Goal: Task Accomplishment & Management: Manage account settings

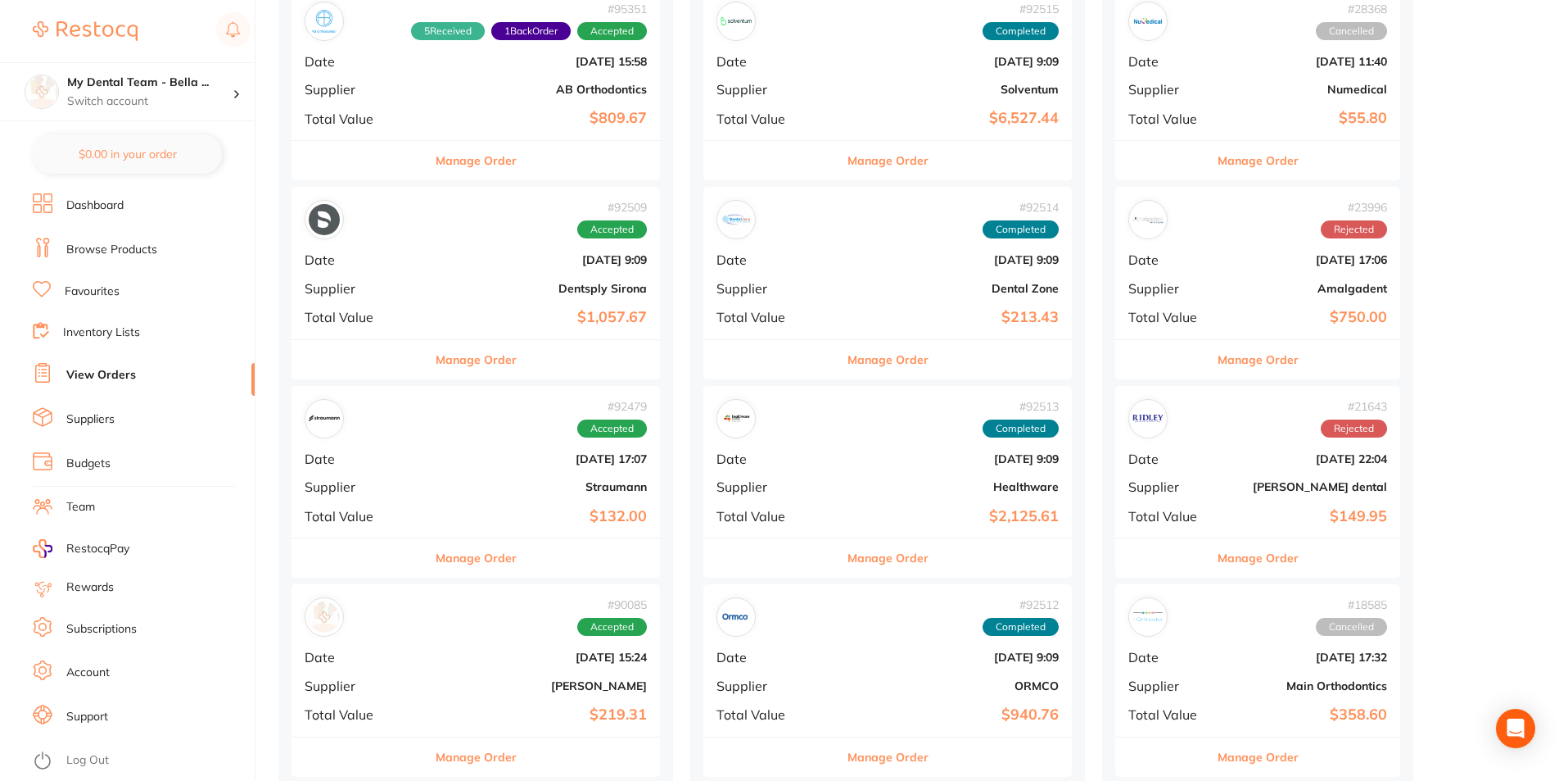
scroll to position [1065, 0]
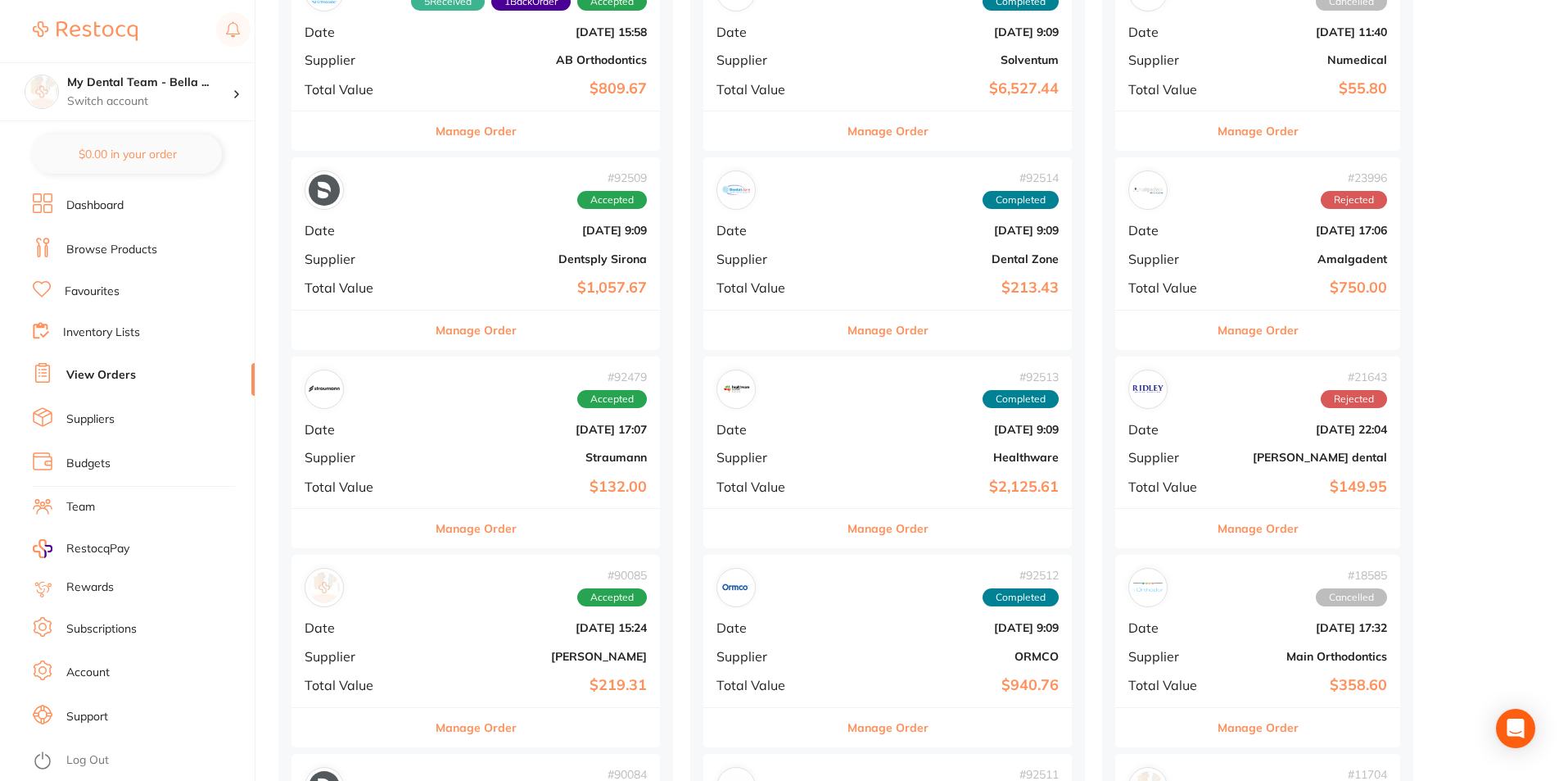
click at [467, 727] on button "Manage Order" at bounding box center [476, 727] width 81 height 40
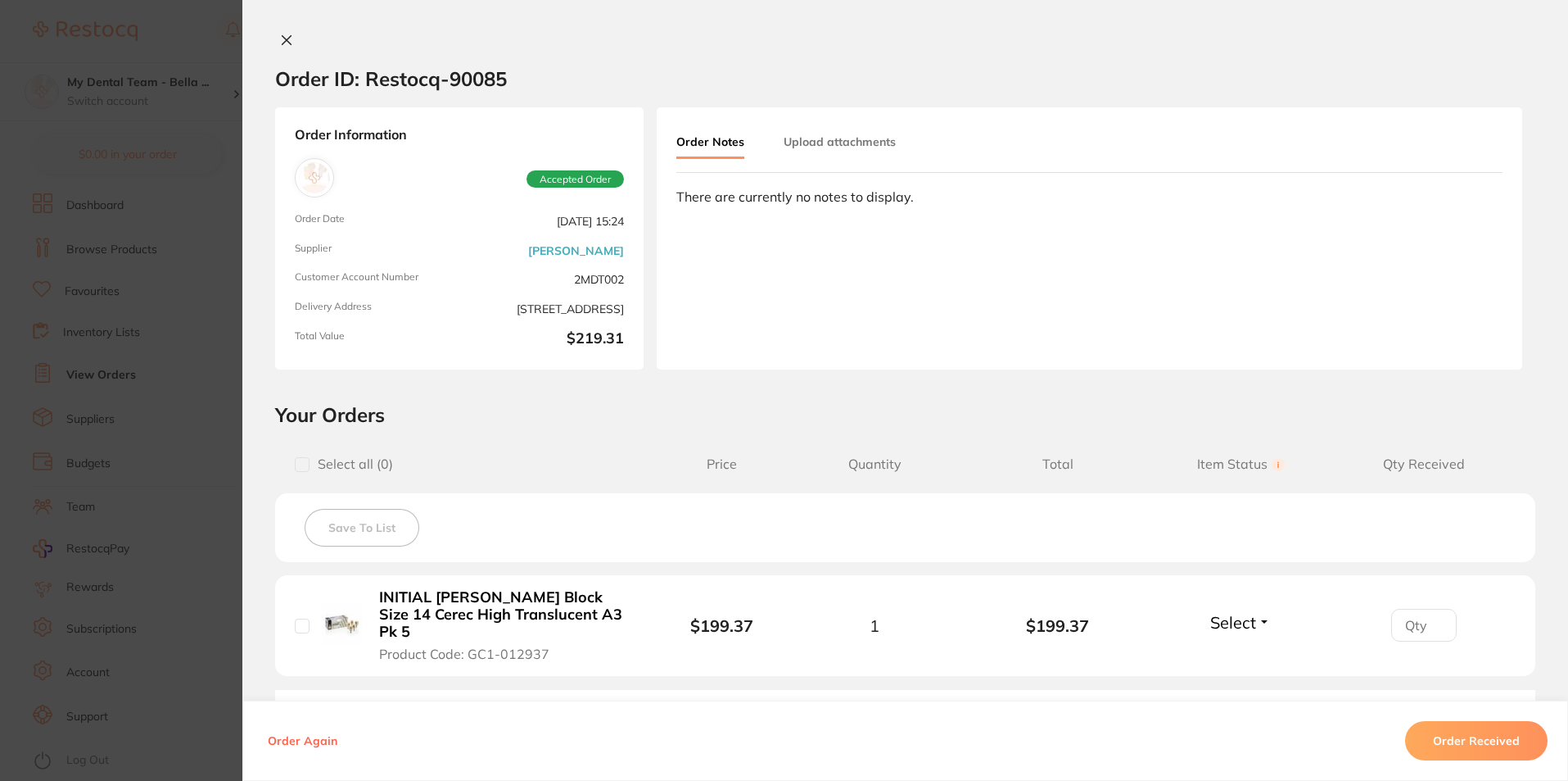
scroll to position [164, 0]
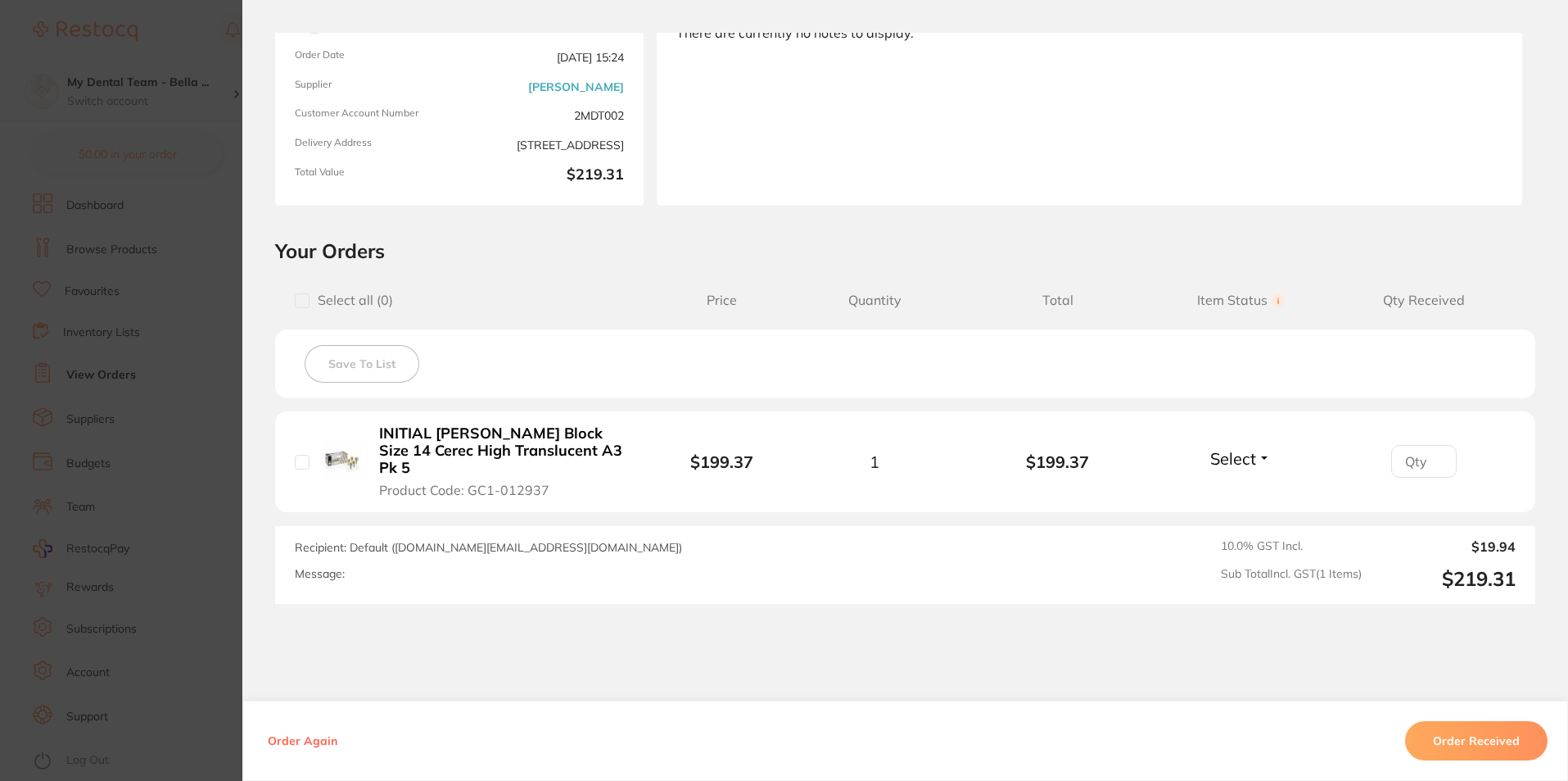
click at [202, 494] on section "Order ID: Restocq- 90085 Order Information Accepted Order Order Date Aug 12 202…" at bounding box center [784, 390] width 1568 height 781
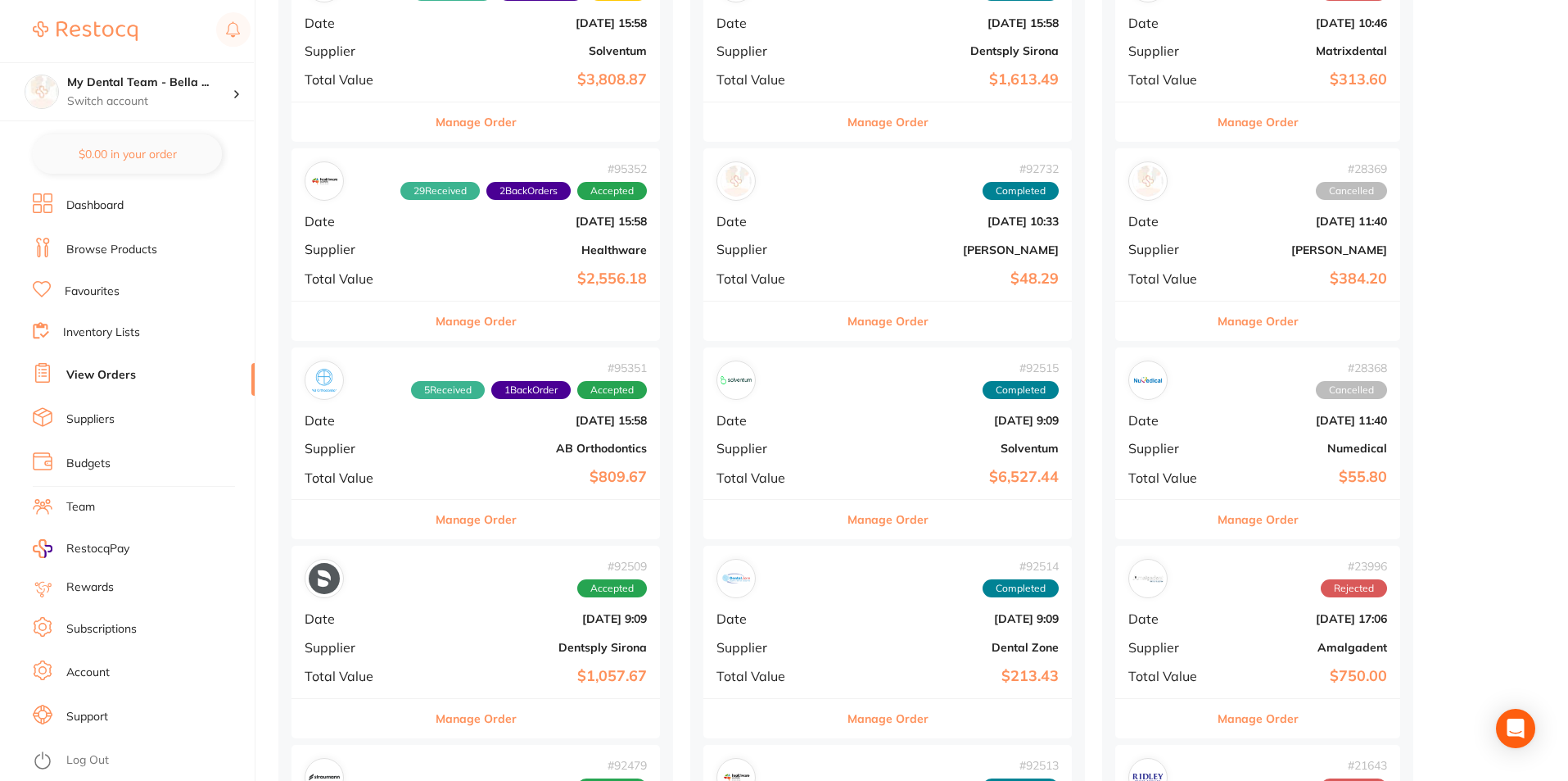
scroll to position [410, 0]
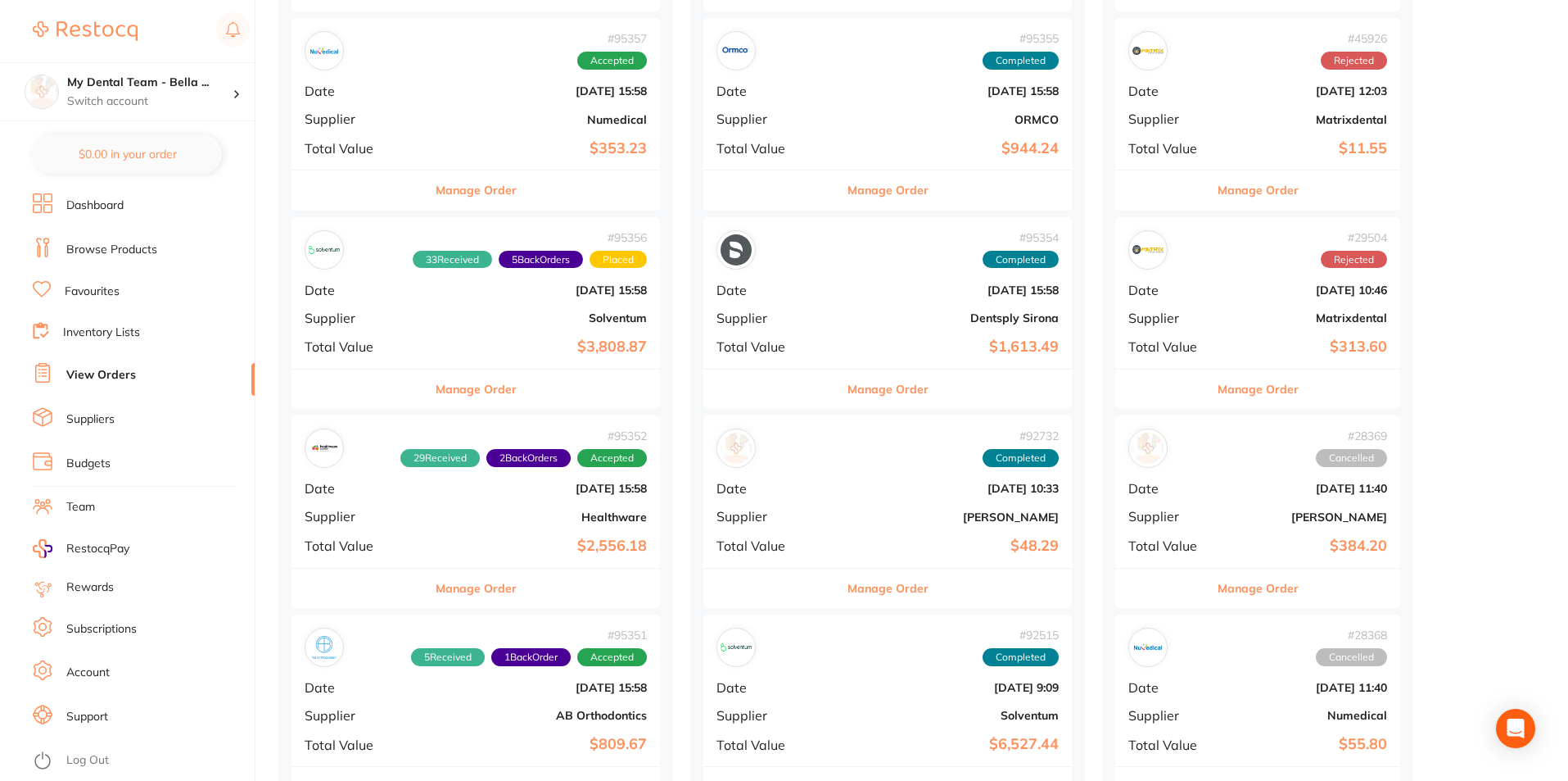
click at [460, 391] on button "Manage Order" at bounding box center [476, 389] width 81 height 40
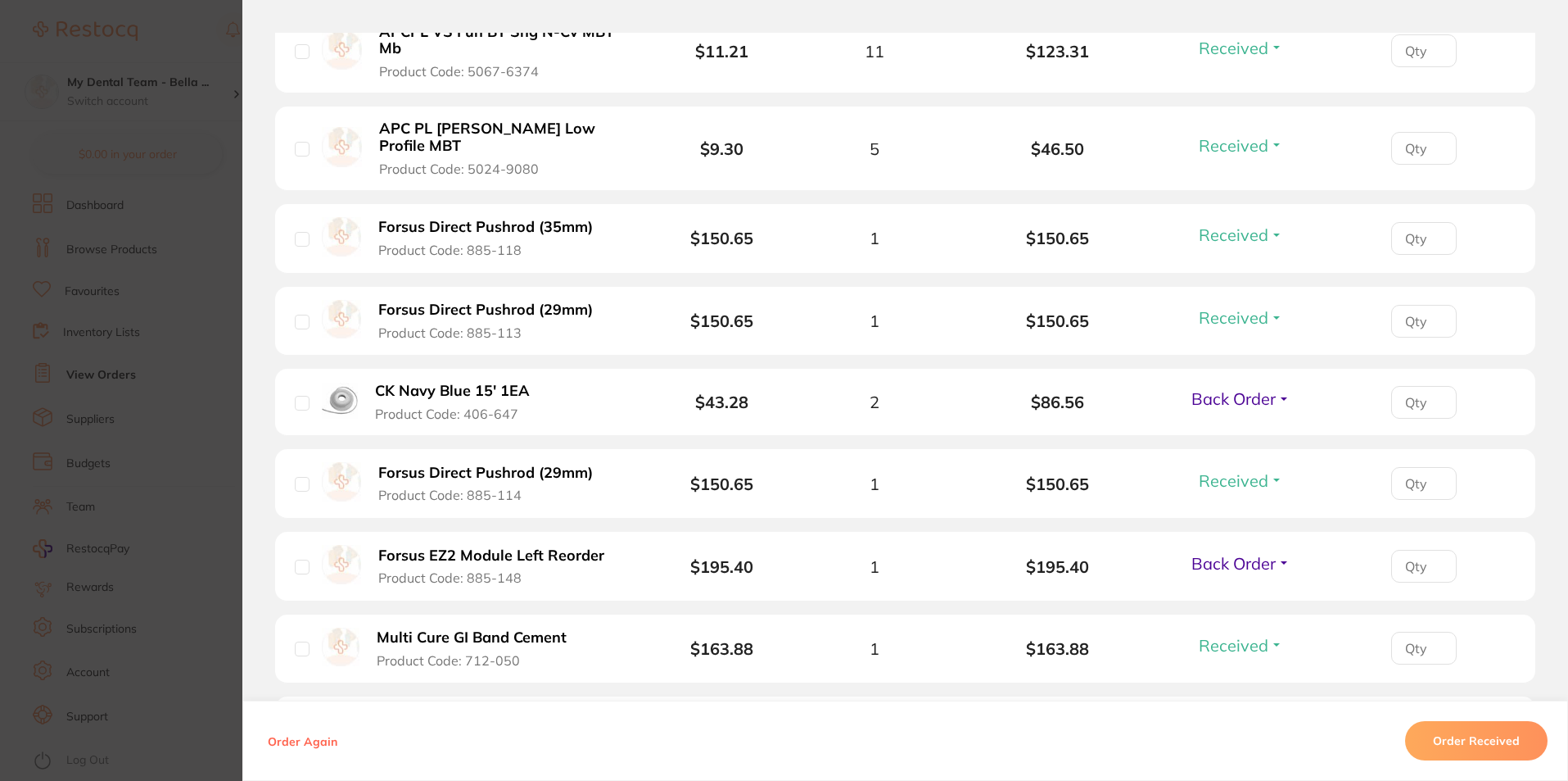
scroll to position [1720, 0]
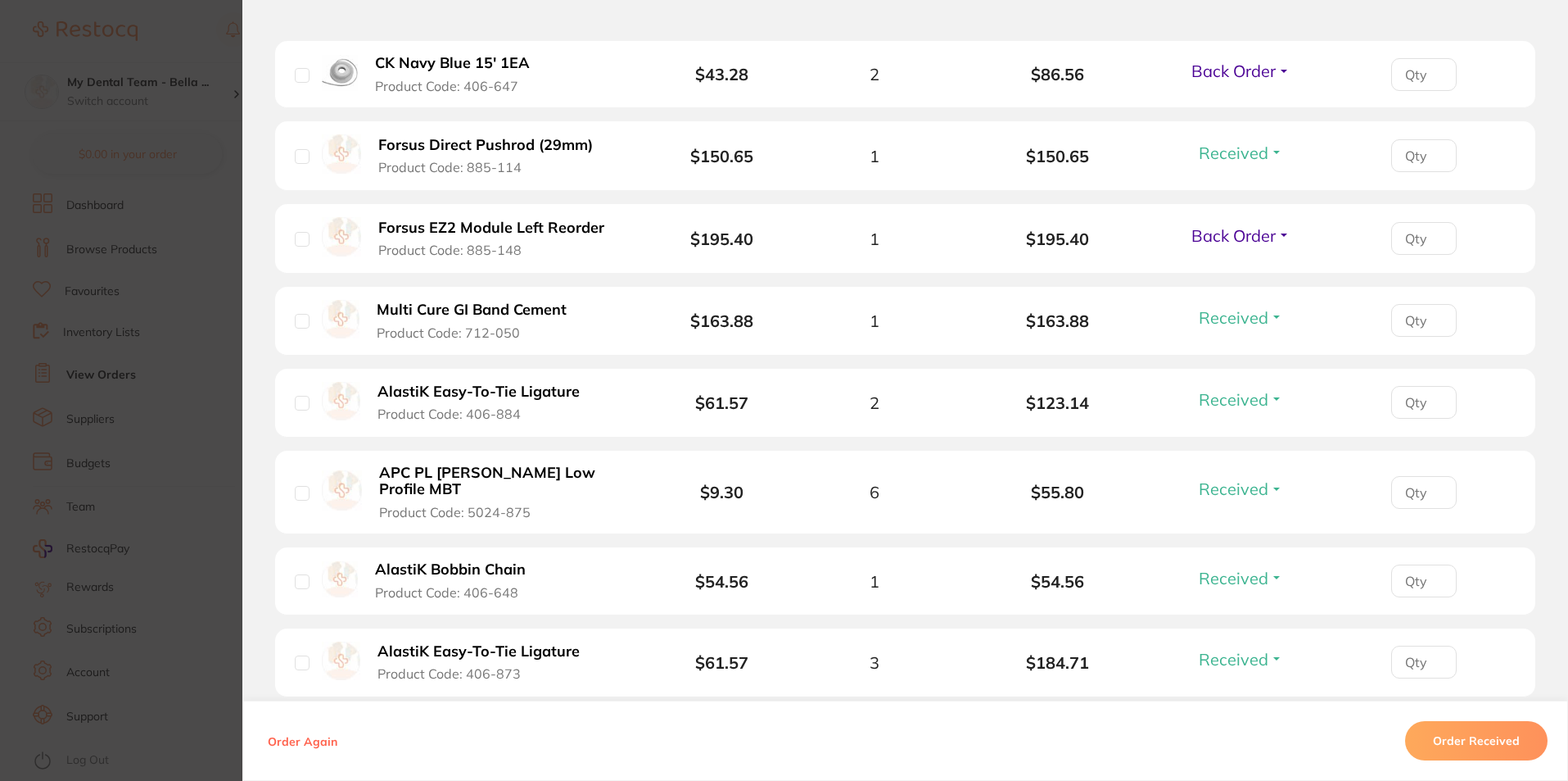
click at [165, 315] on section "Order ID: Restocq- 95356 Order Information 33 Received 5 Back Orders Accepted O…" at bounding box center [784, 390] width 1568 height 781
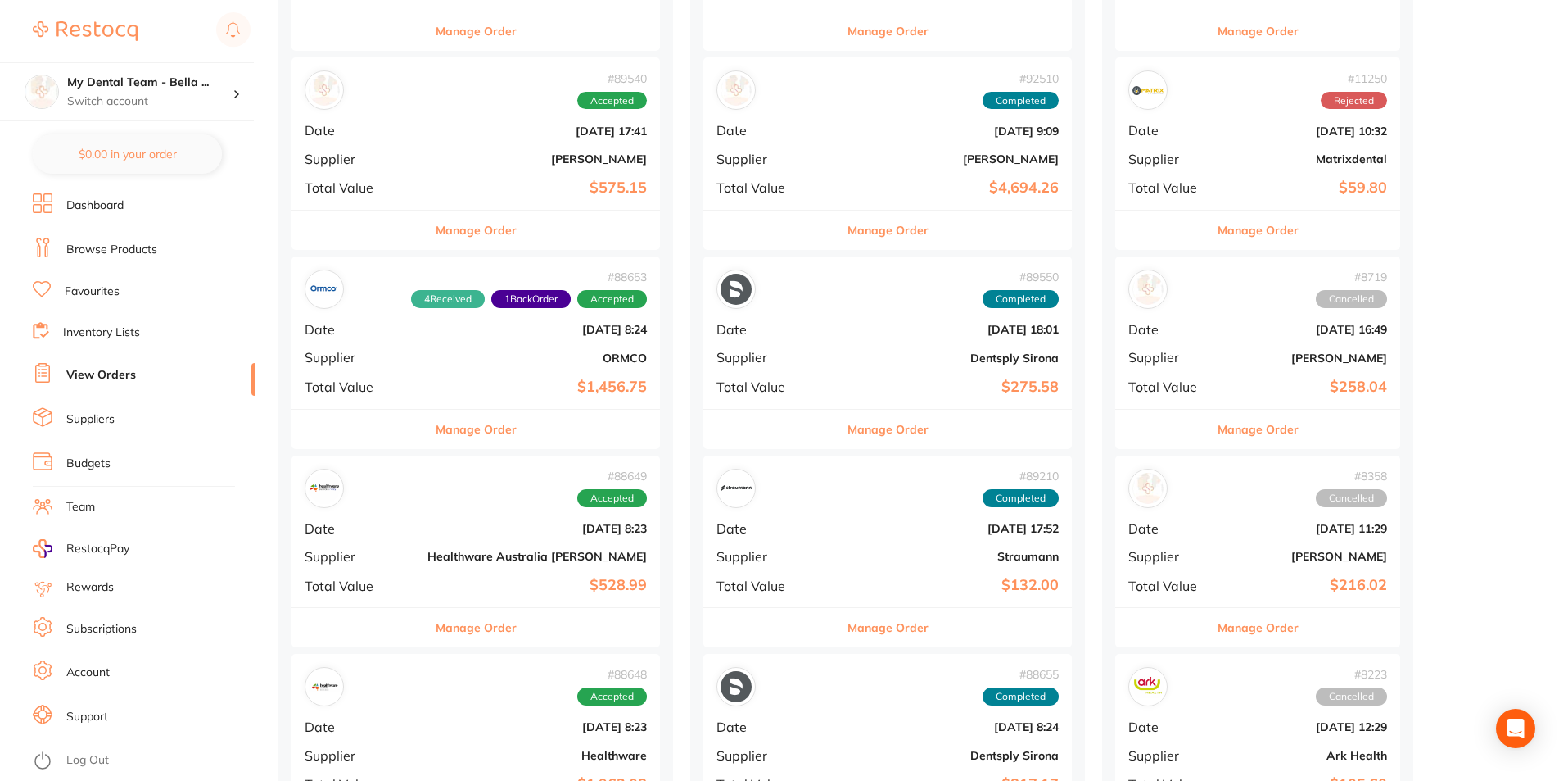
scroll to position [1966, 0]
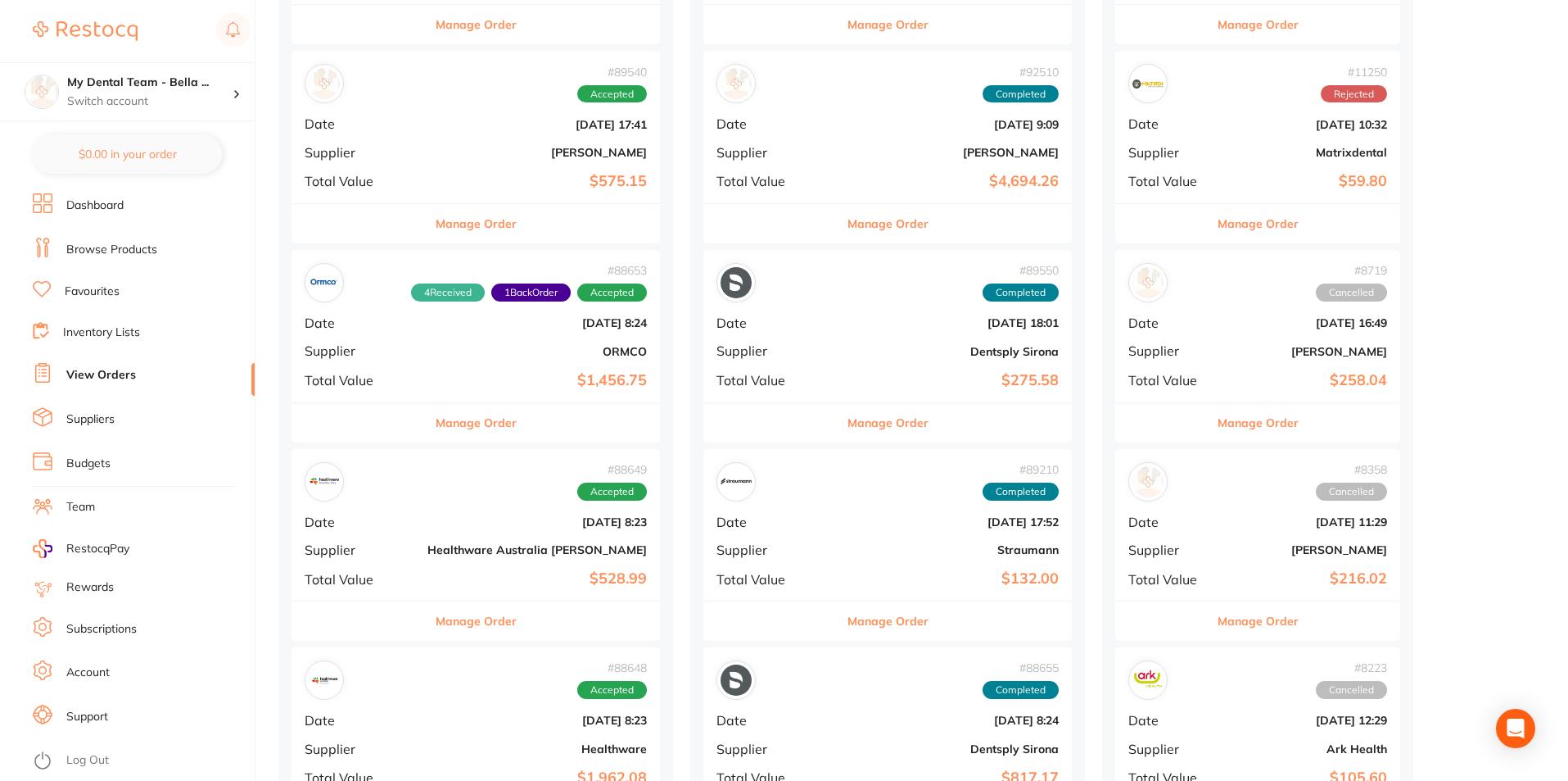
click at [436, 429] on button "Manage Order" at bounding box center [476, 423] width 81 height 40
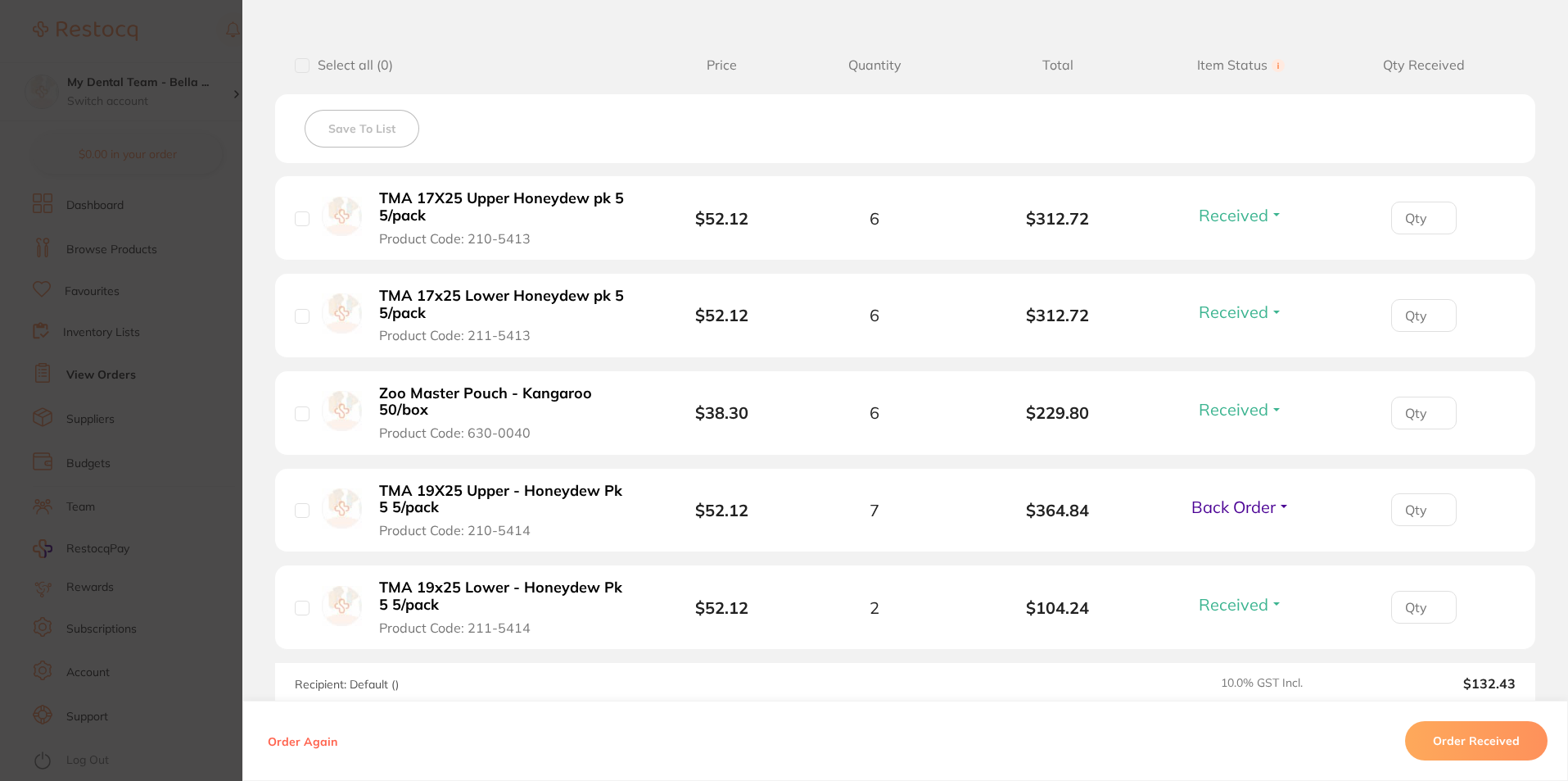
scroll to position [410, 0]
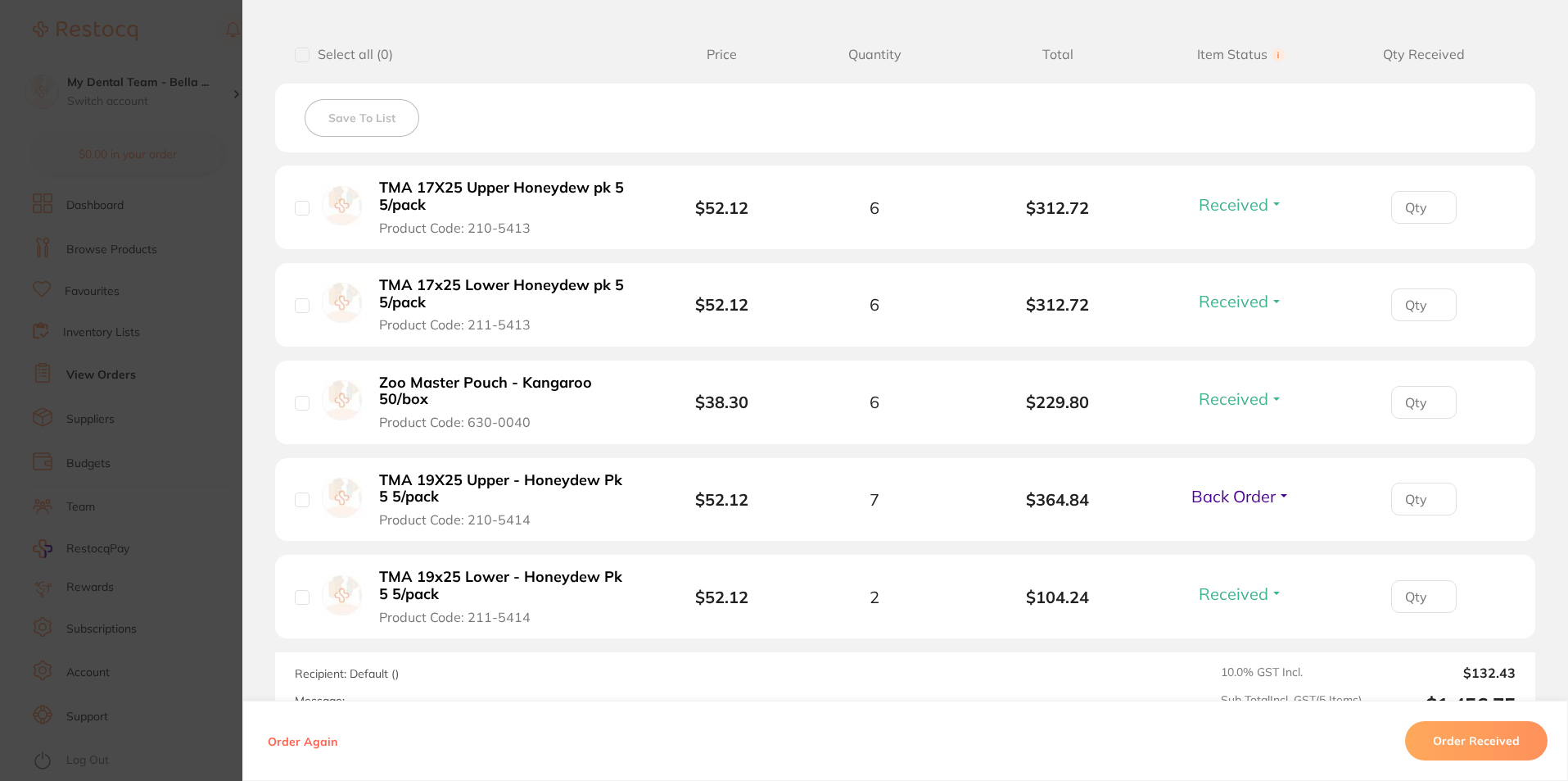
click at [1211, 501] on span "Back Order" at bounding box center [1233, 496] width 85 height 21
click at [1212, 526] on ul "Received Back Order" at bounding box center [1240, 544] width 63 height 63
click at [1220, 532] on span "Received" at bounding box center [1240, 531] width 41 height 12
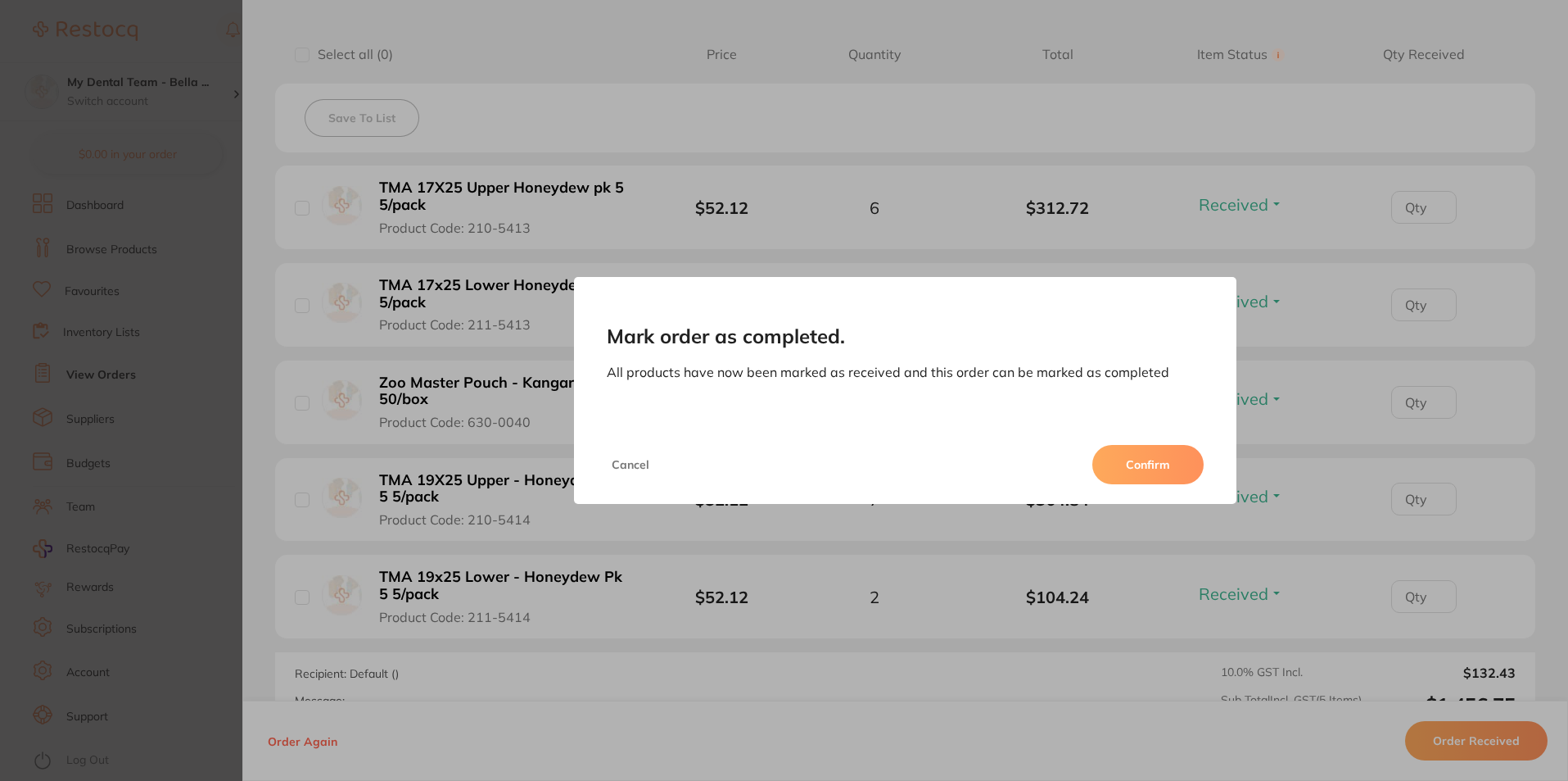
click at [1171, 460] on button "Confirm" at bounding box center [1147, 464] width 111 height 40
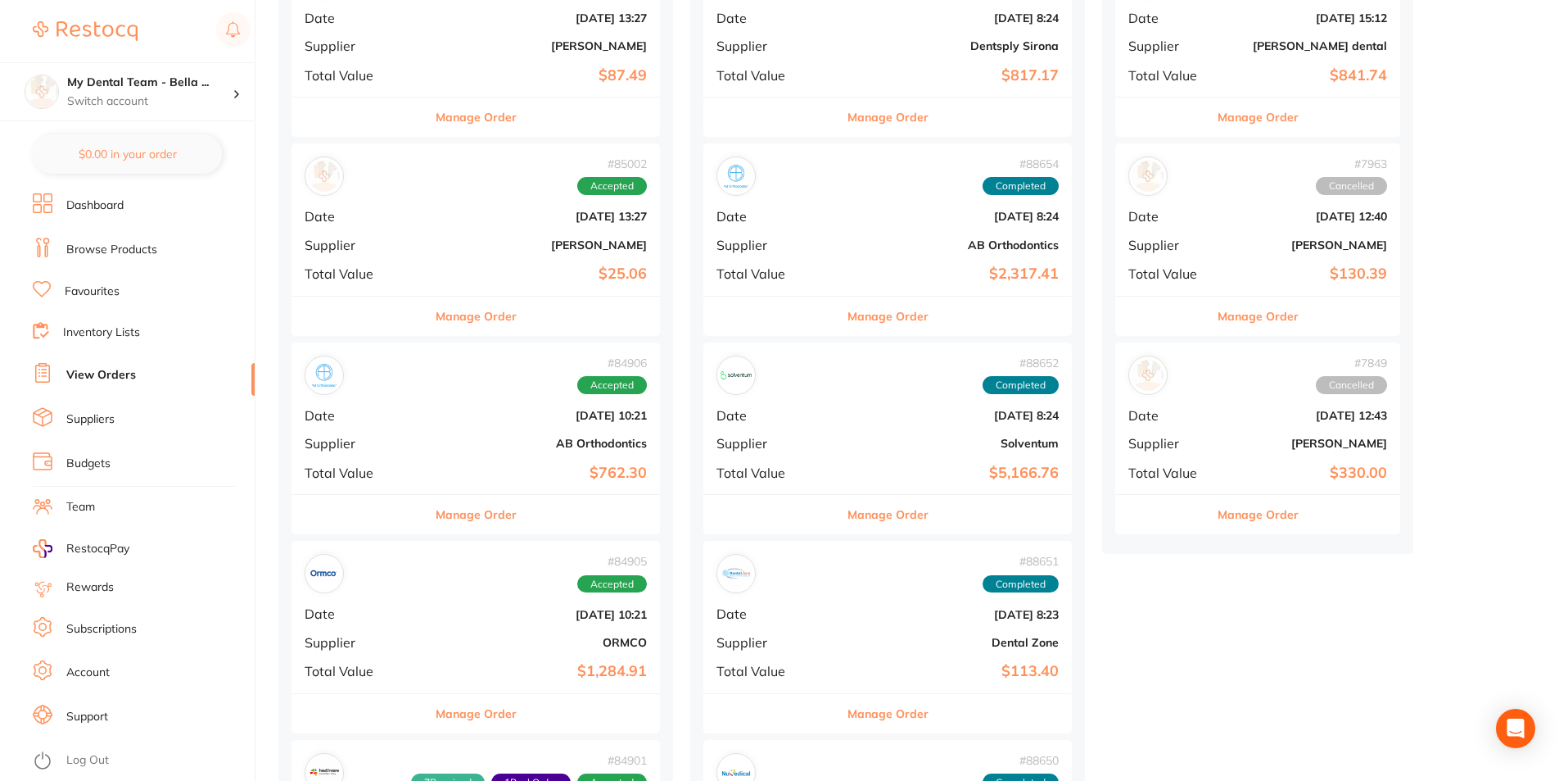
scroll to position [3277, 0]
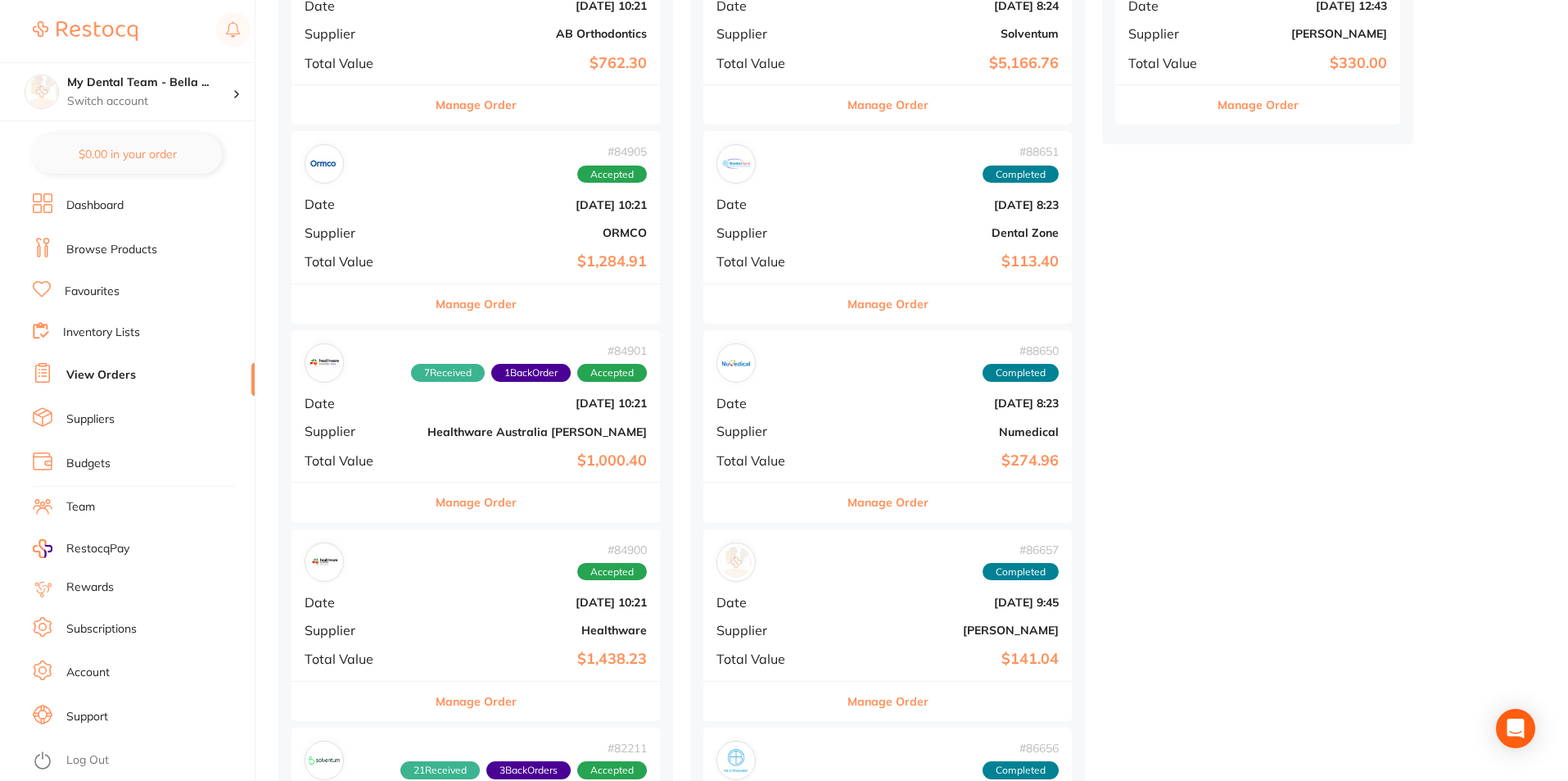
click at [464, 502] on button "Manage Order" at bounding box center [476, 502] width 81 height 40
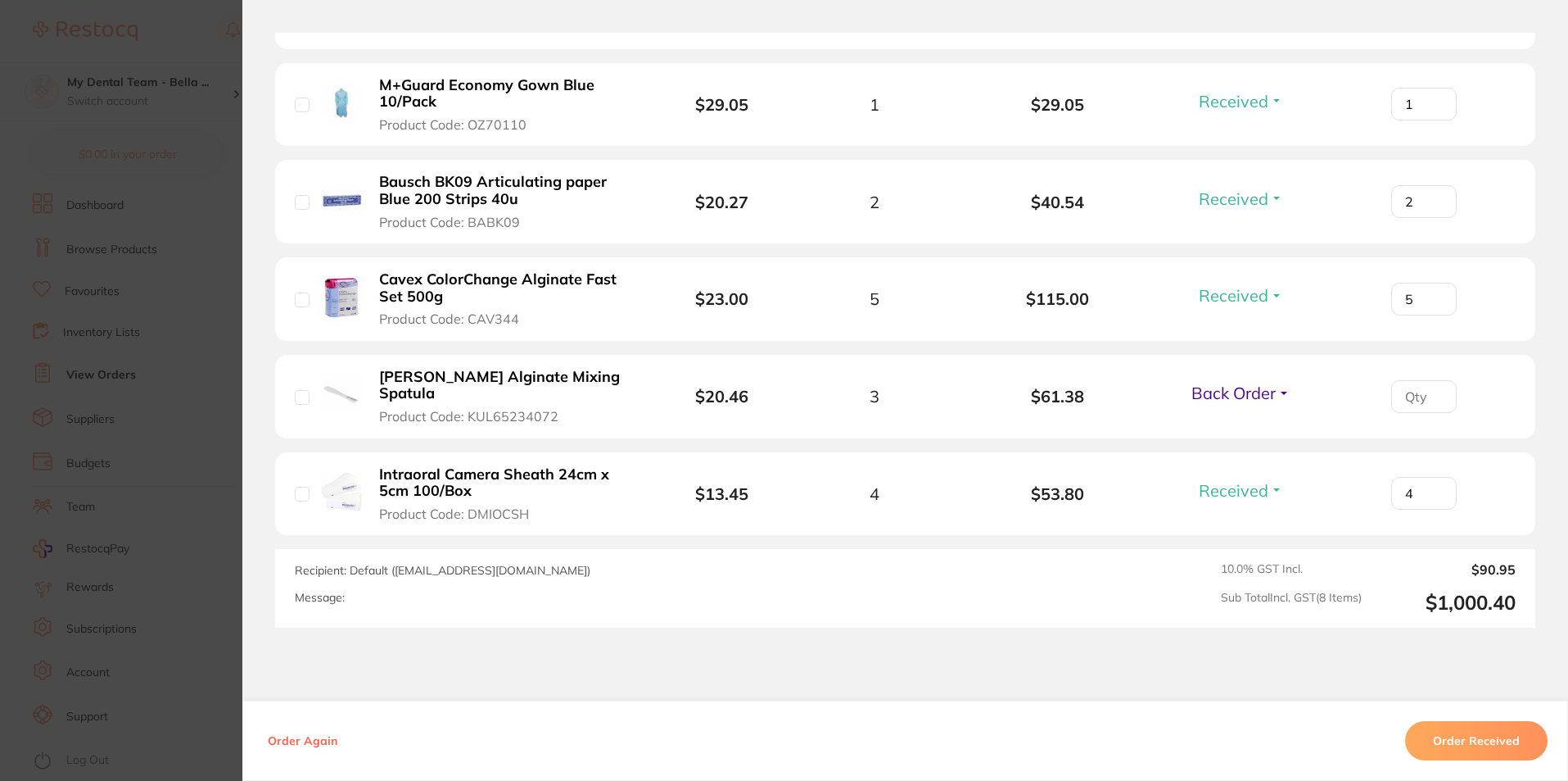
scroll to position [819, 0]
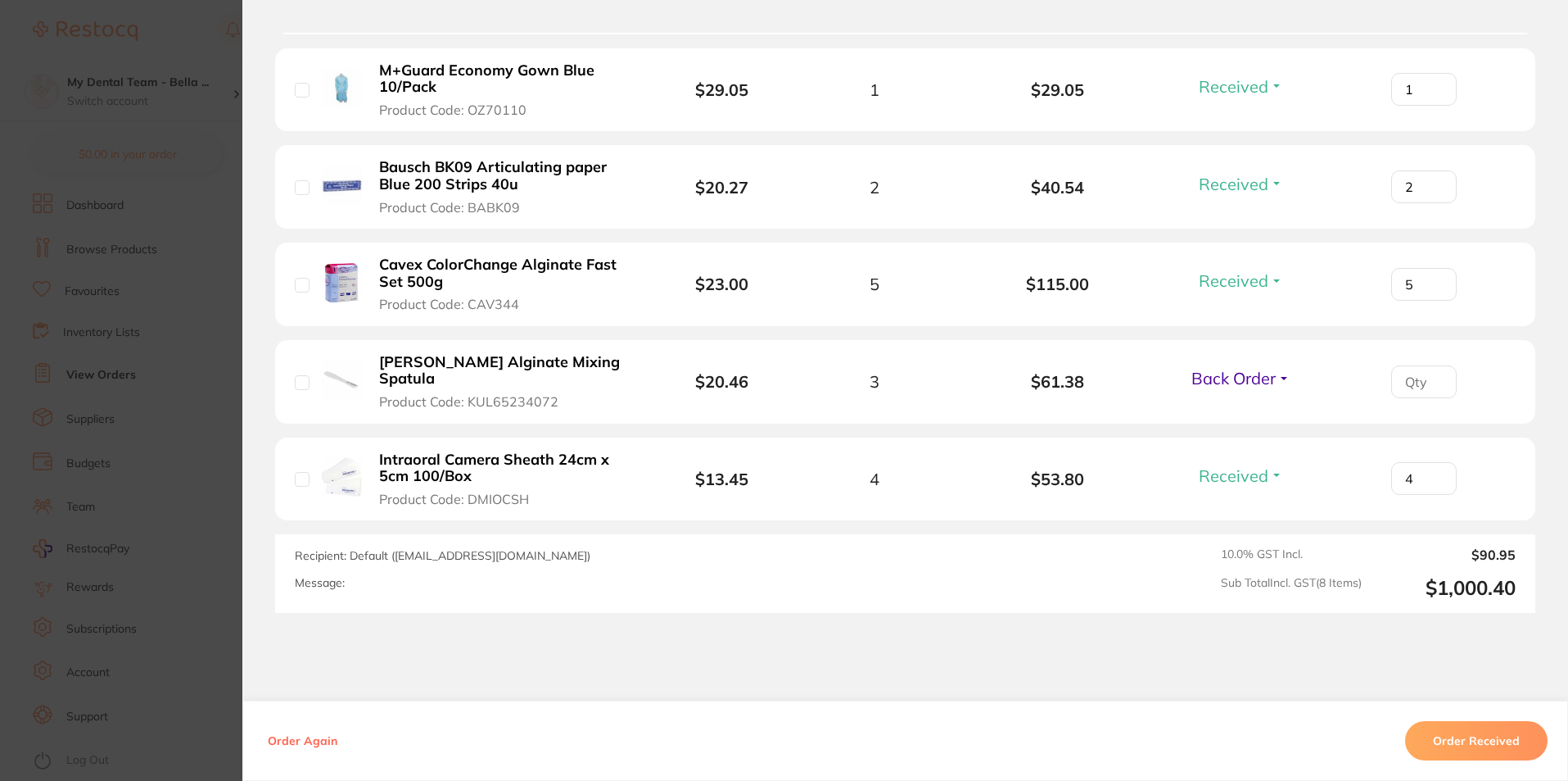
click at [201, 455] on section "Order ID: Restocq- 84901 Order Information 7 Received 1 Back Order Accepted Ord…" at bounding box center [784, 390] width 1568 height 781
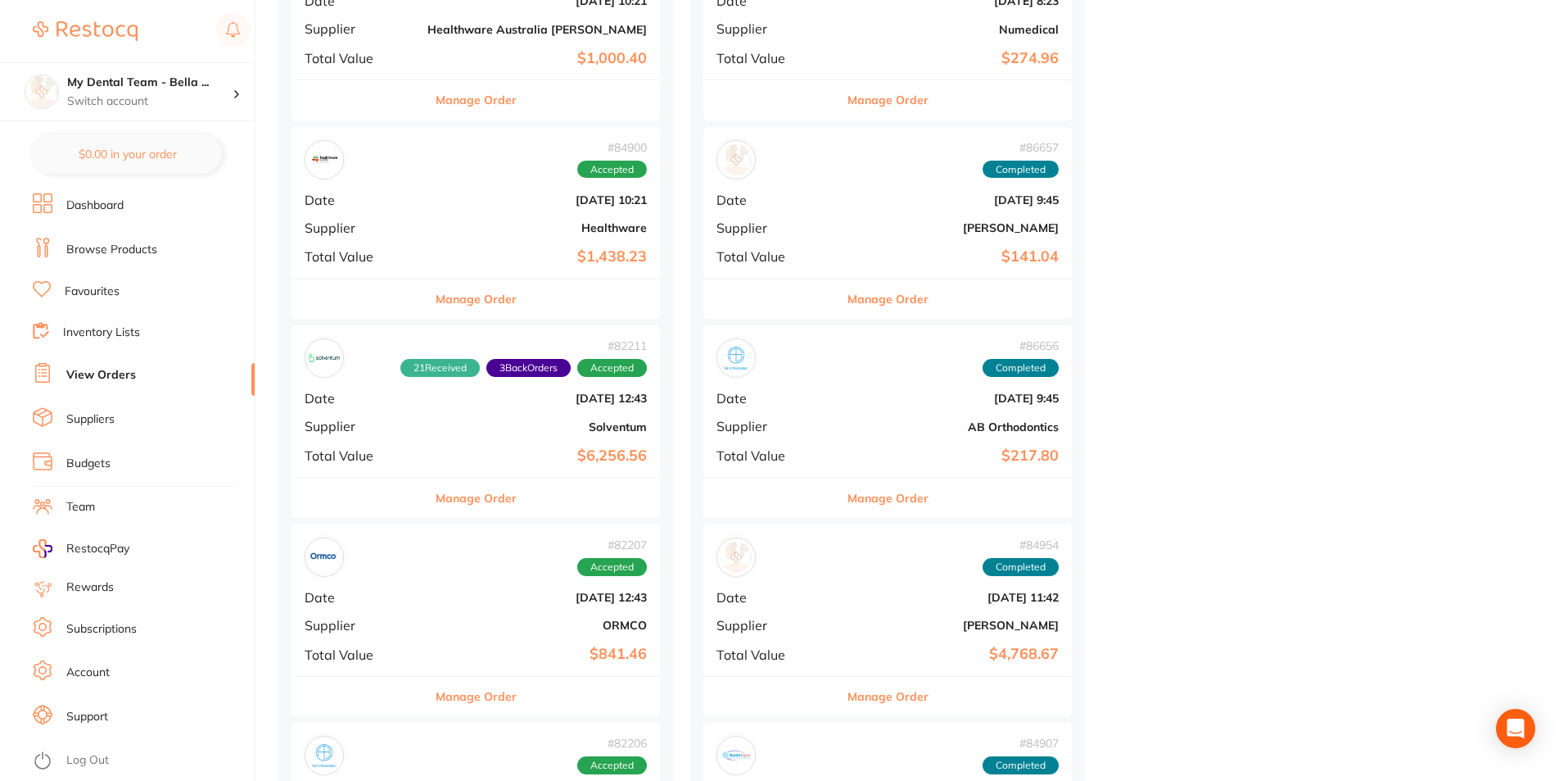
scroll to position [3686, 0]
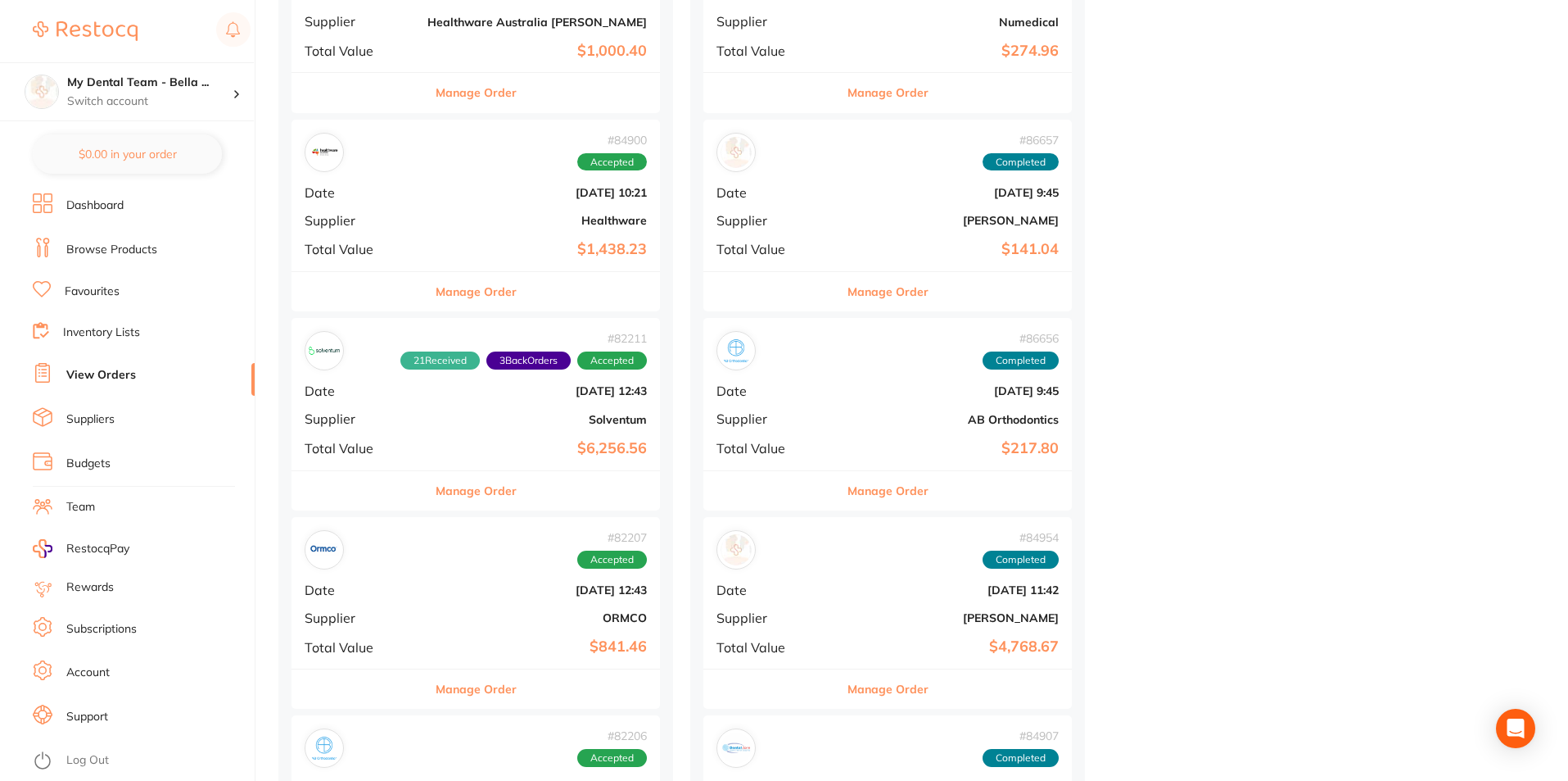
click at [436, 487] on button "Manage Order" at bounding box center [476, 491] width 81 height 40
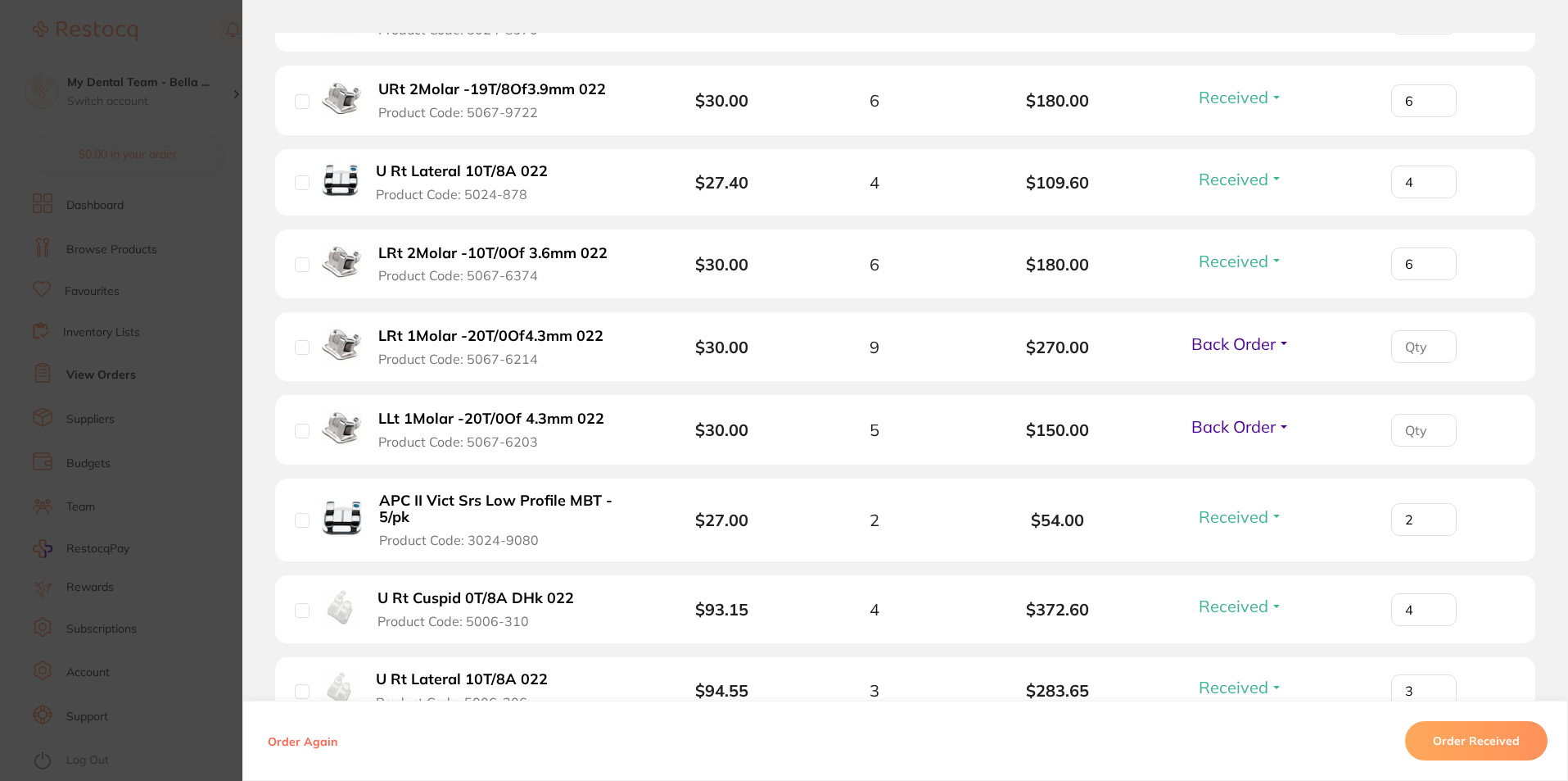
scroll to position [2294, 0]
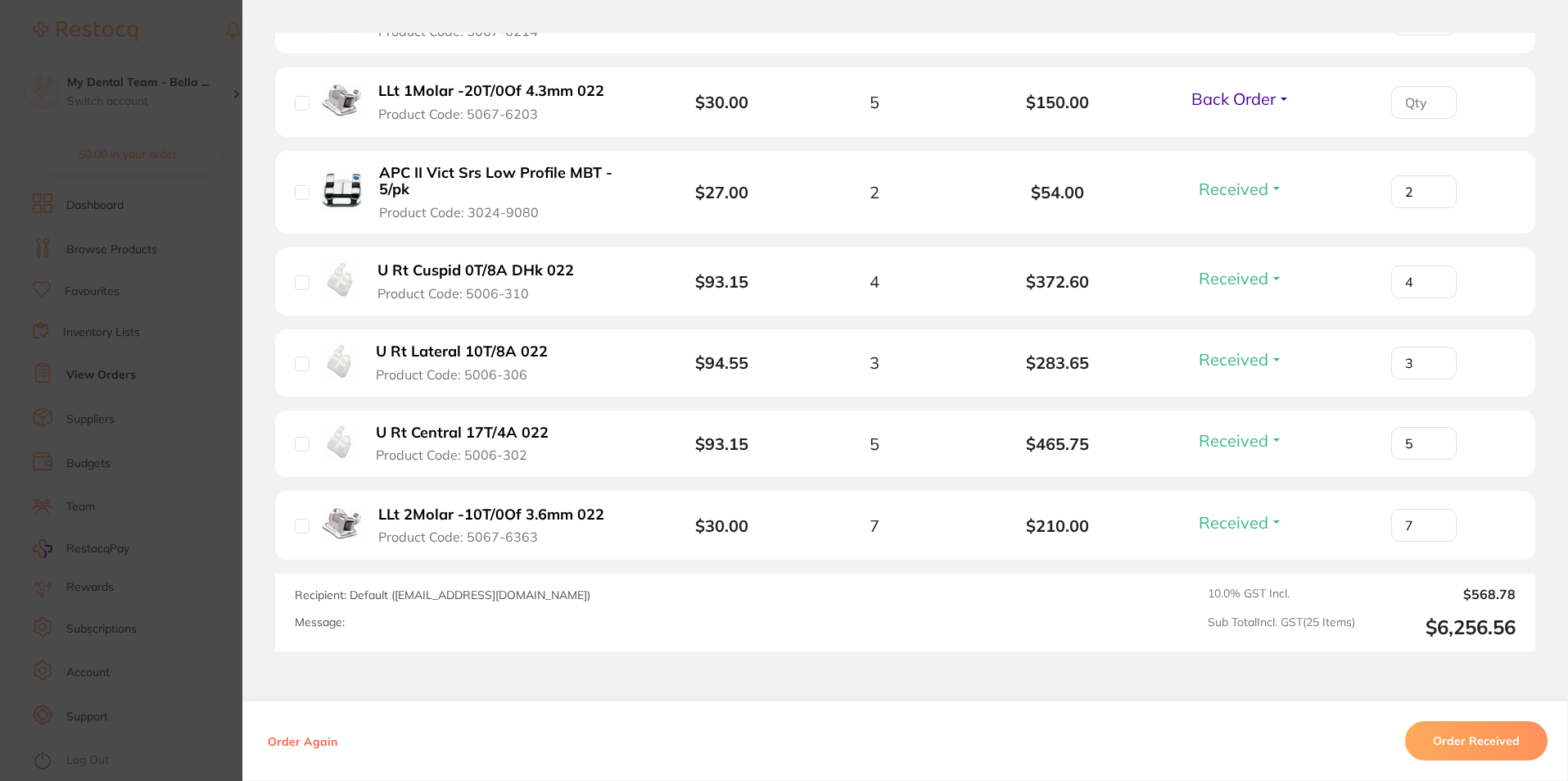
click at [169, 453] on section "Order ID: Restocq- 82211 Order Information 21 Received 3 Back Orders Accepted O…" at bounding box center [784, 390] width 1568 height 781
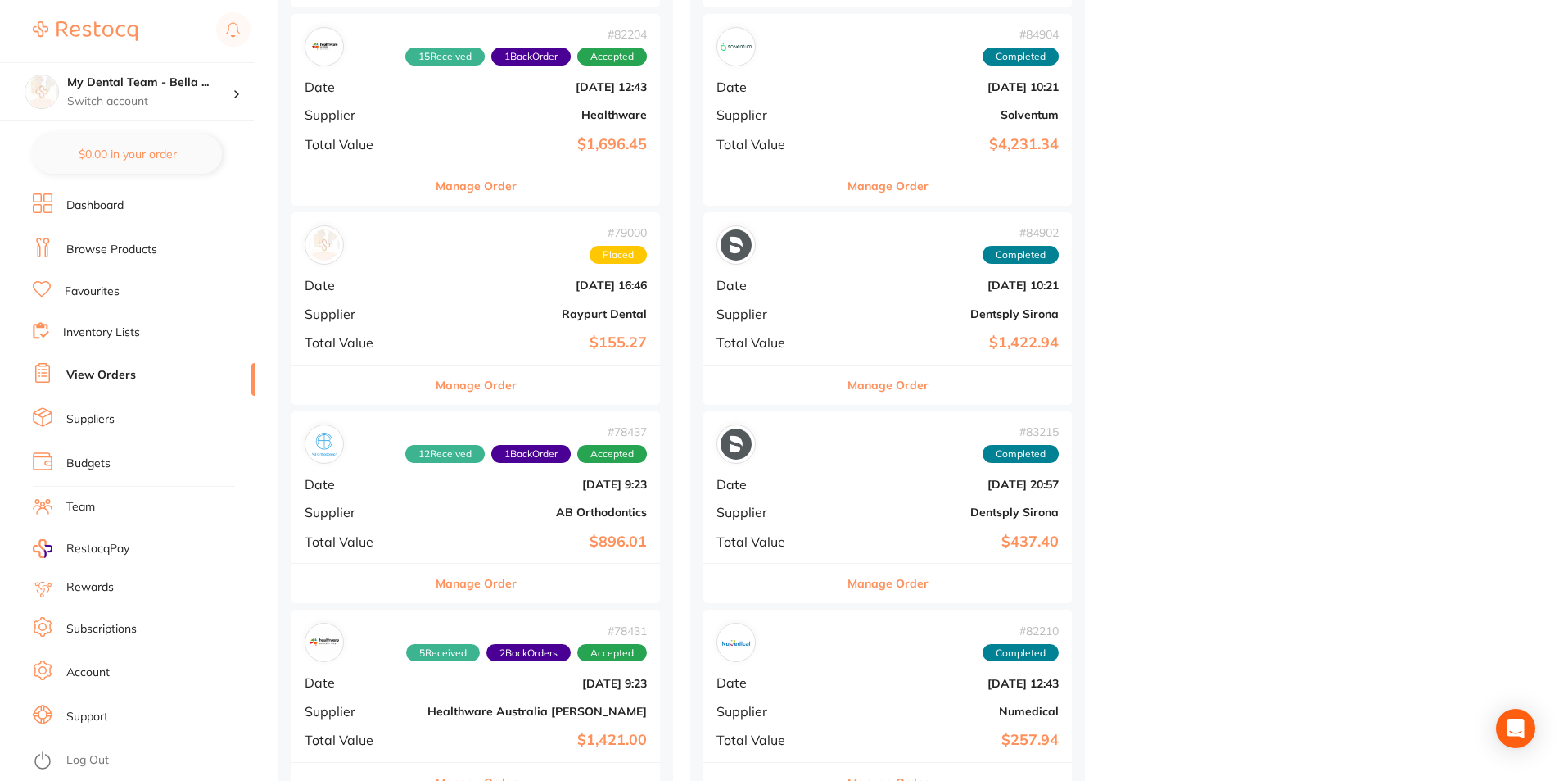
scroll to position [4588, 0]
click at [457, 591] on button "Manage Order" at bounding box center [476, 583] width 81 height 40
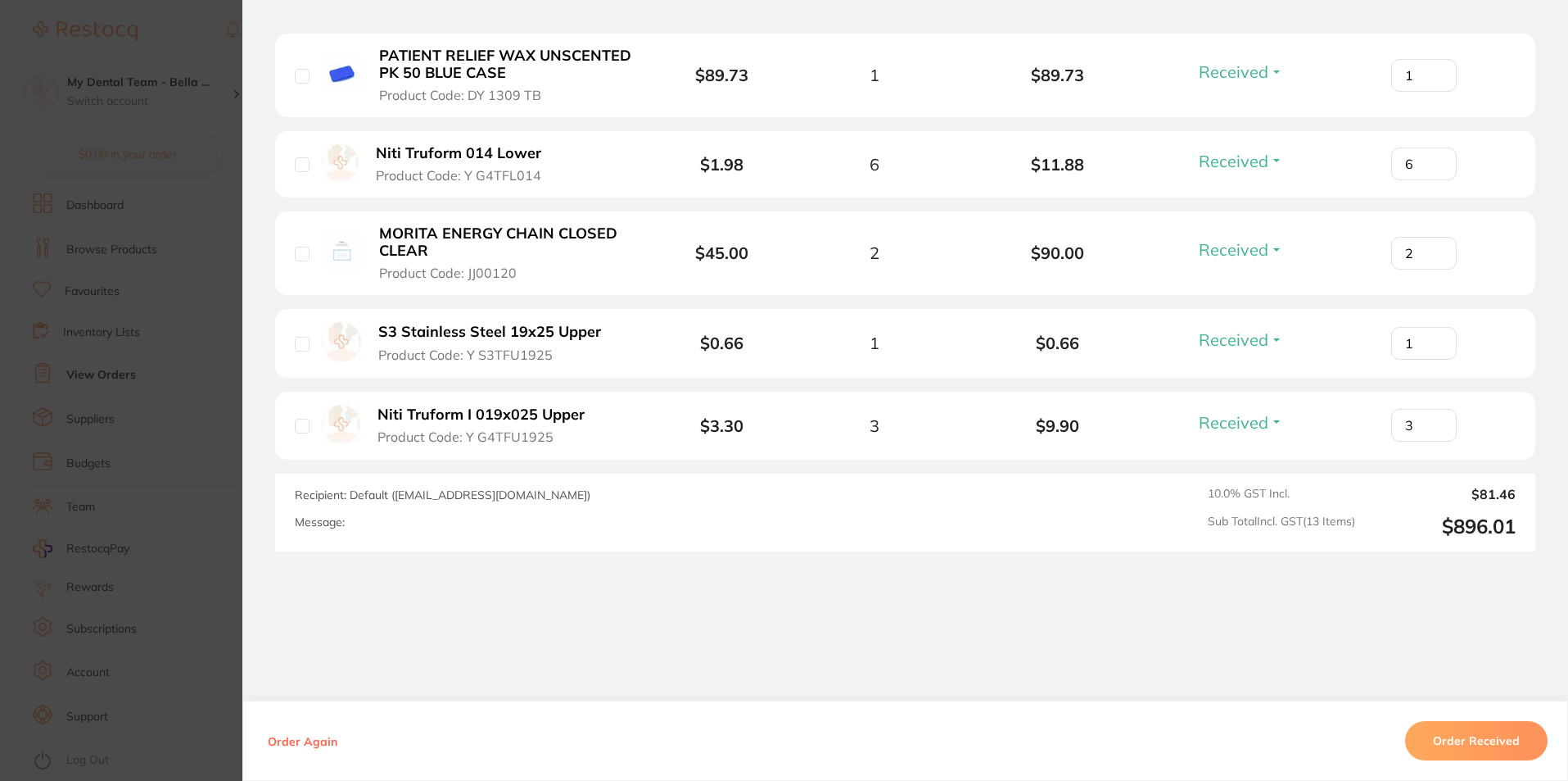
scroll to position [1258, 0]
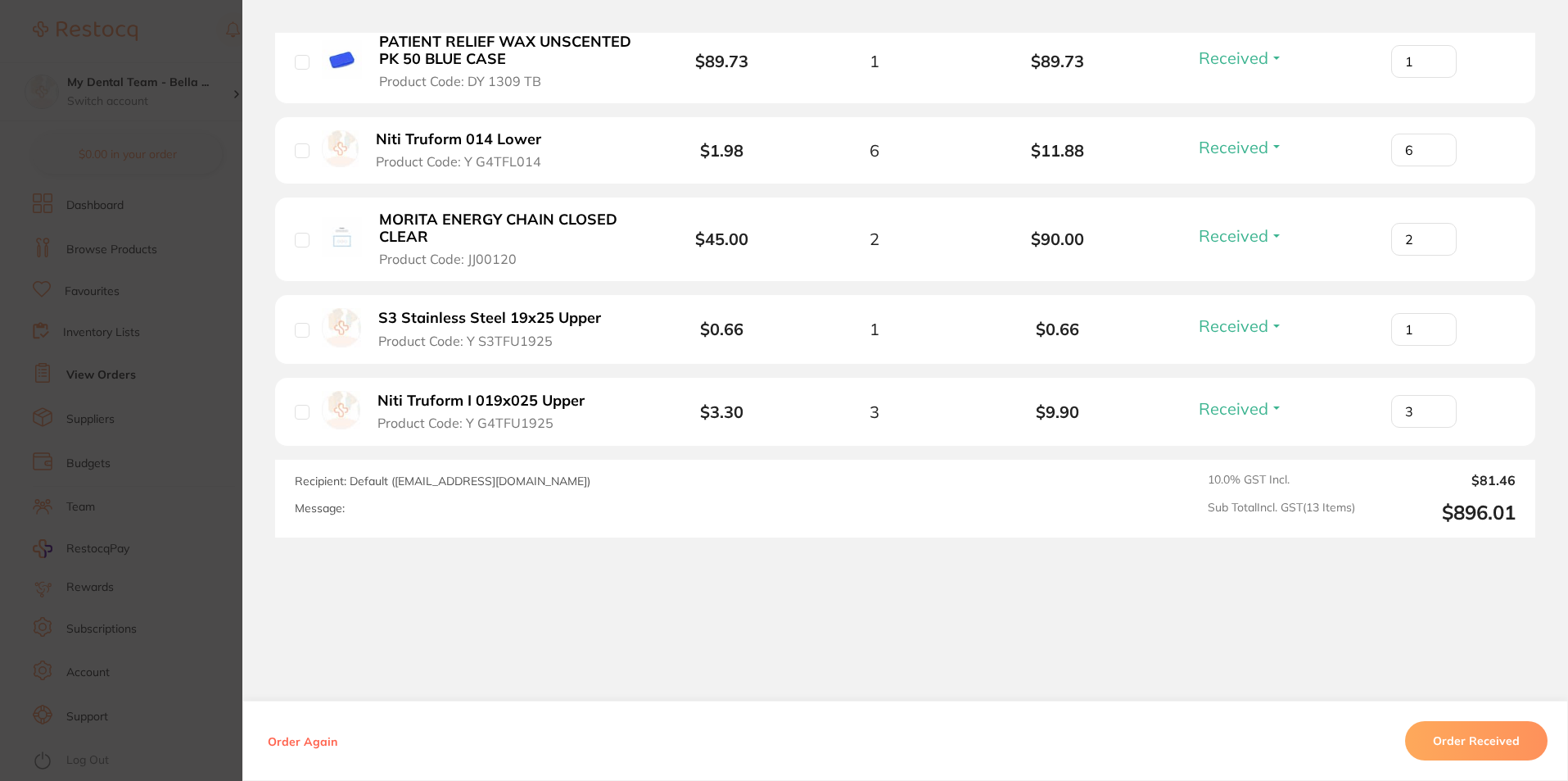
click at [185, 545] on section "Order ID: Restocq- 78437 Order Information 12 Received 1 Back Order Accepted Or…" at bounding box center [784, 390] width 1568 height 781
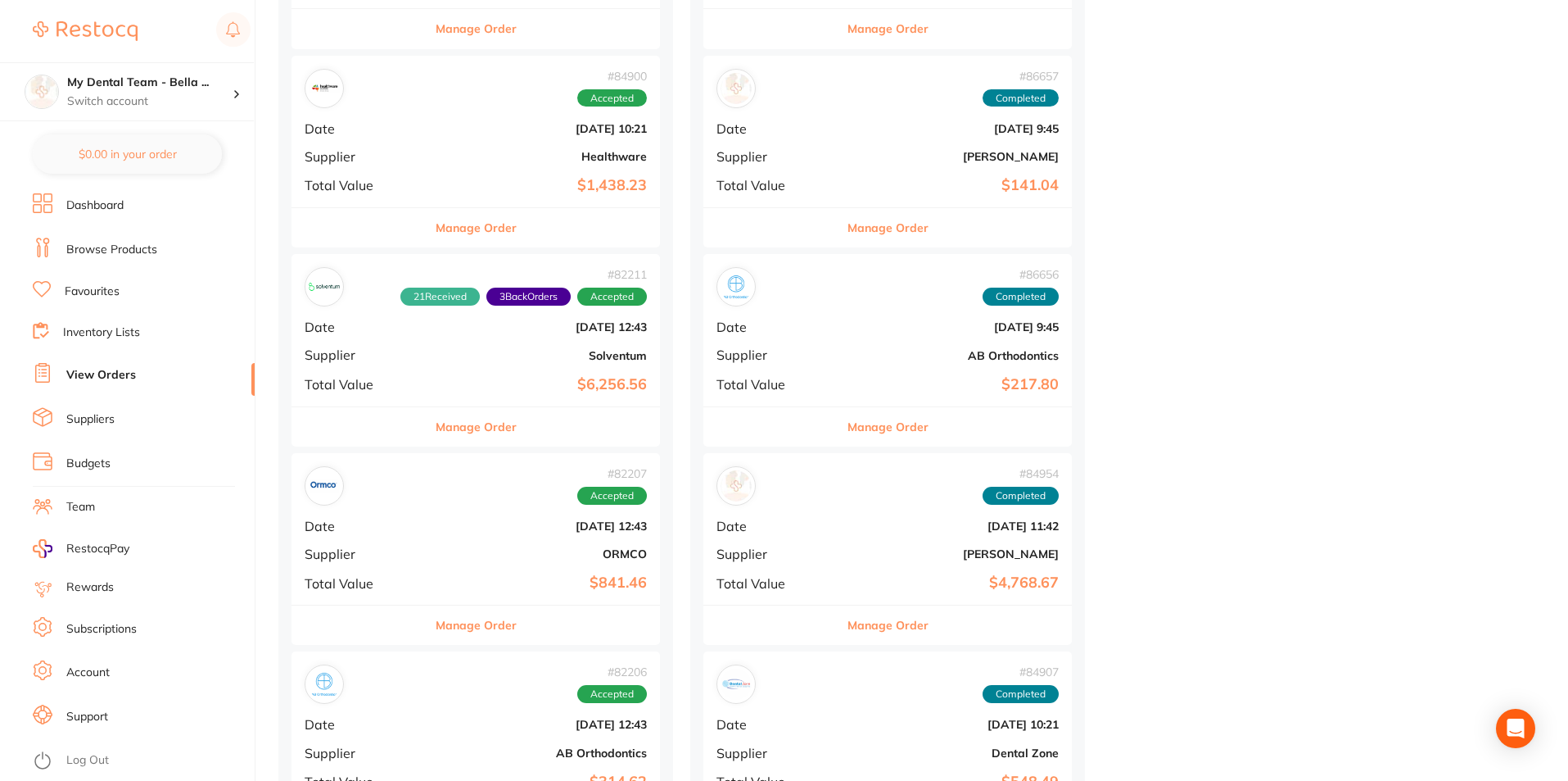
scroll to position [3686, 0]
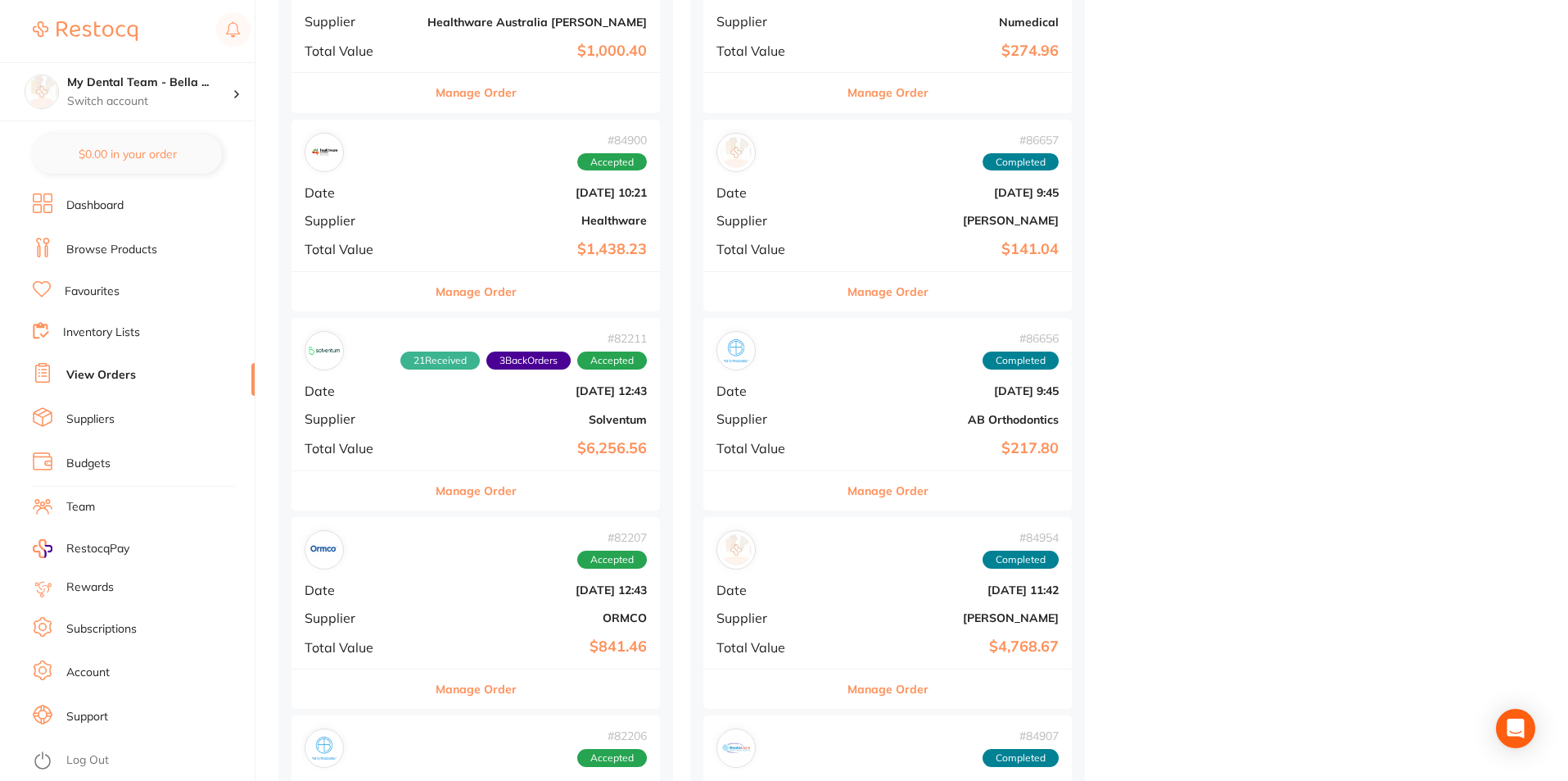
click at [483, 496] on button "Manage Order" at bounding box center [476, 491] width 81 height 40
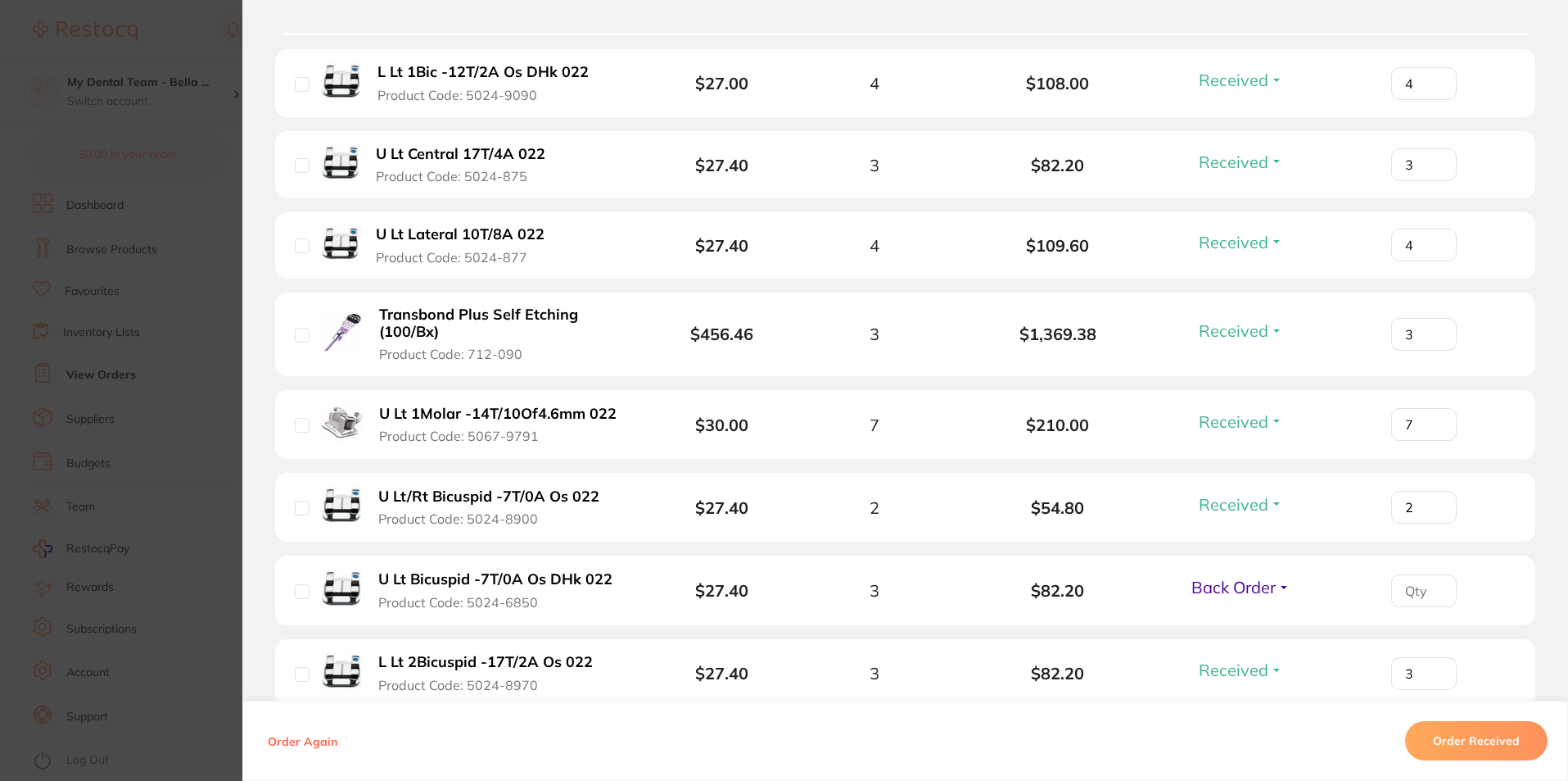
scroll to position [1638, 0]
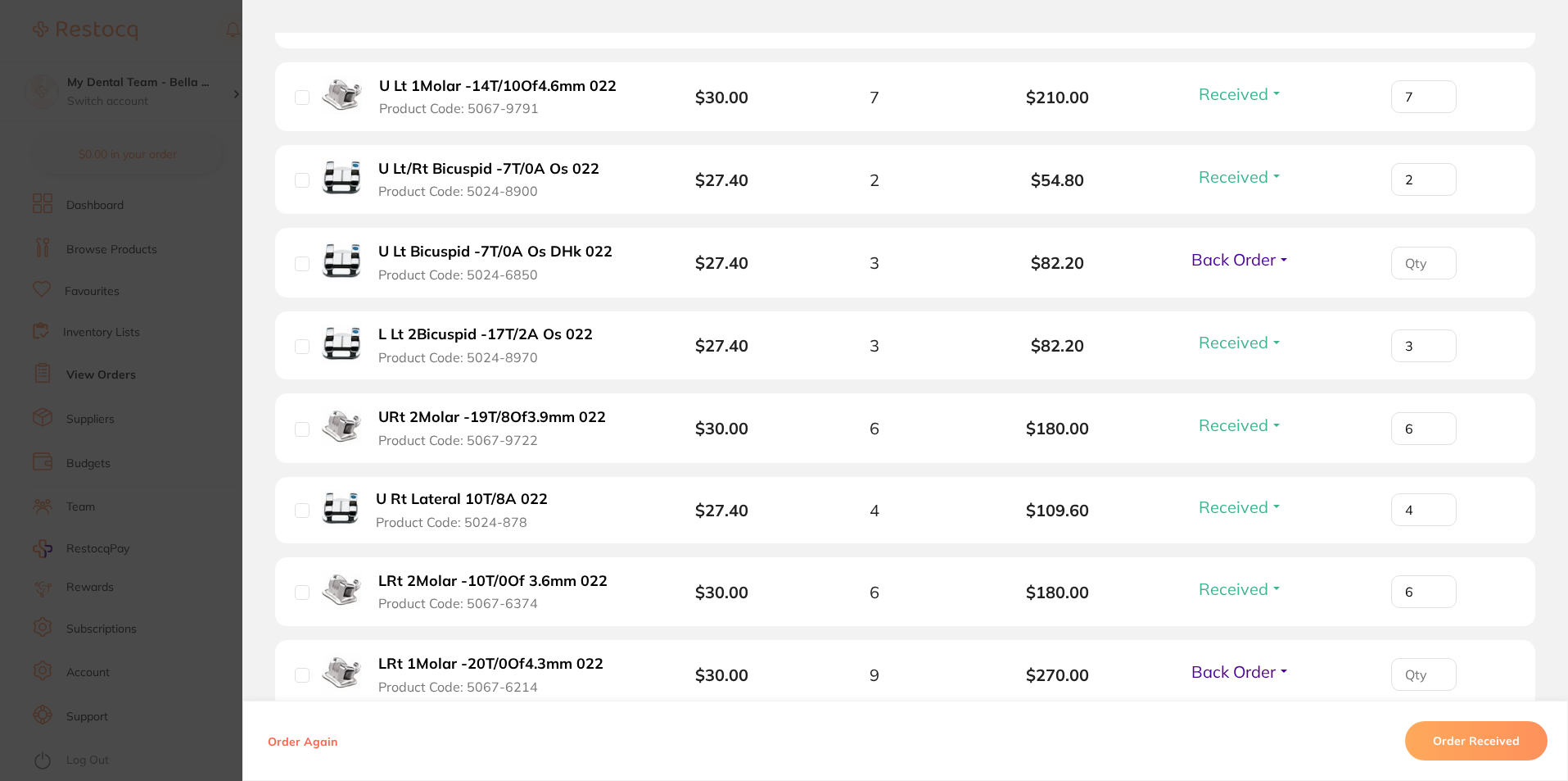
click at [160, 511] on section "Order ID: Restocq- 82211 Order Information 21 Received 3 Back Orders Accepted O…" at bounding box center [784, 390] width 1568 height 781
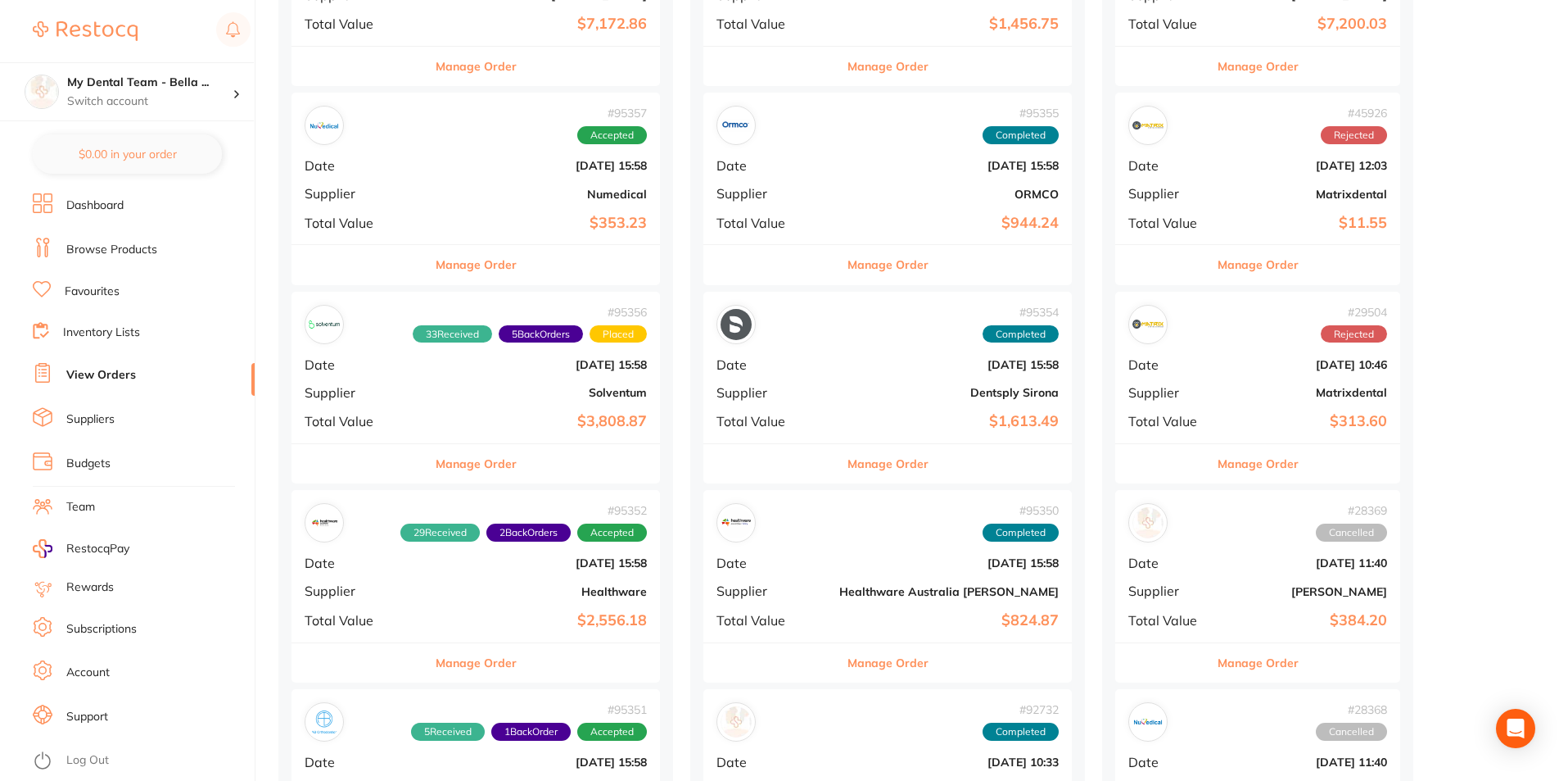
scroll to position [328, 0]
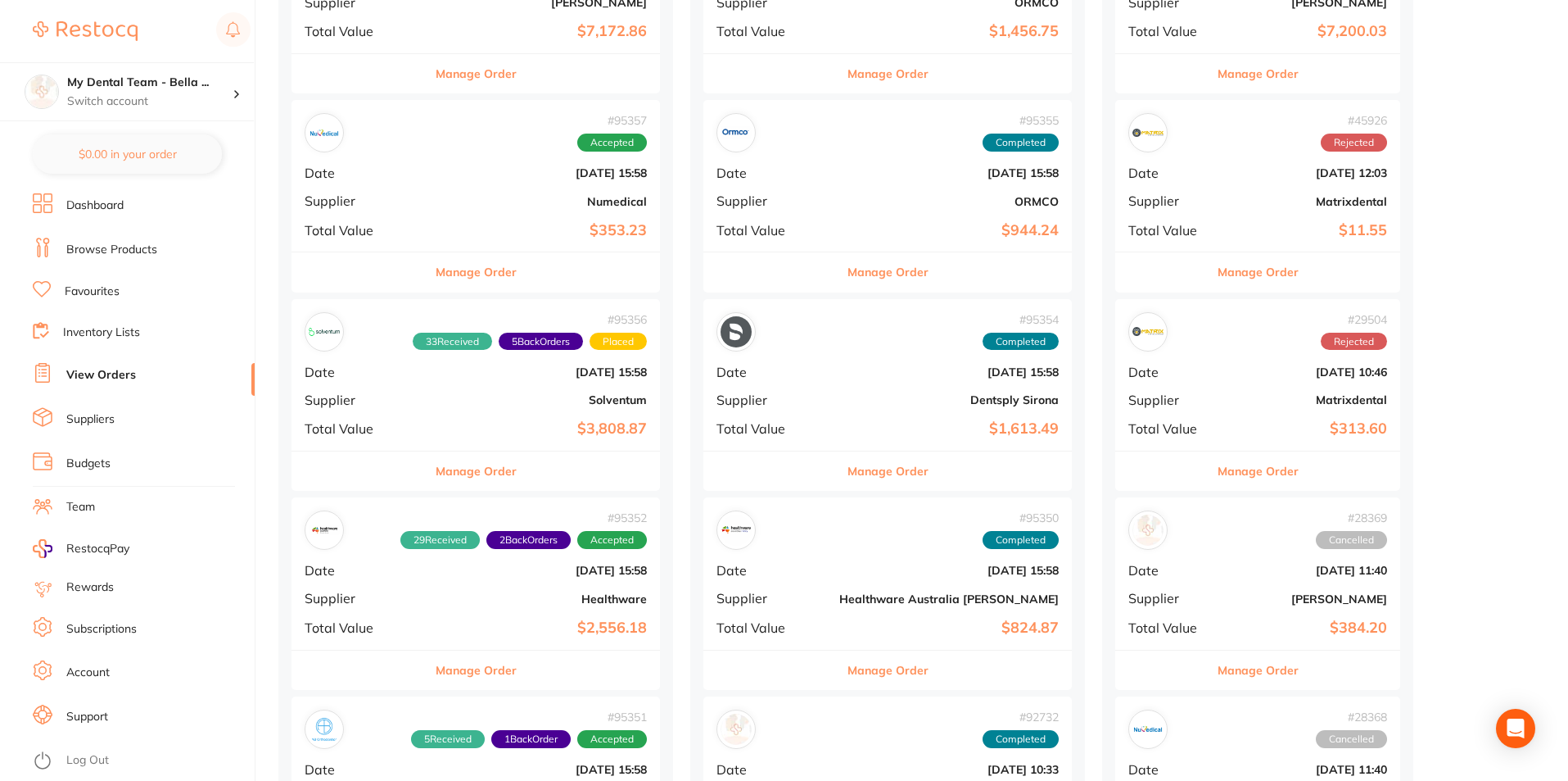
click at [474, 476] on button "Manage Order" at bounding box center [476, 471] width 81 height 40
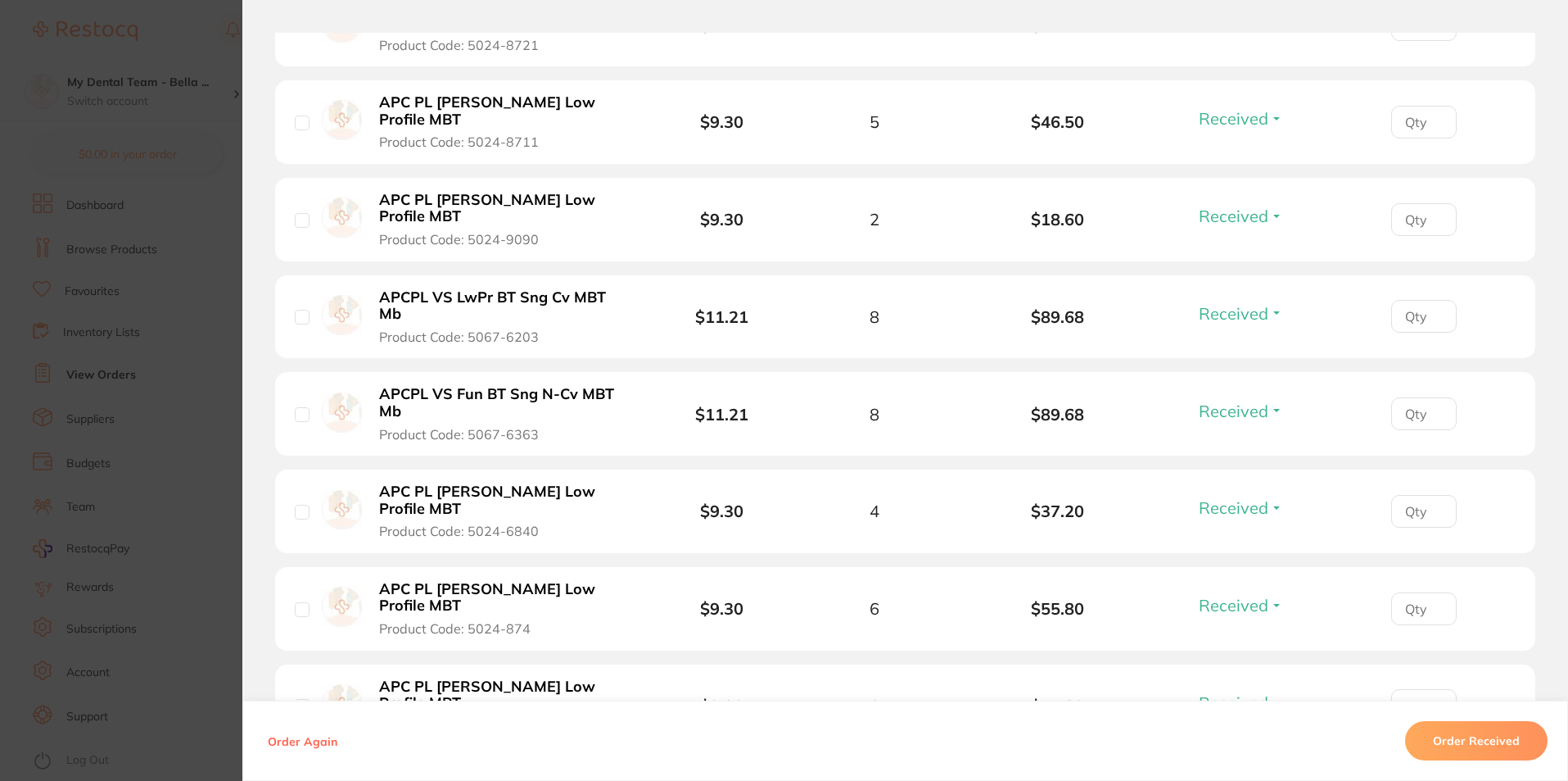
scroll to position [3336, 0]
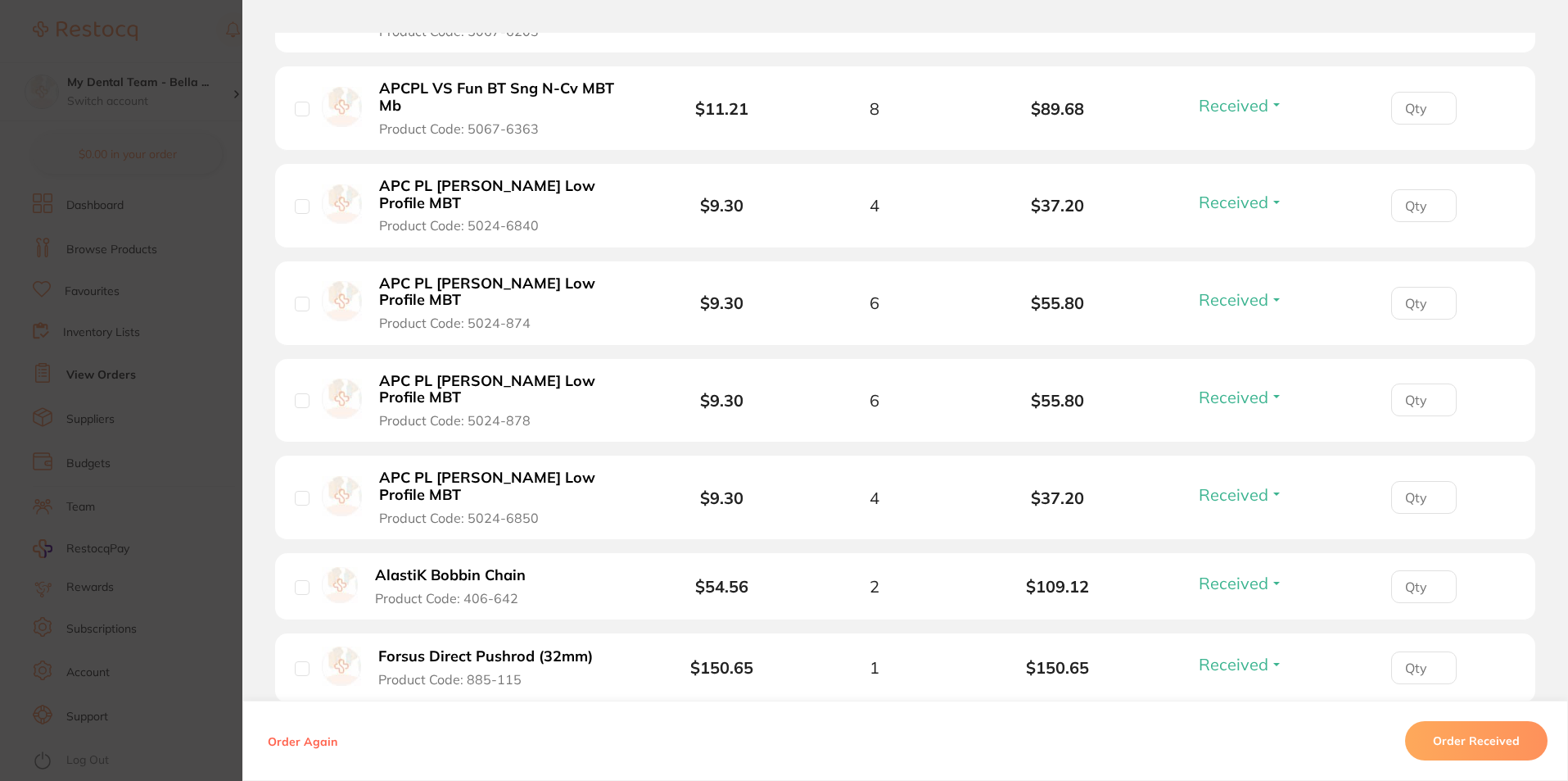
click at [217, 455] on section "Order ID: Restocq- 95356 Order Information 33 Received 5 Back Orders Accepted O…" at bounding box center [784, 390] width 1568 height 781
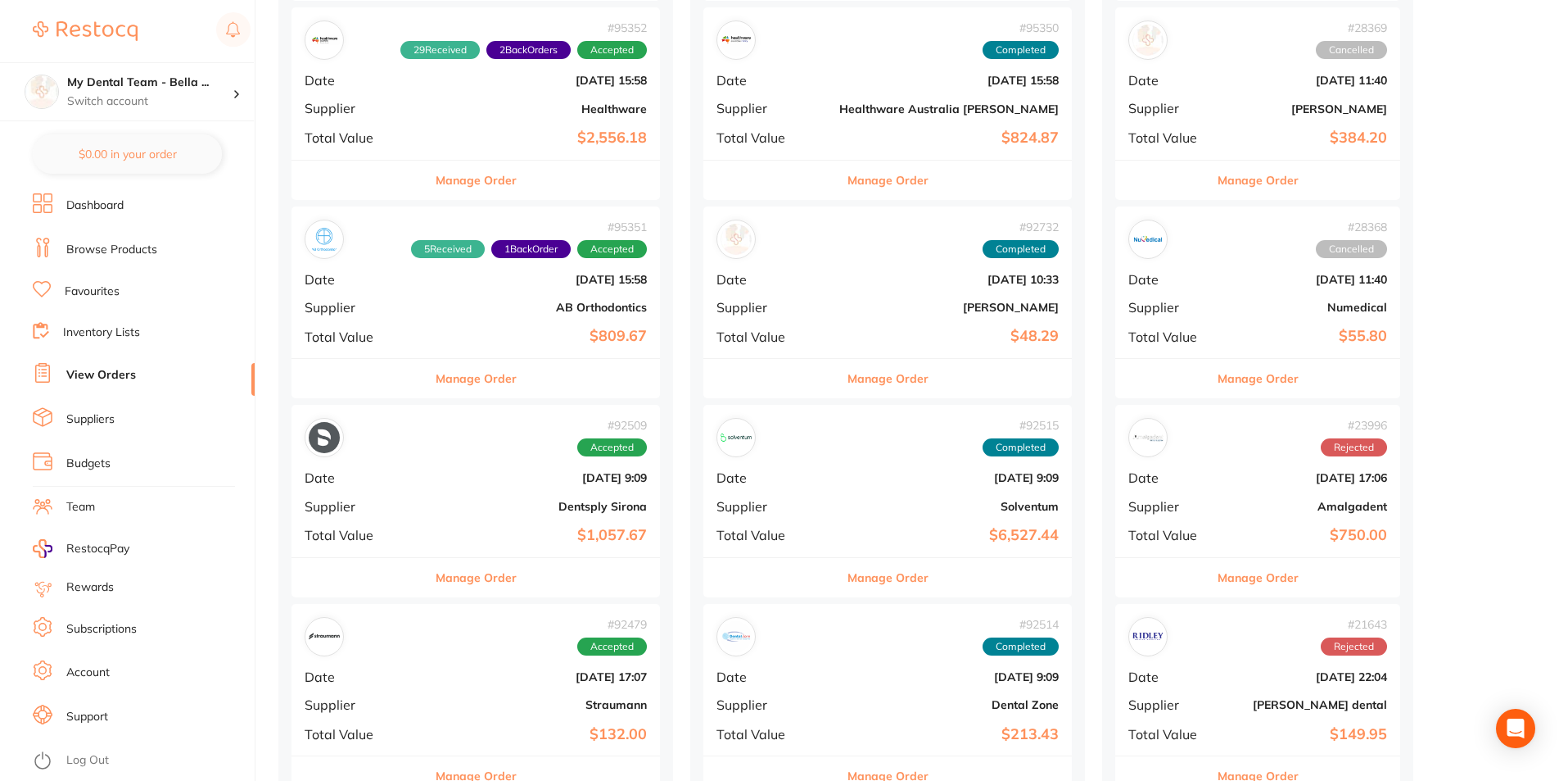
scroll to position [901, 0]
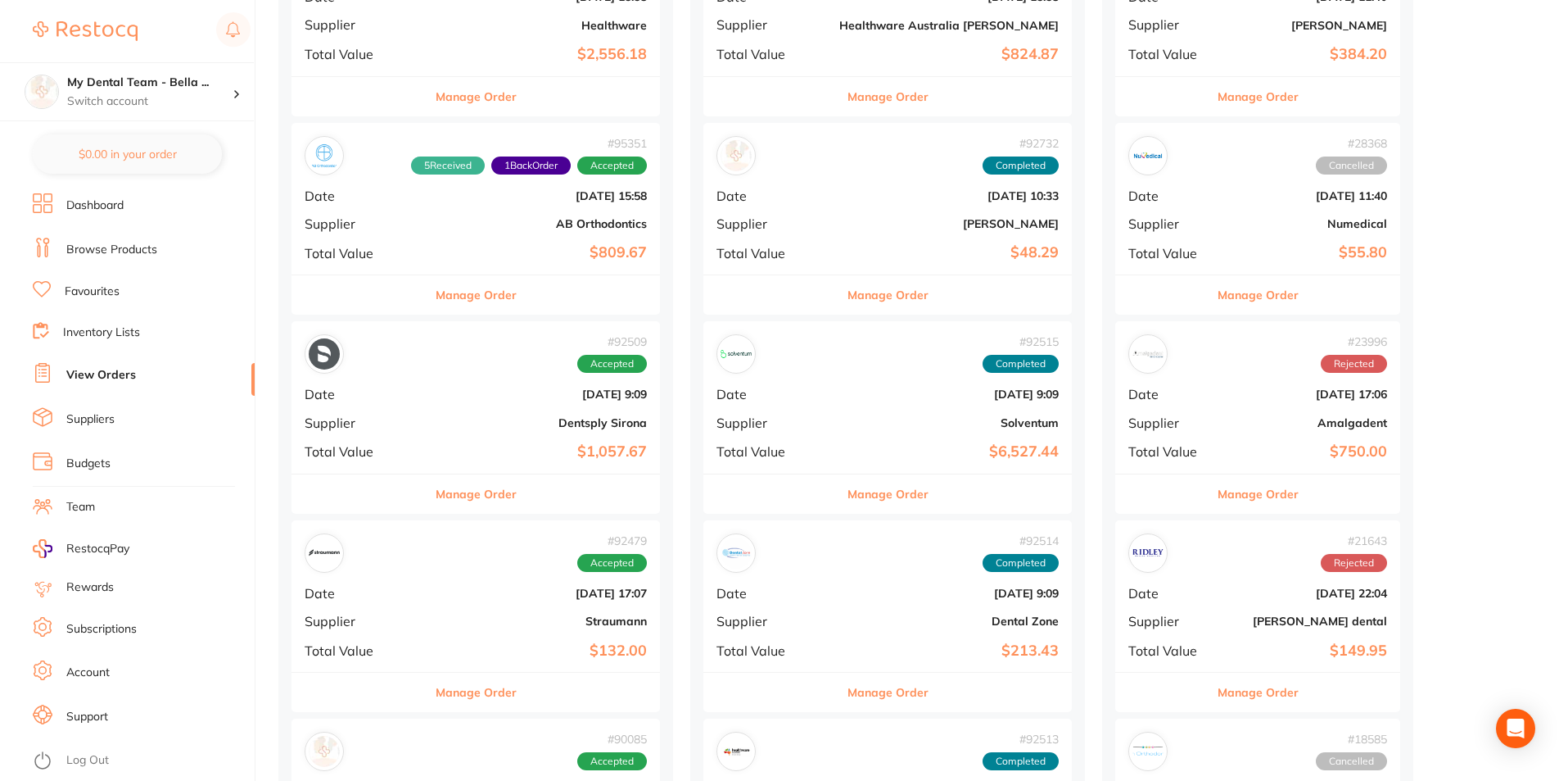
click at [745, 492] on div "Manage Order" at bounding box center [887, 494] width 368 height 41
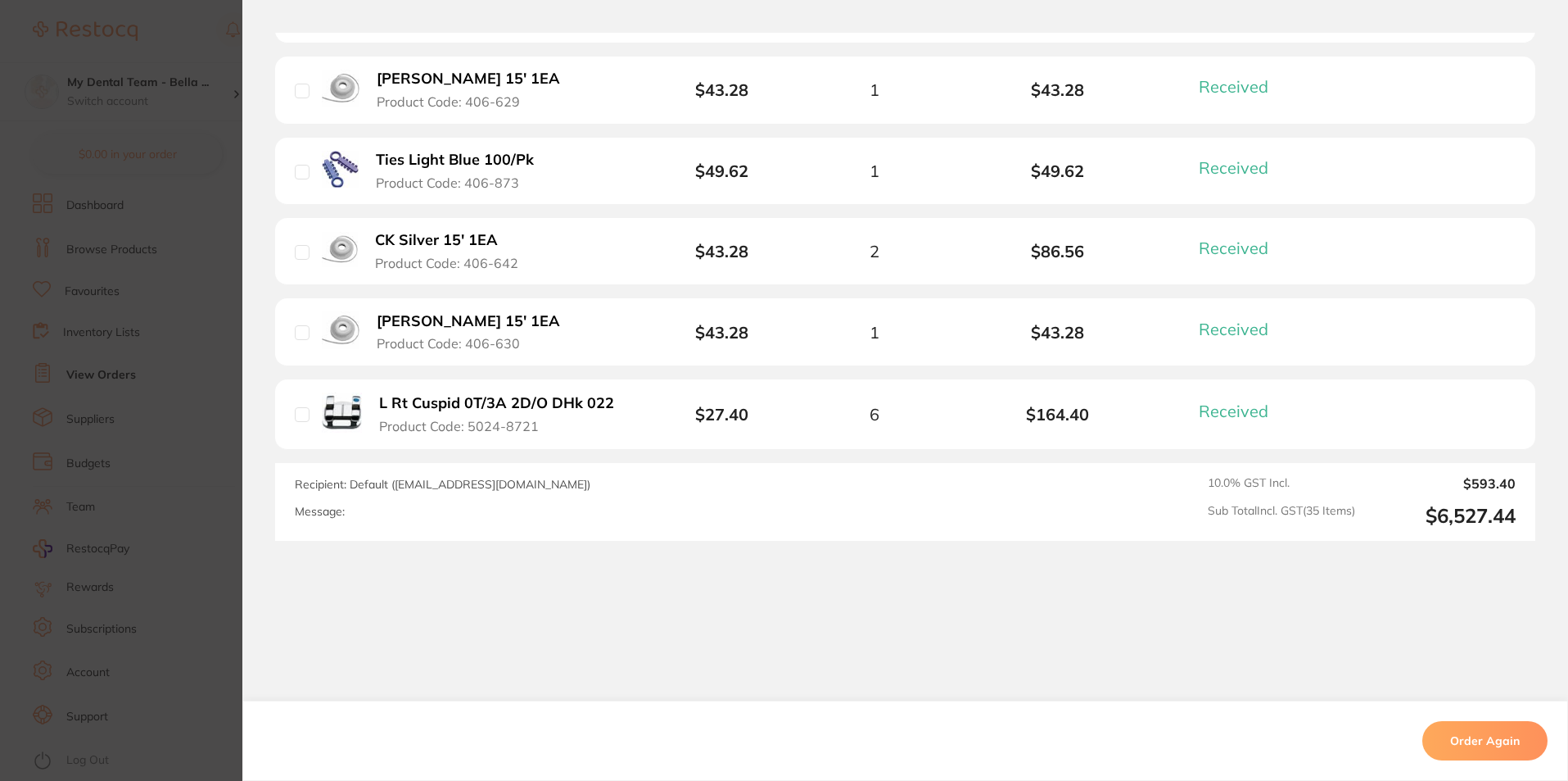
scroll to position [3220, 0]
click at [214, 414] on section "Order ID: Restocq- 92515 Order Information 35 Received Completed Order Order Da…" at bounding box center [784, 390] width 1568 height 781
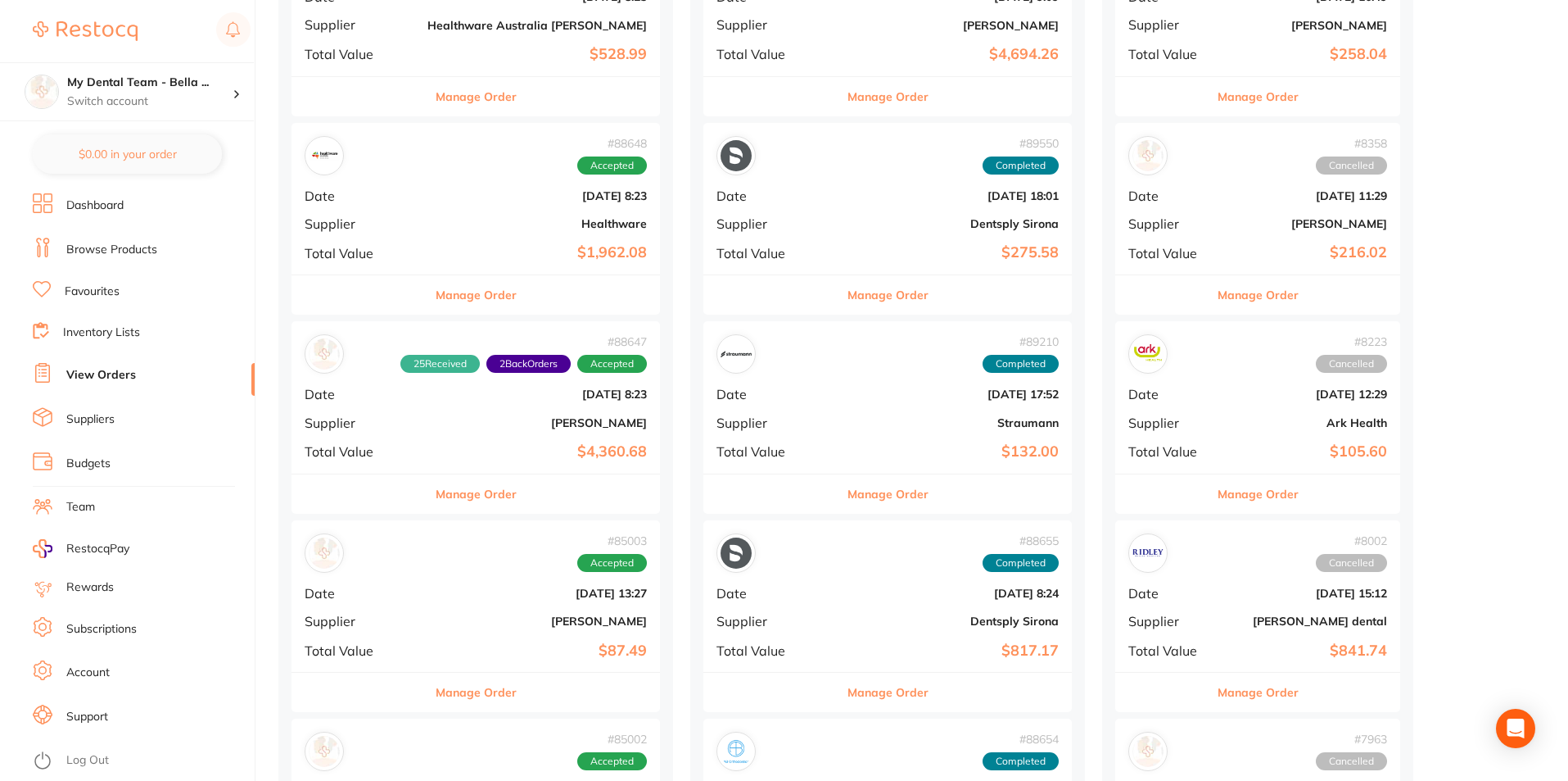
scroll to position [2294, 0]
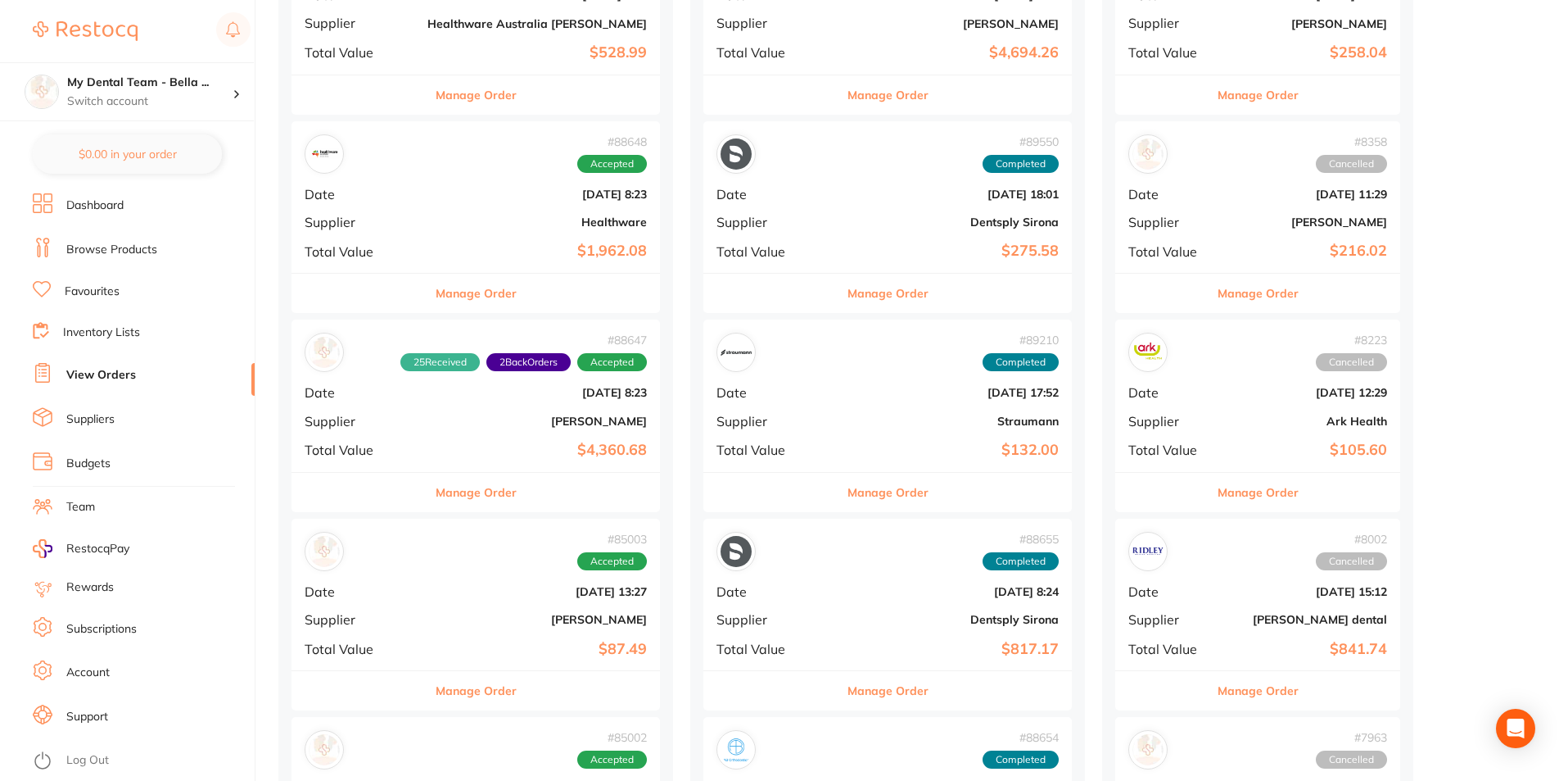
click at [469, 495] on button "Manage Order" at bounding box center [476, 493] width 81 height 40
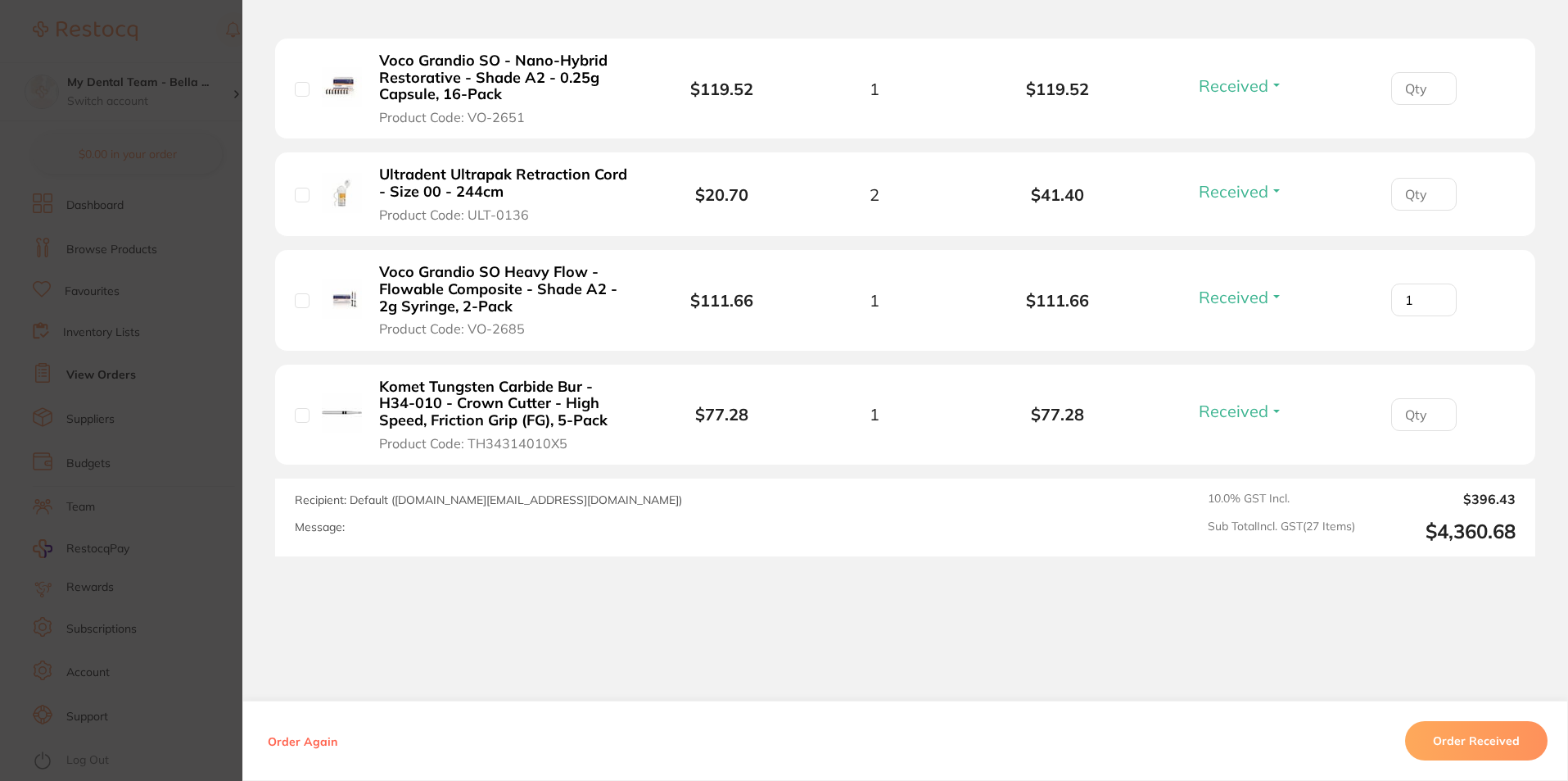
scroll to position [2879, 0]
click at [235, 508] on section "Order ID: Restocq- 88647 Order Information 25 Received 2 Back Orders Accepted O…" at bounding box center [784, 390] width 1568 height 781
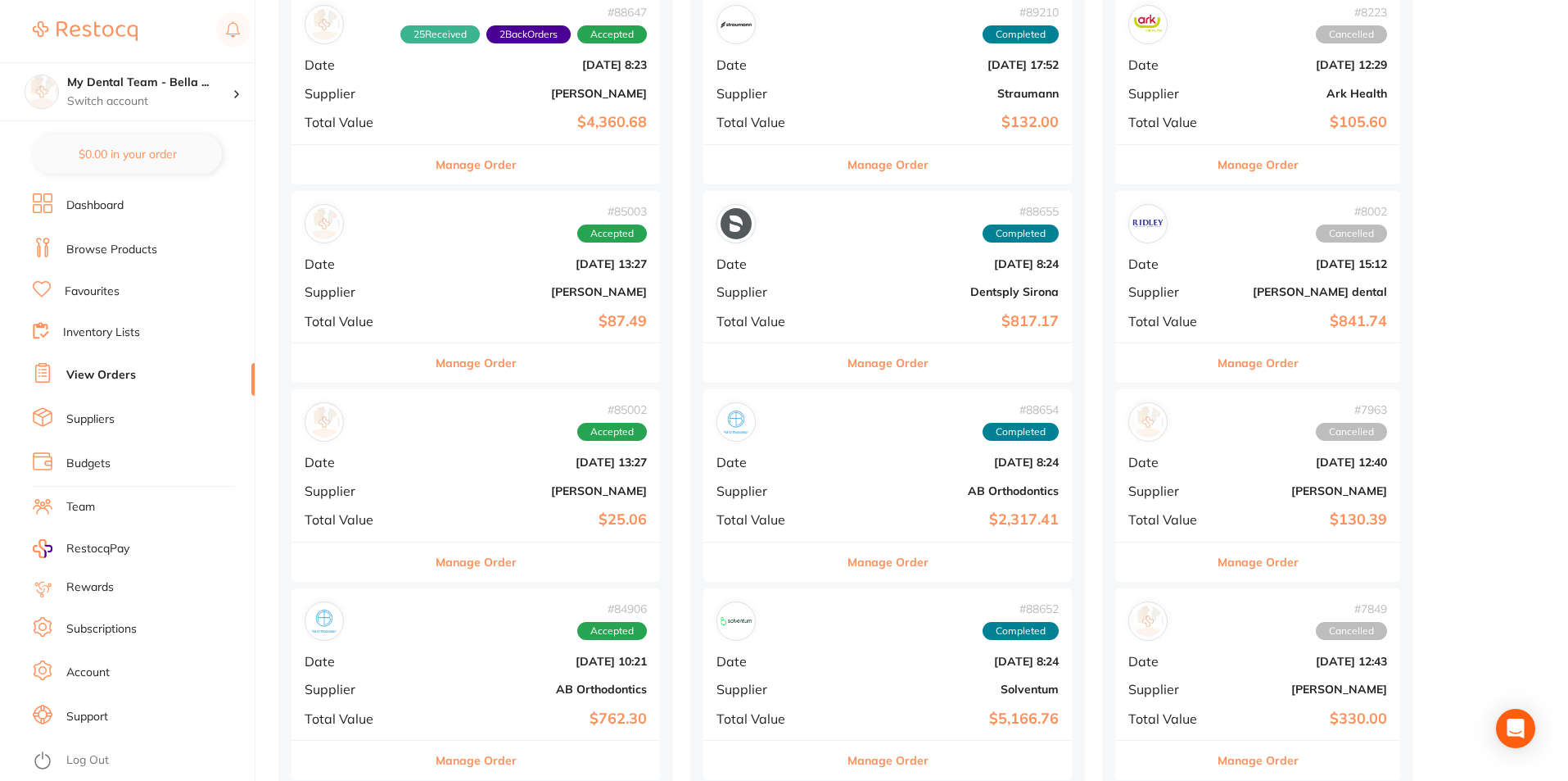
scroll to position [2867, 0]
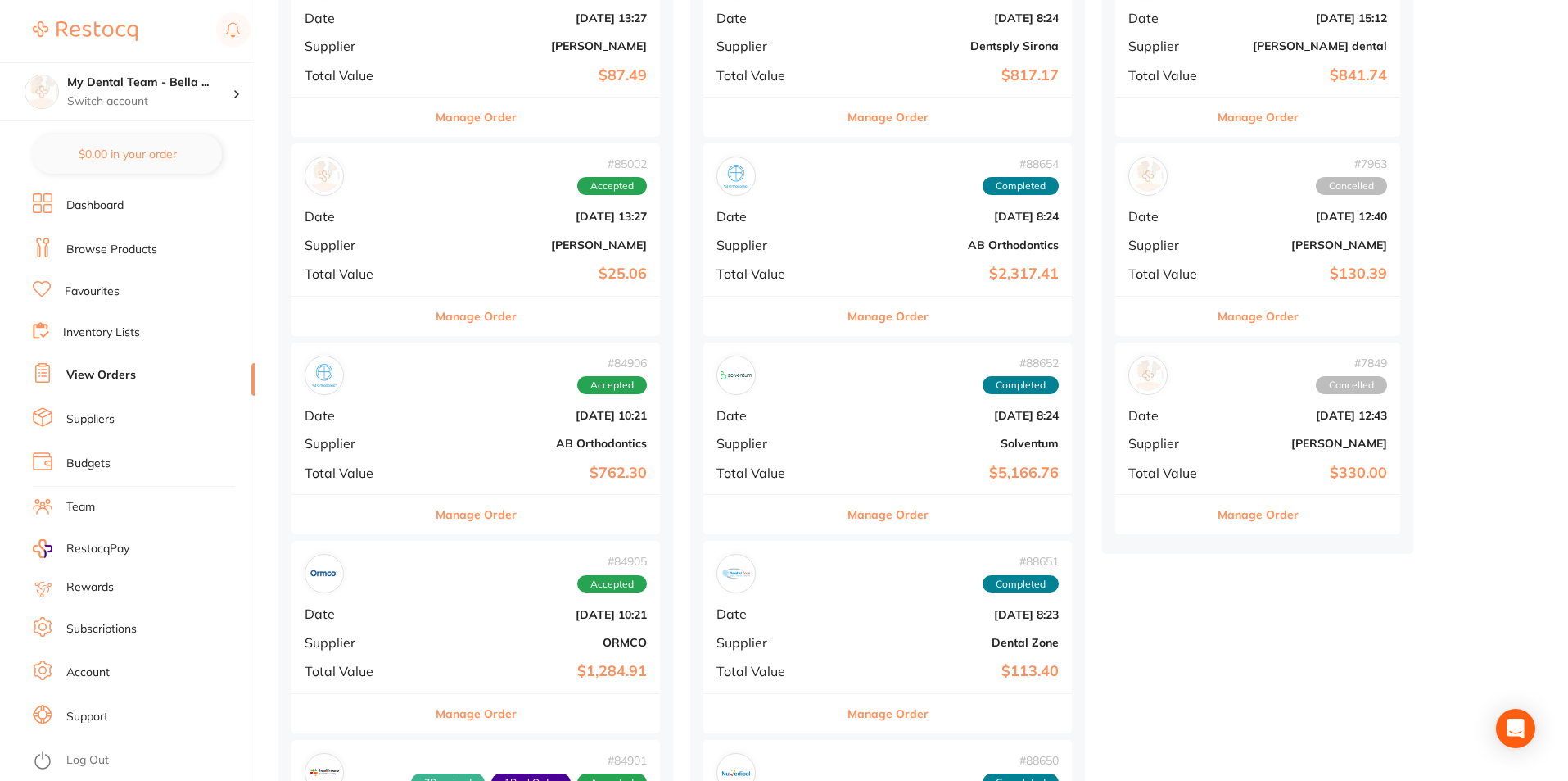
click at [457, 508] on button "Manage Order" at bounding box center [476, 514] width 81 height 40
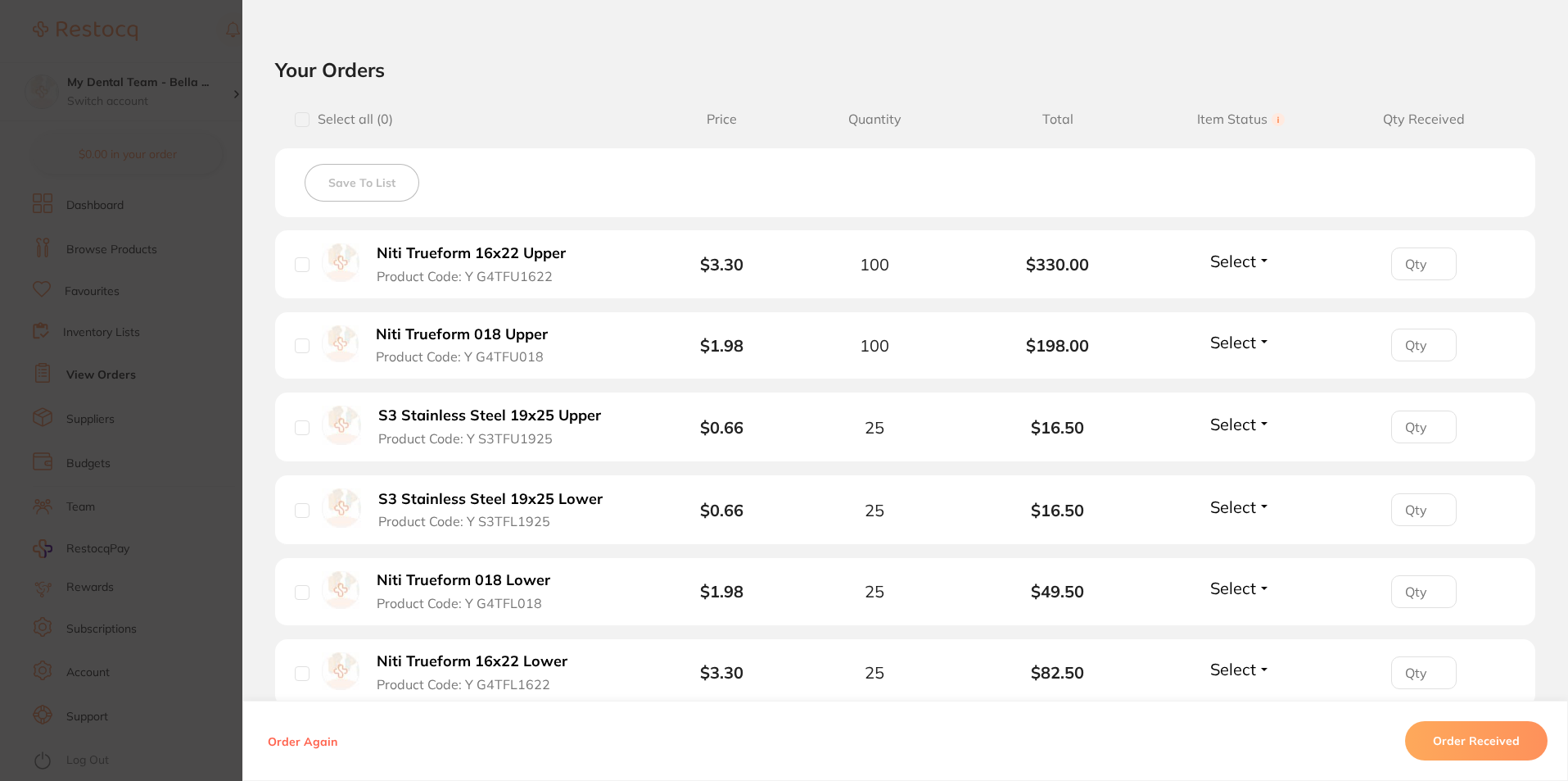
scroll to position [410, 0]
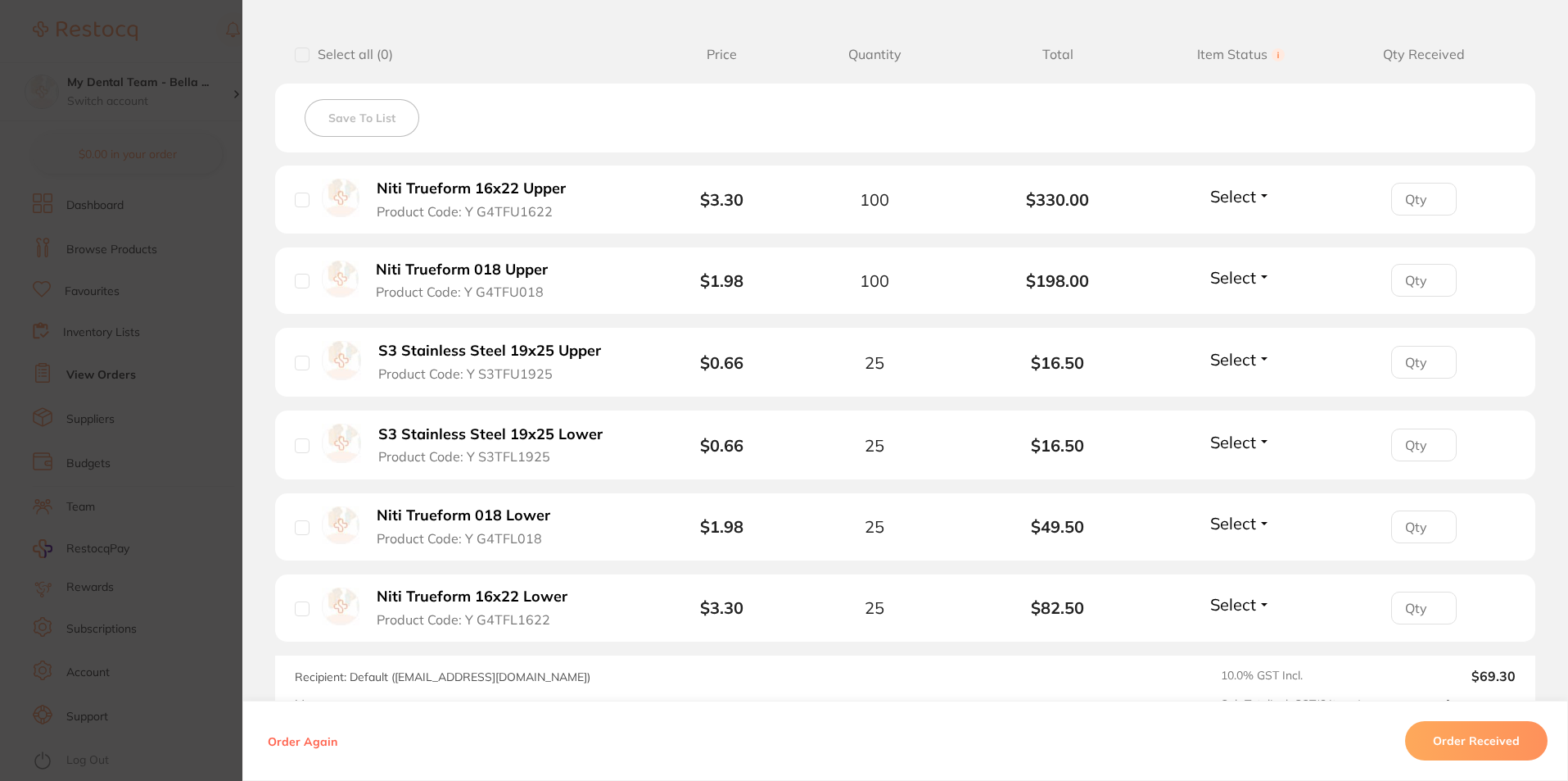
click at [169, 507] on section "Order ID: Restocq- 84906 Order Information Accepted Order Order Date Jul 1 2025…" at bounding box center [784, 390] width 1568 height 781
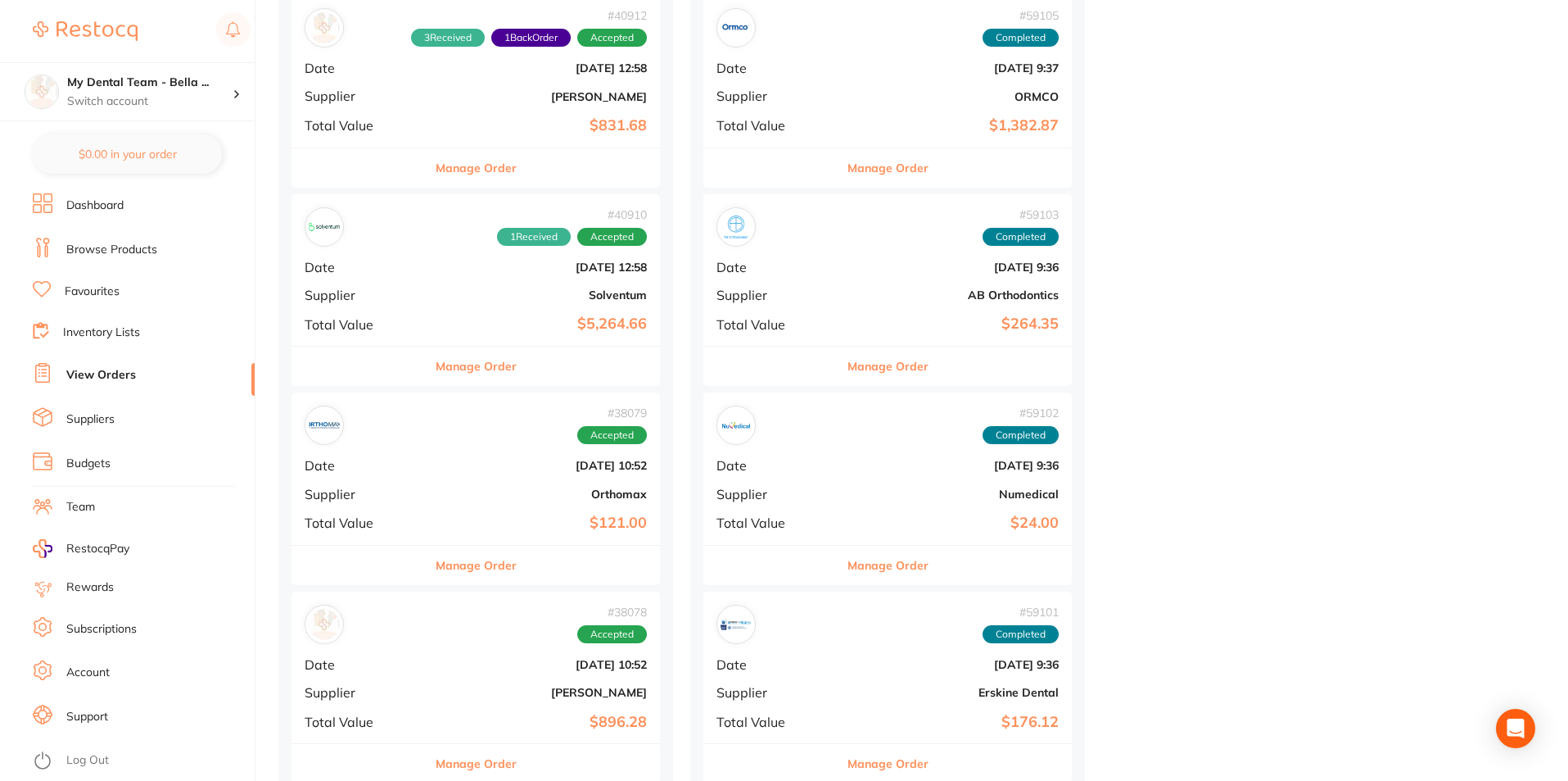
scroll to position [14908, 0]
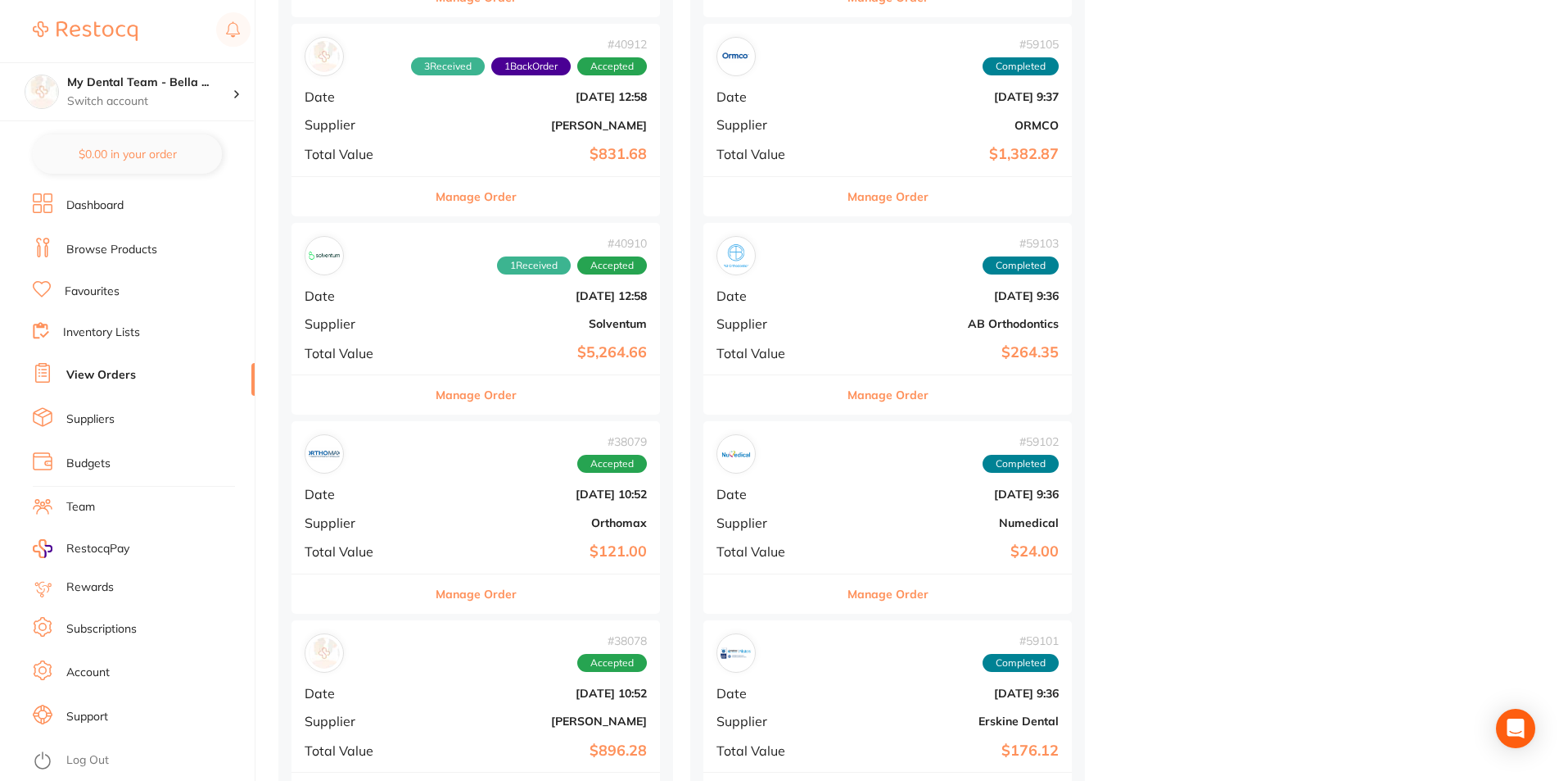
click at [448, 392] on button "Manage Order" at bounding box center [476, 395] width 81 height 40
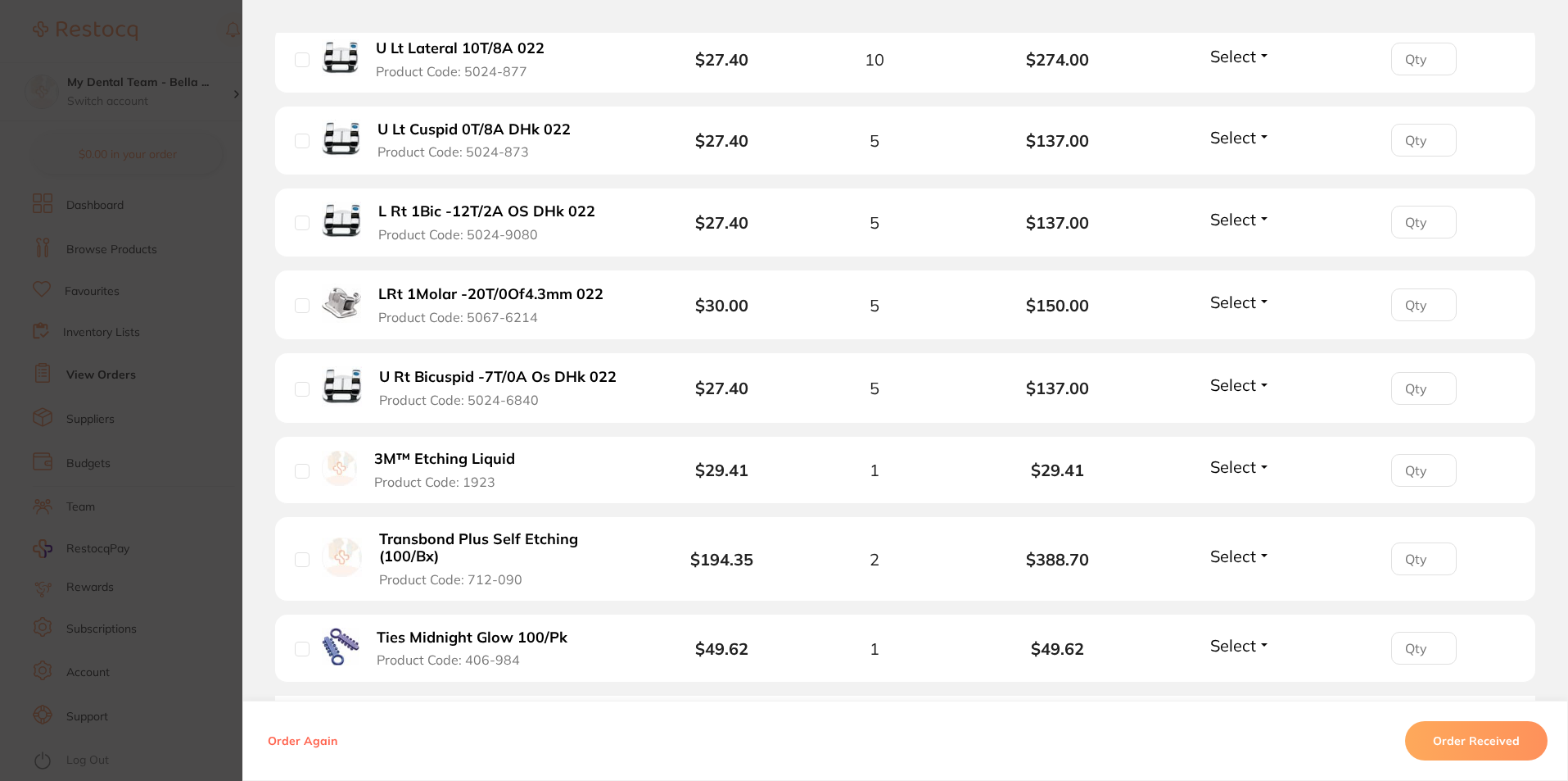
scroll to position [2294, 0]
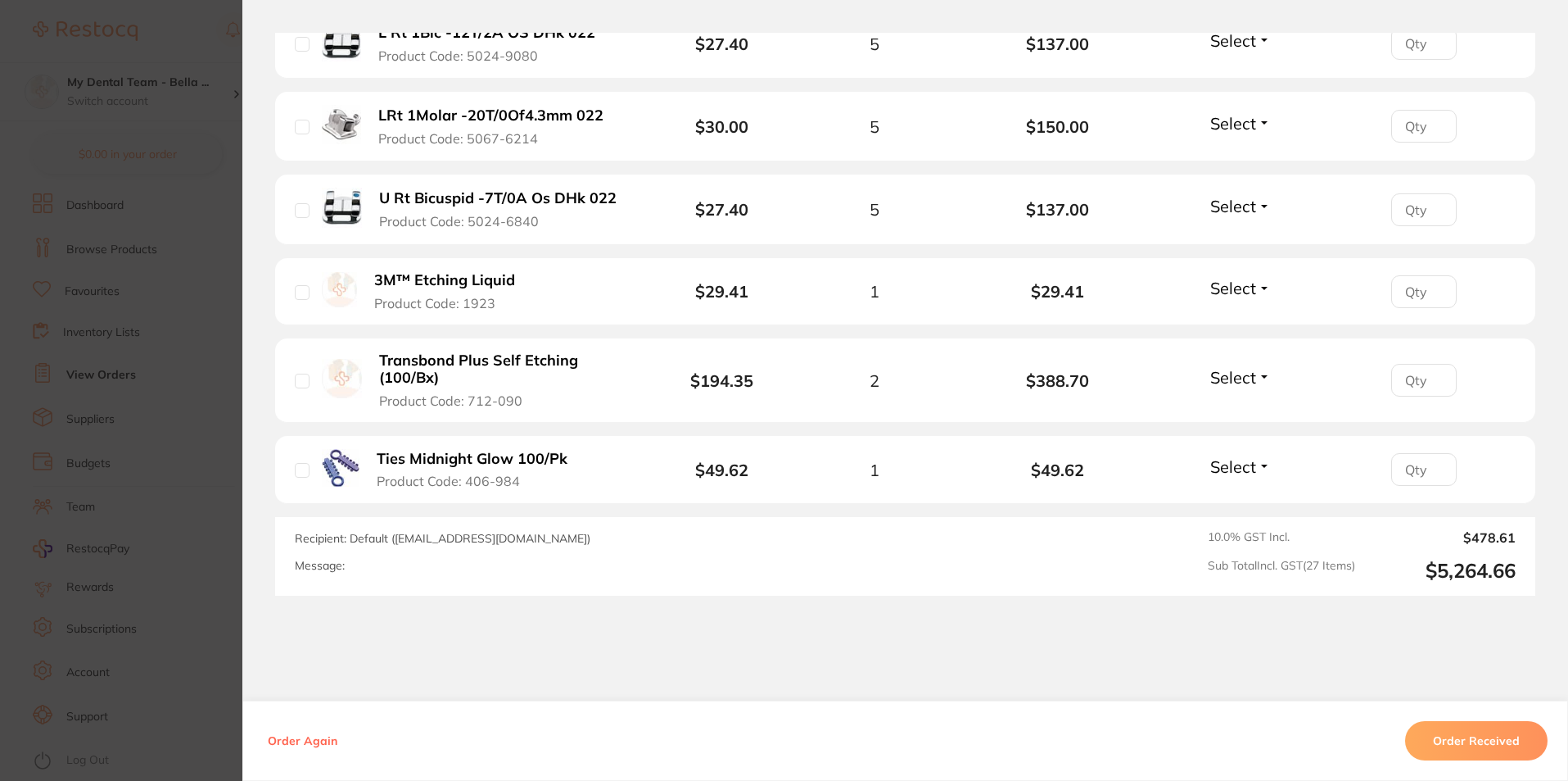
click at [214, 415] on section "Order ID: Restocq- 40910 Order Information 1 Received Accepted Order Order Date…" at bounding box center [784, 390] width 1568 height 781
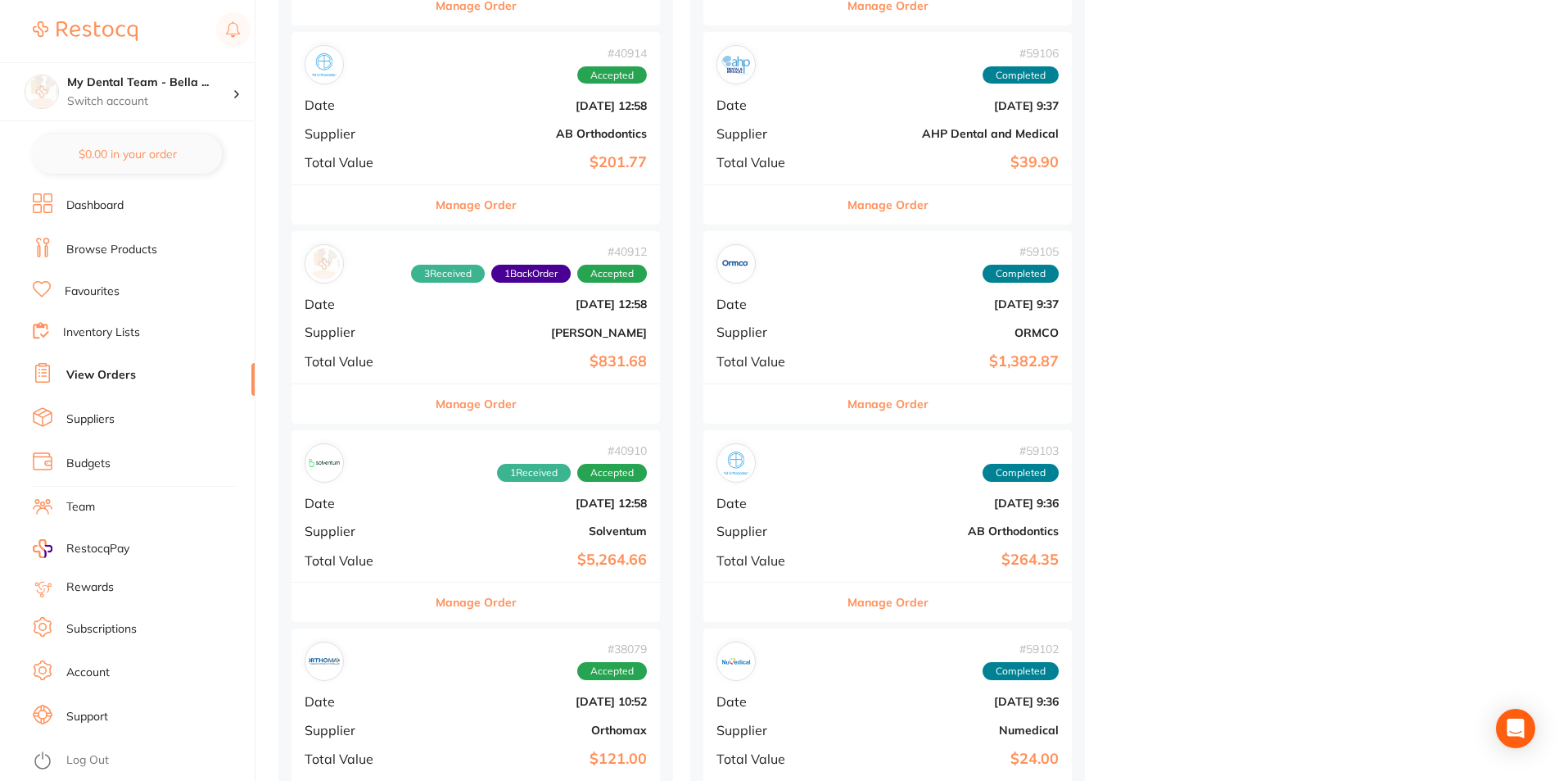
scroll to position [14663, 0]
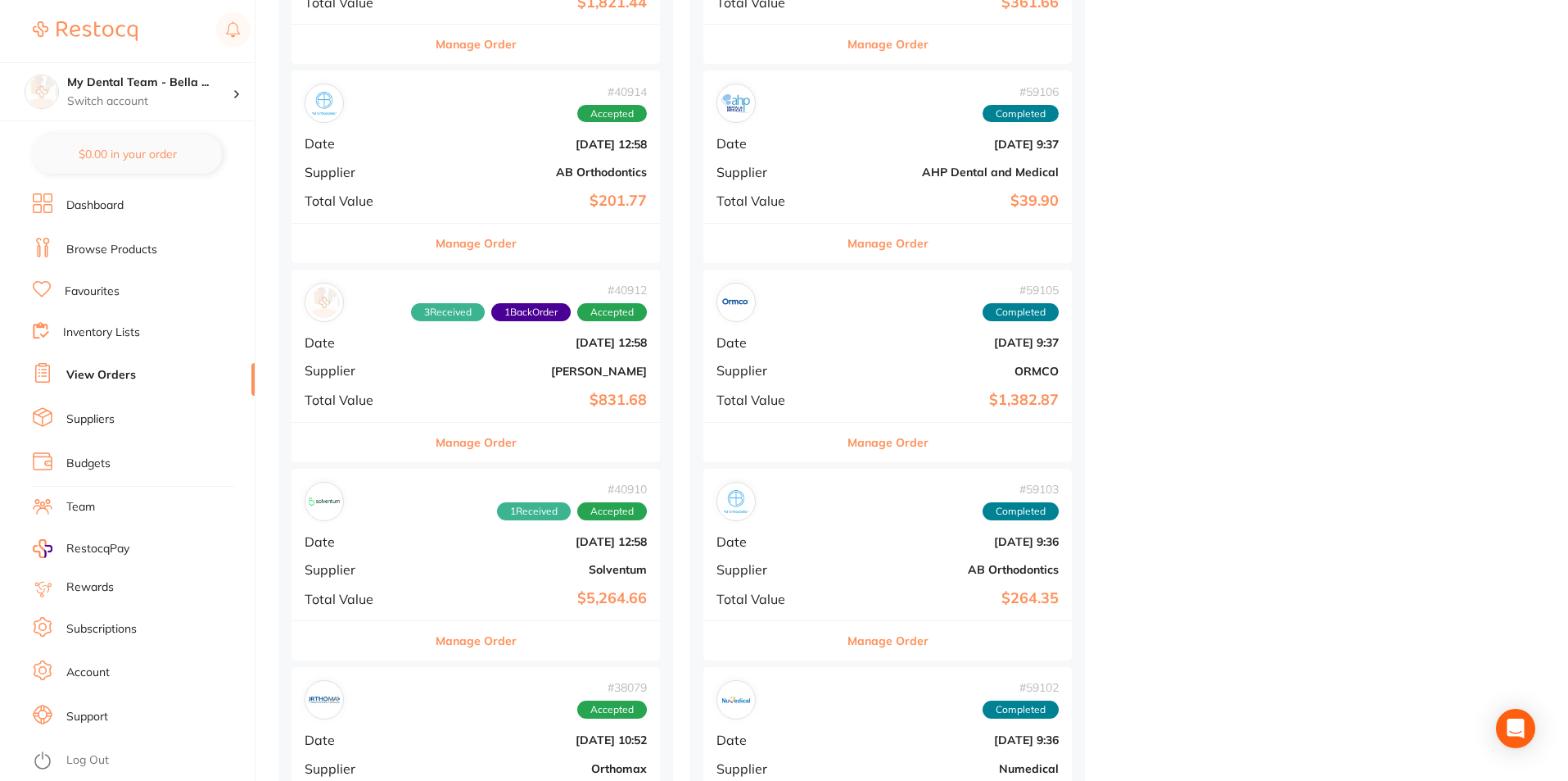
click at [461, 244] on button "Manage Order" at bounding box center [476, 243] width 81 height 40
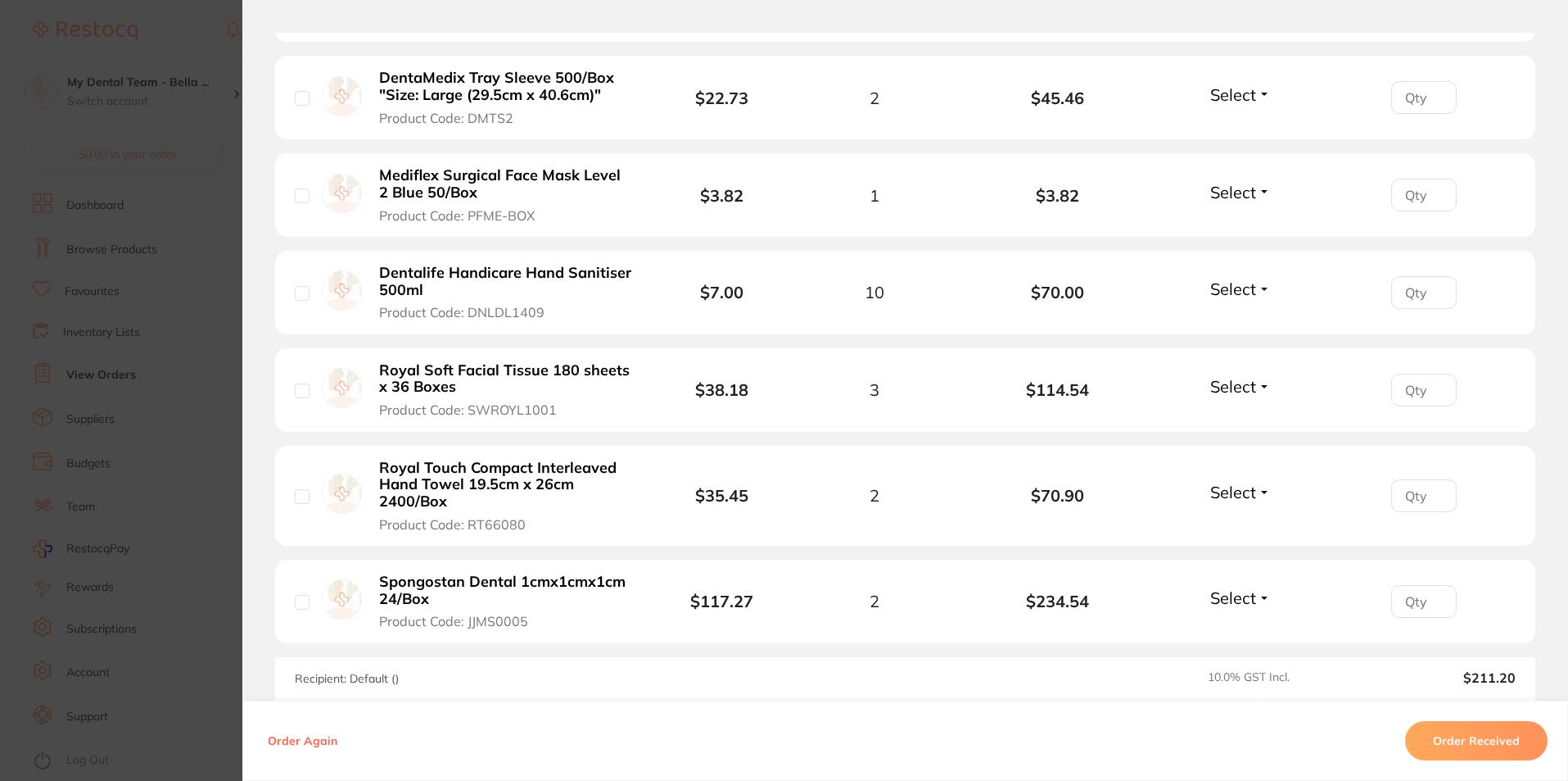
scroll to position [2048, 0]
click at [207, 303] on section "Order ID: Restocq- 44567 Order Information Accepted Order Order Date [DATE] 17:…" at bounding box center [784, 390] width 1568 height 781
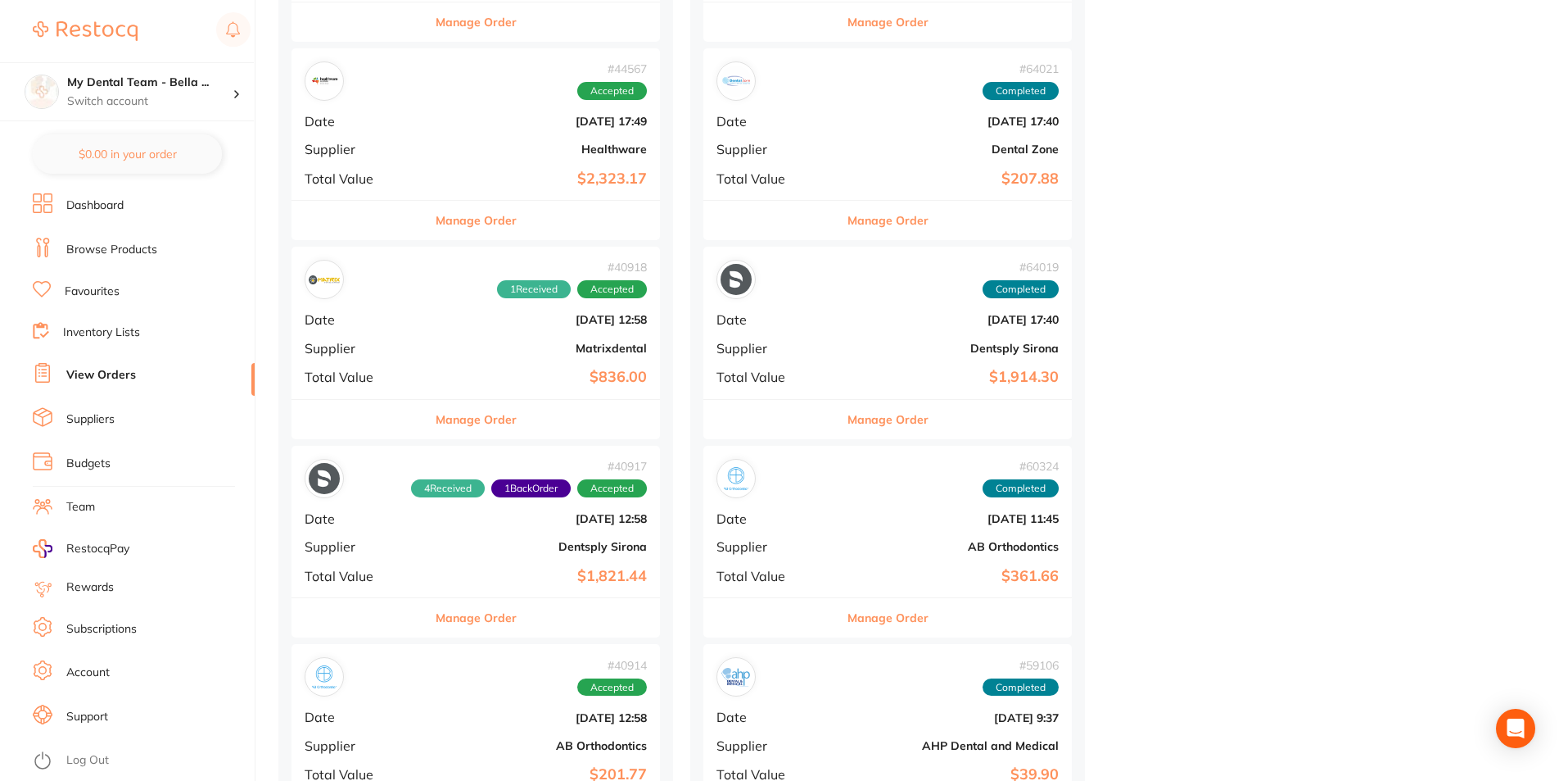
click at [442, 234] on button "Manage Order" at bounding box center [476, 221] width 81 height 40
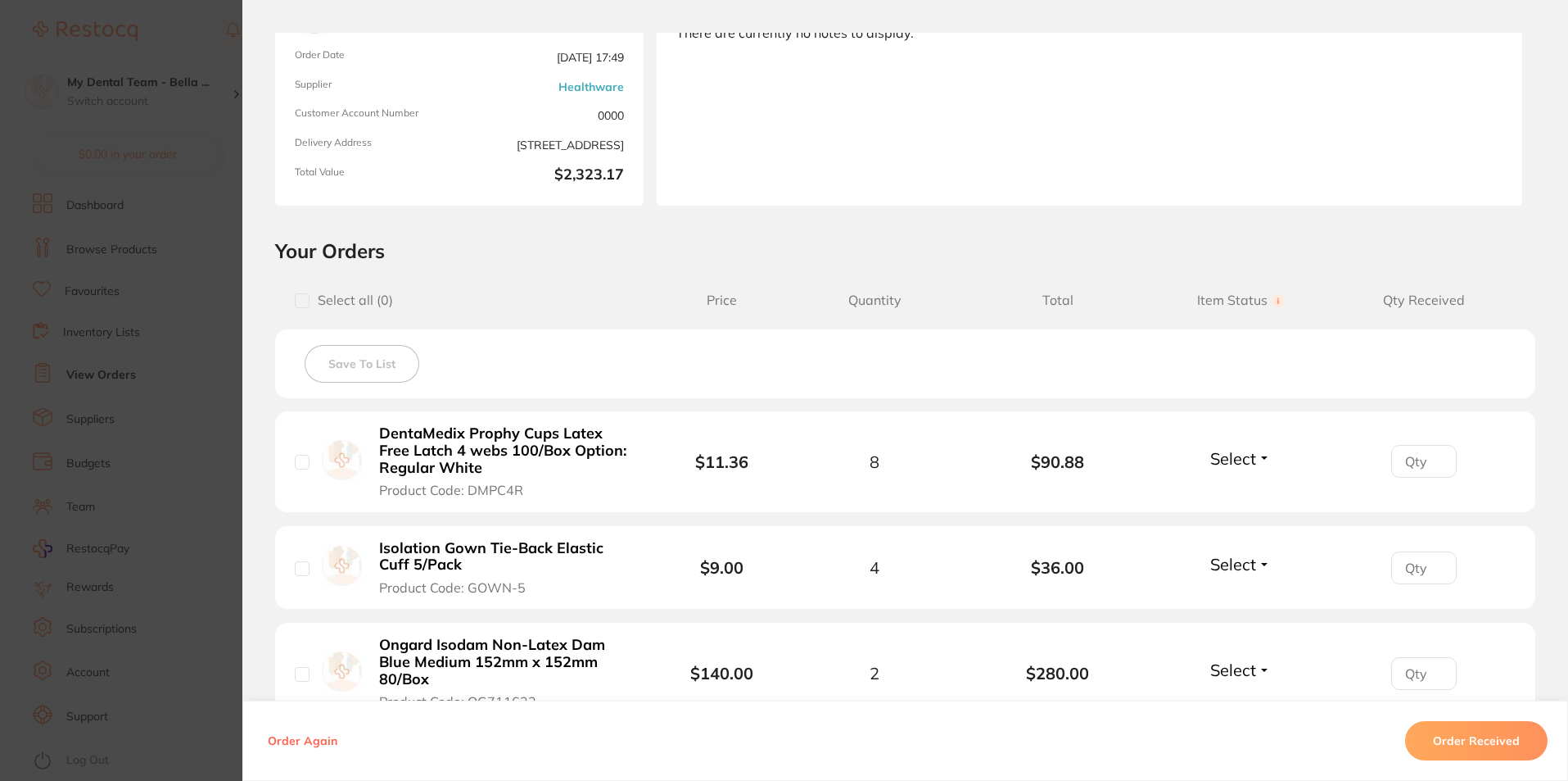
scroll to position [246, 0]
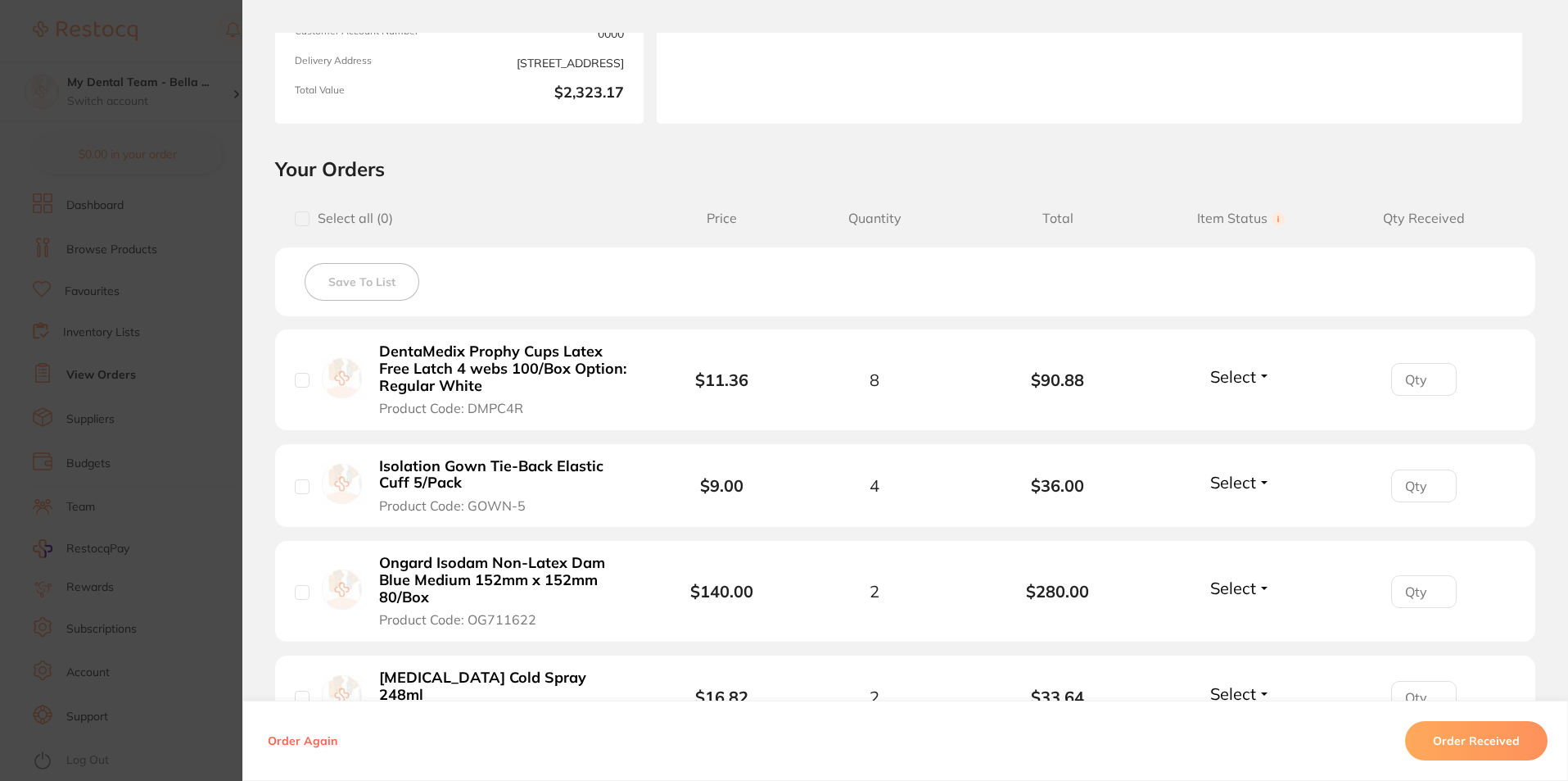
click at [161, 469] on section "Order ID: Restocq- 44567 Order Information Accepted Order Order Date [DATE] 17:…" at bounding box center [784, 390] width 1568 height 781
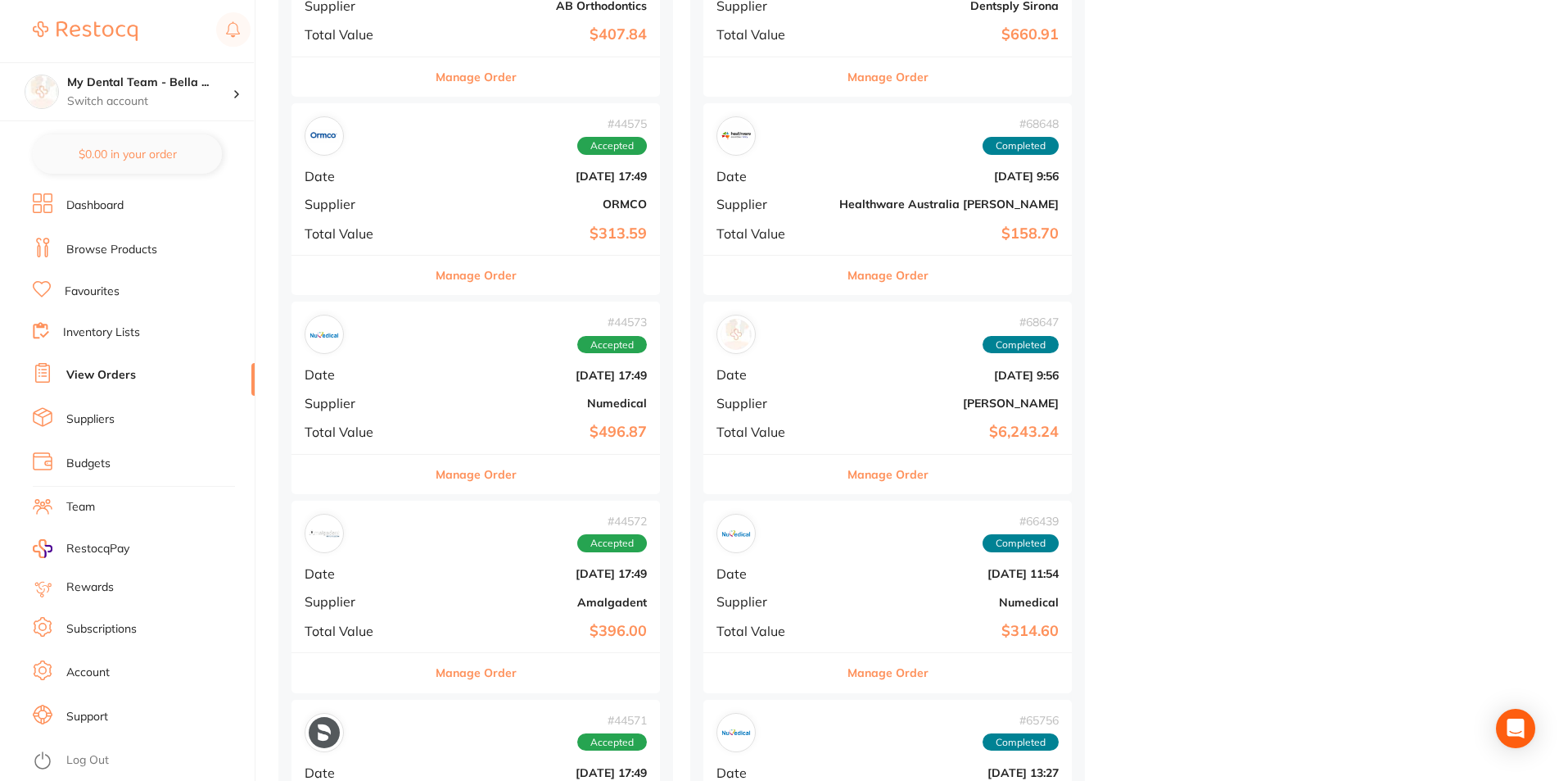
scroll to position [12615, 0]
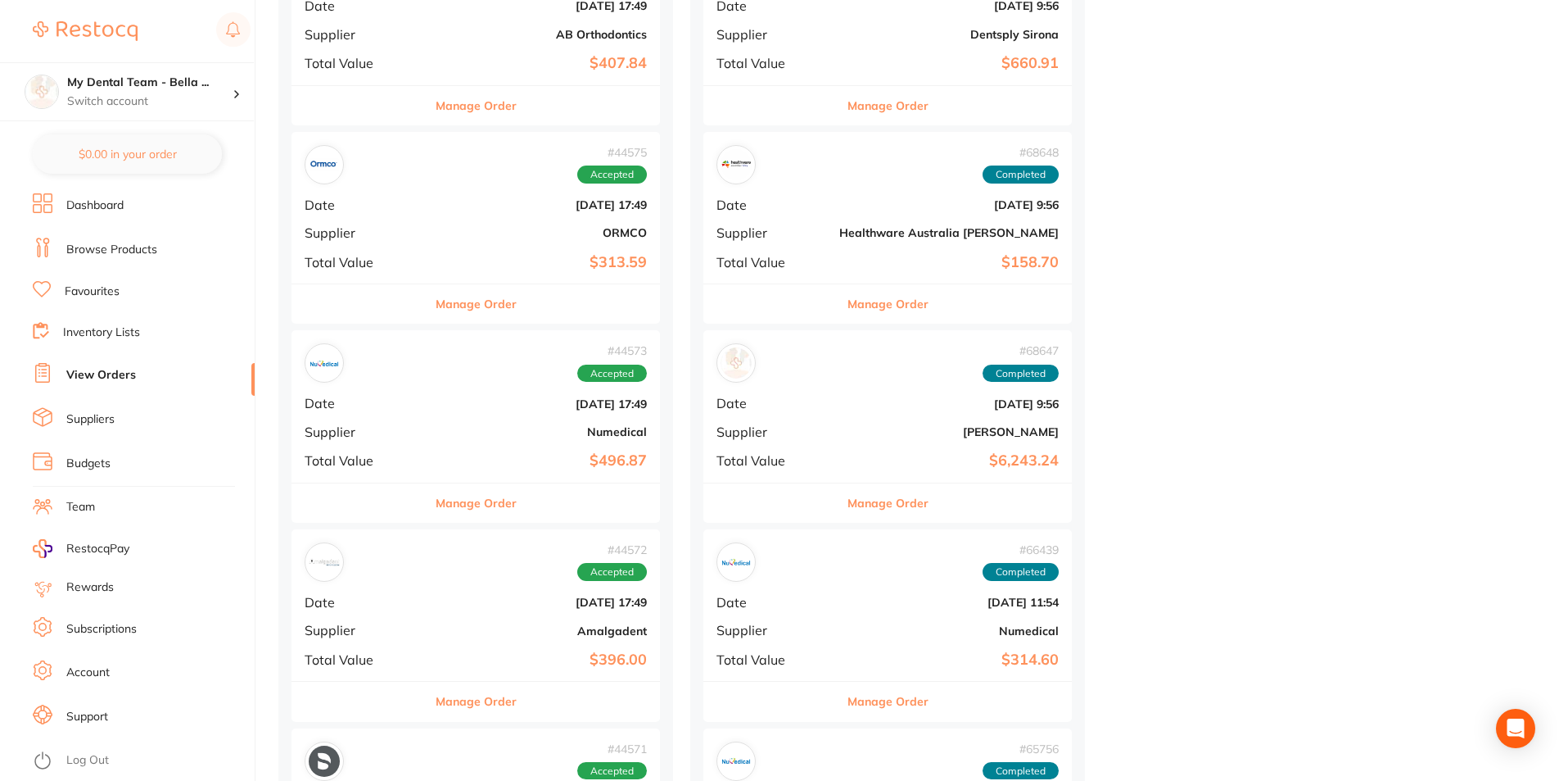
click at [473, 312] on button "Manage Order" at bounding box center [476, 304] width 81 height 40
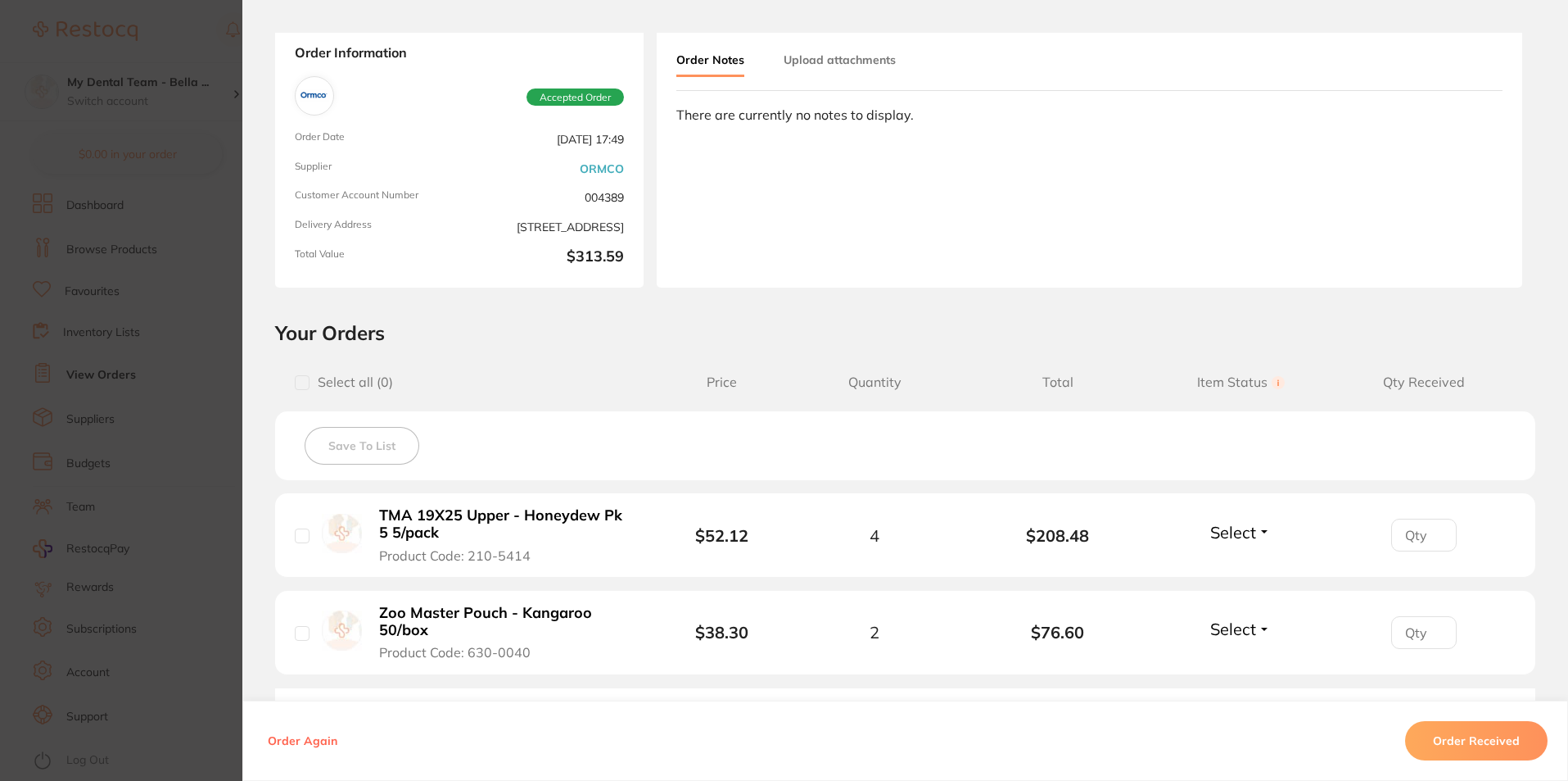
scroll to position [164, 0]
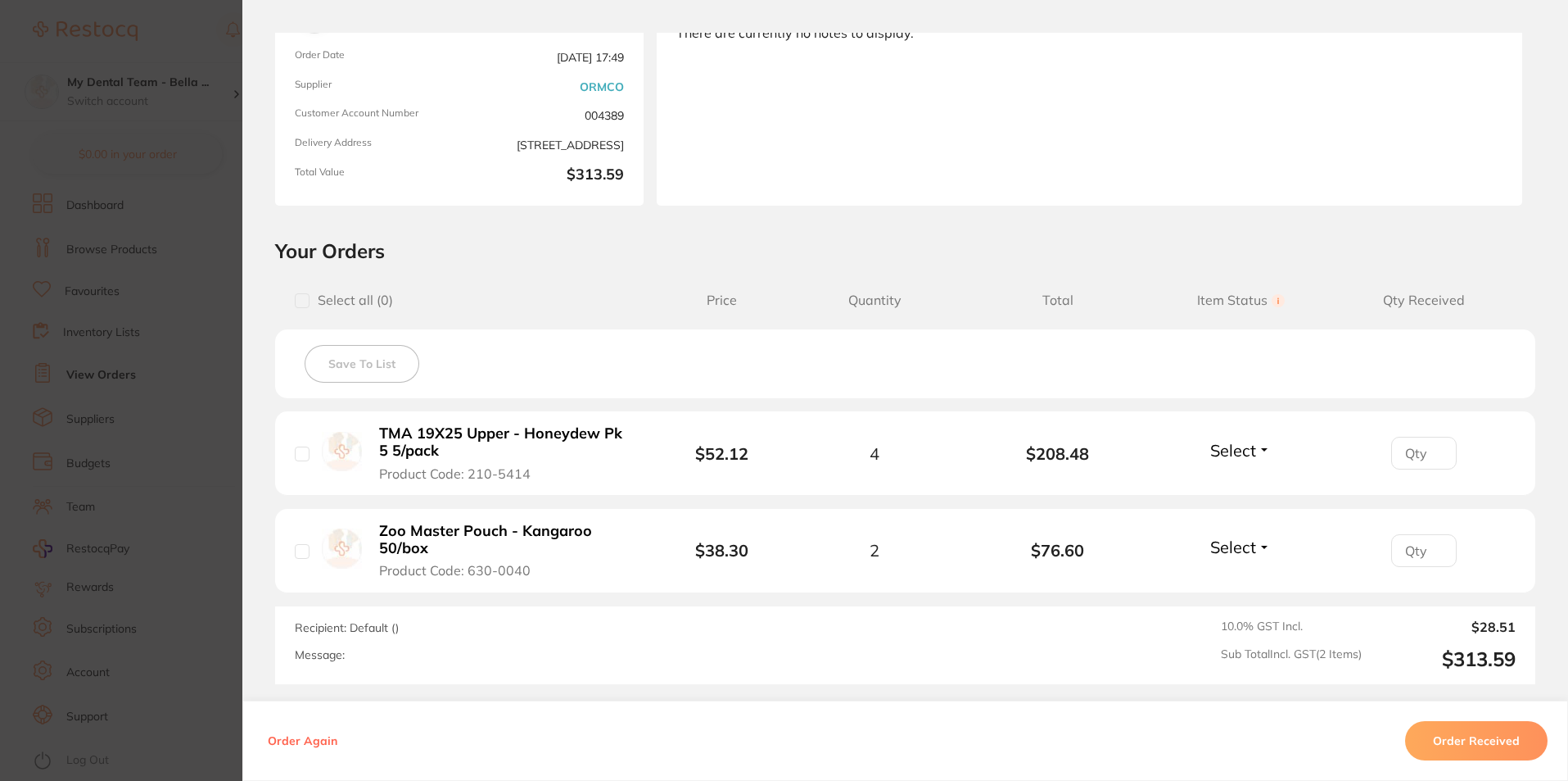
click at [1207, 559] on div "Select Received Back Order" at bounding box center [1240, 550] width 71 height 27
click at [1224, 561] on div "Select Received Back Order" at bounding box center [1240, 550] width 71 height 27
click at [1226, 539] on span "Select" at bounding box center [1232, 547] width 46 height 21
click at [1229, 577] on span "Received" at bounding box center [1240, 582] width 41 height 12
click at [1253, 450] on button "Select" at bounding box center [1240, 450] width 71 height 21
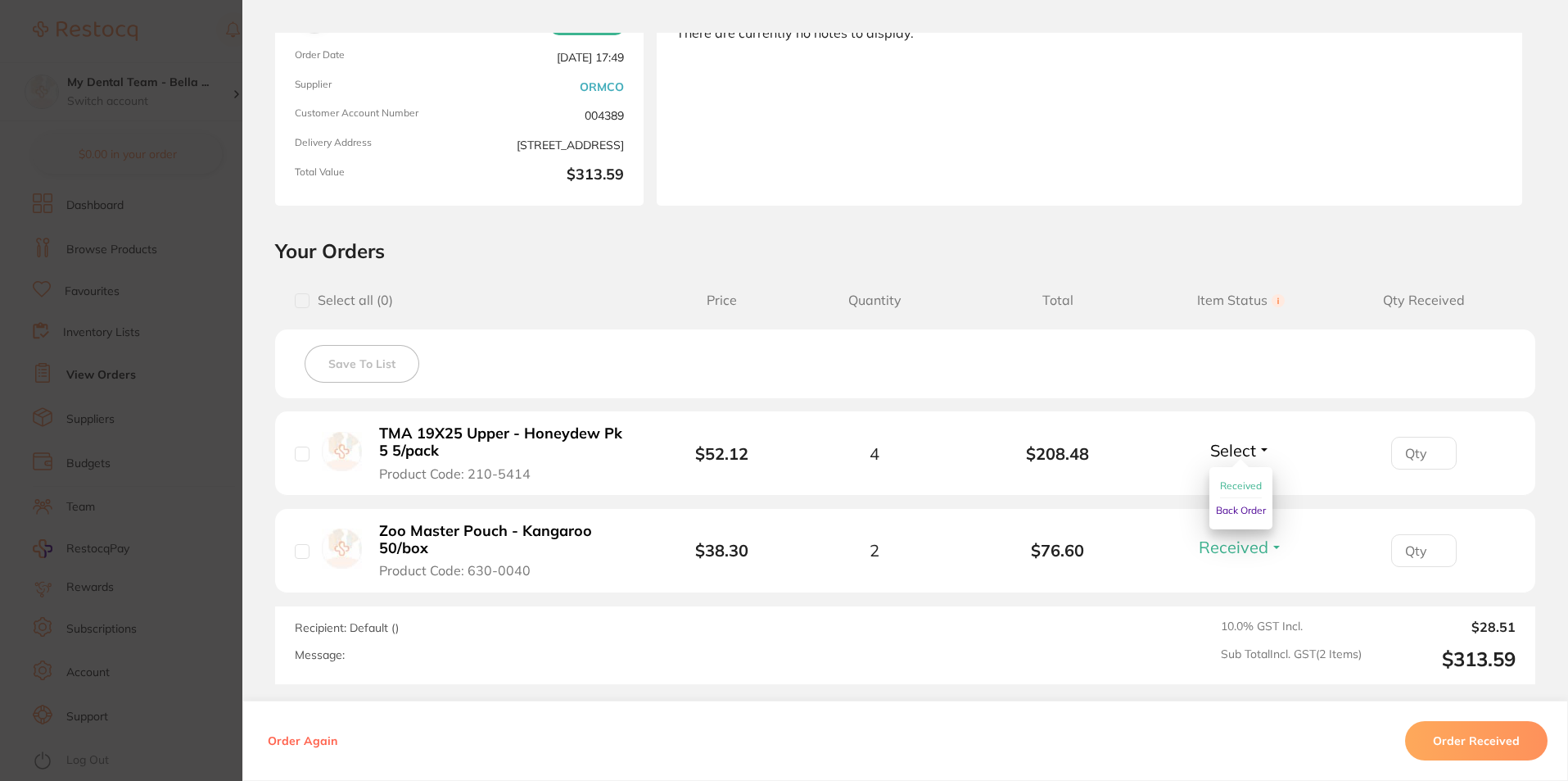
click at [1245, 486] on span "Received" at bounding box center [1240, 485] width 41 height 12
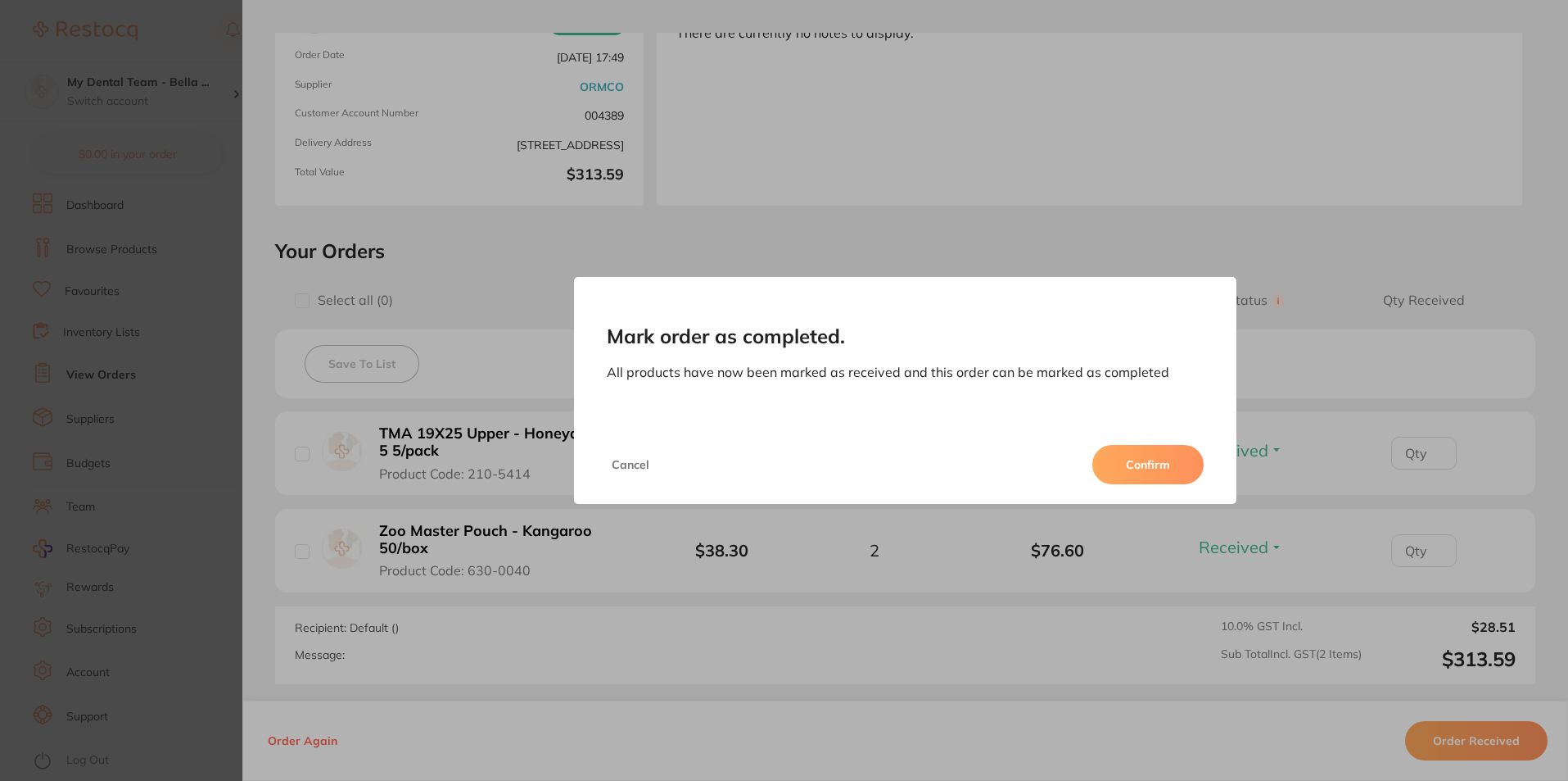
click at [1141, 460] on button "Confirm" at bounding box center [1147, 464] width 111 height 40
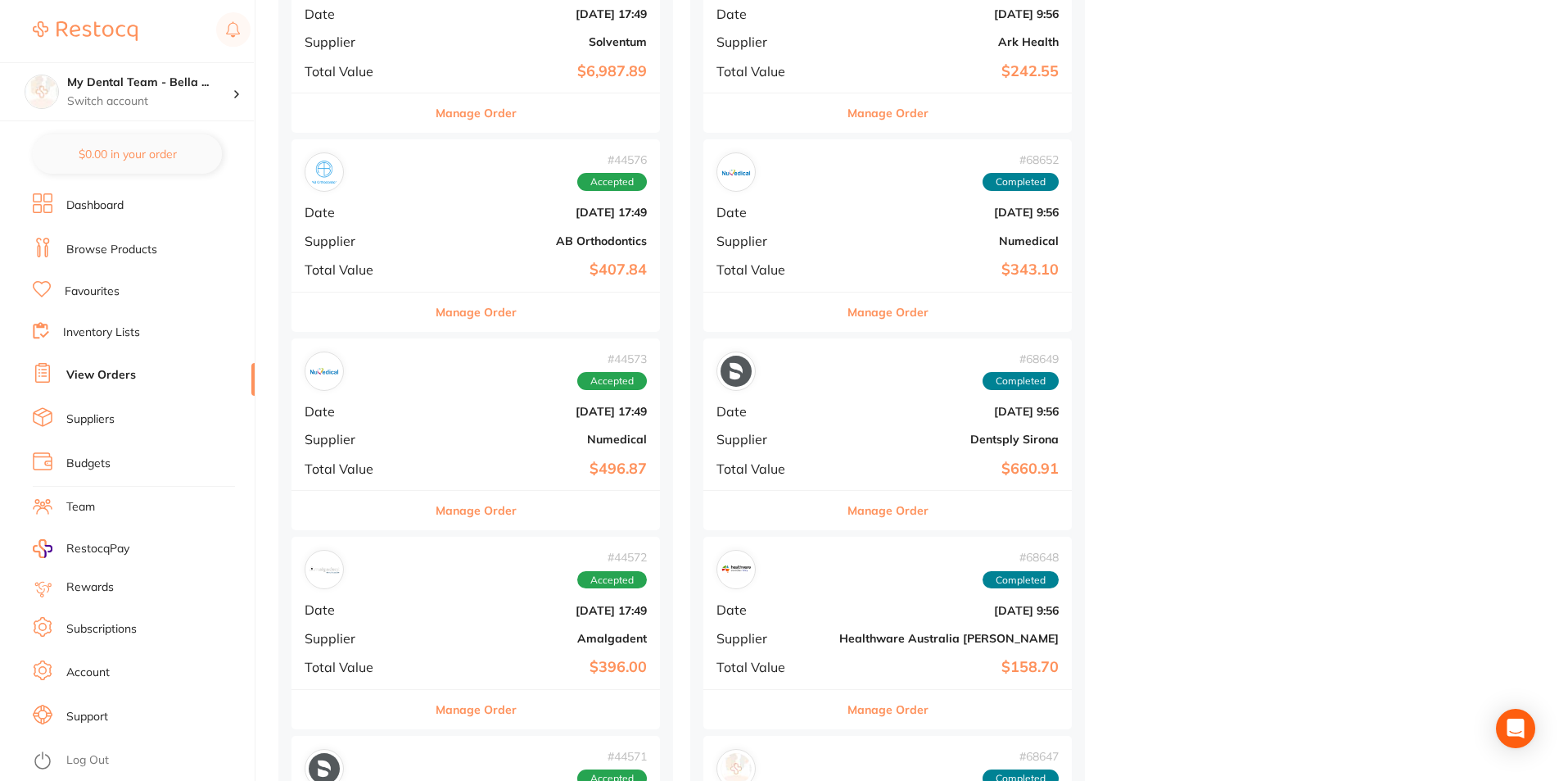
scroll to position [12369, 0]
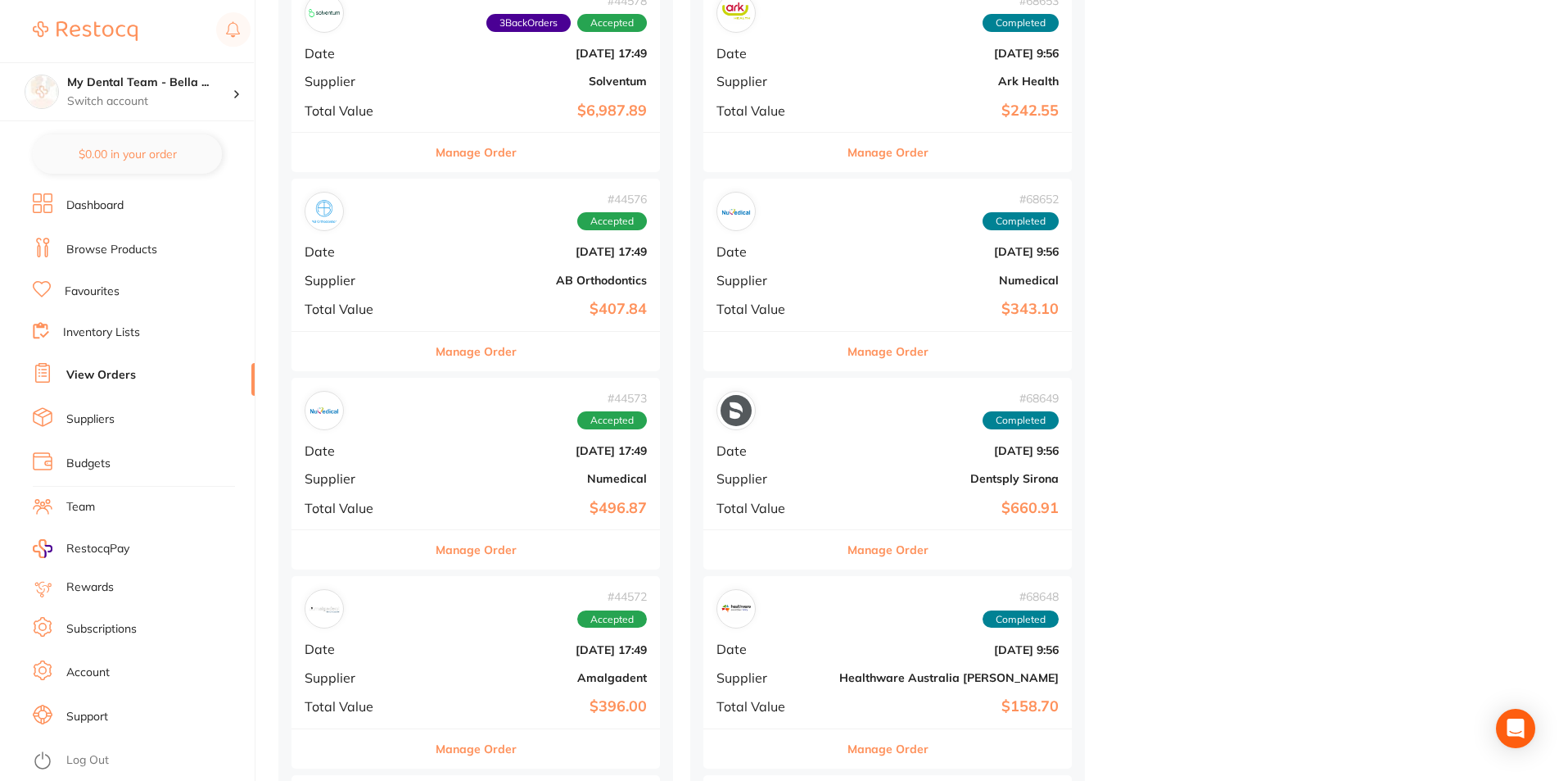
click at [483, 350] on button "Manage Order" at bounding box center [476, 351] width 81 height 40
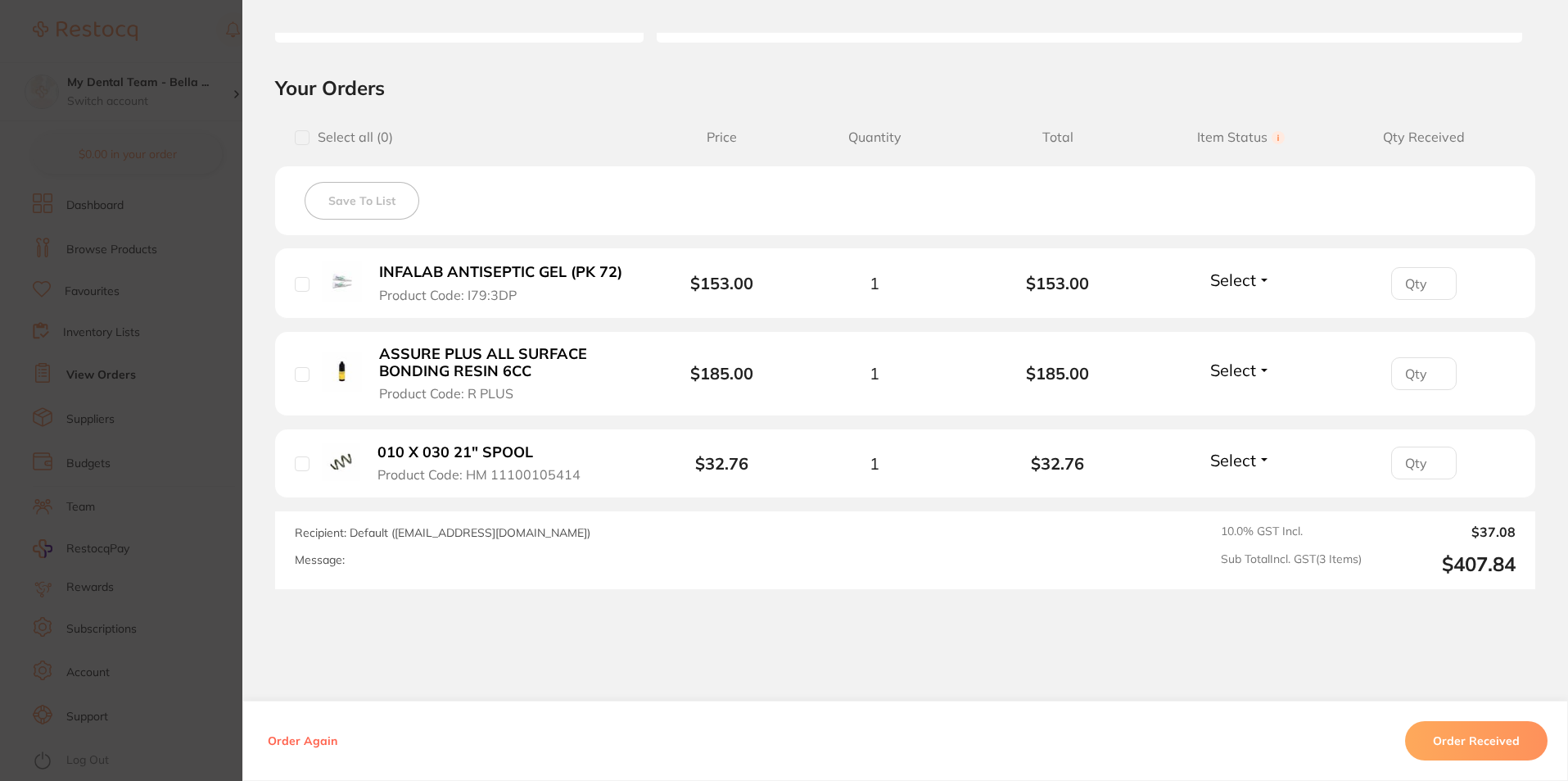
scroll to position [328, 0]
click at [1436, 734] on button "Order Received" at bounding box center [1476, 740] width 142 height 40
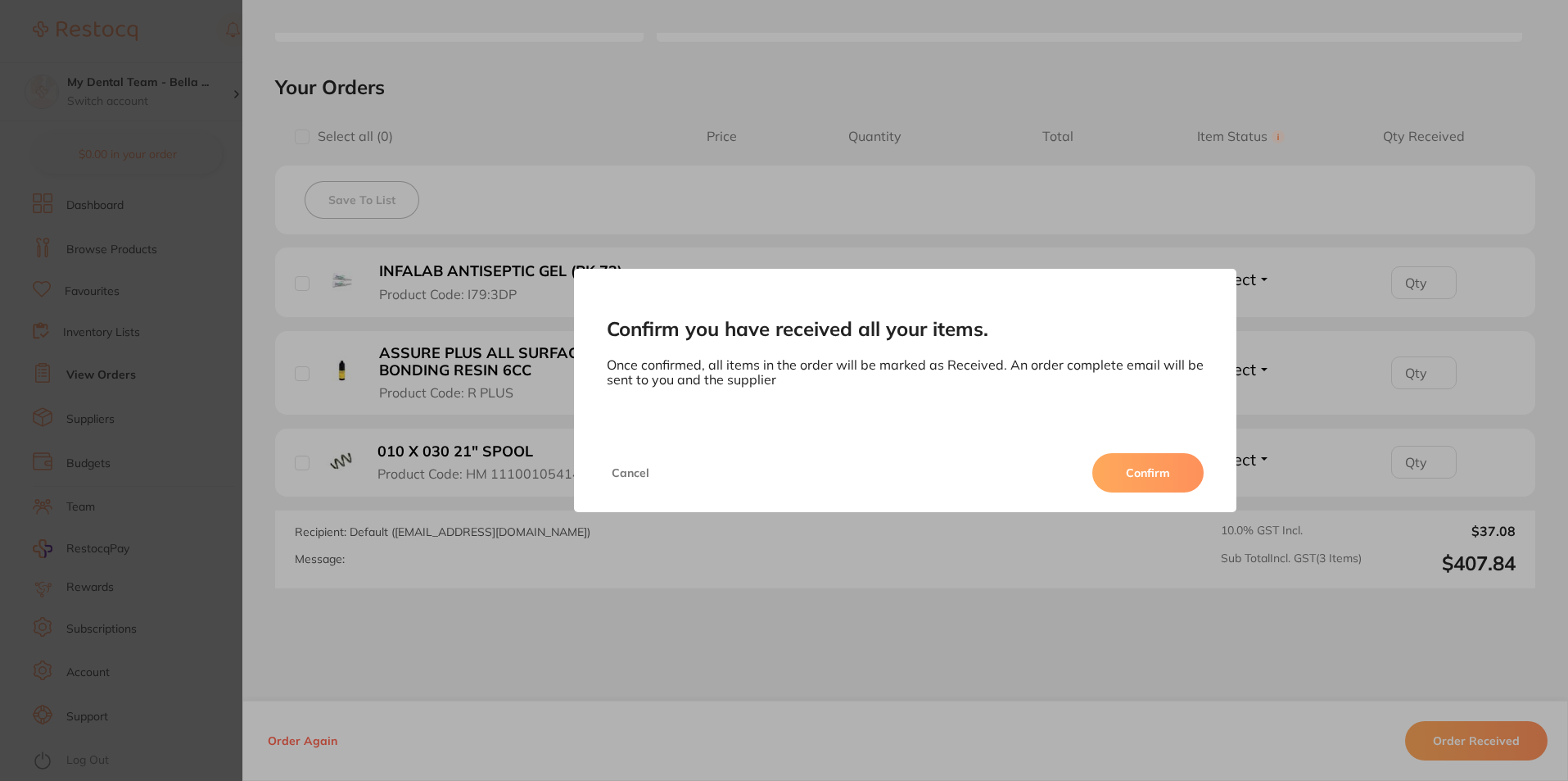
click at [1141, 450] on div "Cancel Confirm" at bounding box center [905, 472] width 663 height 79
click at [1137, 474] on button "Confirm" at bounding box center [1147, 473] width 111 height 40
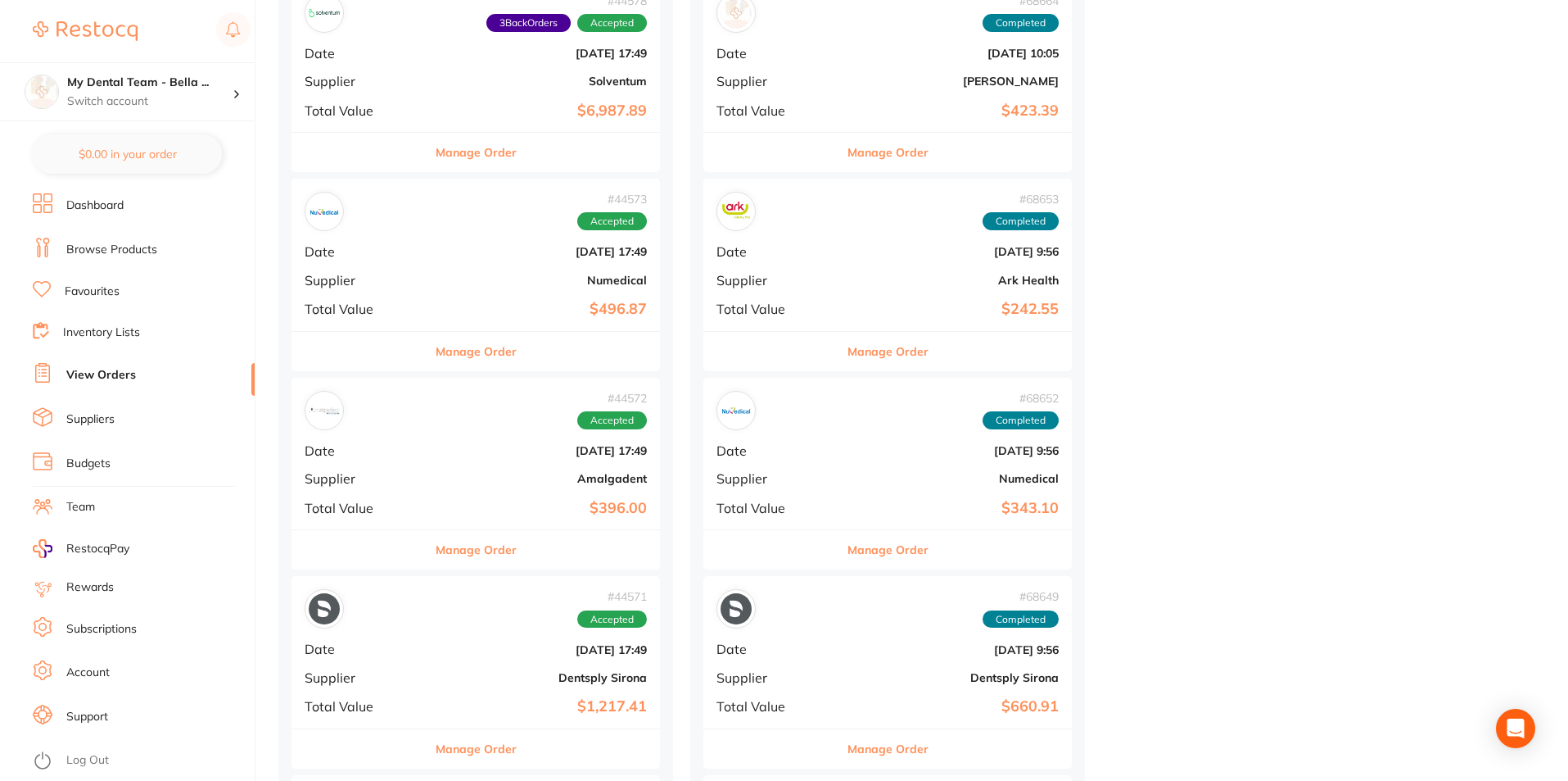
click at [461, 357] on button "Manage Order" at bounding box center [476, 351] width 81 height 40
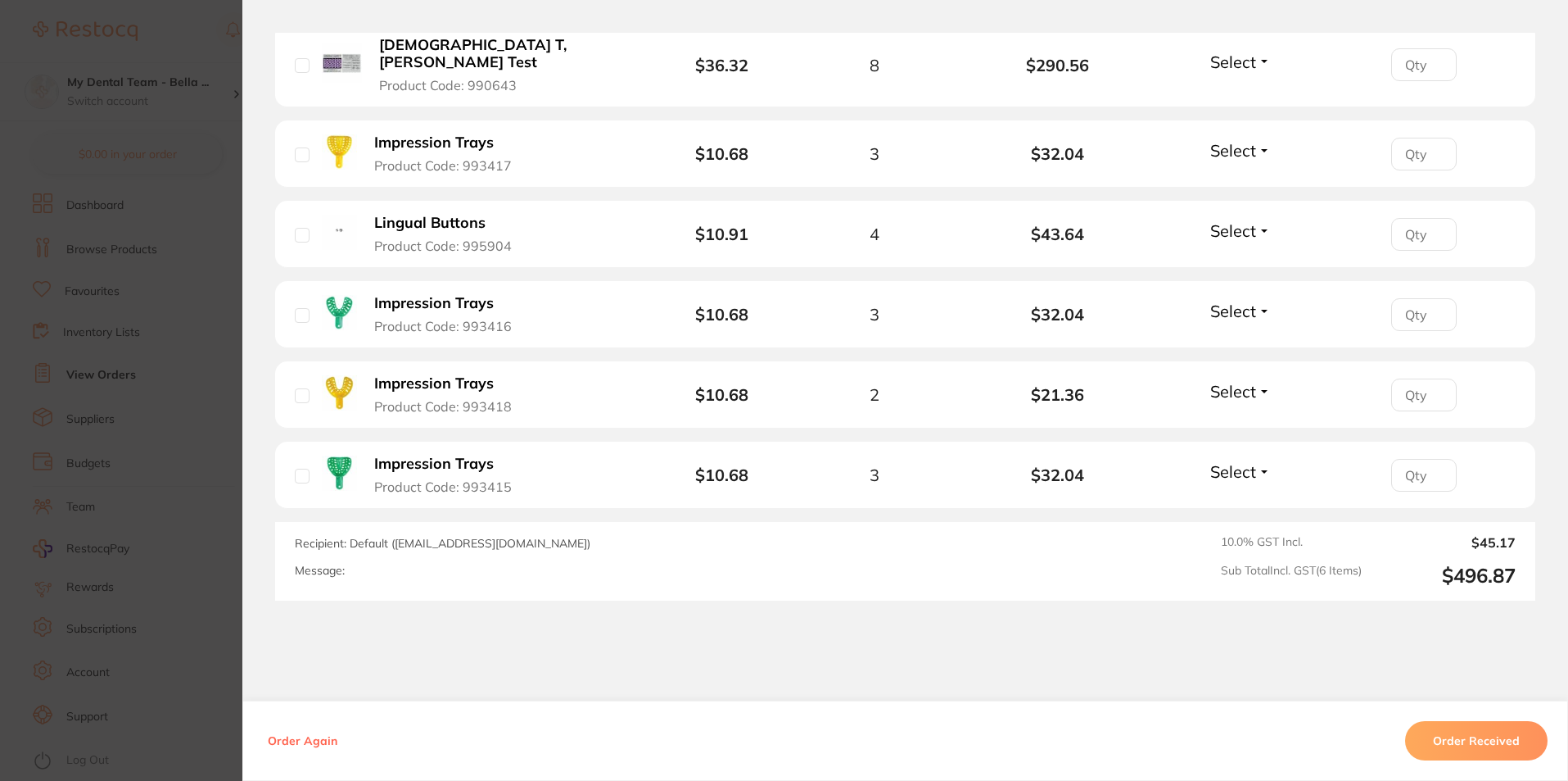
scroll to position [573, 0]
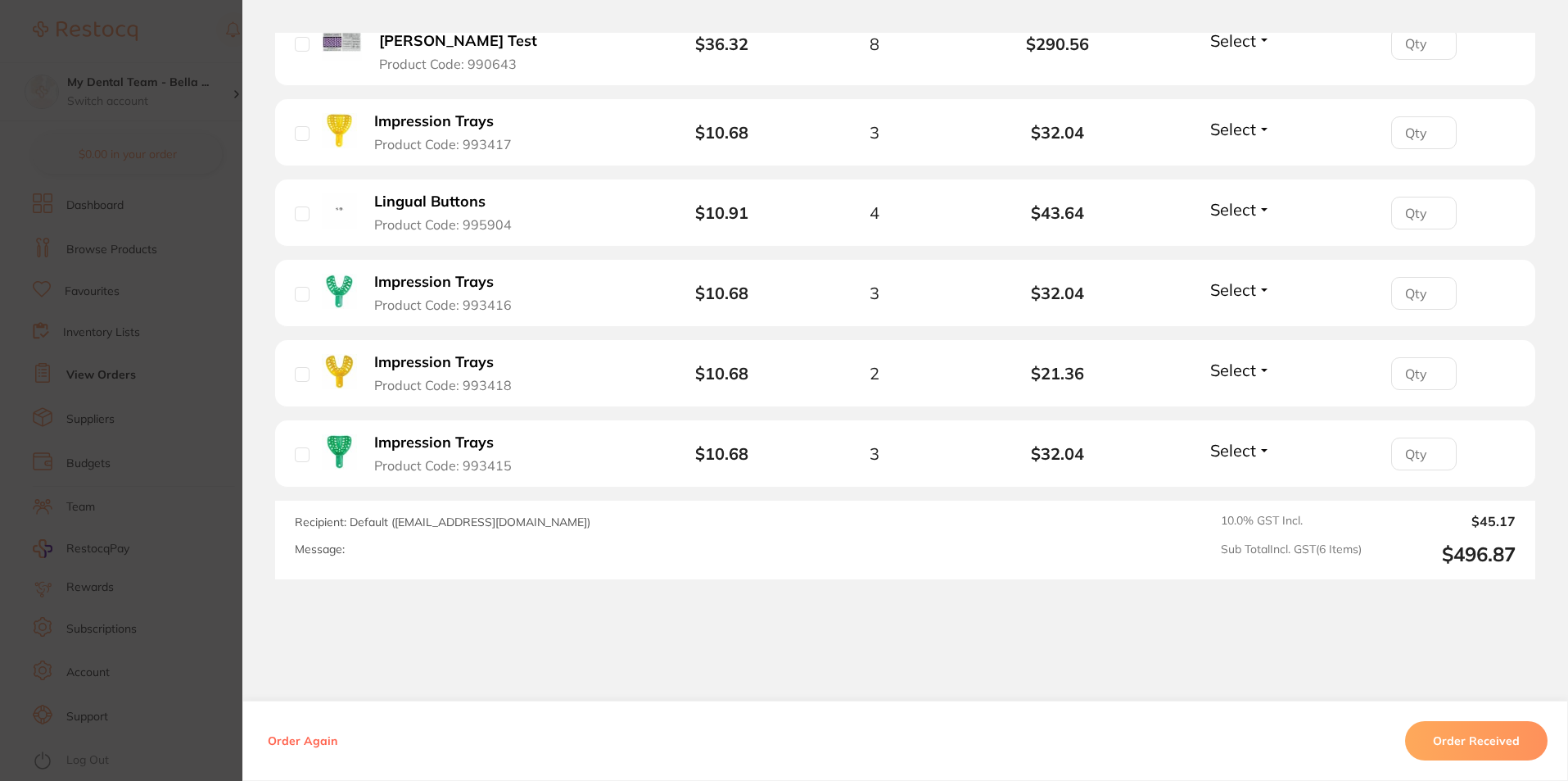
click at [1485, 750] on button "Order Received" at bounding box center [1476, 740] width 142 height 40
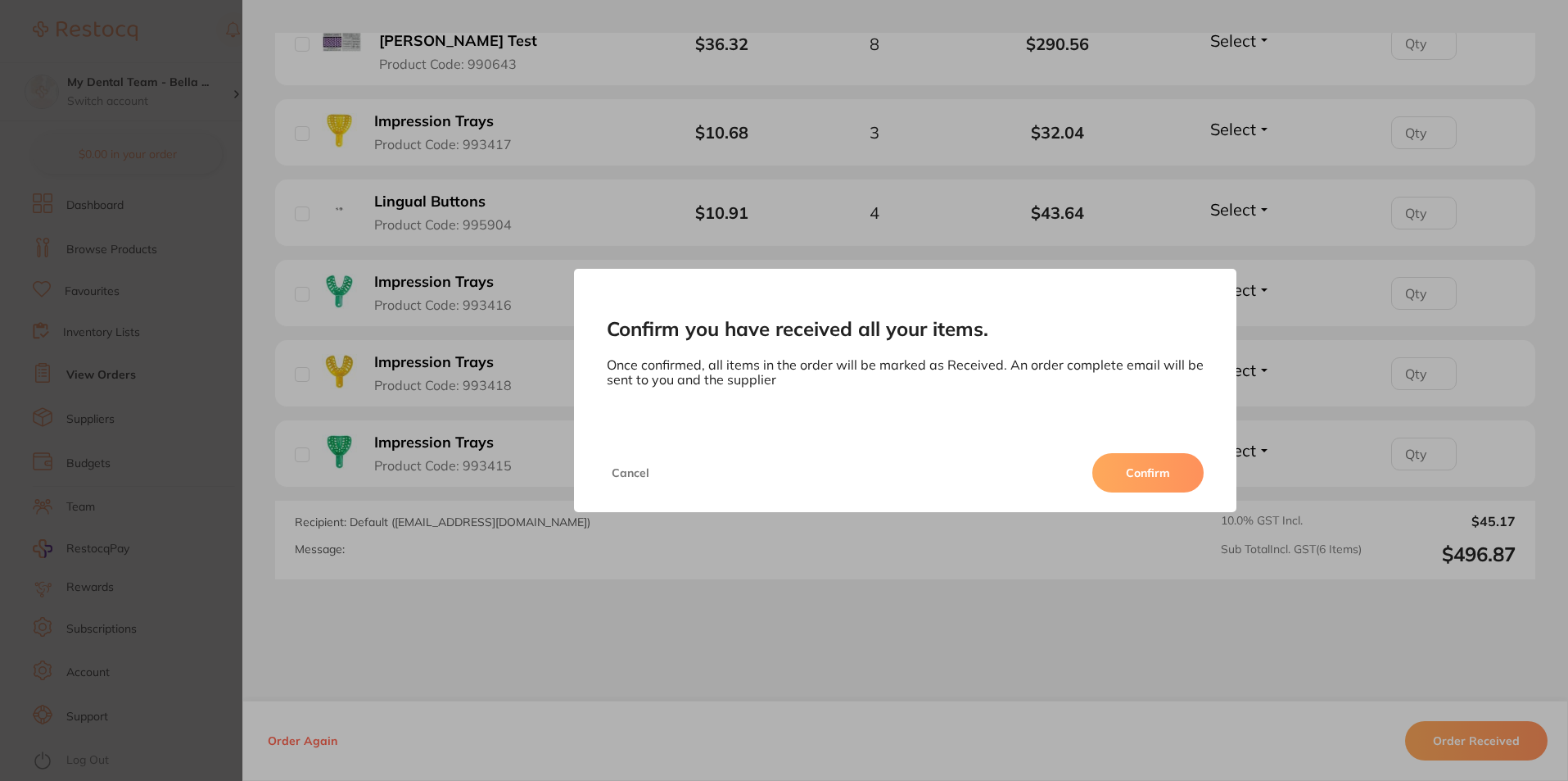
click at [1163, 471] on button "Confirm" at bounding box center [1147, 473] width 111 height 40
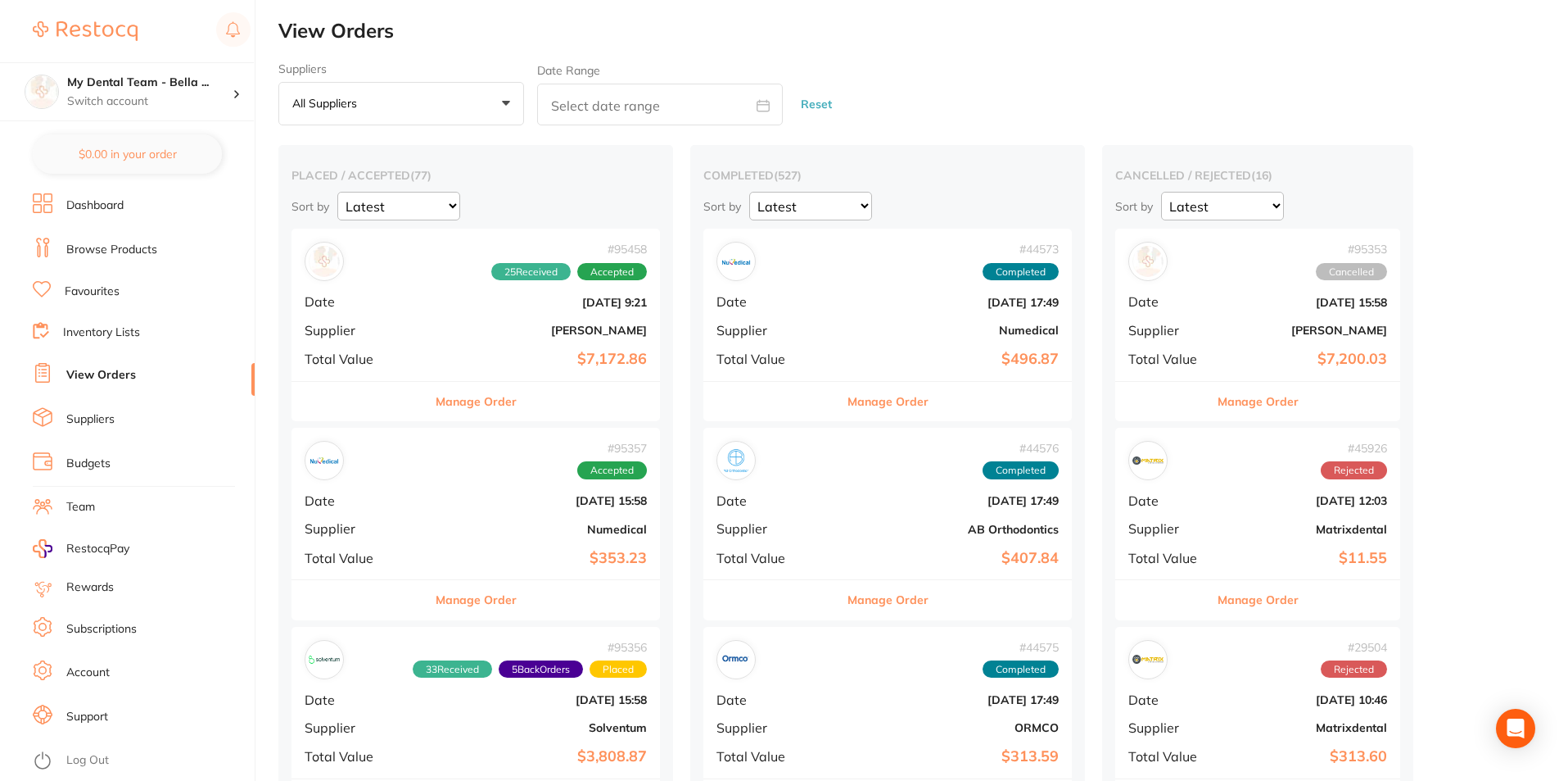
click at [847, 409] on button "Manage Order" at bounding box center [887, 401] width 81 height 40
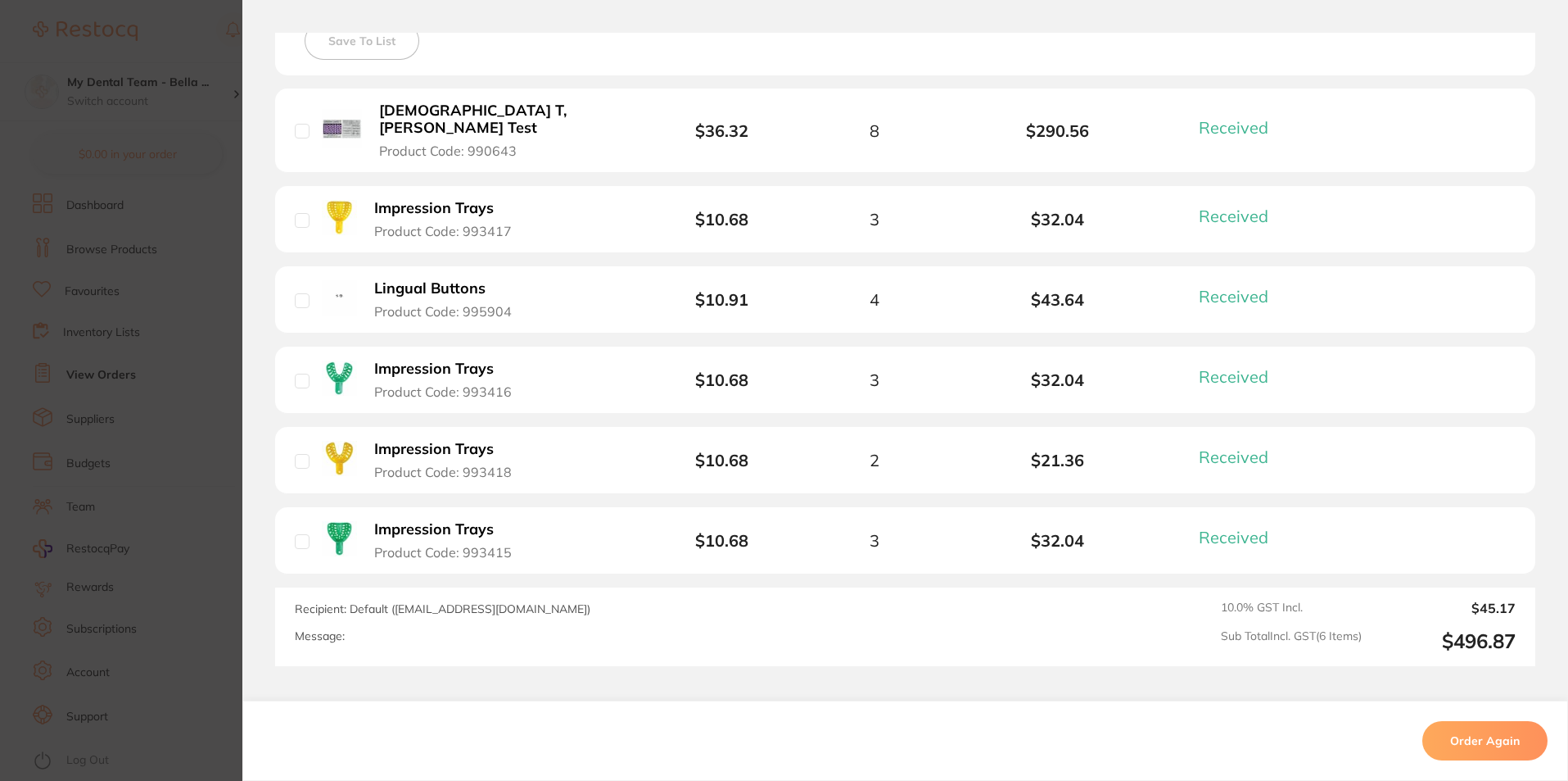
scroll to position [573, 0]
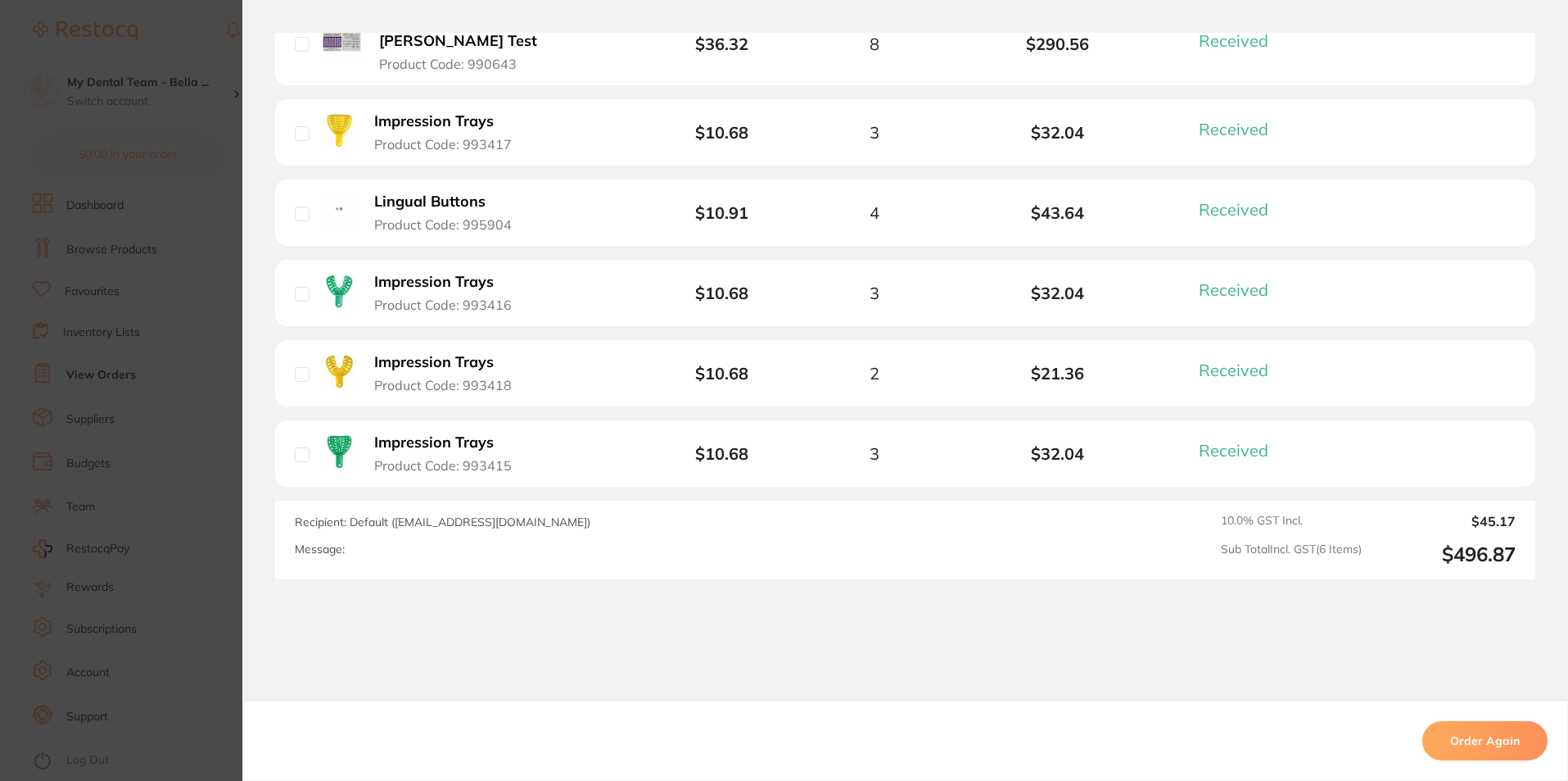
click at [166, 484] on section "Order ID: Restocq- 44573 Order Information 6 Received Completed Order Order Dat…" at bounding box center [784, 390] width 1568 height 781
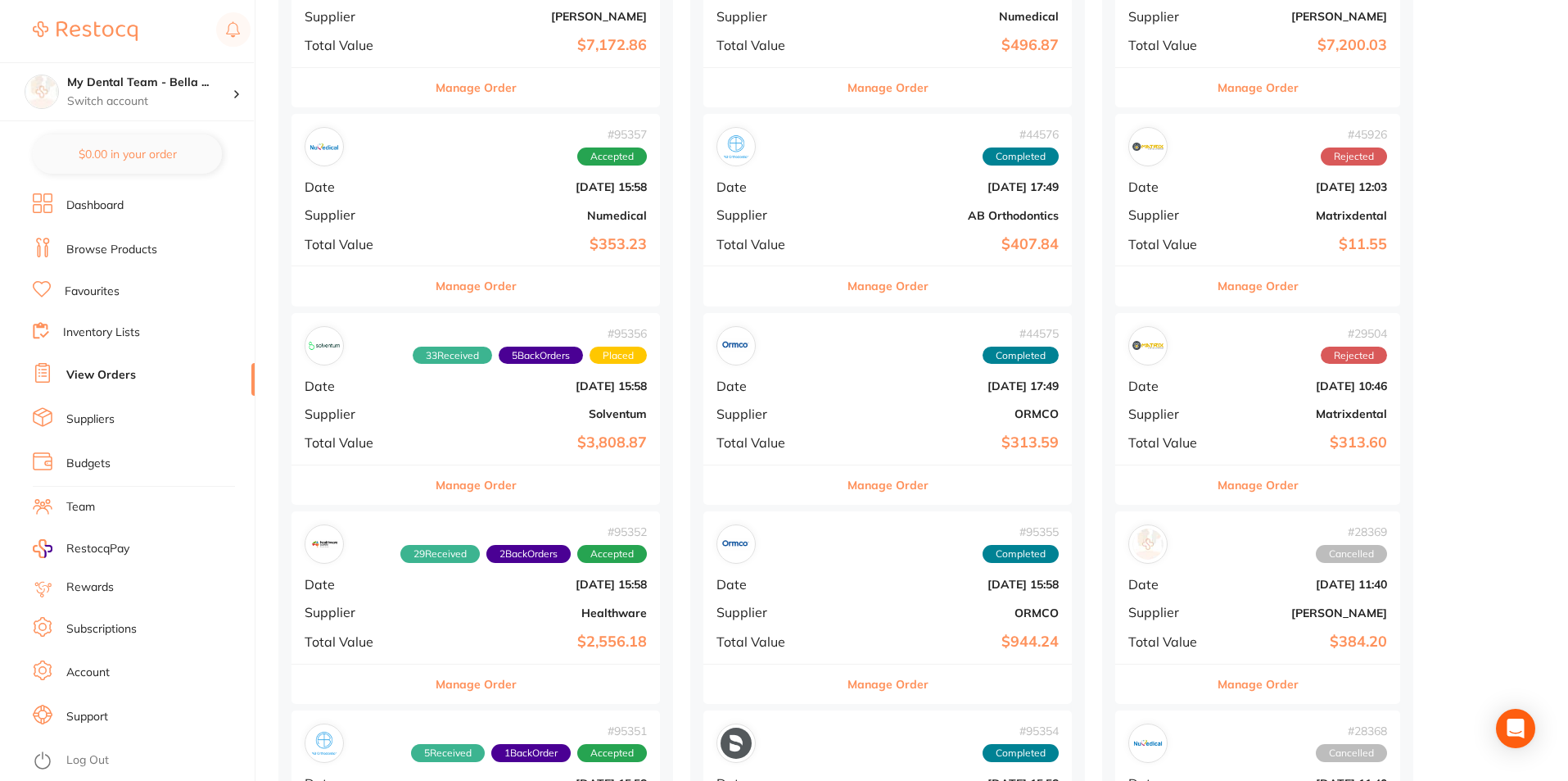
scroll to position [328, 0]
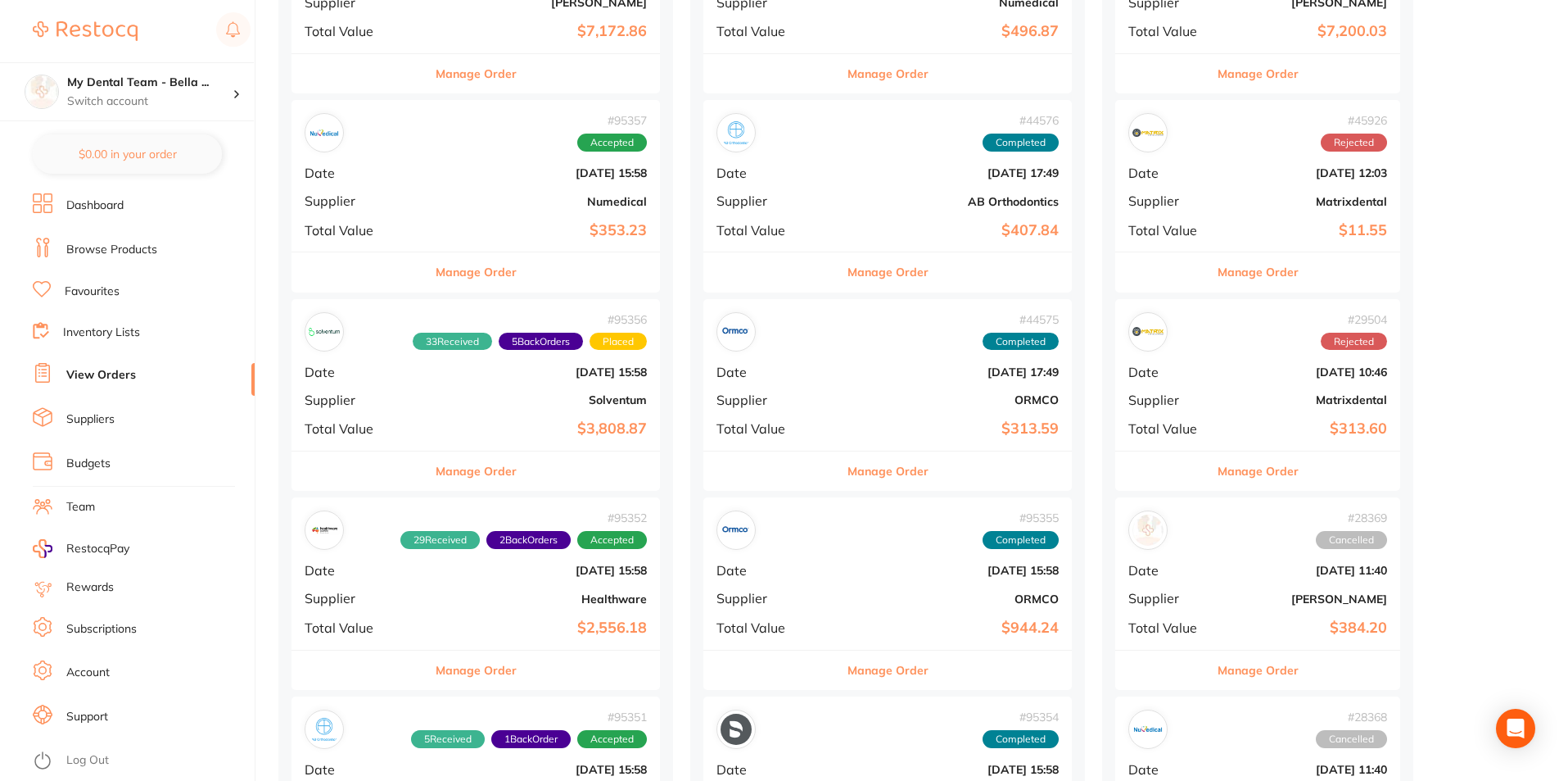
click at [474, 269] on button "Manage Order" at bounding box center [476, 272] width 81 height 40
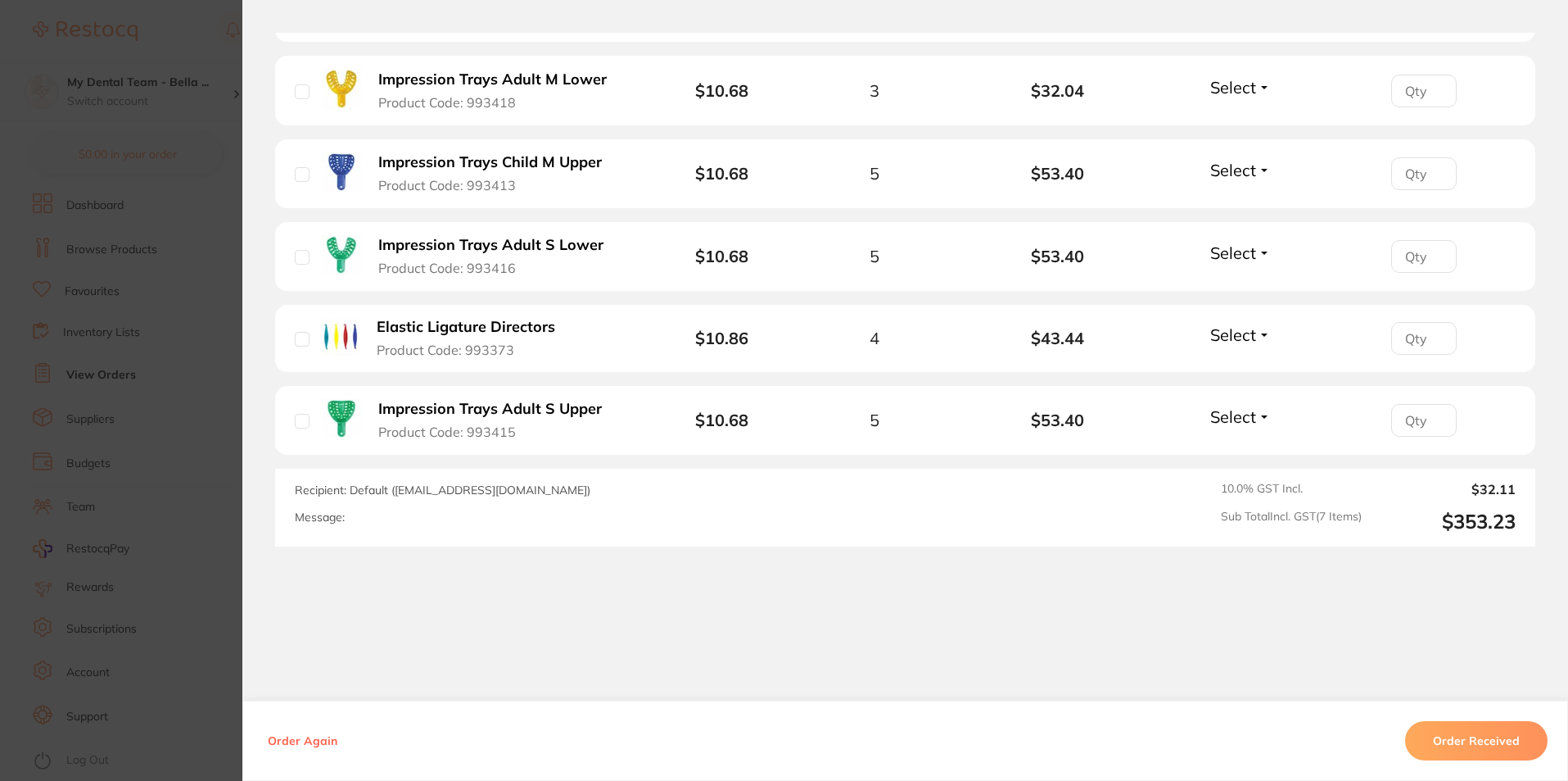
scroll to position [694, 0]
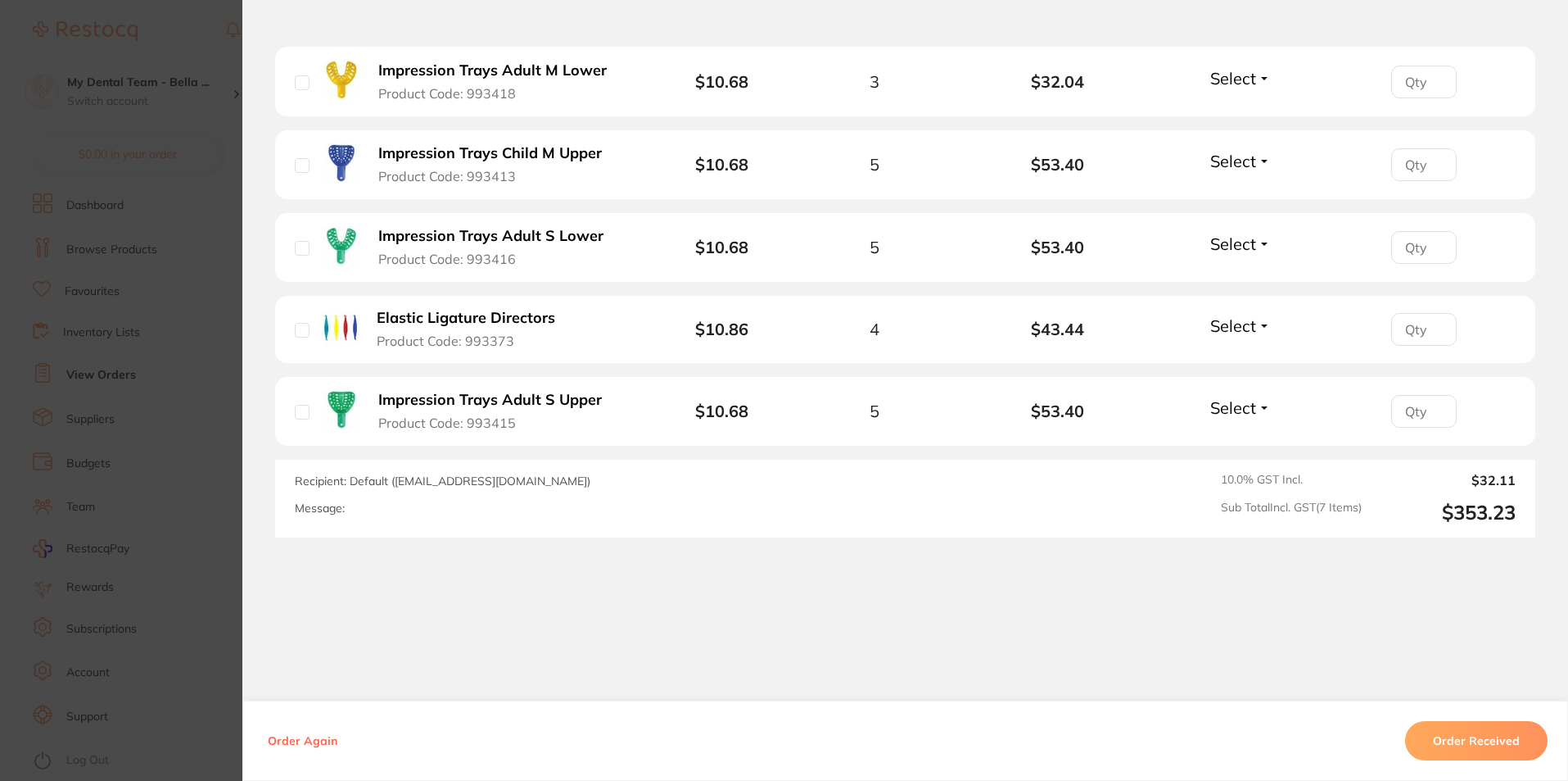
click at [1476, 741] on button "Order Received" at bounding box center [1476, 740] width 142 height 40
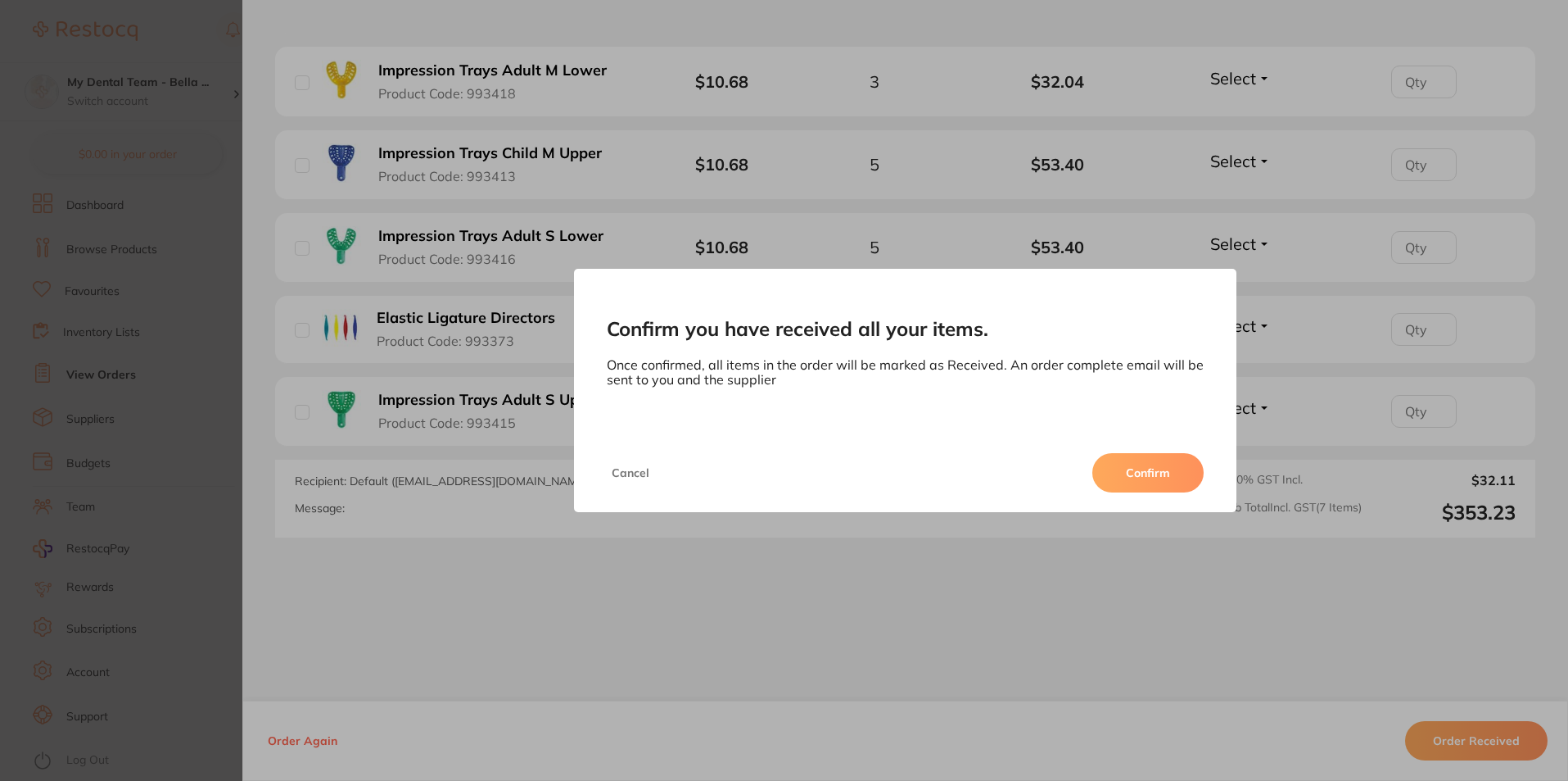
click at [1151, 475] on button "Confirm" at bounding box center [1147, 473] width 111 height 40
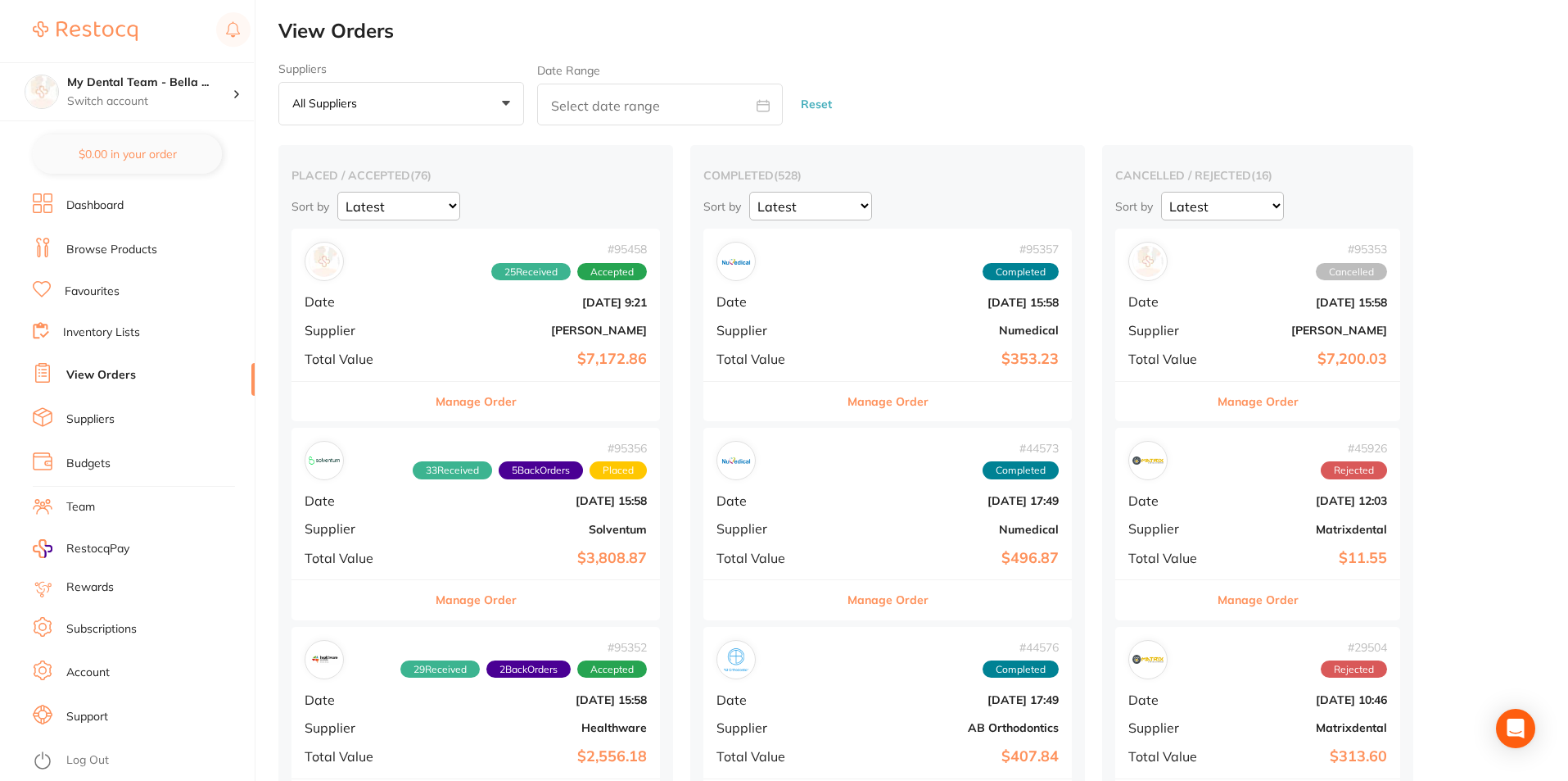
click at [436, 406] on button "Manage Order" at bounding box center [476, 401] width 81 height 40
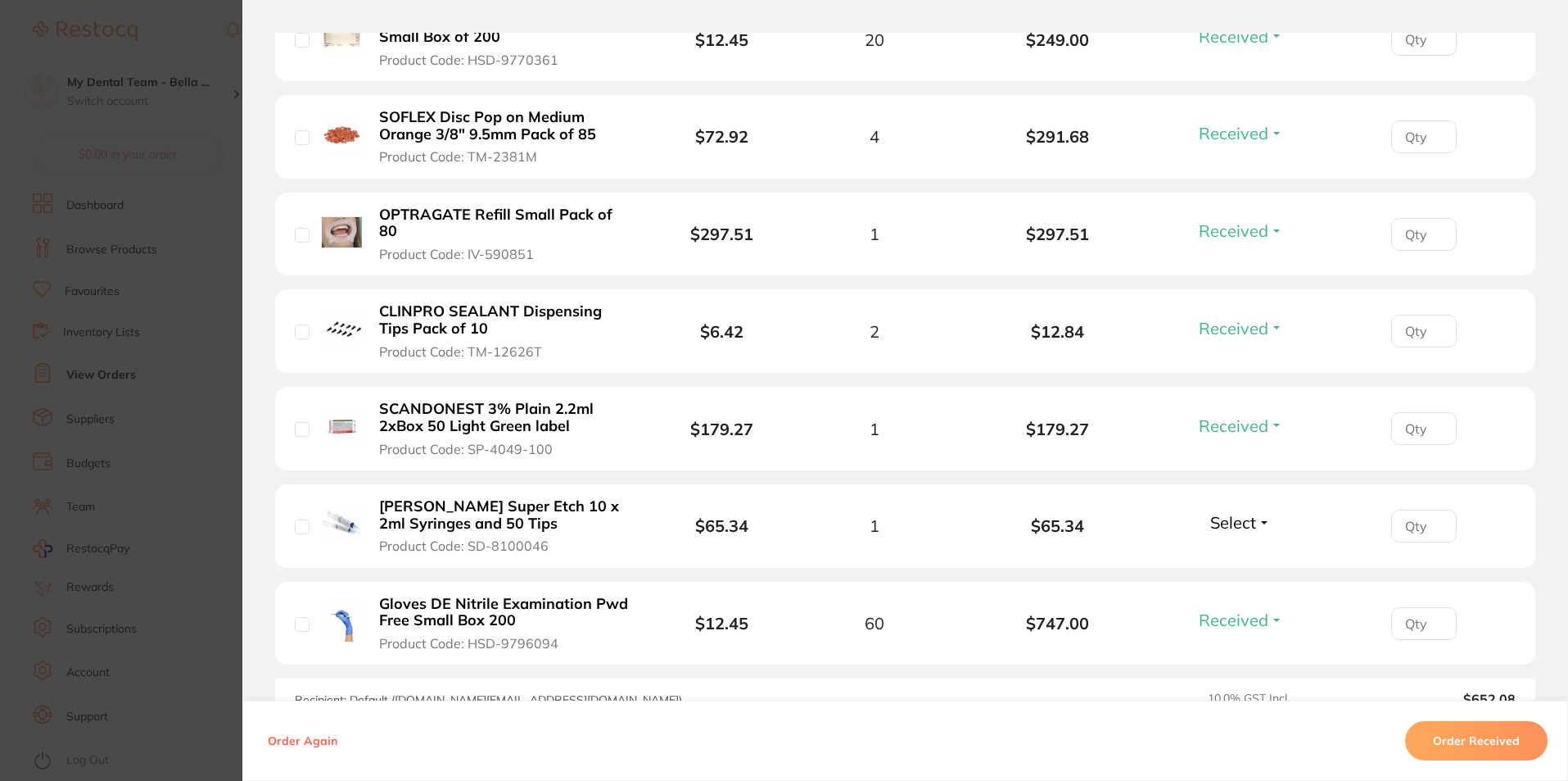
scroll to position [2632, 0]
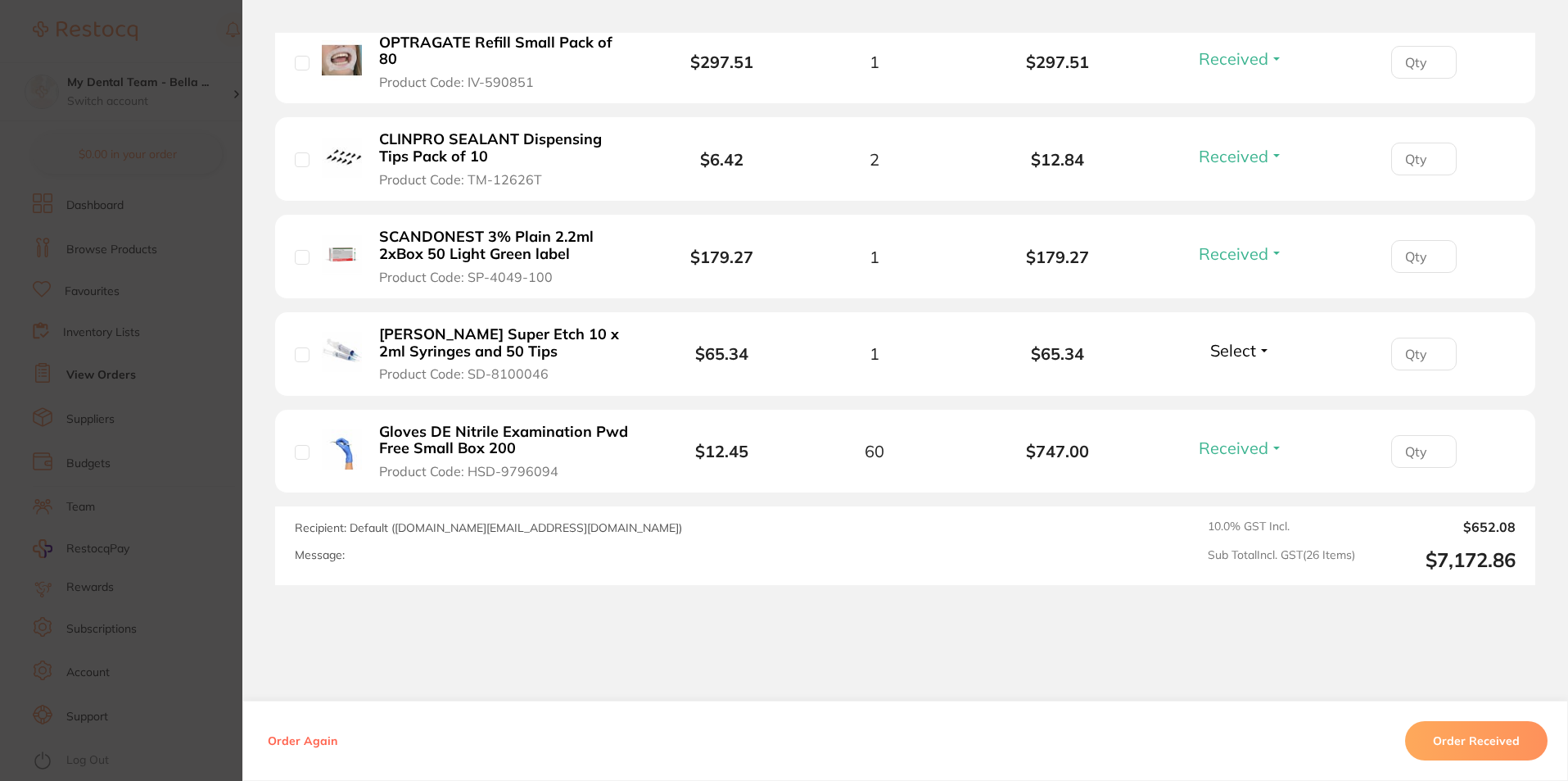
click at [1212, 340] on span "Select" at bounding box center [1232, 350] width 46 height 21
click at [1214, 367] on ul "Received Back Order" at bounding box center [1240, 398] width 63 height 63
click at [1513, 746] on button "Order Received" at bounding box center [1476, 740] width 142 height 40
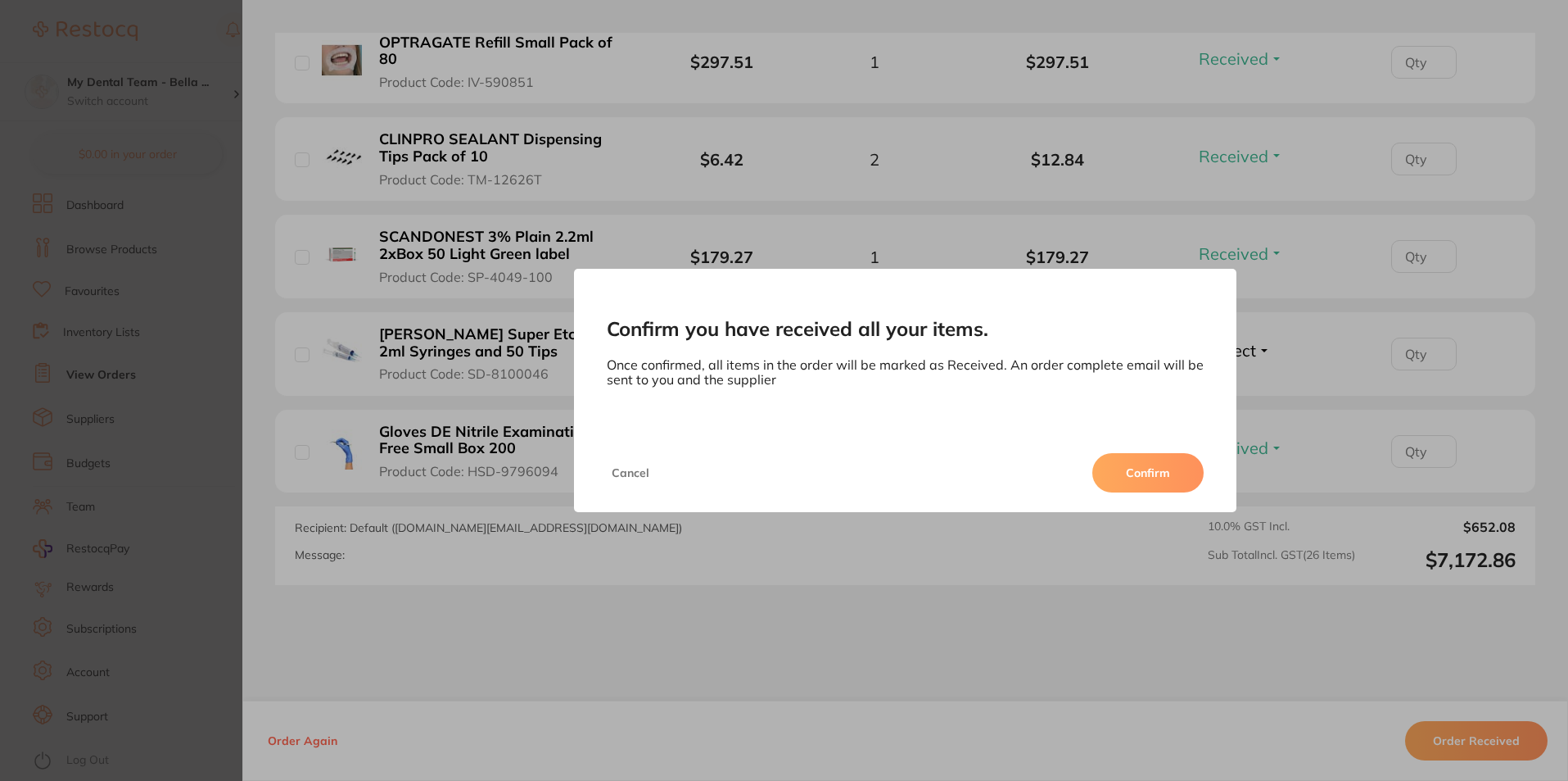
click at [1162, 465] on button "Confirm" at bounding box center [1147, 473] width 111 height 40
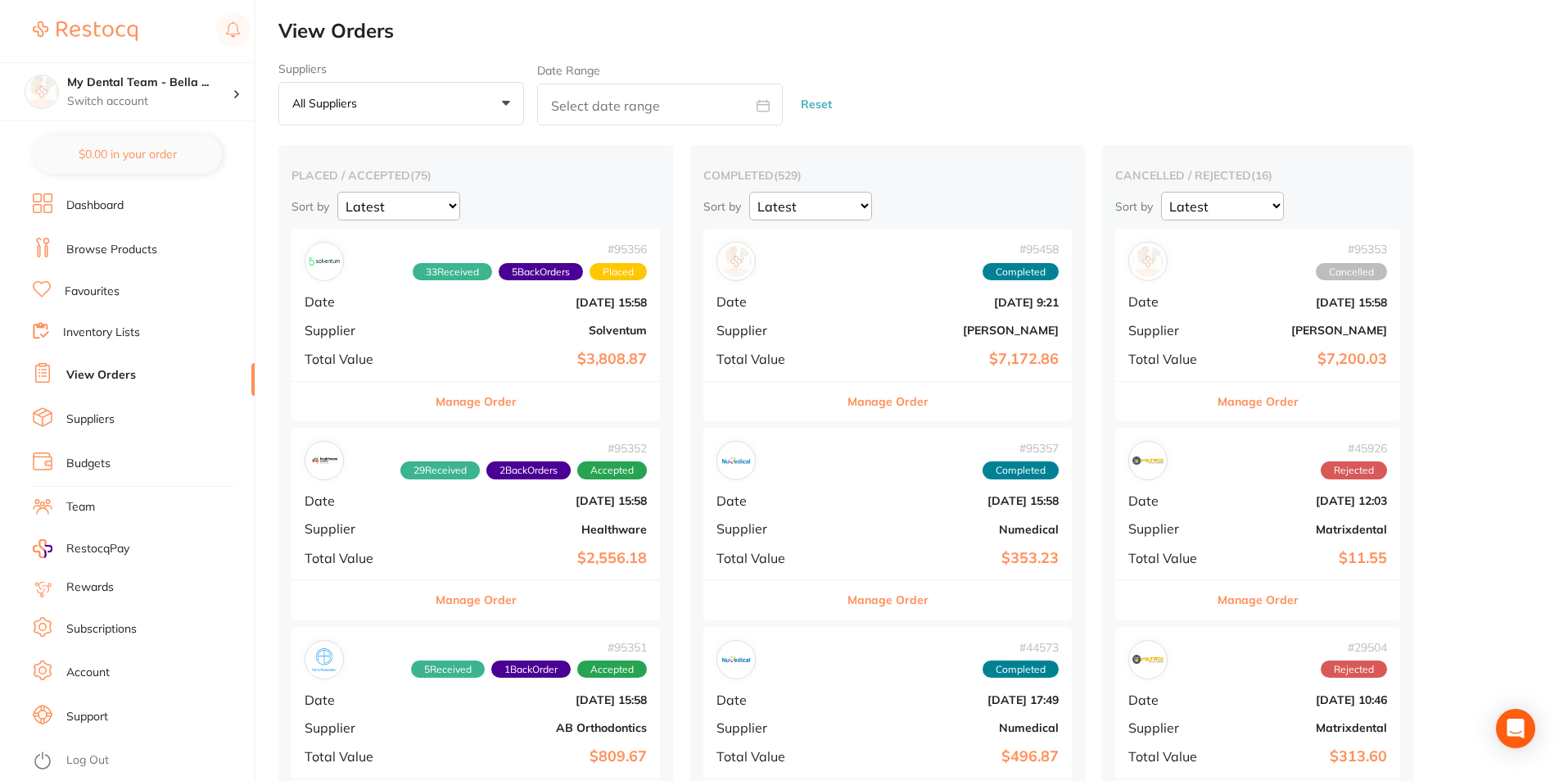
click at [446, 599] on button "Manage Order" at bounding box center [476, 600] width 81 height 40
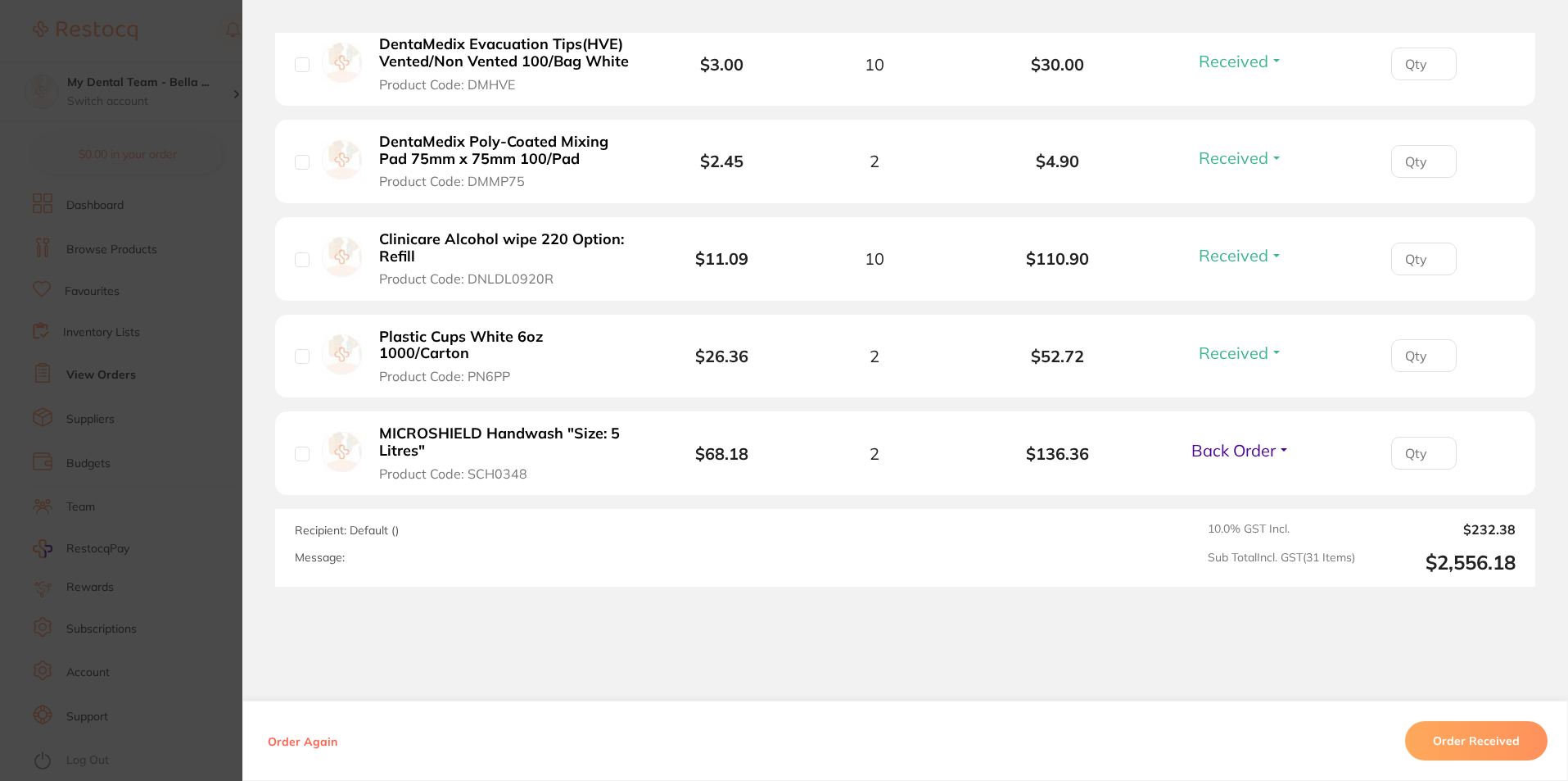
scroll to position [3153, 0]
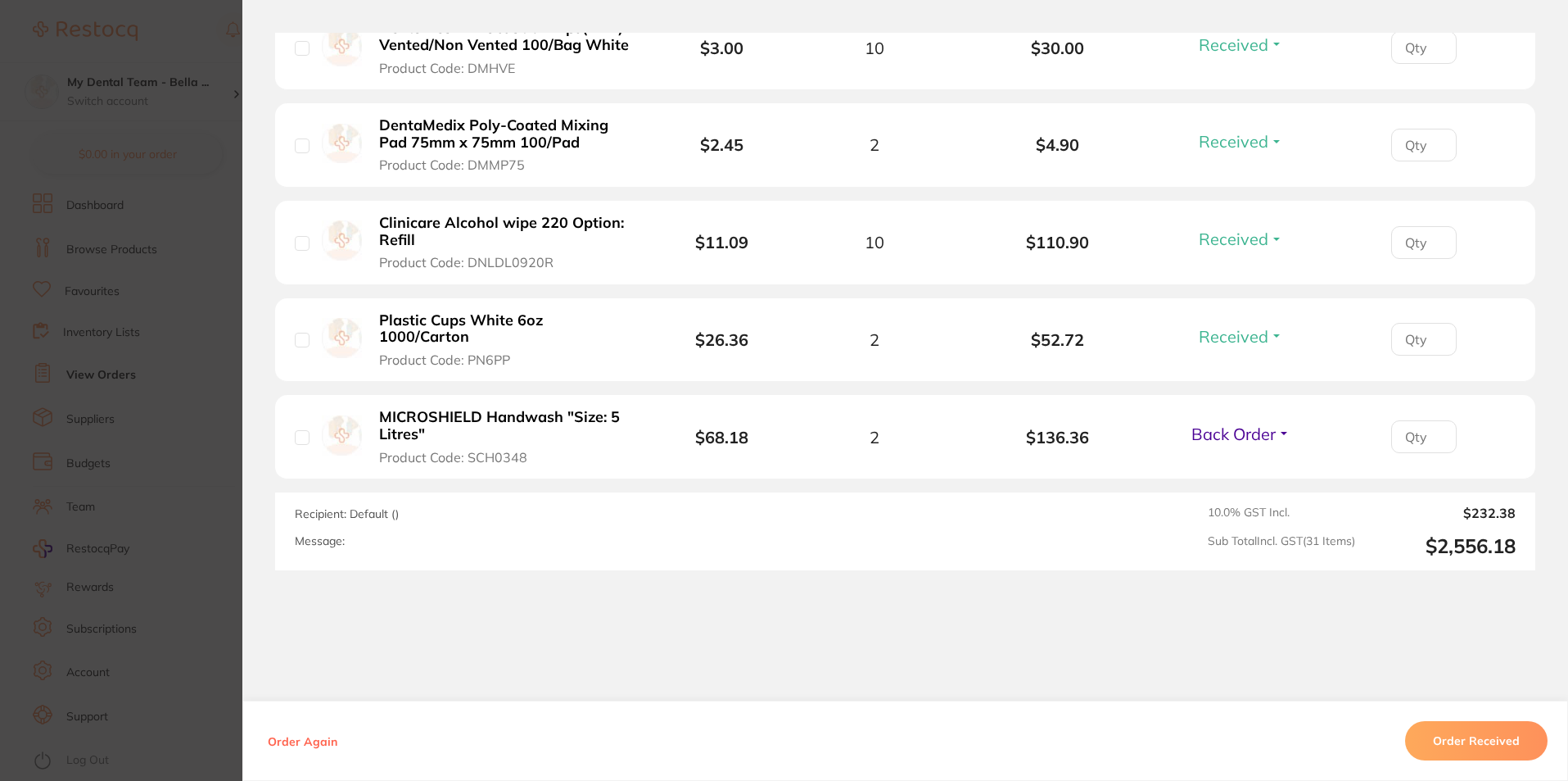
click at [190, 401] on section "Order ID: Restocq- 95352 Order Information 29 Received 2 Back Orders Accepted O…" at bounding box center [784, 390] width 1568 height 781
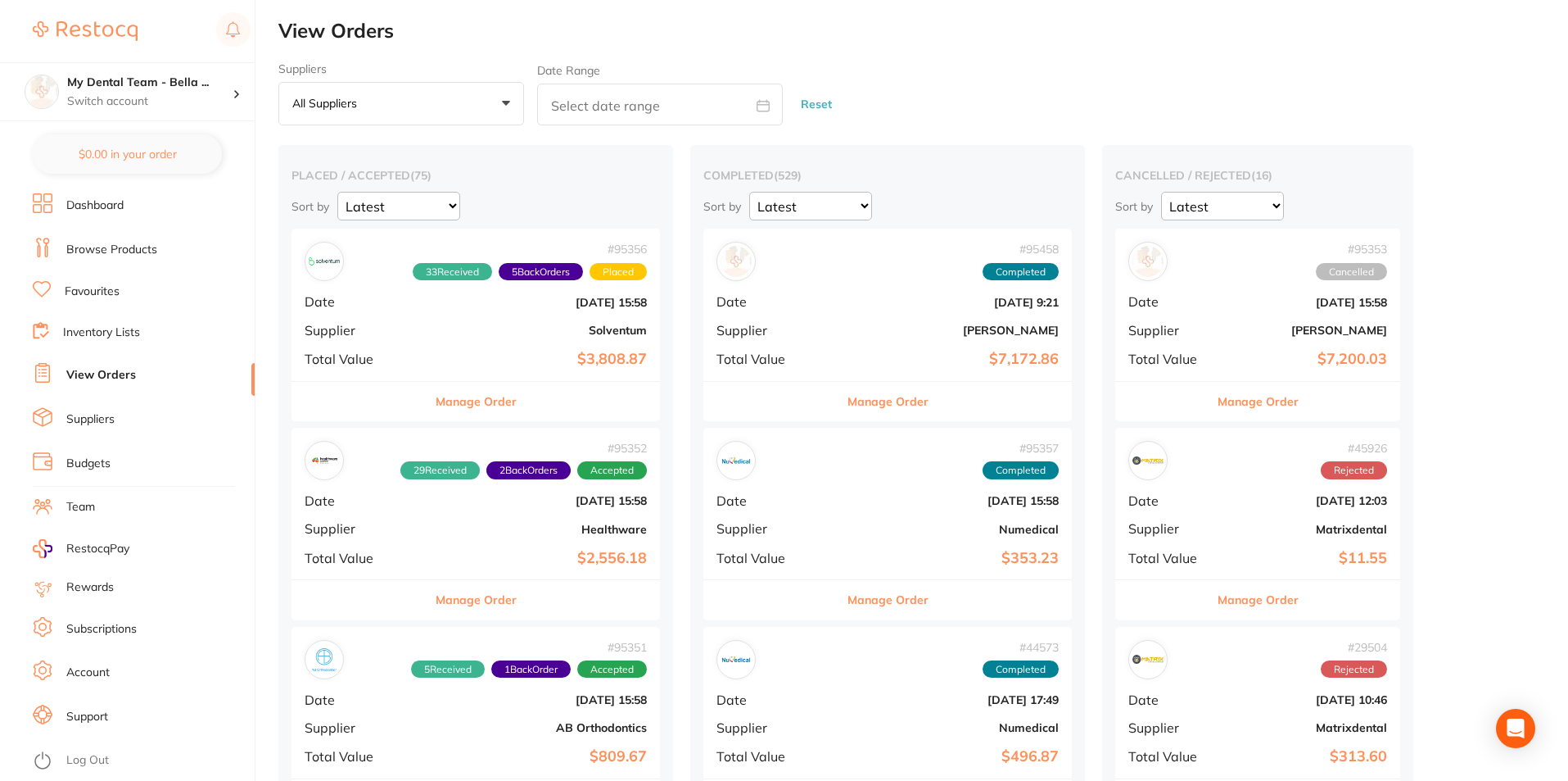
click at [444, 599] on button "Manage Order" at bounding box center [476, 600] width 81 height 40
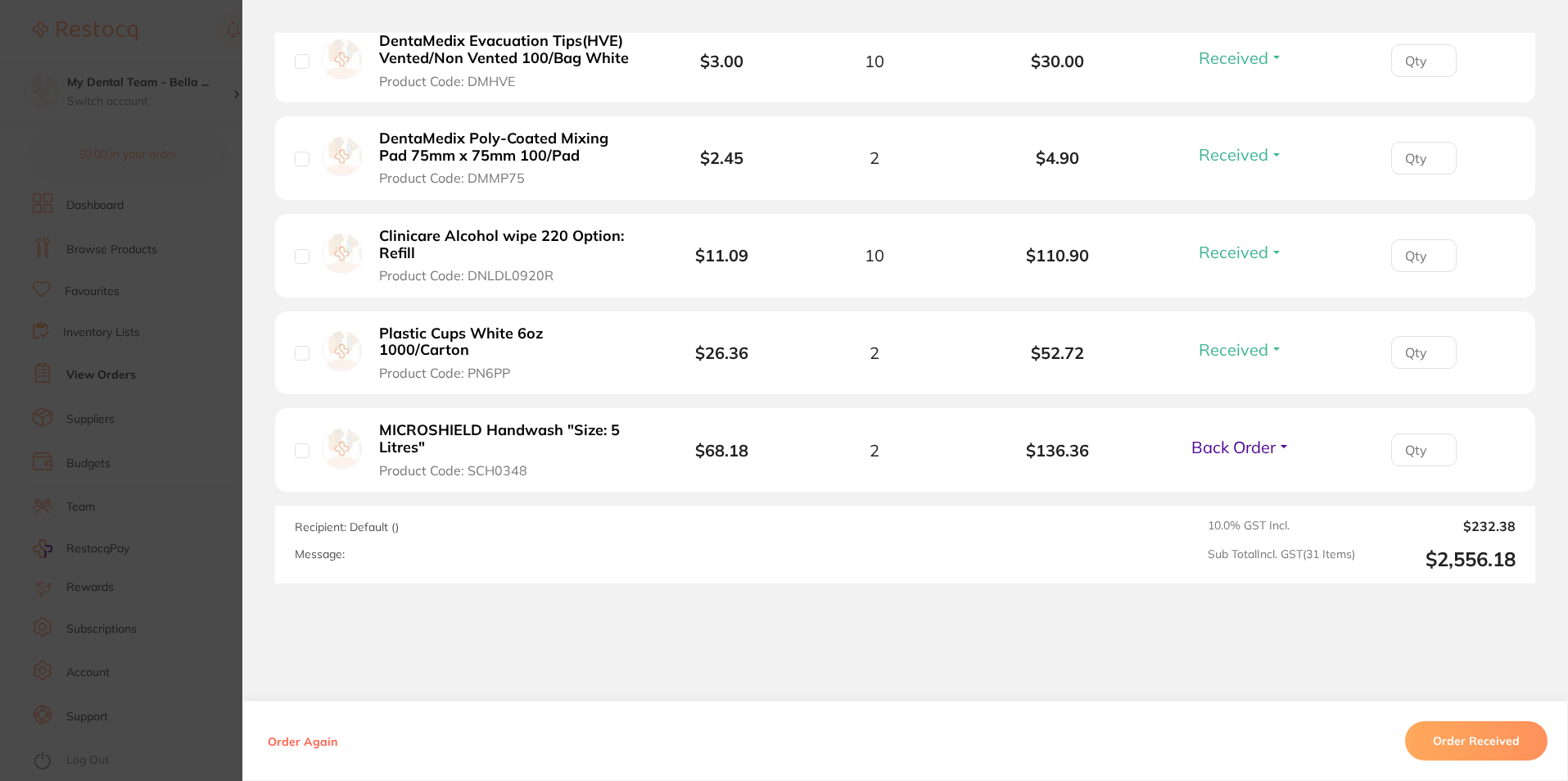
scroll to position [3153, 0]
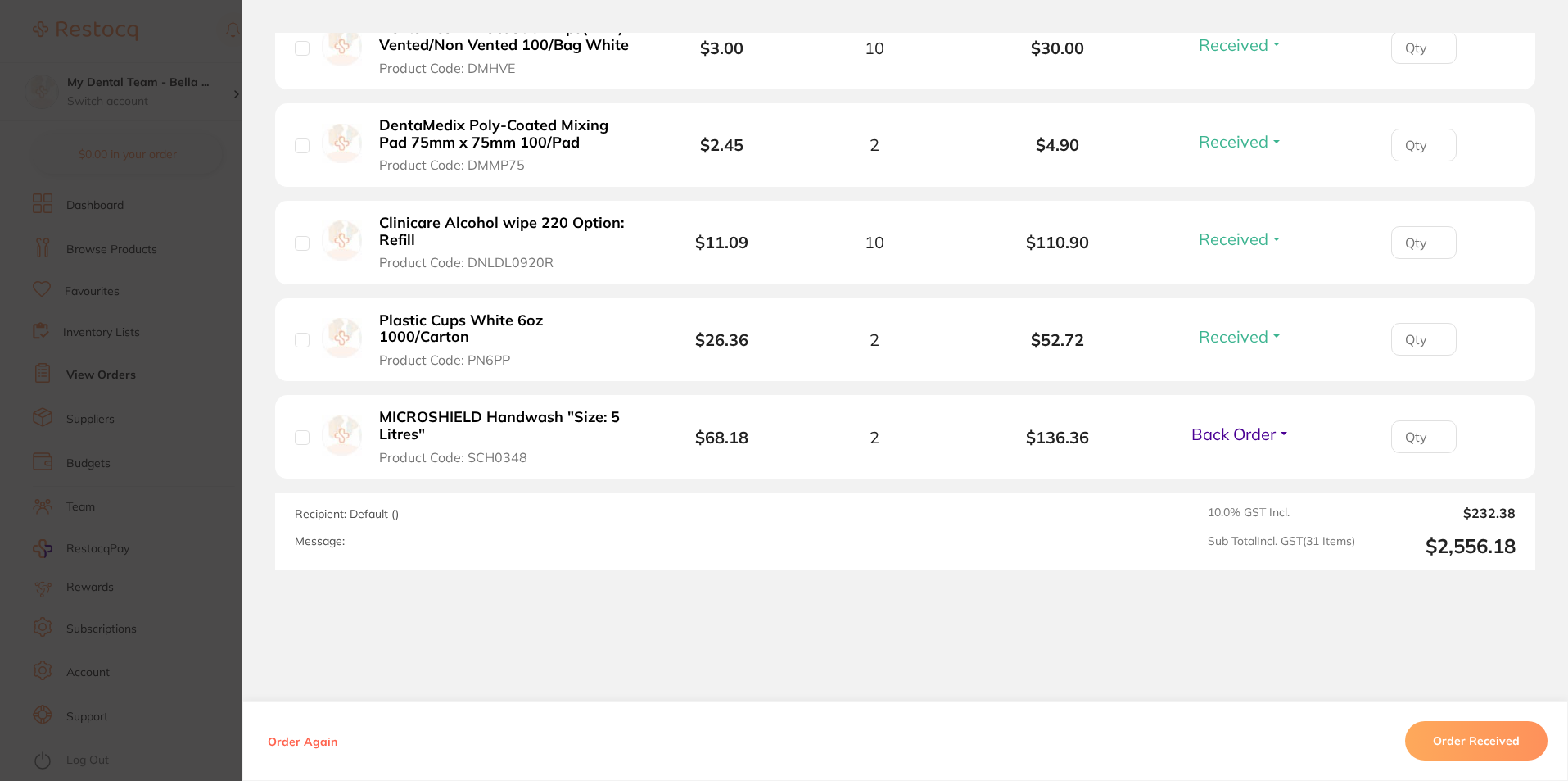
click at [168, 513] on section "Order ID: Restocq- 95352 Order Information 29 Received 2 Back Orders Accepted O…" at bounding box center [784, 390] width 1568 height 781
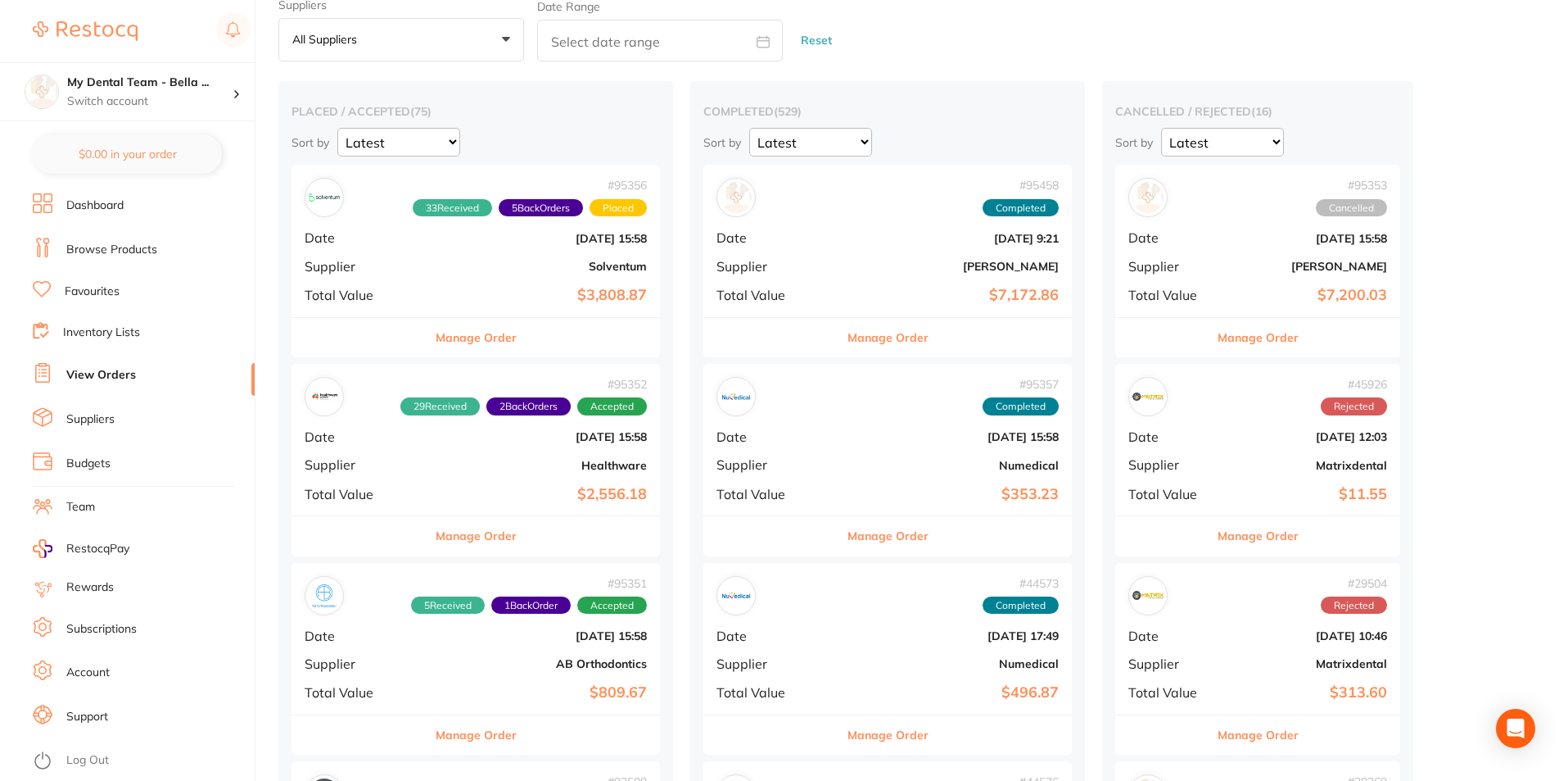
scroll to position [164, 0]
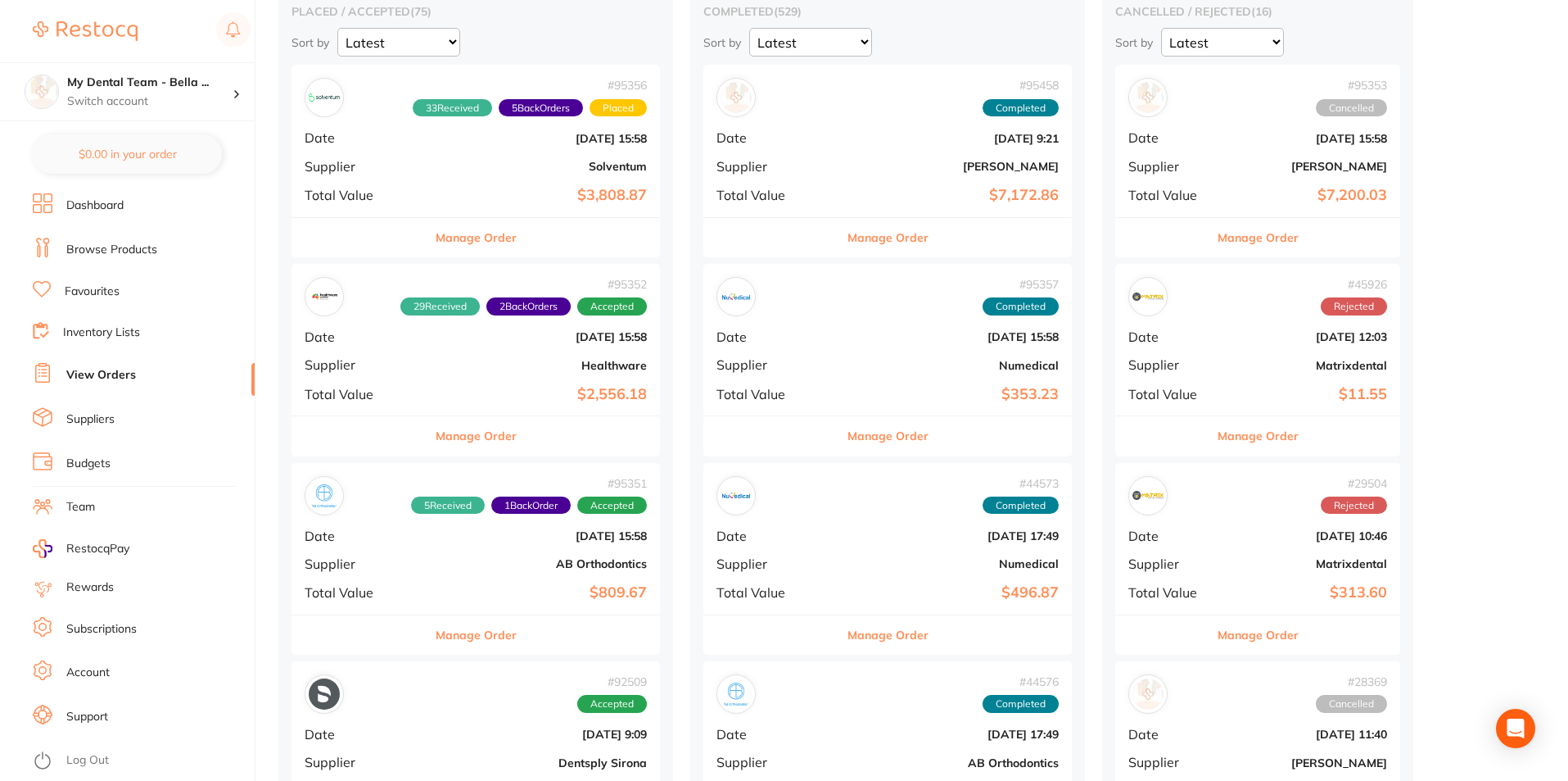
click at [452, 633] on button "Manage Order" at bounding box center [476, 635] width 81 height 40
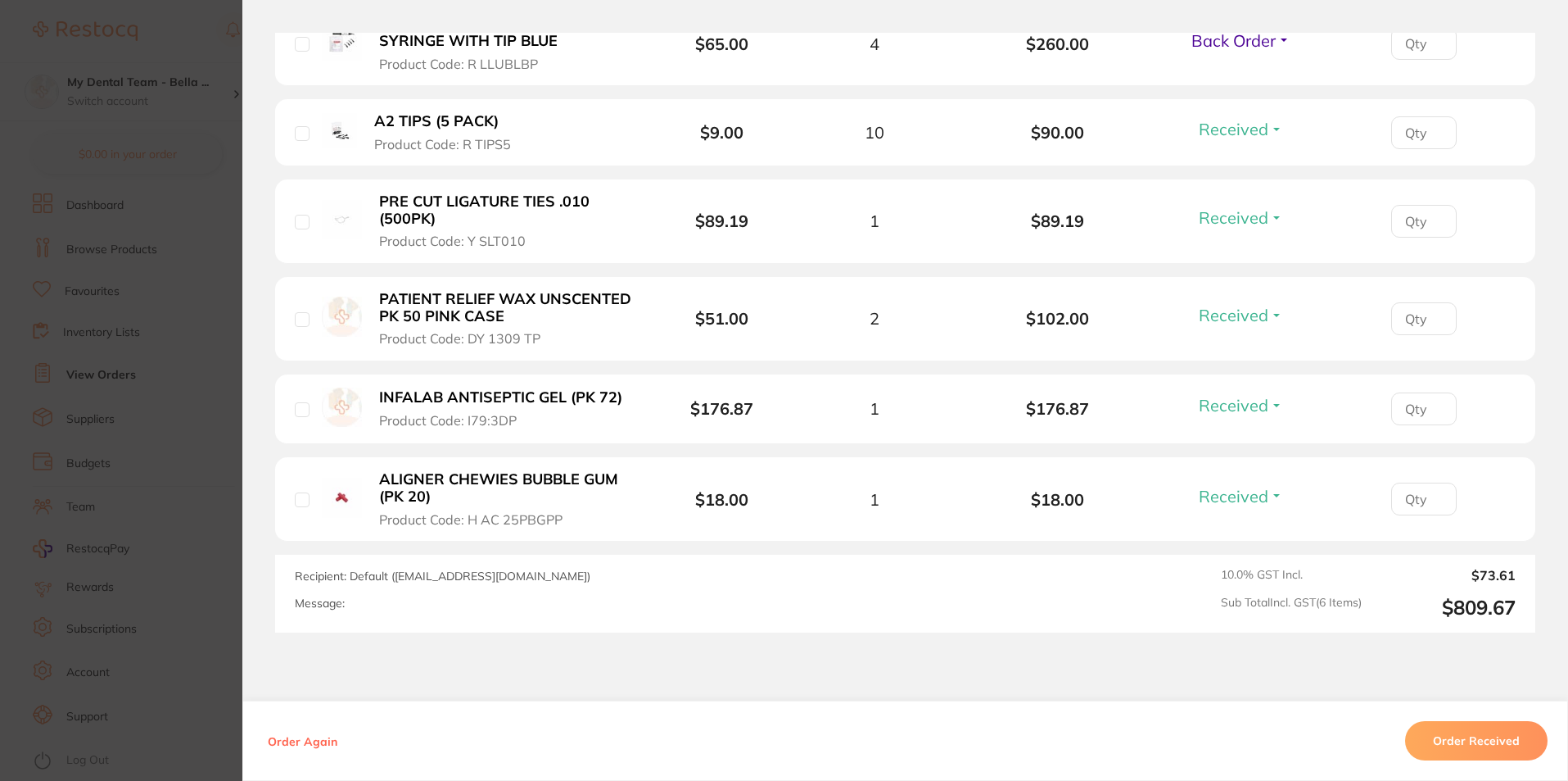
scroll to position [669, 0]
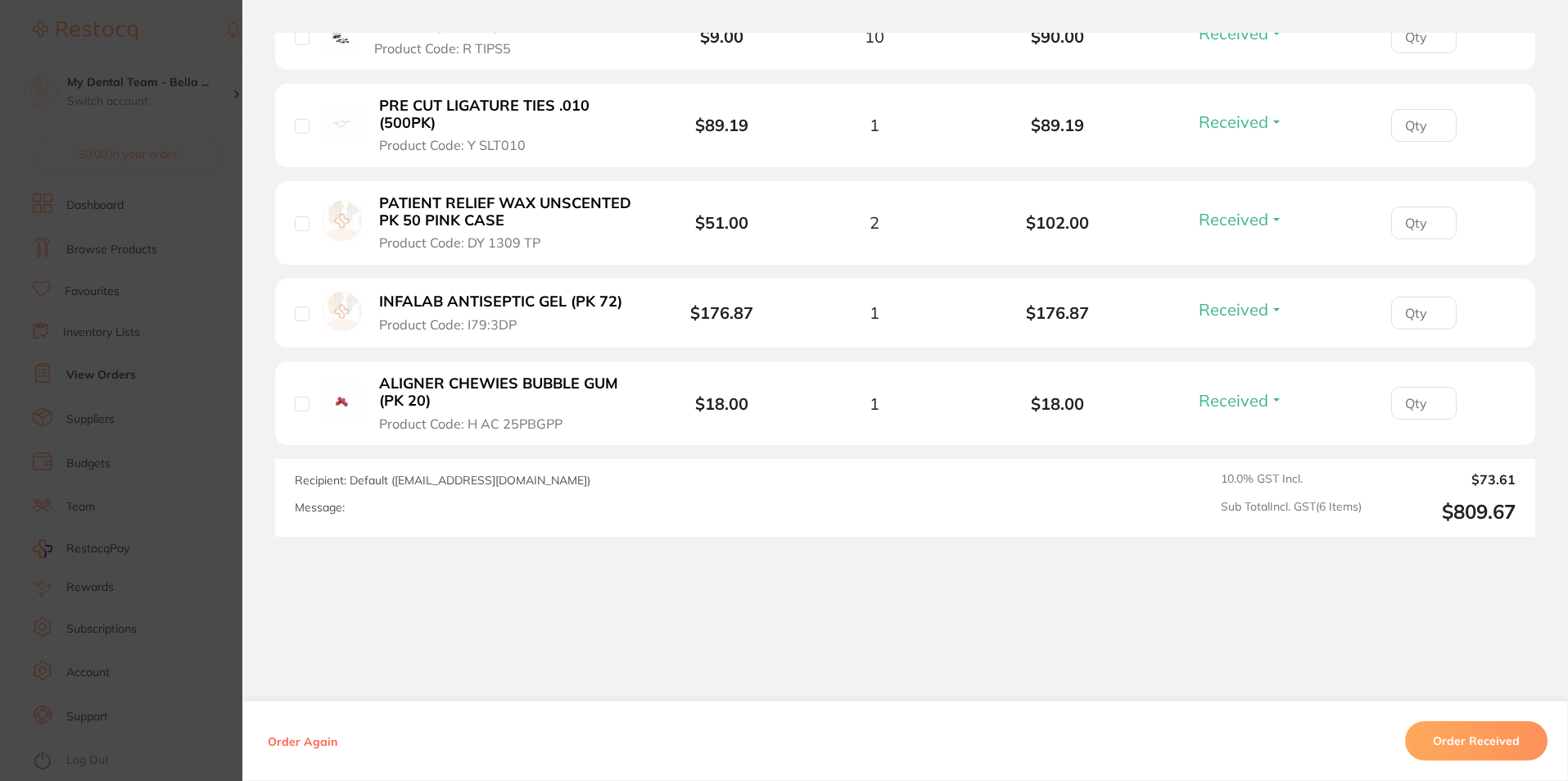
click at [227, 494] on section "Order ID: Restocq- 95351 Order Information 5 Received 1 Back Order Accepted Ord…" at bounding box center [784, 390] width 1568 height 781
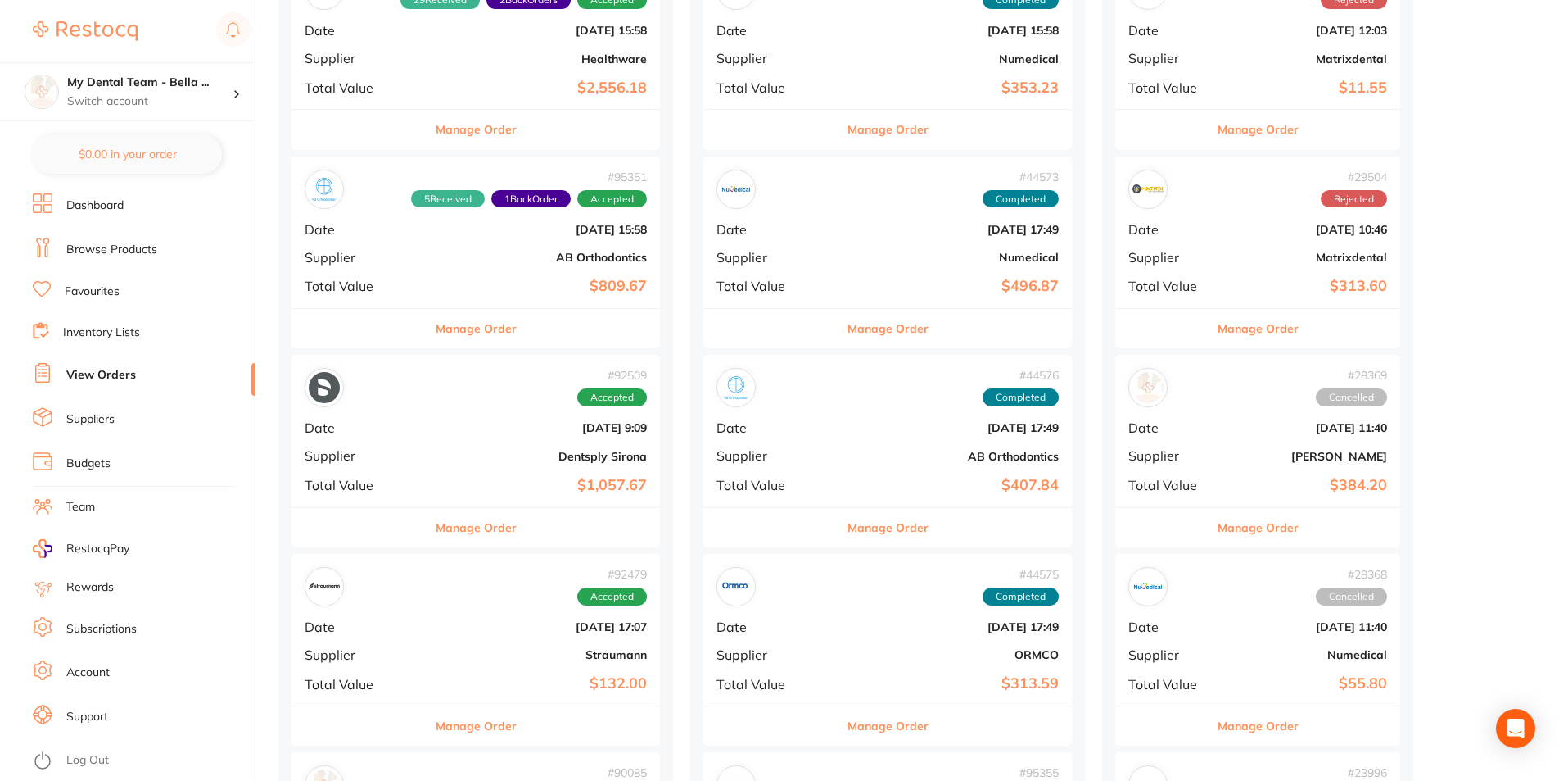
scroll to position [573, 0]
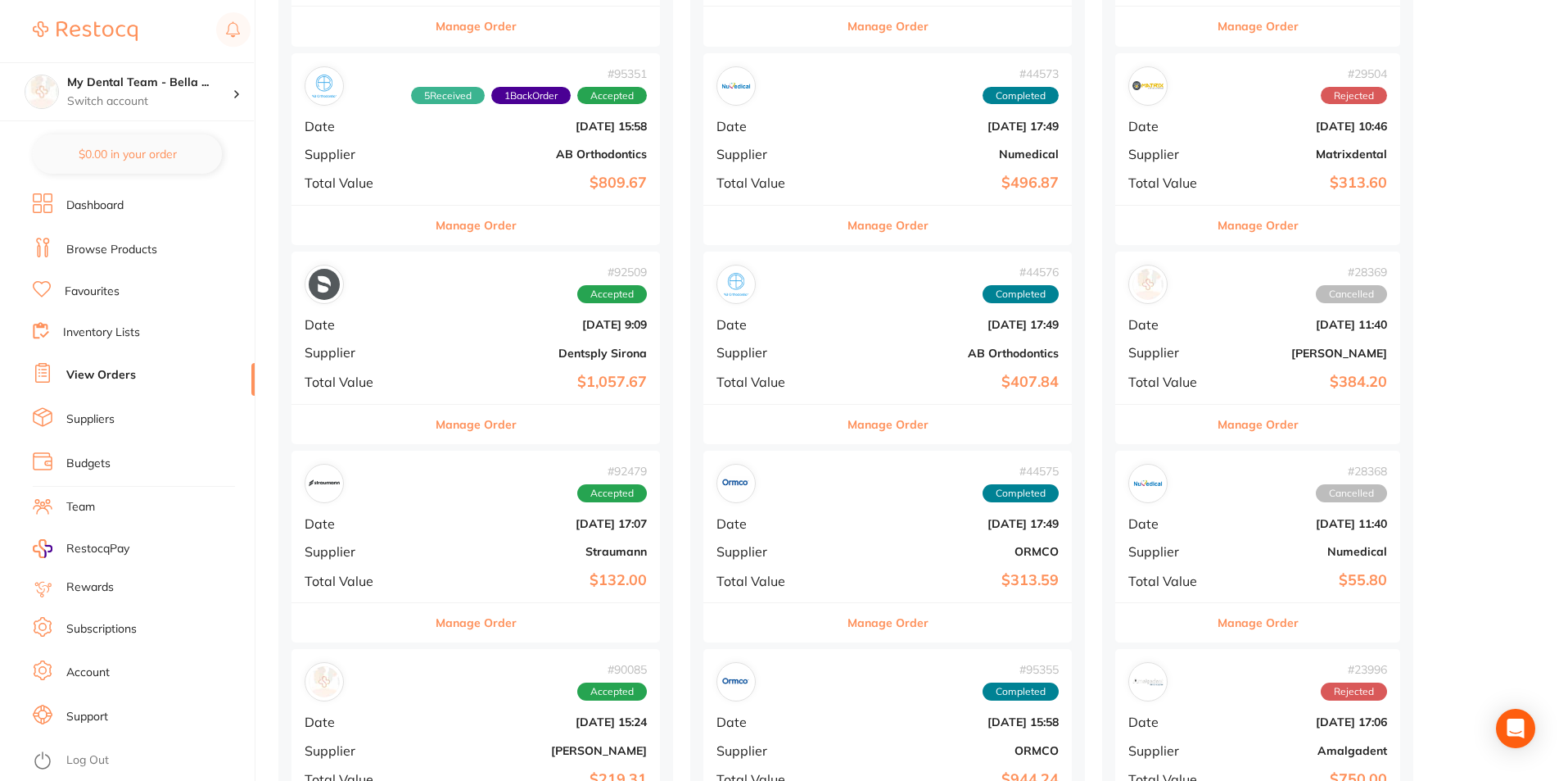
click at [444, 433] on button "Manage Order" at bounding box center [476, 425] width 81 height 40
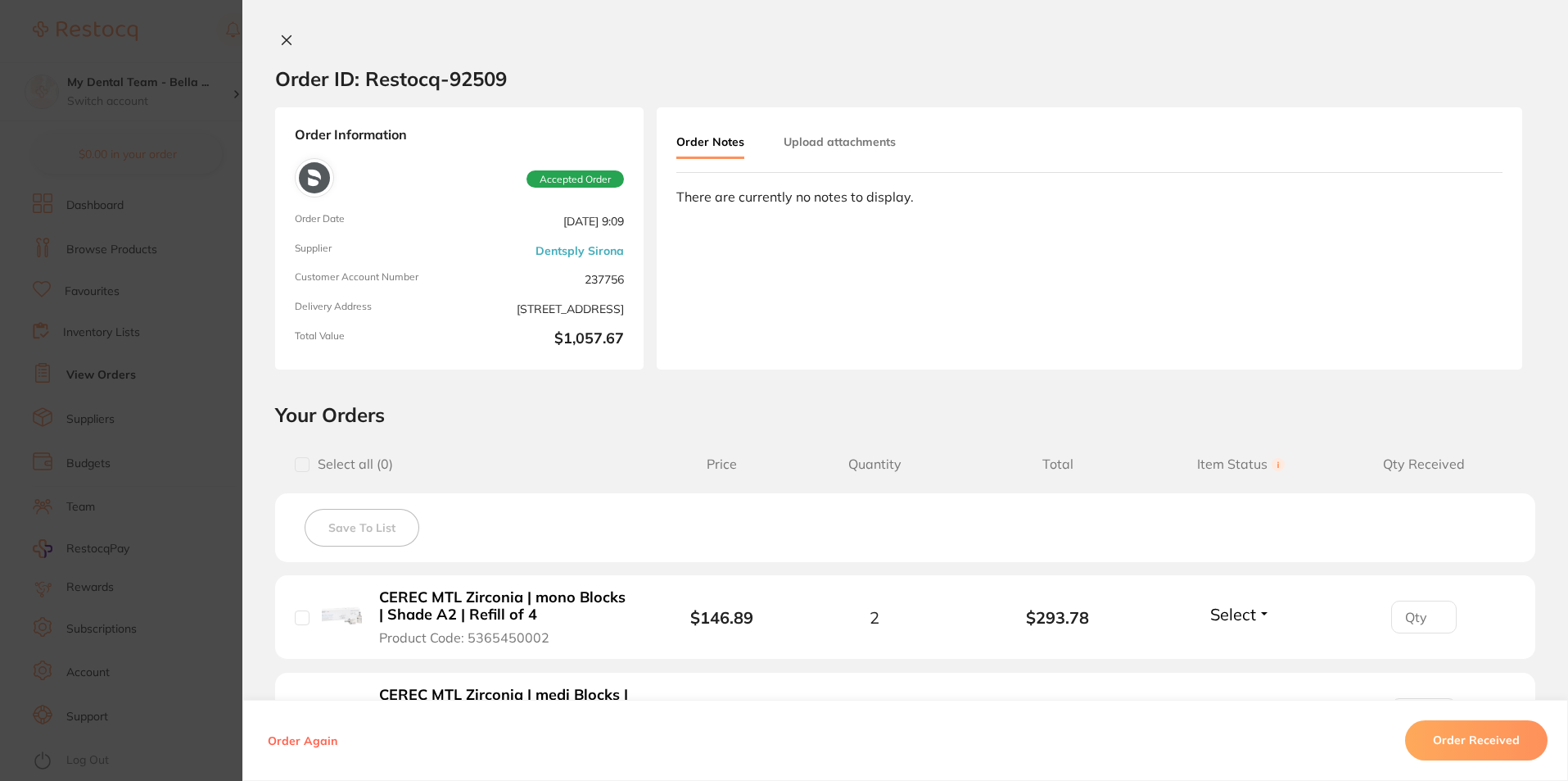
scroll to position [328, 0]
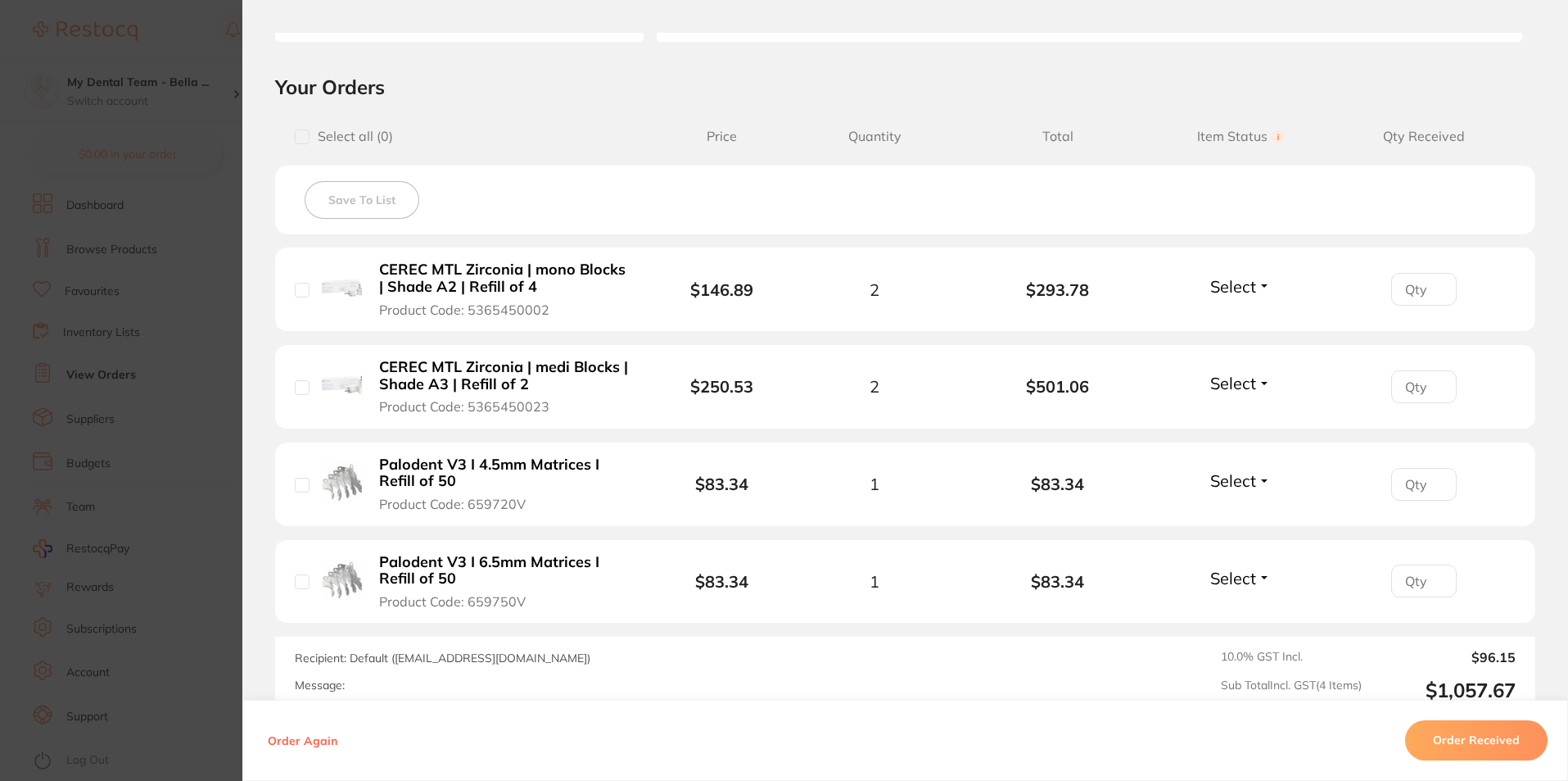
click at [1215, 295] on span "Select" at bounding box center [1232, 287] width 46 height 21
click at [1235, 318] on span "Received" at bounding box center [1240, 321] width 41 height 12
click at [1245, 386] on span "Select" at bounding box center [1232, 383] width 46 height 21
click at [1245, 418] on span "Received" at bounding box center [1240, 418] width 41 height 12
click at [1250, 289] on span "Received" at bounding box center [1233, 287] width 70 height 21
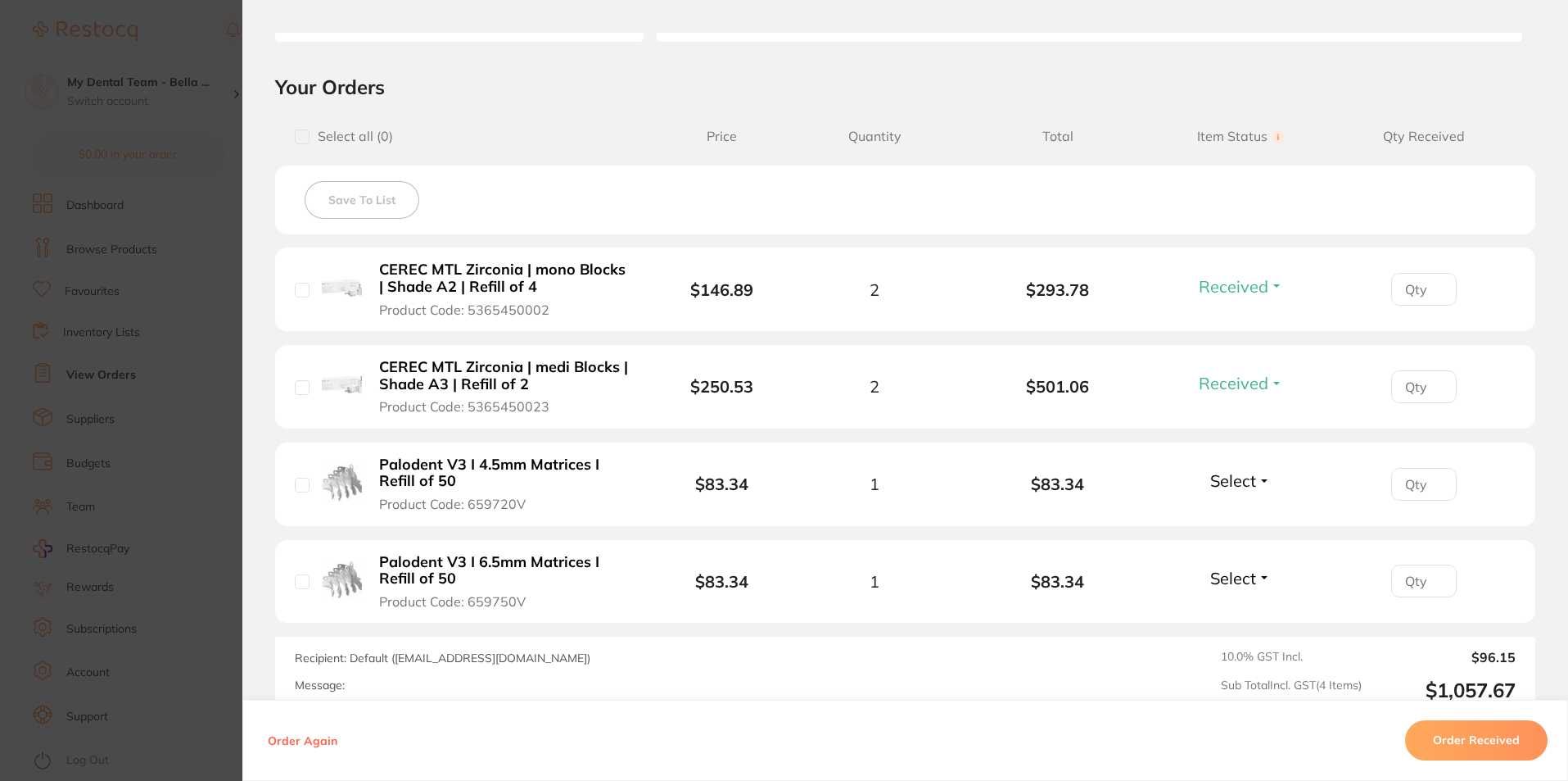
click at [1320, 261] on li "CEREC MTL Zirconia | mono Blocks | Shade A2 | Refill of 4 Product Code: 5365450…" at bounding box center [905, 290] width 1260 height 85
click at [206, 364] on section "Order ID: Restocq- 92509 Order Information 2 Received Accepted Order Order Date…" at bounding box center [784, 390] width 1568 height 781
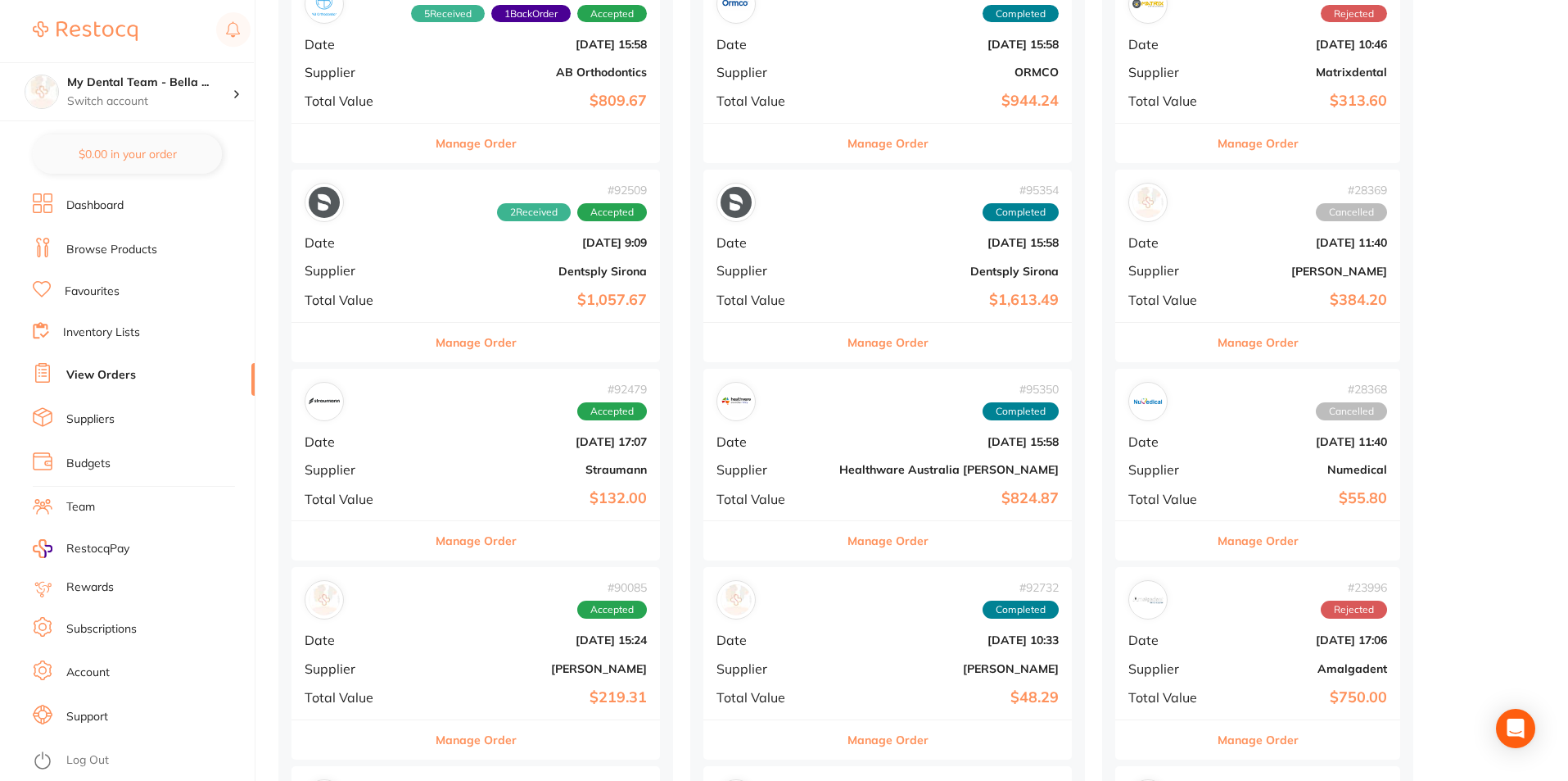
scroll to position [737, 0]
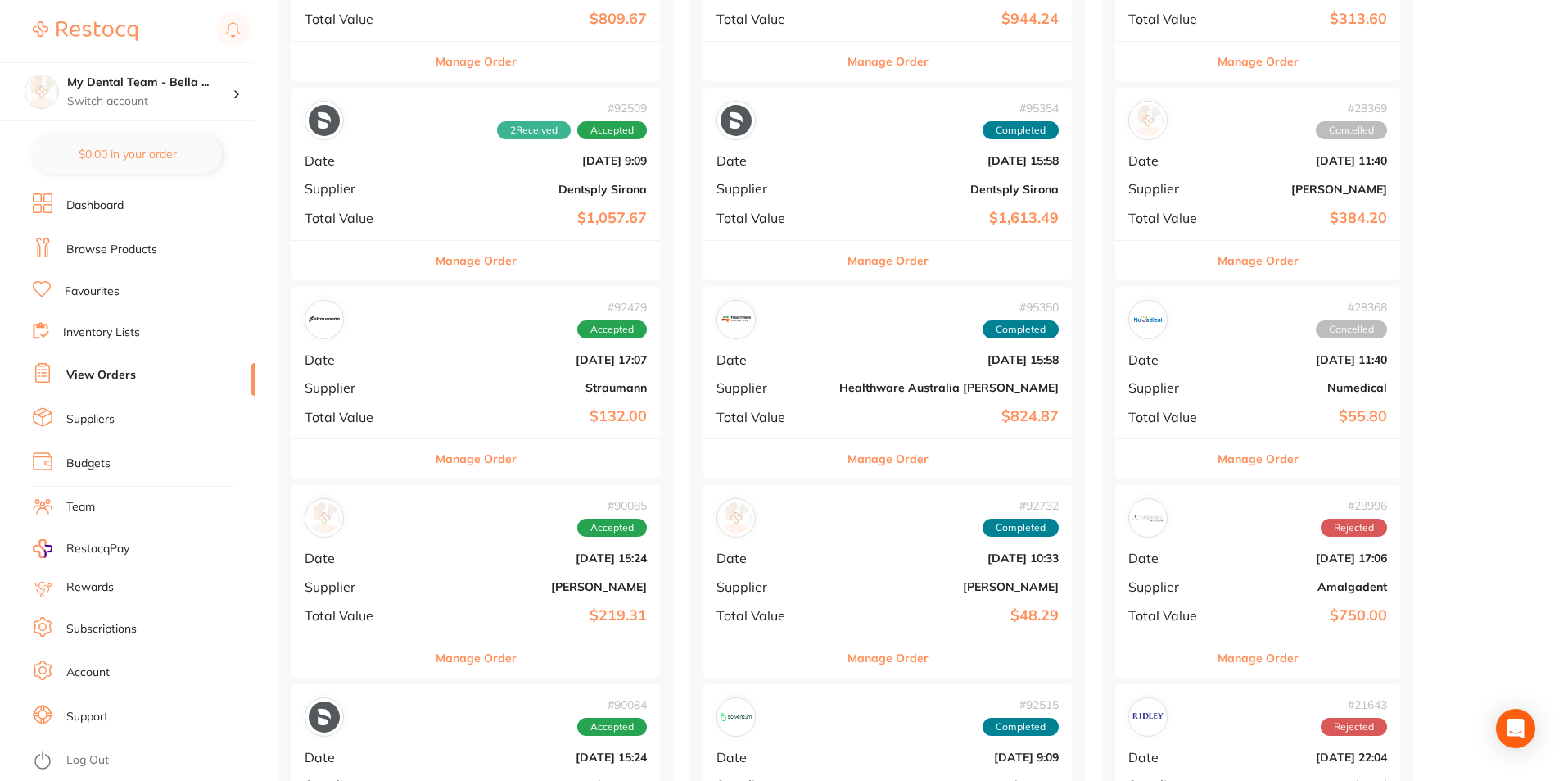
click at [450, 465] on button "Manage Order" at bounding box center [476, 459] width 81 height 40
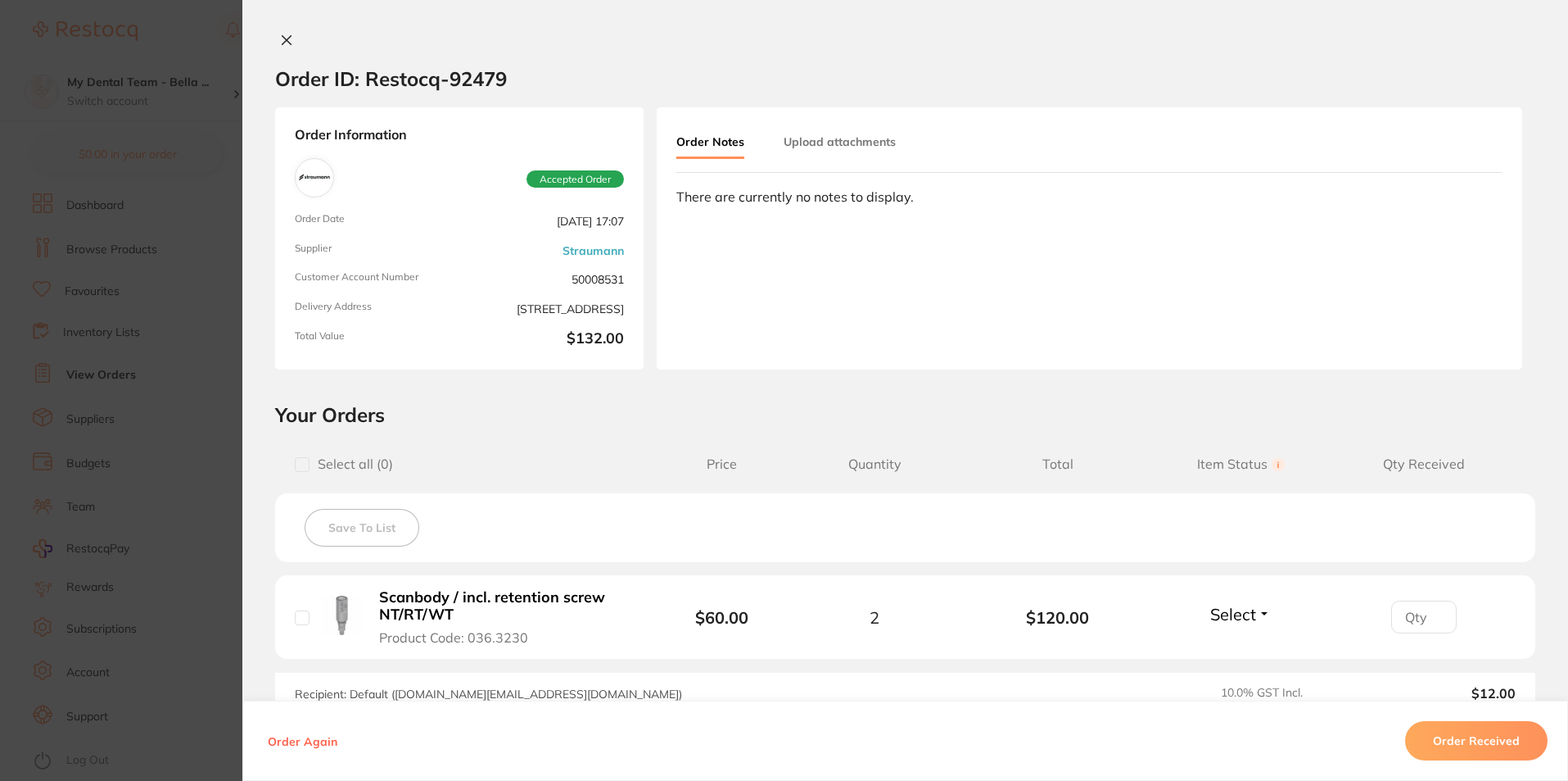
scroll to position [82, 0]
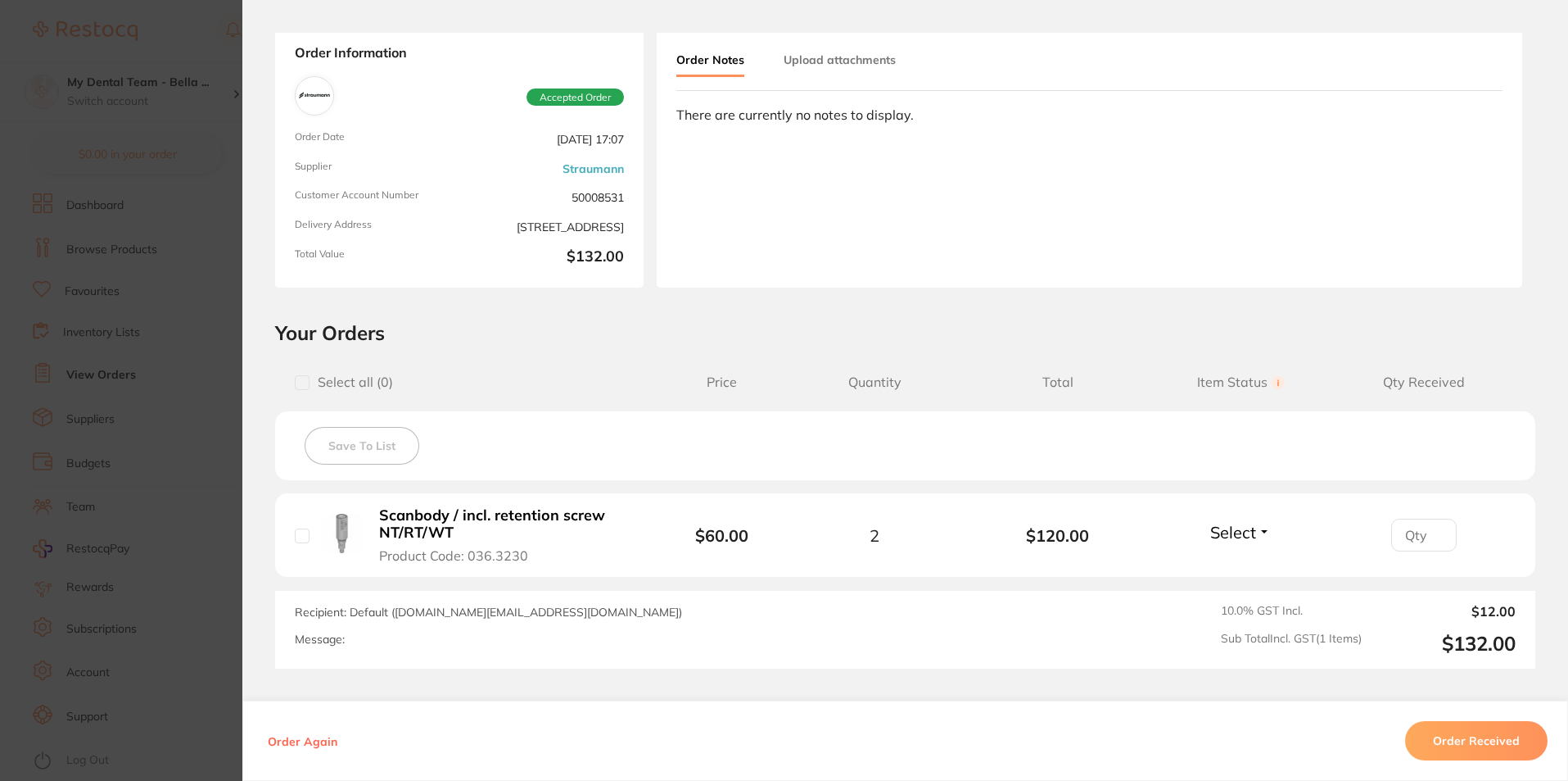
click at [204, 343] on section "Order ID: Restocq- 92479 Order Information Accepted Order Order Date [DATE] 17:…" at bounding box center [784, 390] width 1568 height 781
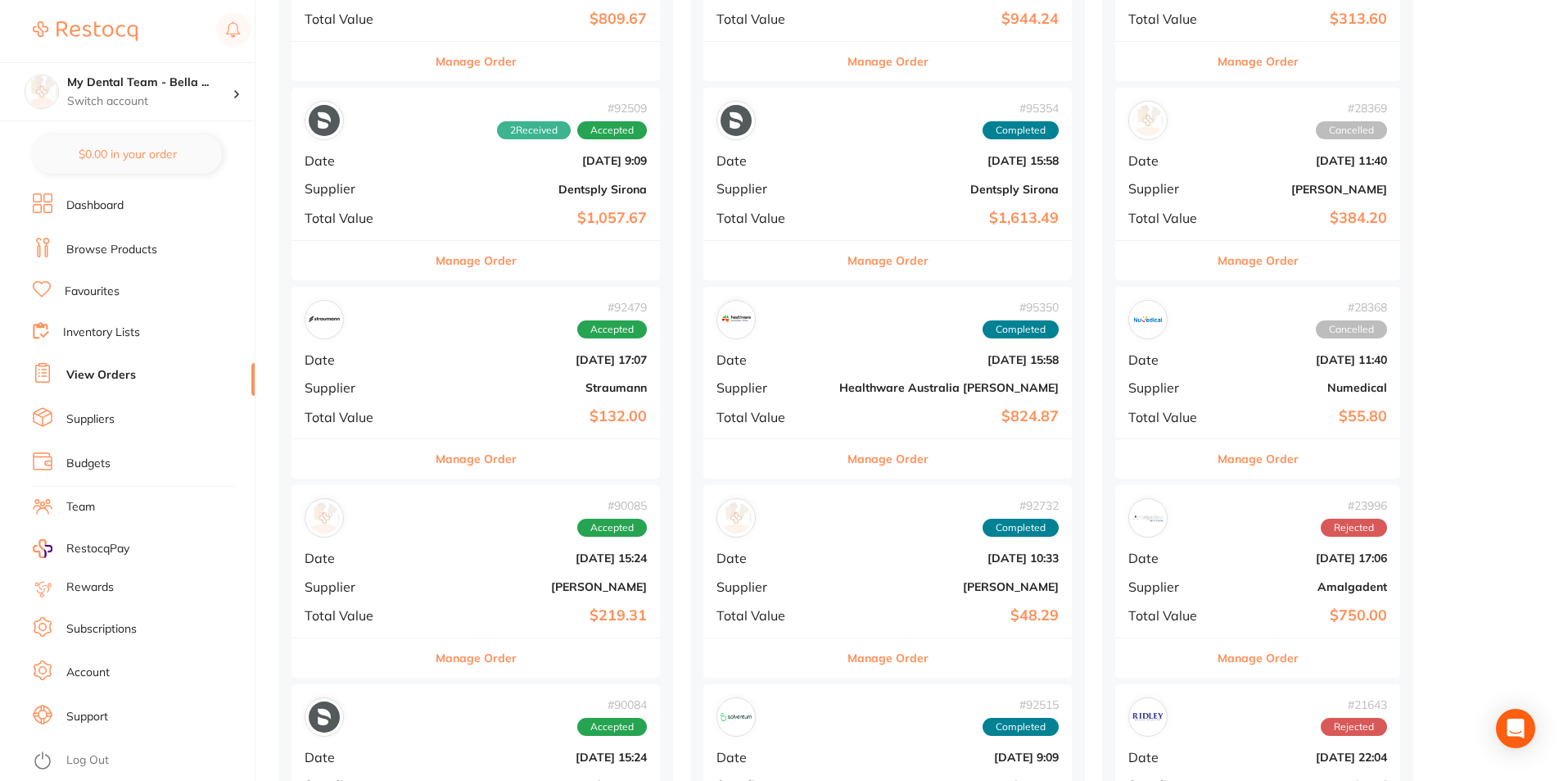
click at [444, 652] on button "Manage Order" at bounding box center [476, 658] width 81 height 40
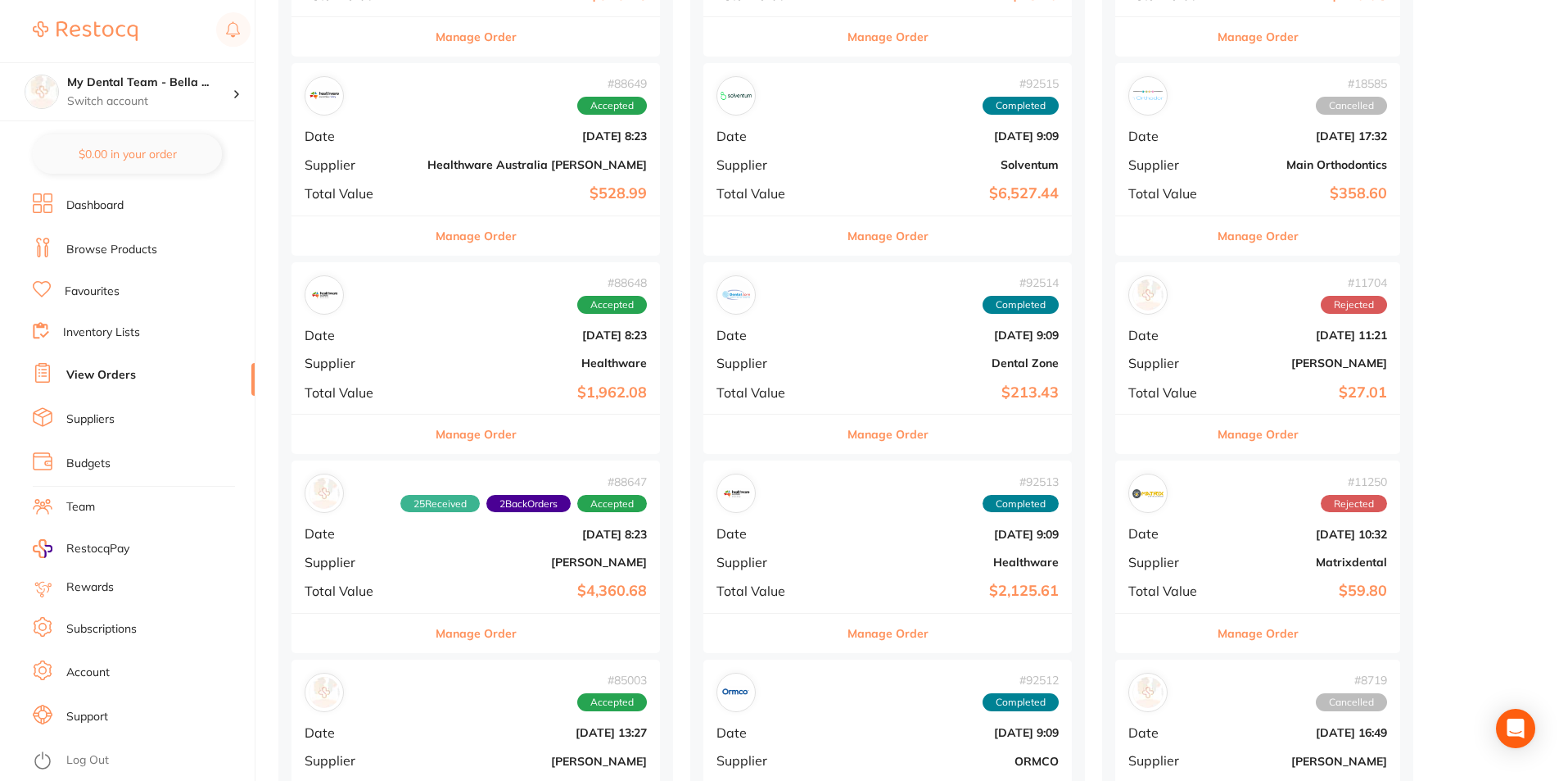
scroll to position [1556, 0]
click at [449, 641] on button "Manage Order" at bounding box center [476, 633] width 81 height 40
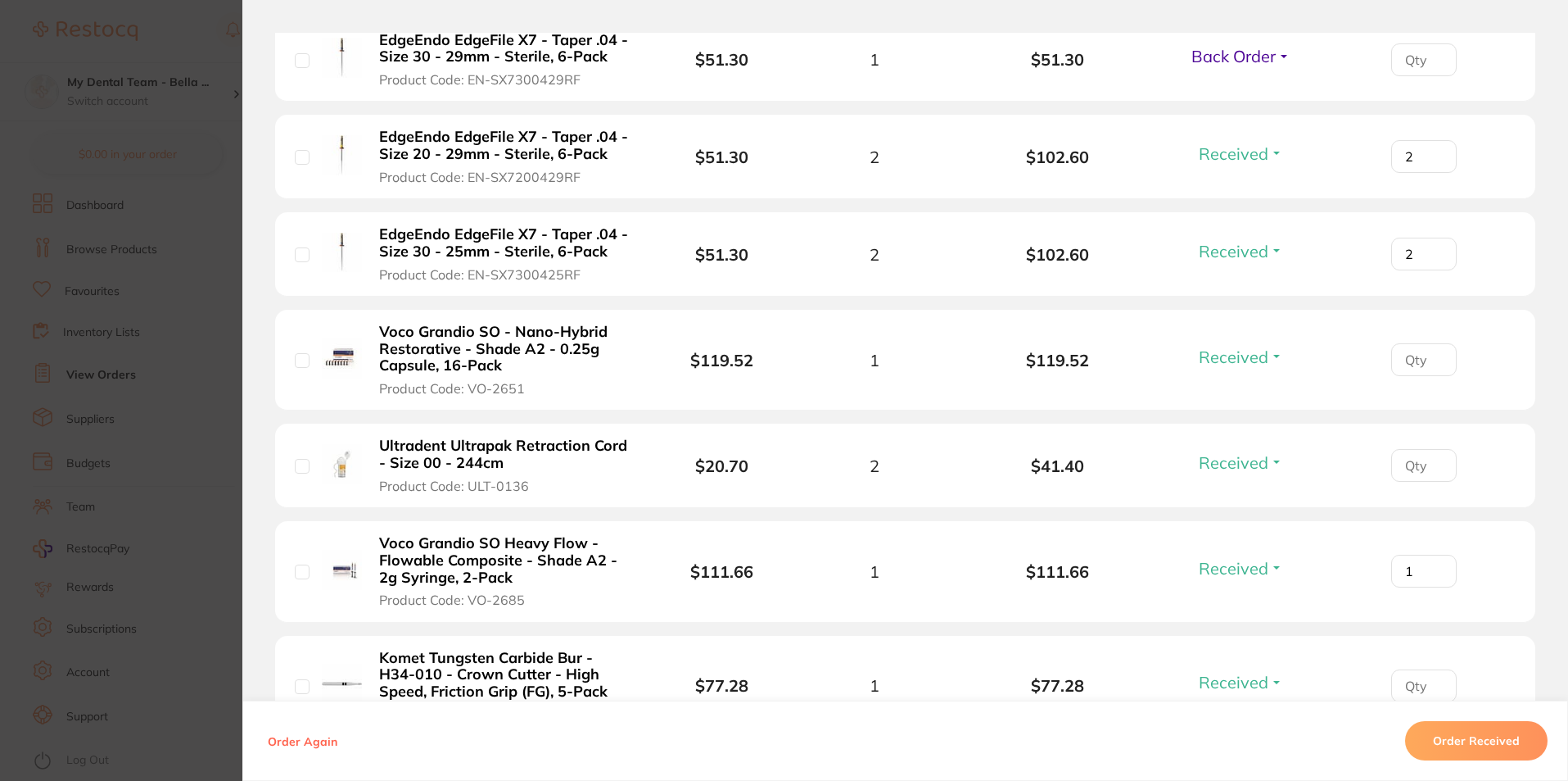
scroll to position [2376, 0]
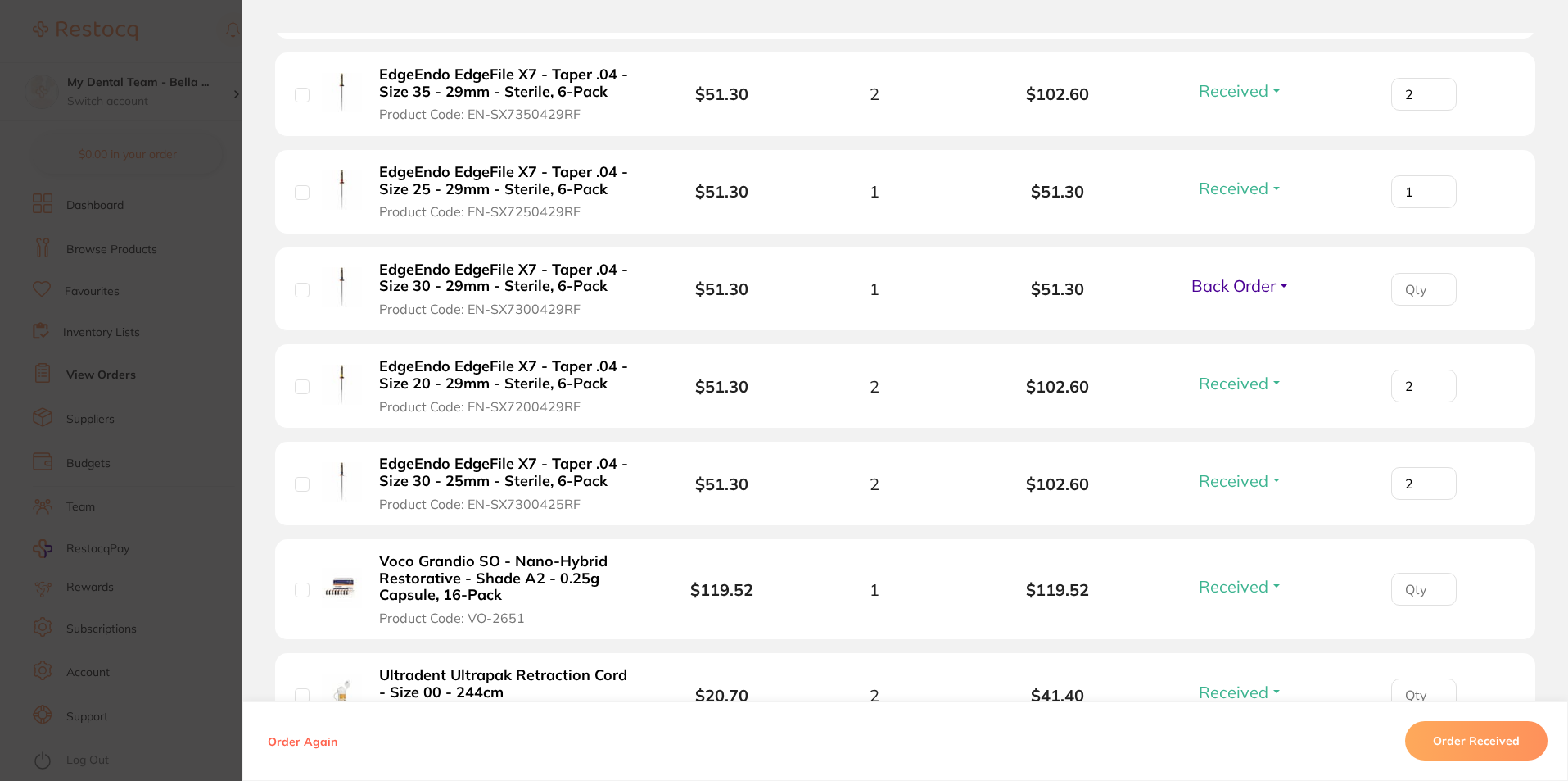
click at [1447, 745] on button "Order Received" at bounding box center [1476, 740] width 142 height 40
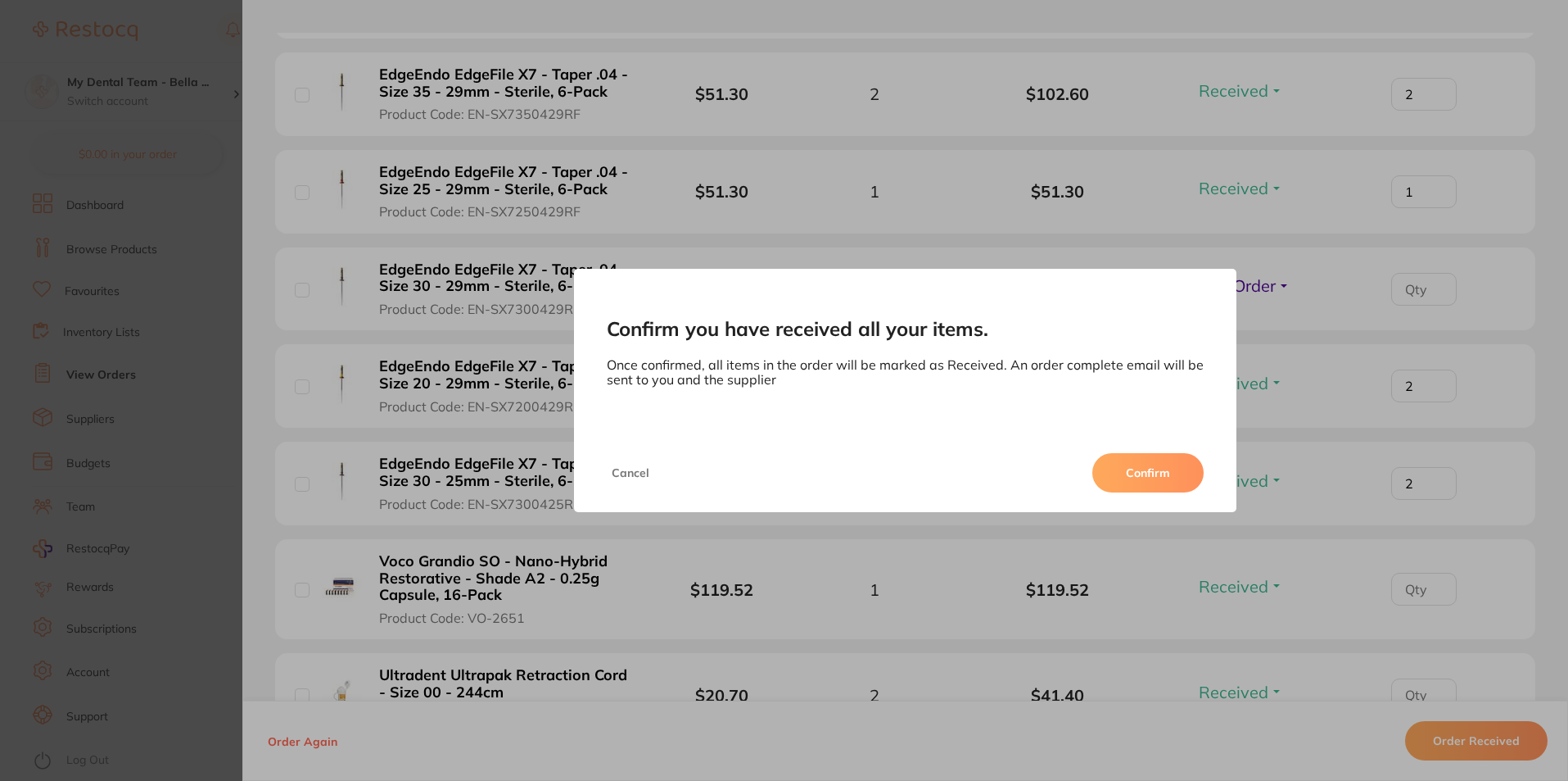
click at [1159, 482] on button "Confirm" at bounding box center [1147, 473] width 111 height 40
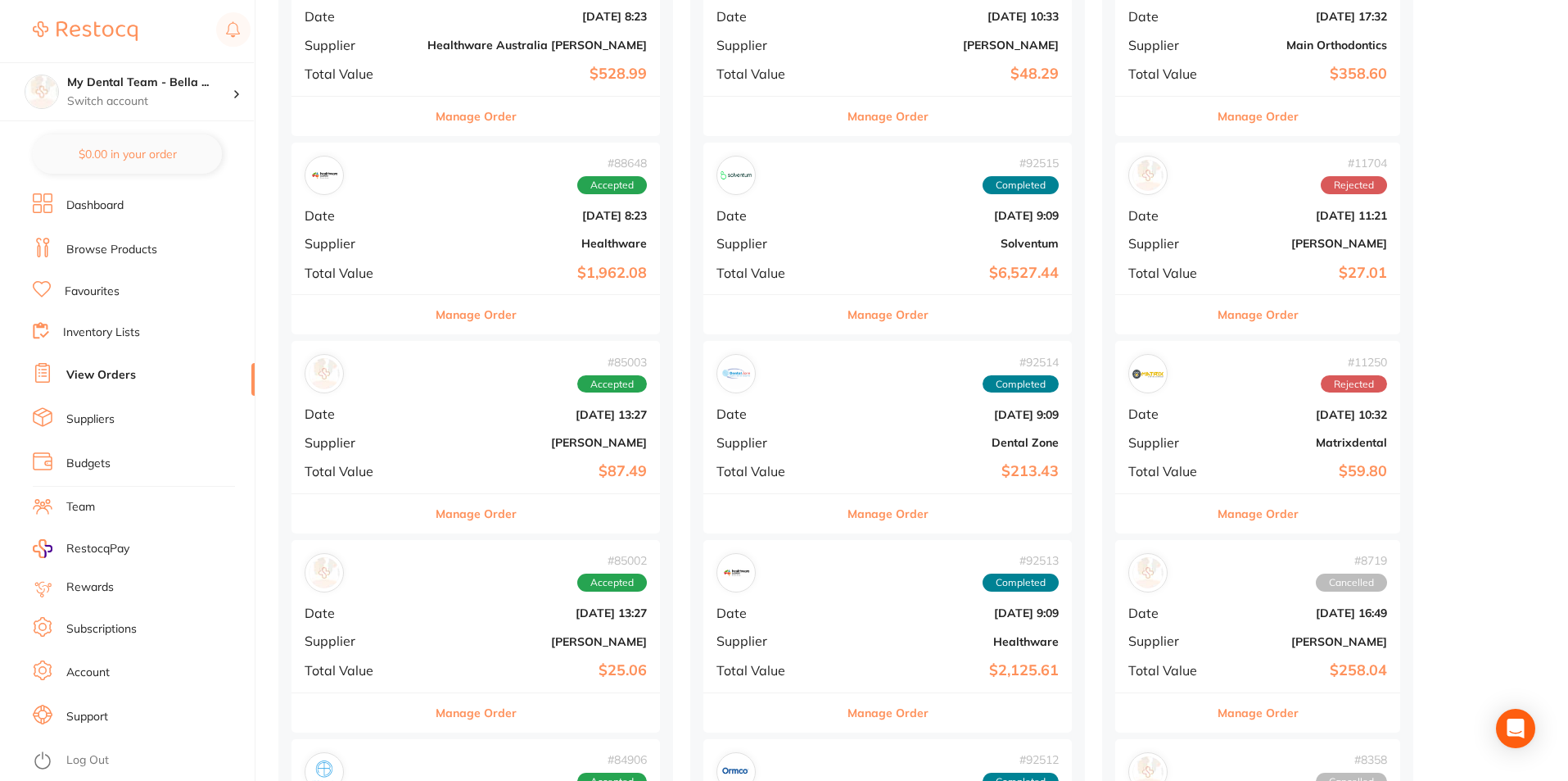
scroll to position [1802, 0]
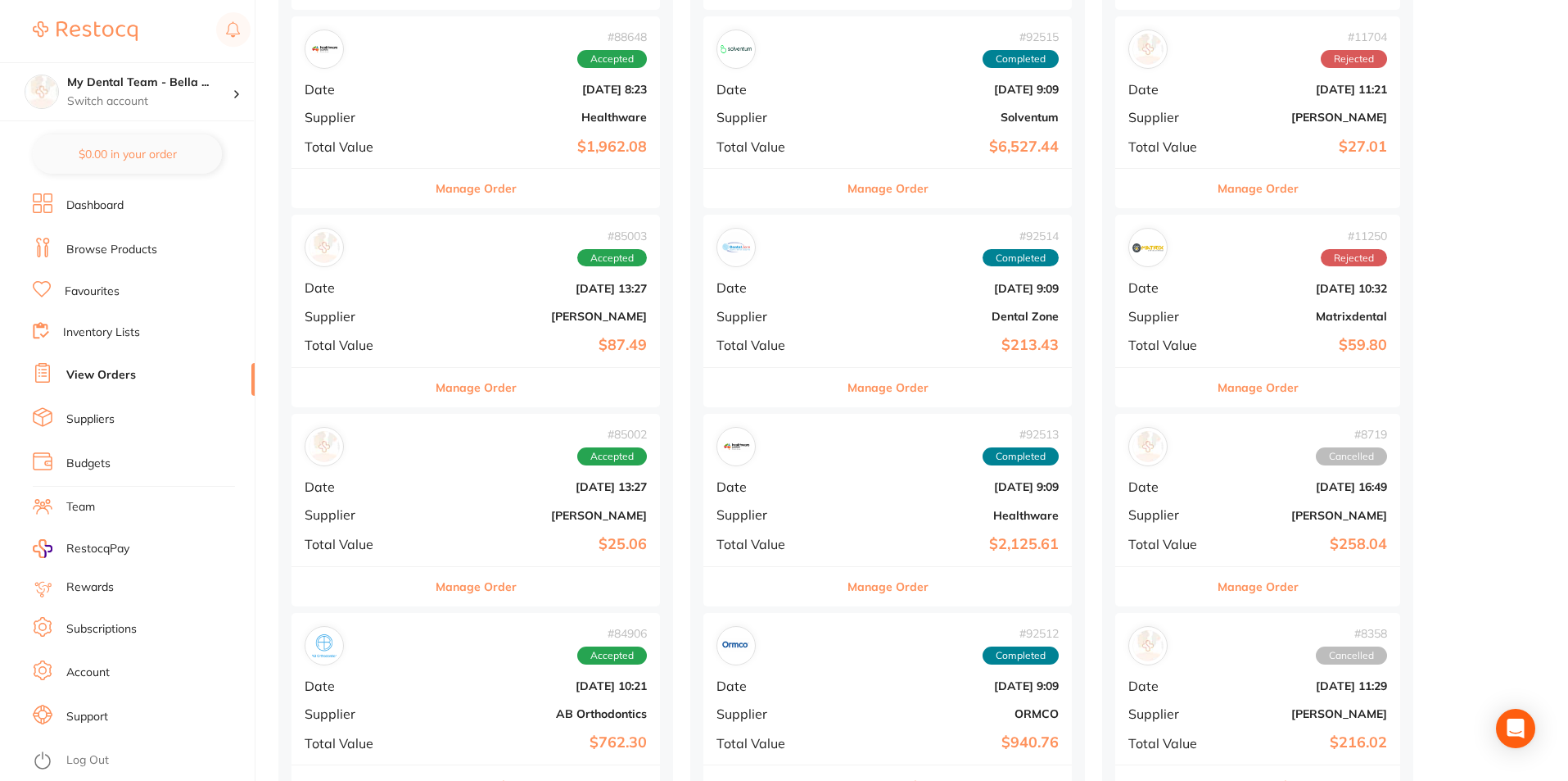
click at [444, 592] on button "Manage Order" at bounding box center [476, 587] width 81 height 40
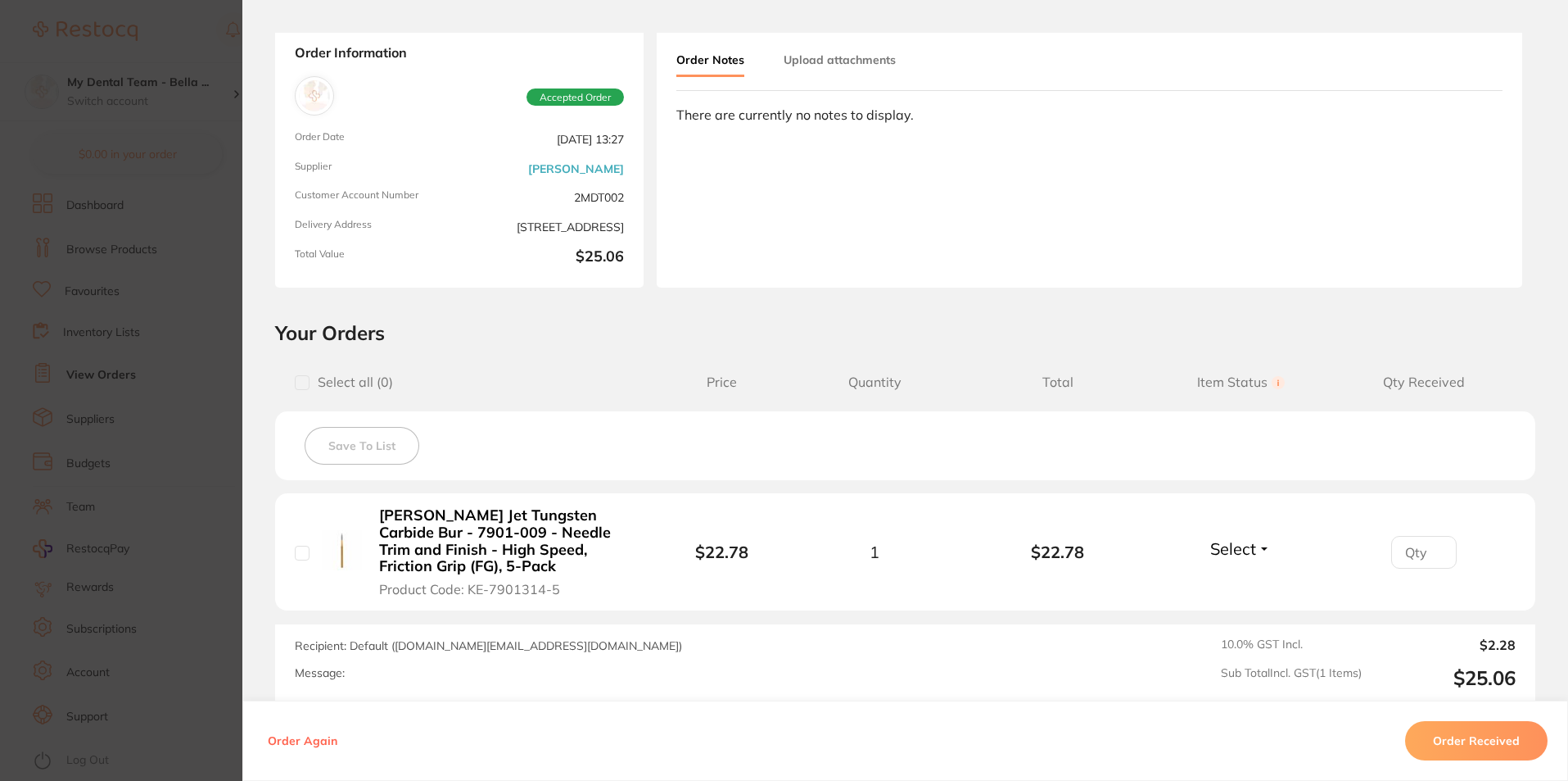
scroll to position [164, 0]
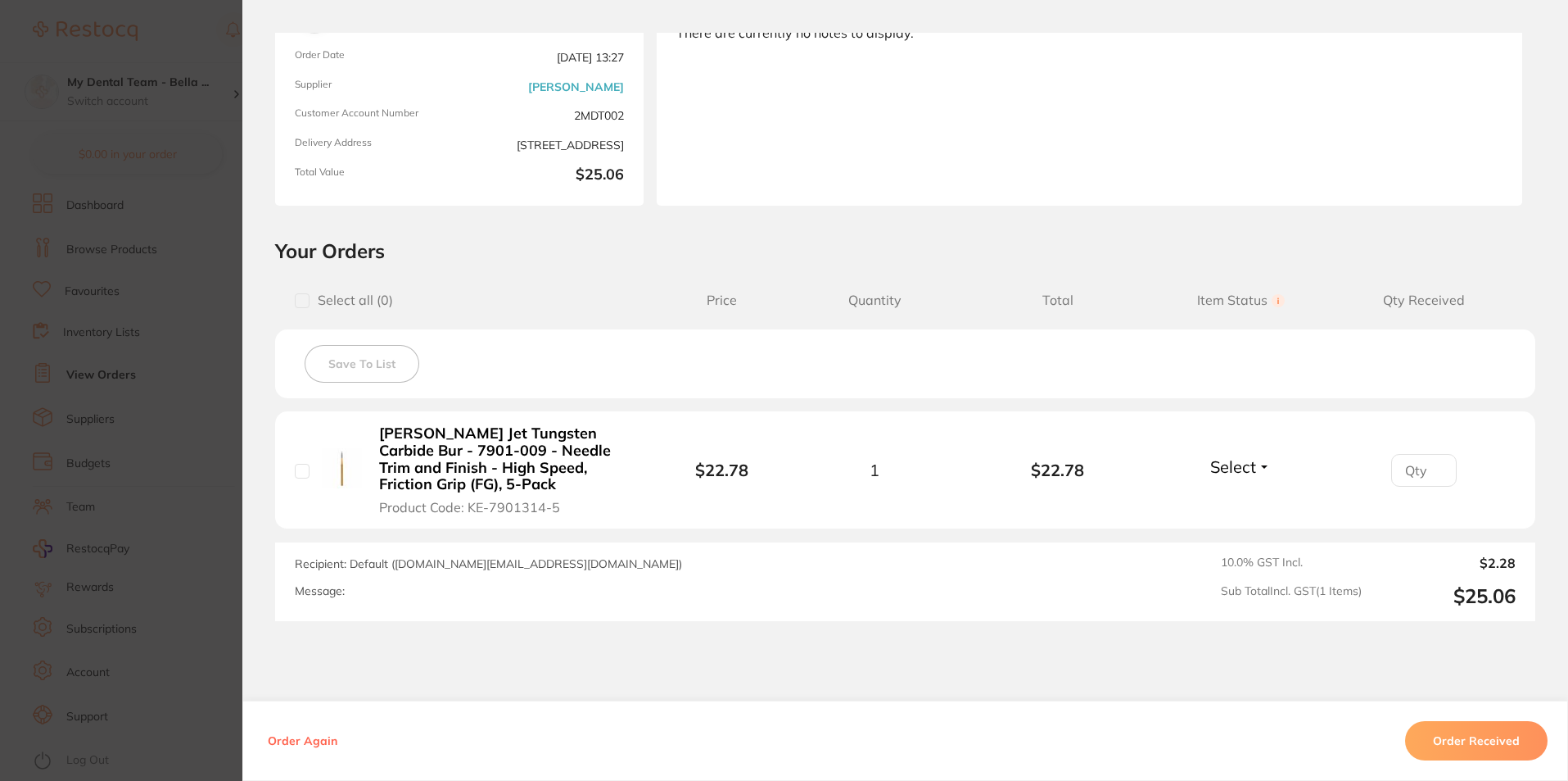
click at [1447, 741] on button "Order Received" at bounding box center [1476, 740] width 142 height 40
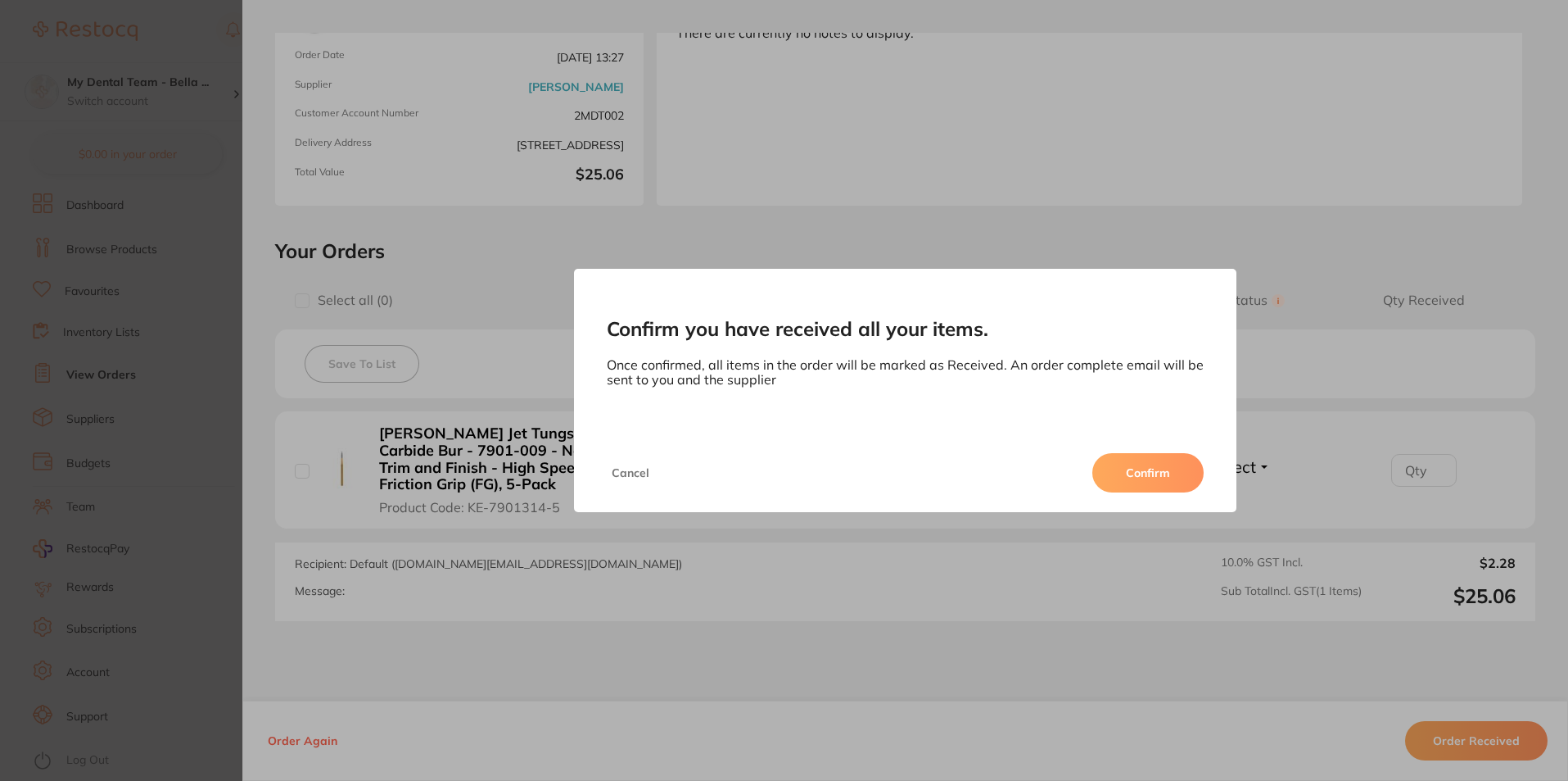
click at [1184, 467] on button "Confirm" at bounding box center [1147, 473] width 111 height 40
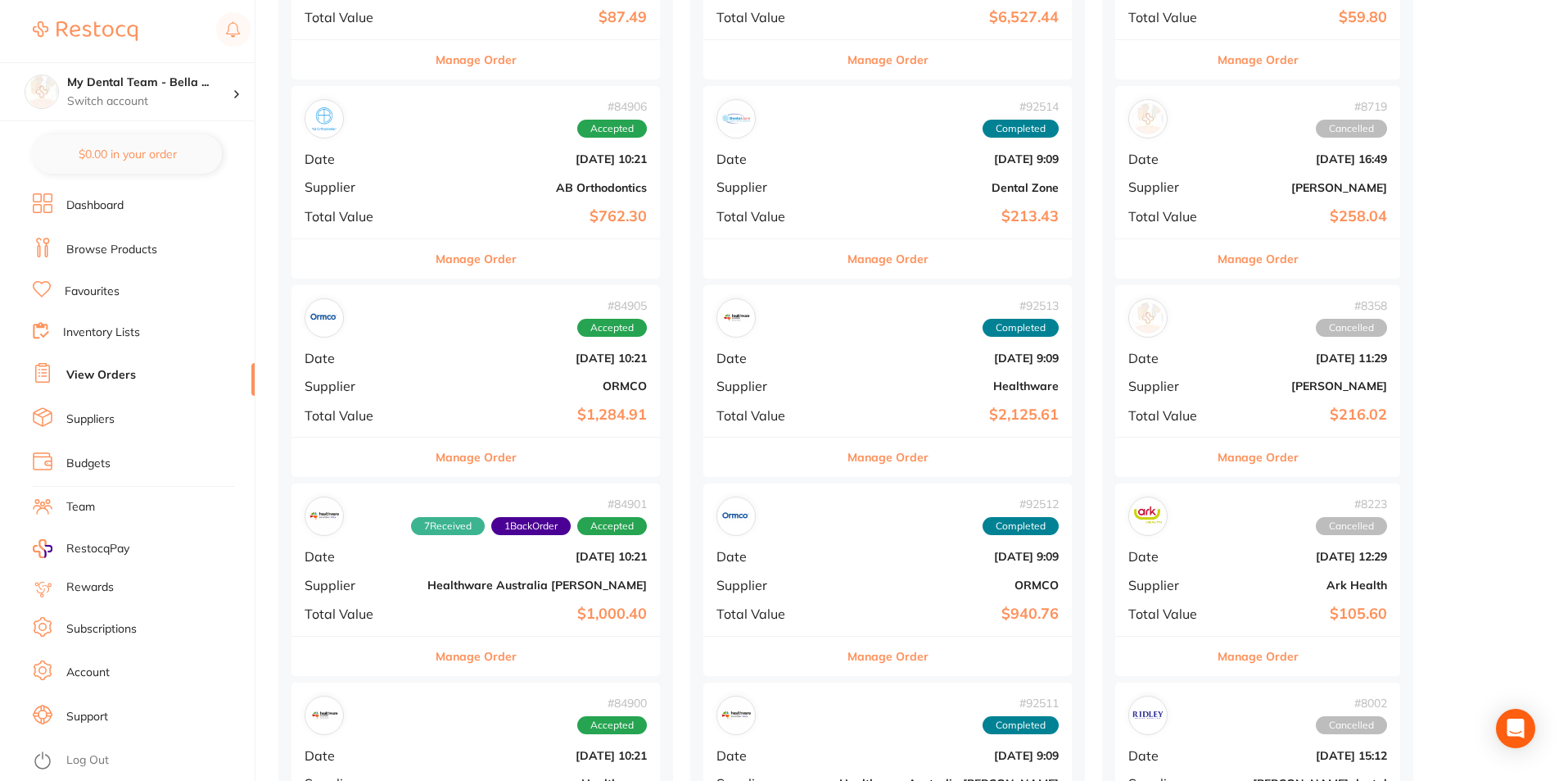
click at [445, 460] on button "Manage Order" at bounding box center [476, 457] width 81 height 40
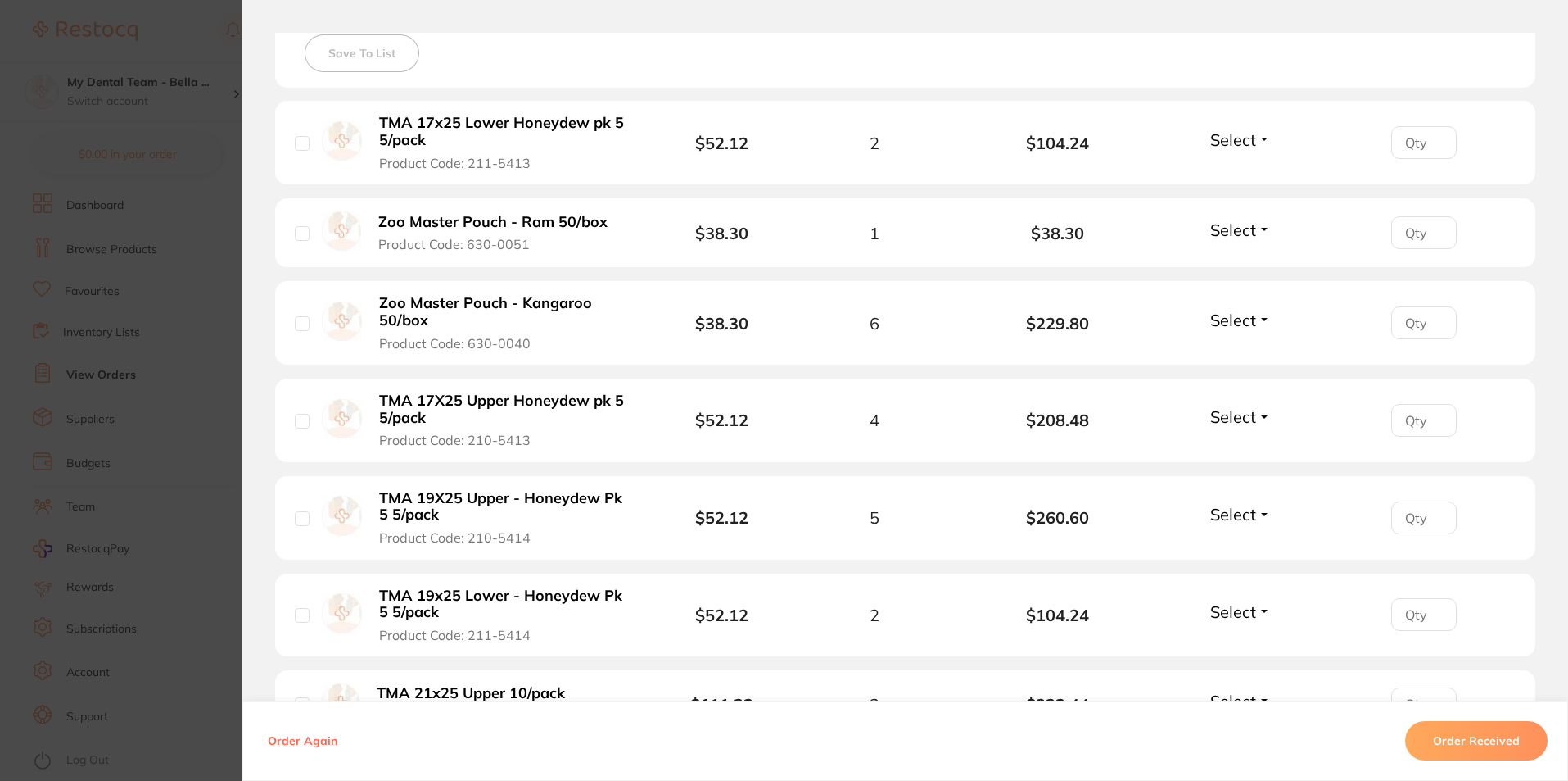
scroll to position [573, 0]
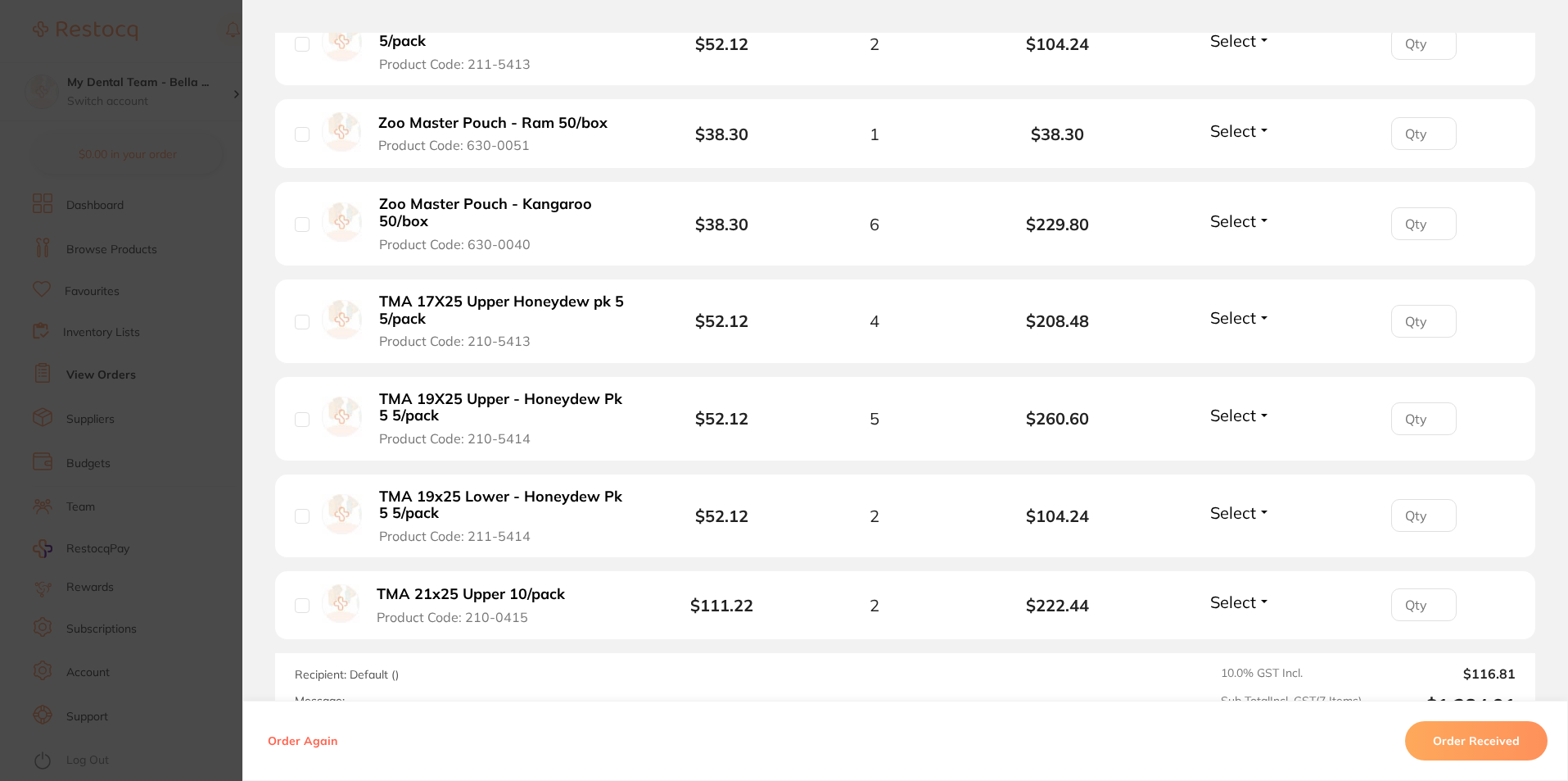
click at [1468, 735] on button "Order Received" at bounding box center [1476, 740] width 142 height 40
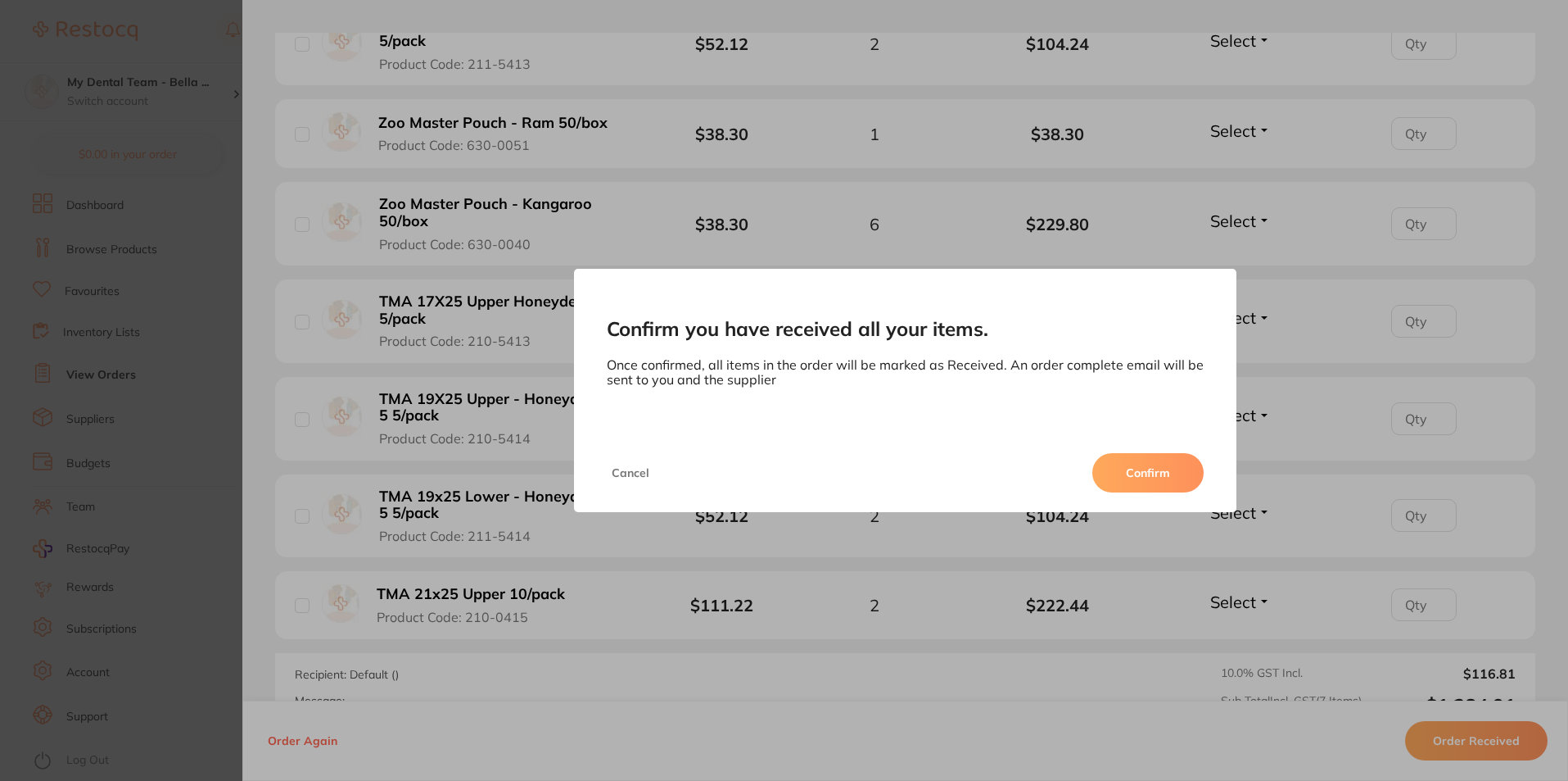
click at [1157, 476] on button "Confirm" at bounding box center [1147, 473] width 111 height 40
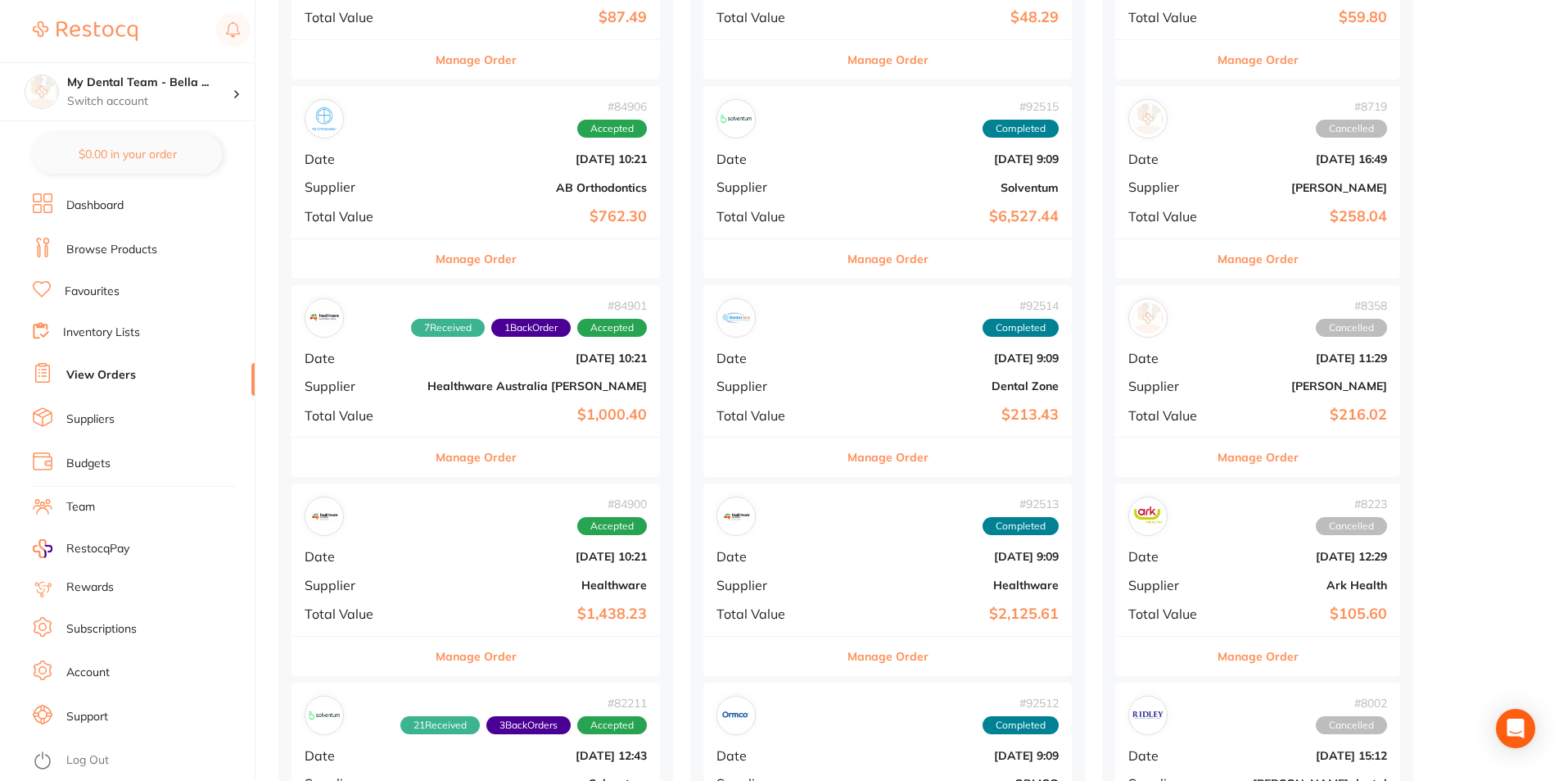
scroll to position [2212, 0]
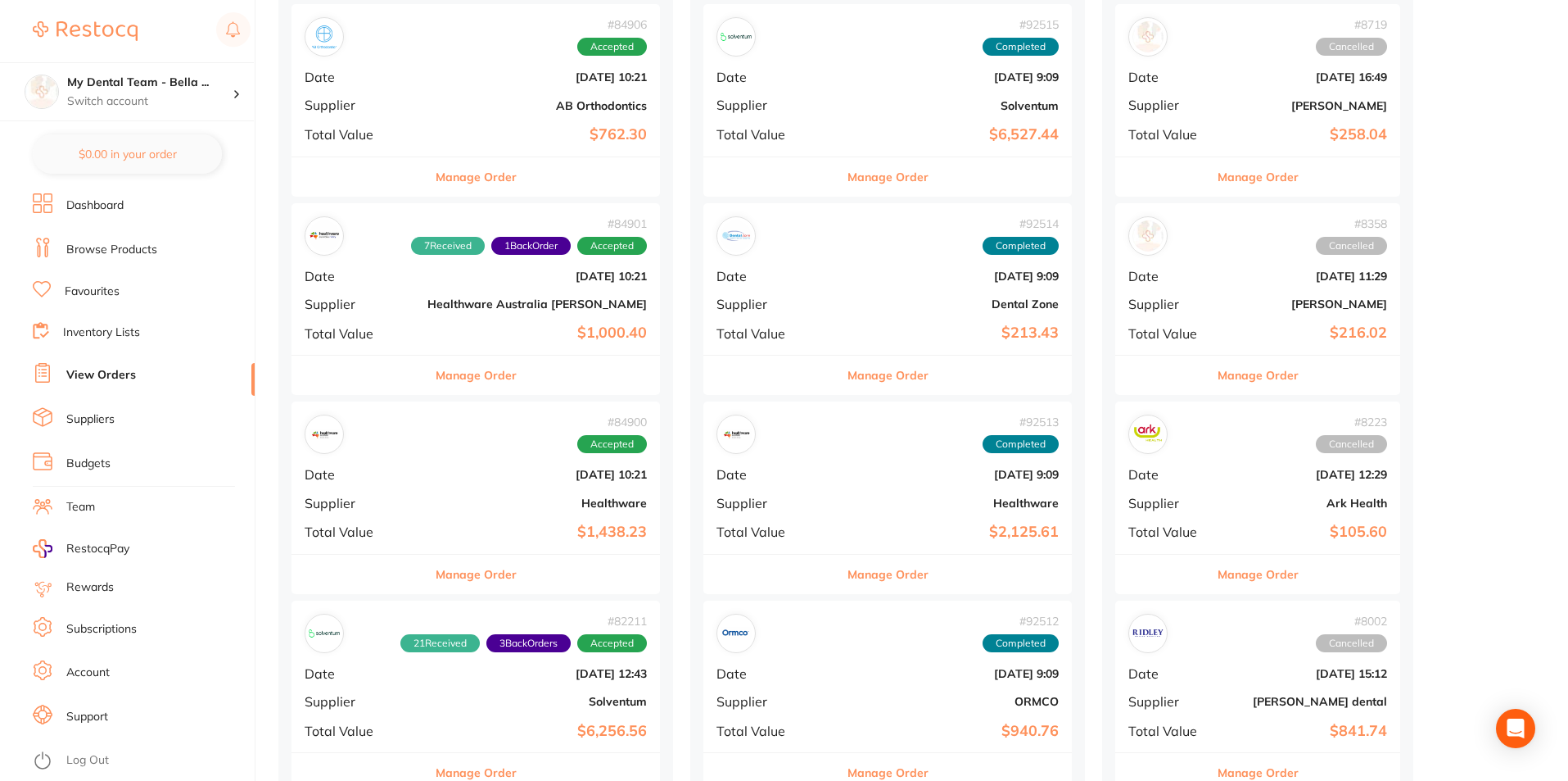
click at [445, 572] on button "Manage Order" at bounding box center [476, 575] width 81 height 40
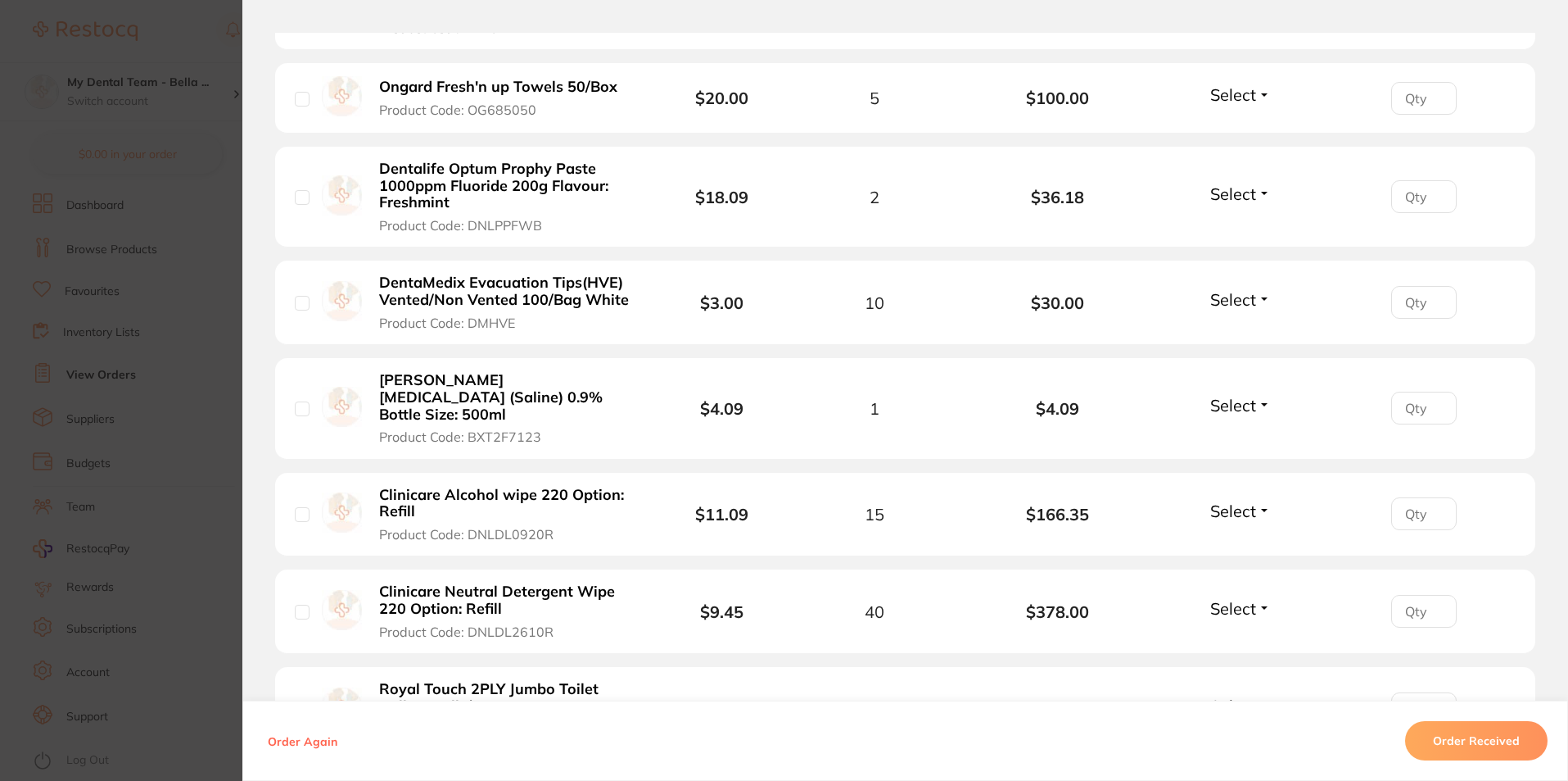
scroll to position [1147, 0]
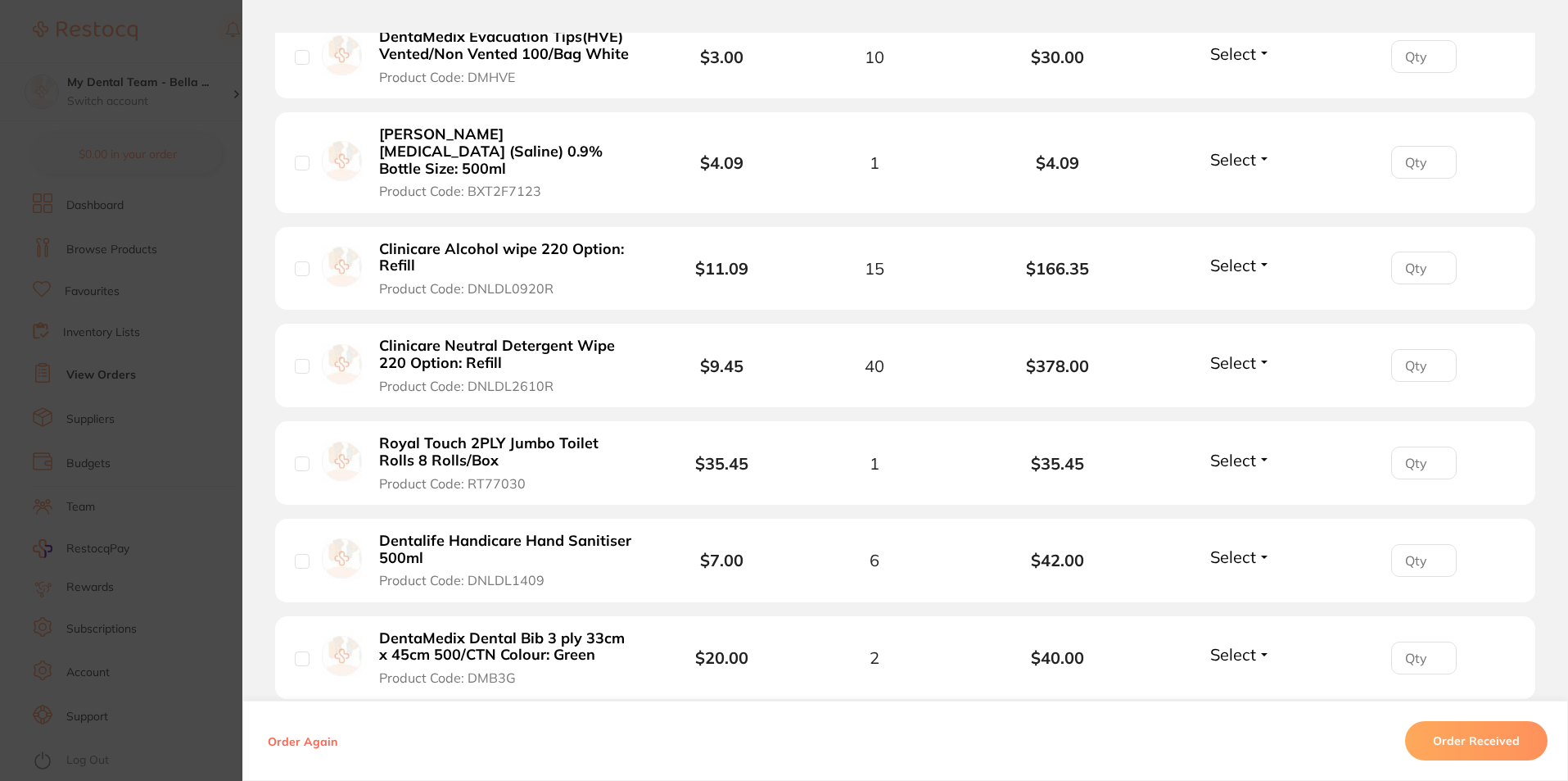
click at [172, 595] on section "Order ID: Restocq- 84900 Order Information Accepted Order Order Date Jul 1 2025…" at bounding box center [784, 390] width 1568 height 781
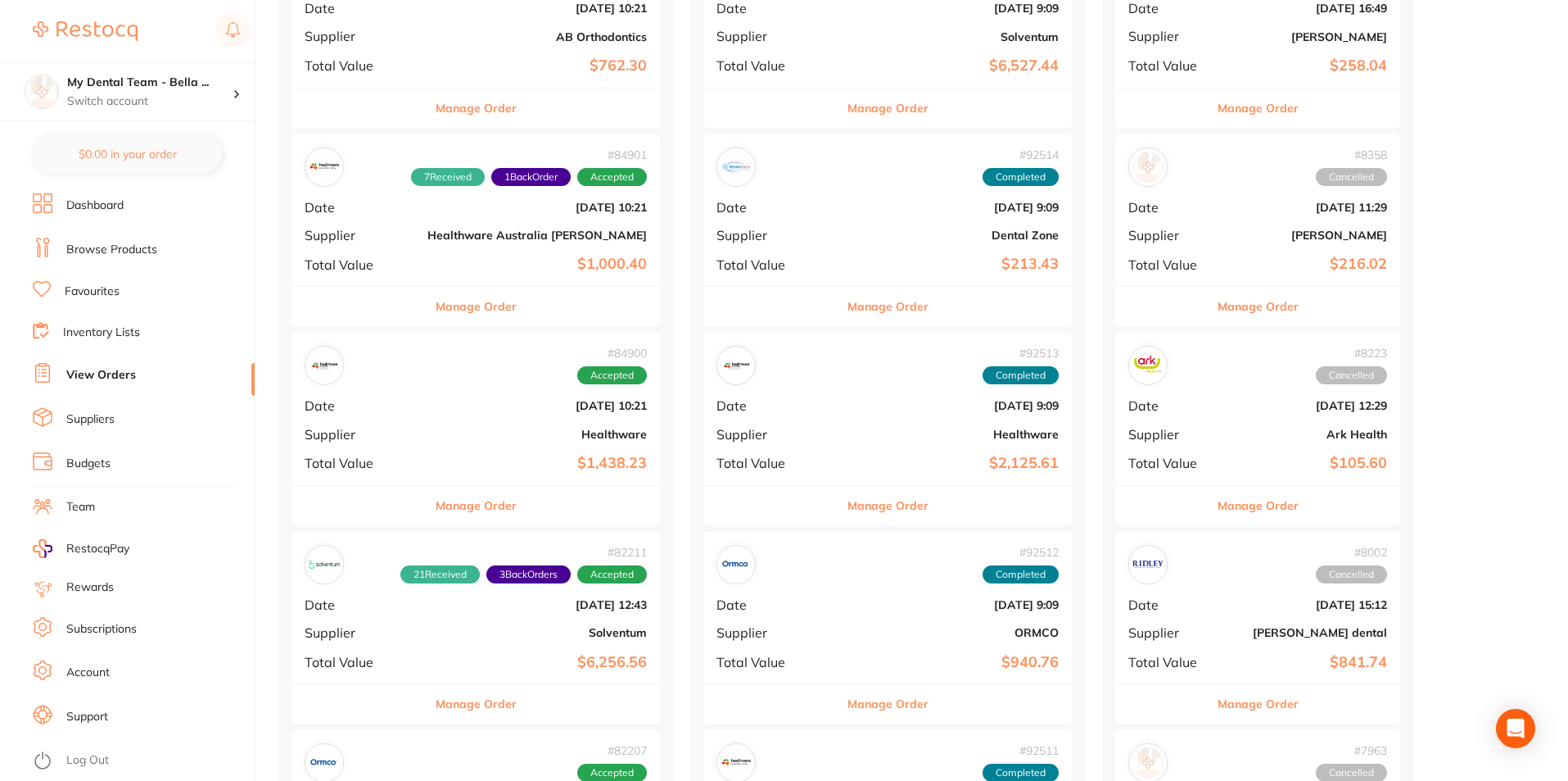
scroll to position [2376, 0]
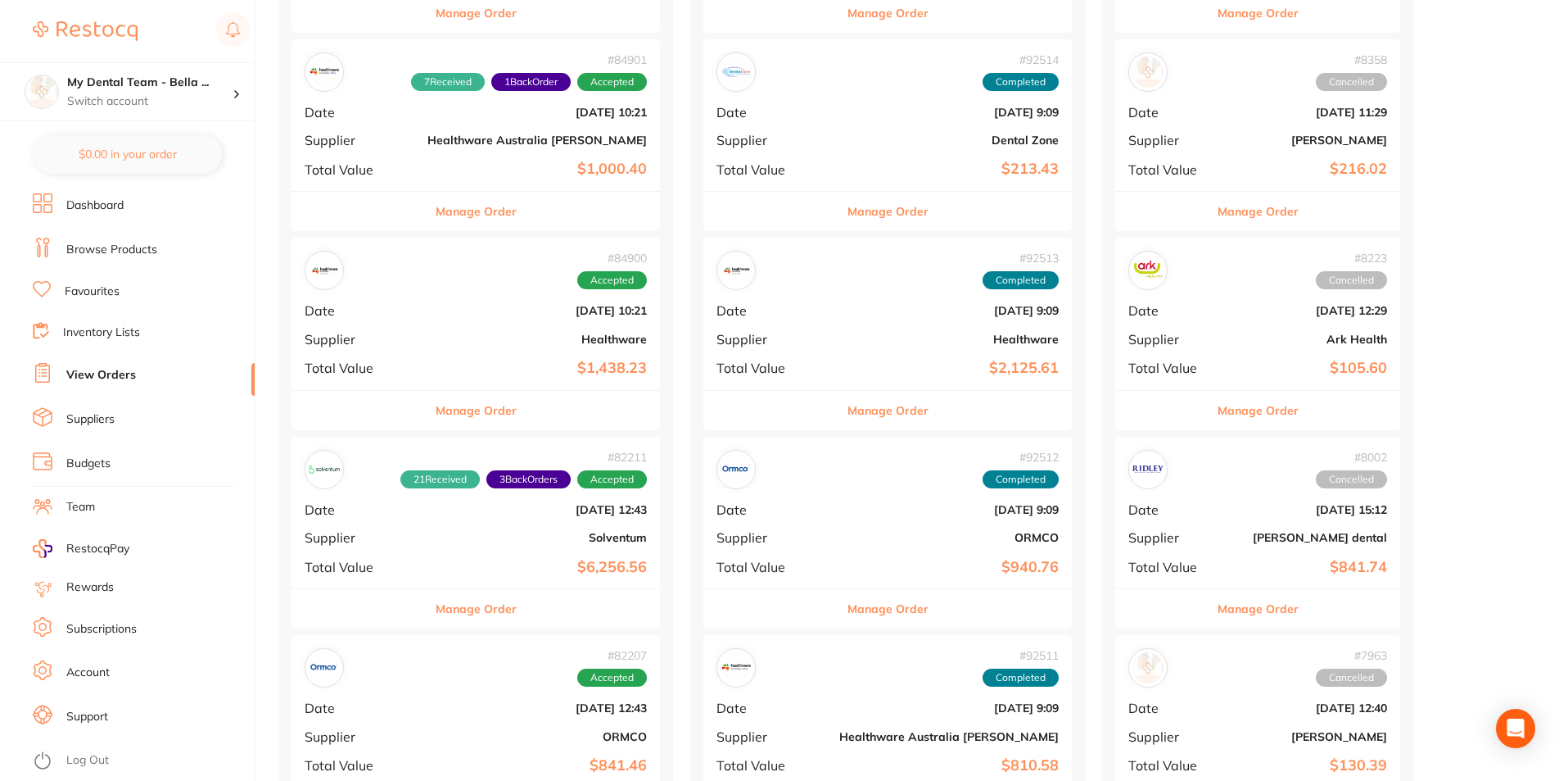
click at [479, 620] on button "Manage Order" at bounding box center [476, 608] width 81 height 40
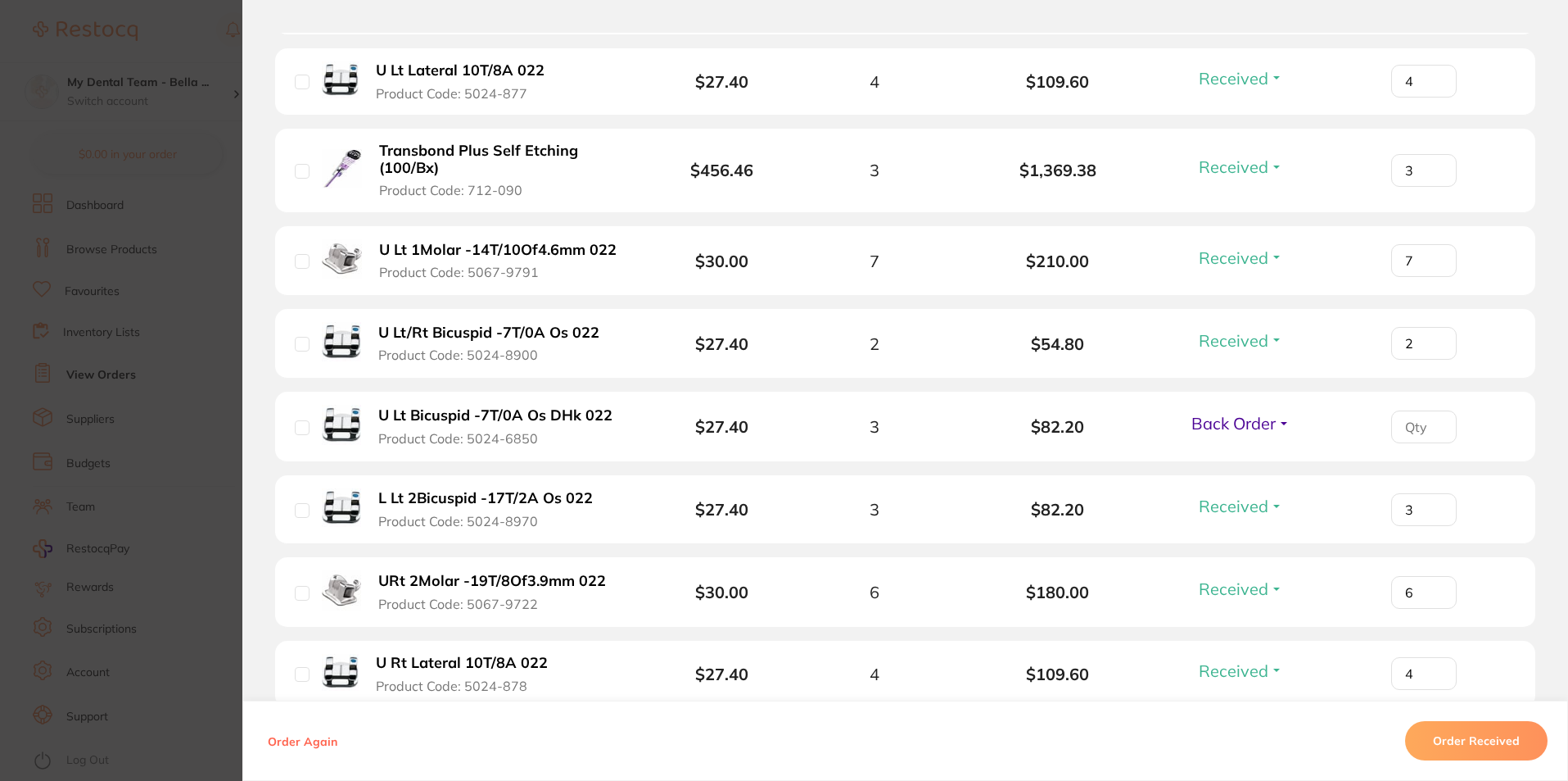
scroll to position [1884, 0]
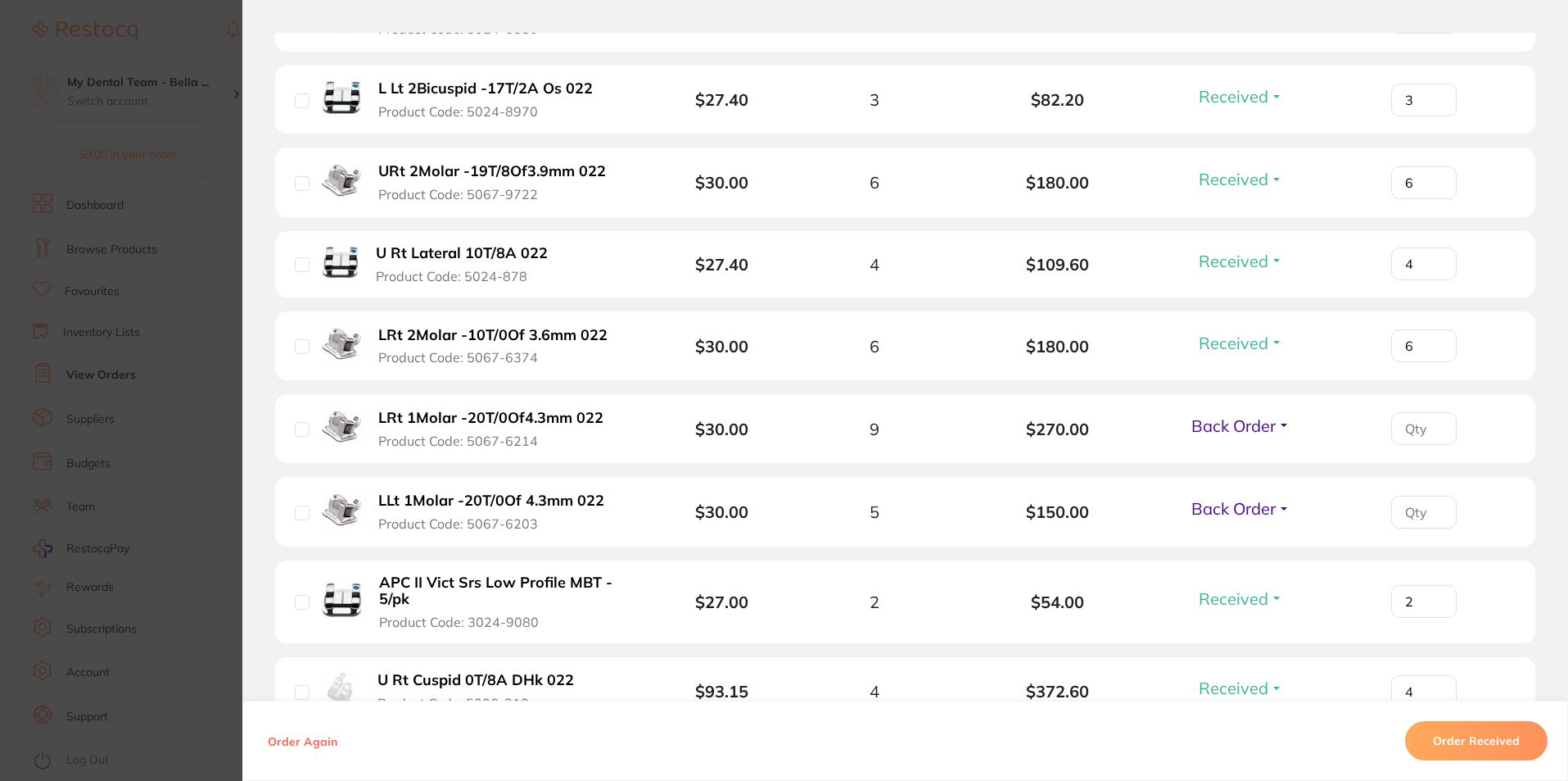
click at [174, 611] on section "Order ID: Restocq- 82211 Order Information 21 Received 3 Back Orders Accepted O…" at bounding box center [784, 390] width 1568 height 781
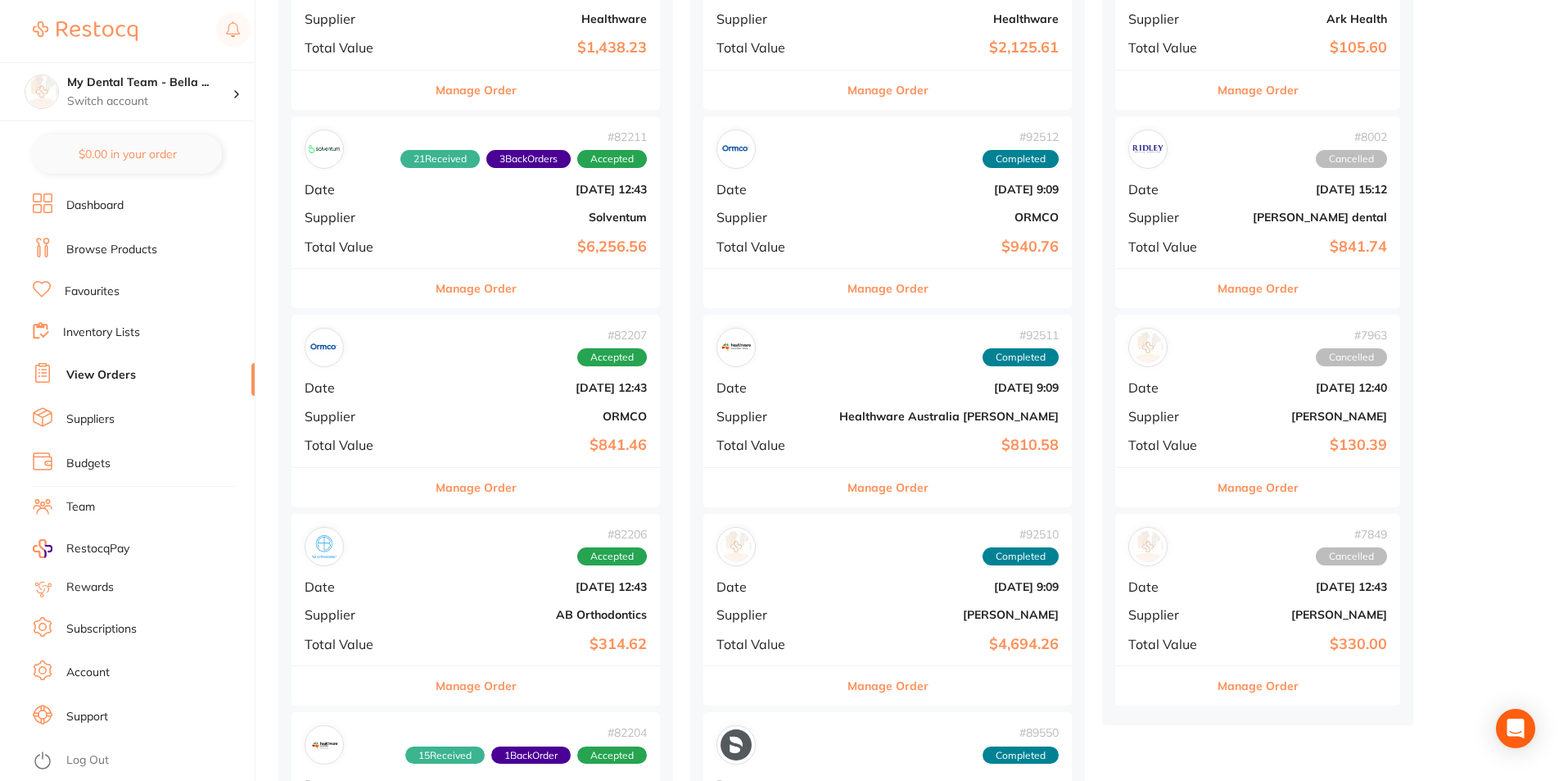
scroll to position [2949, 0]
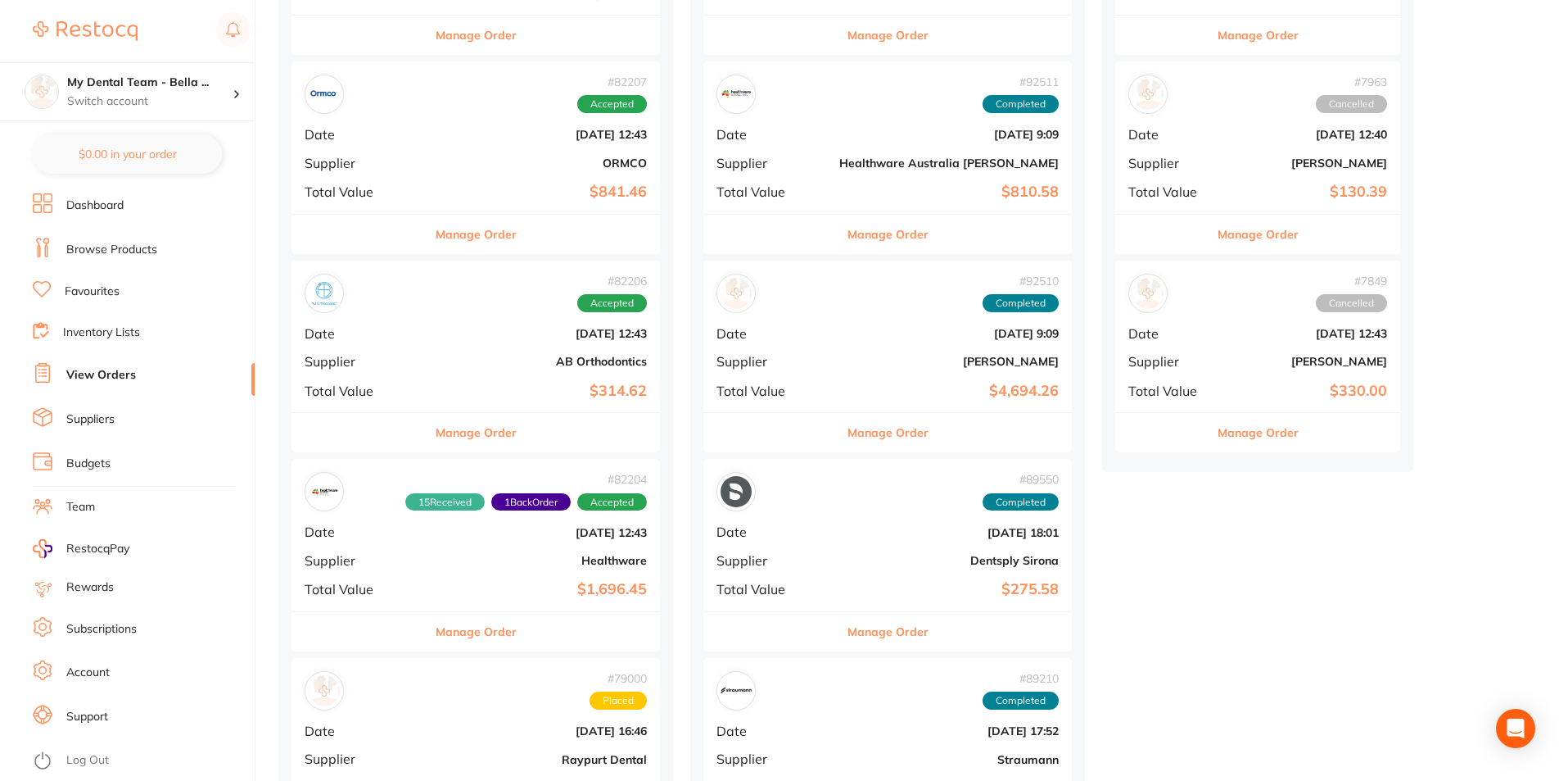
click at [452, 438] on button "Manage Order" at bounding box center [476, 432] width 81 height 40
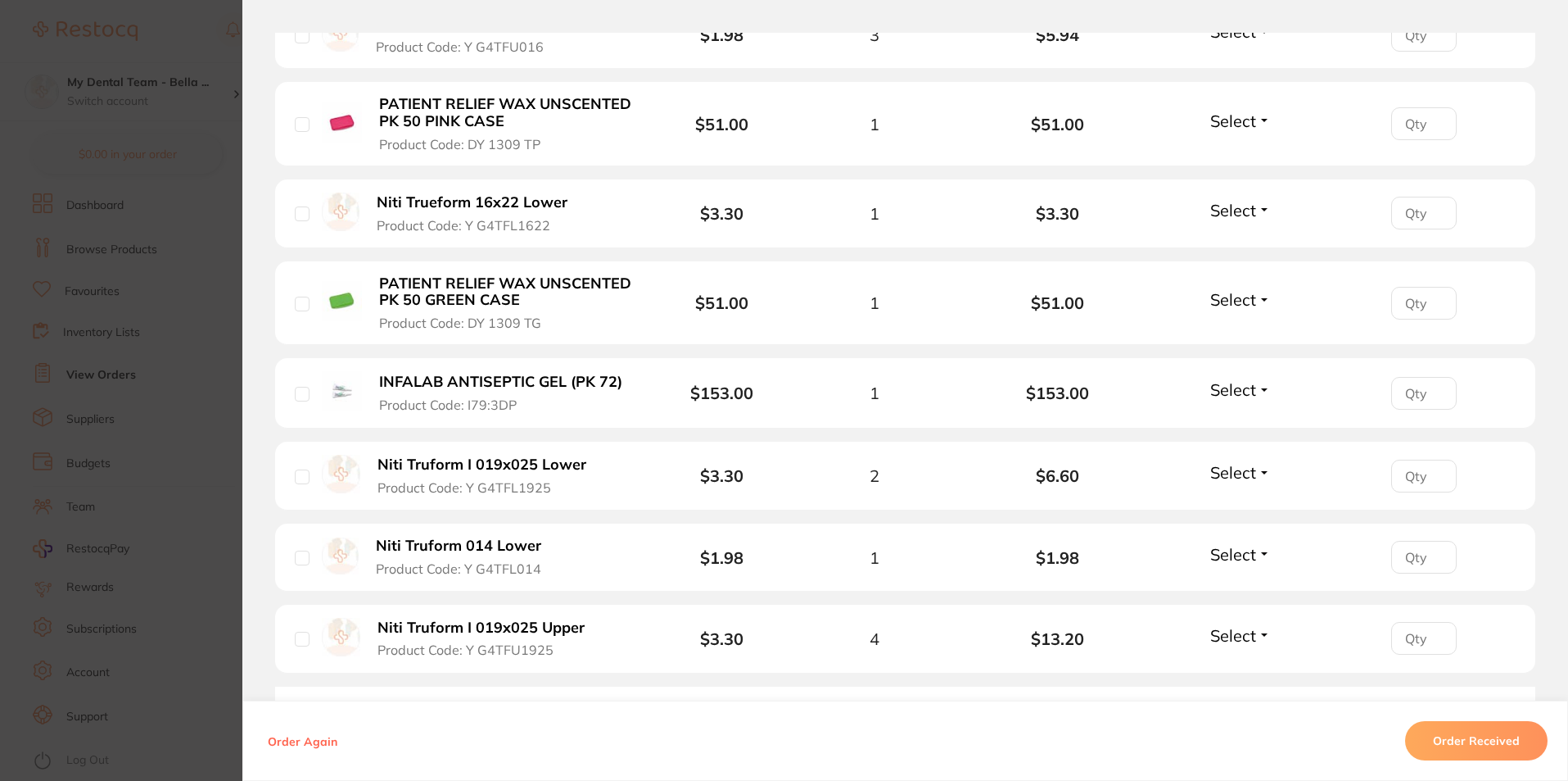
scroll to position [655, 0]
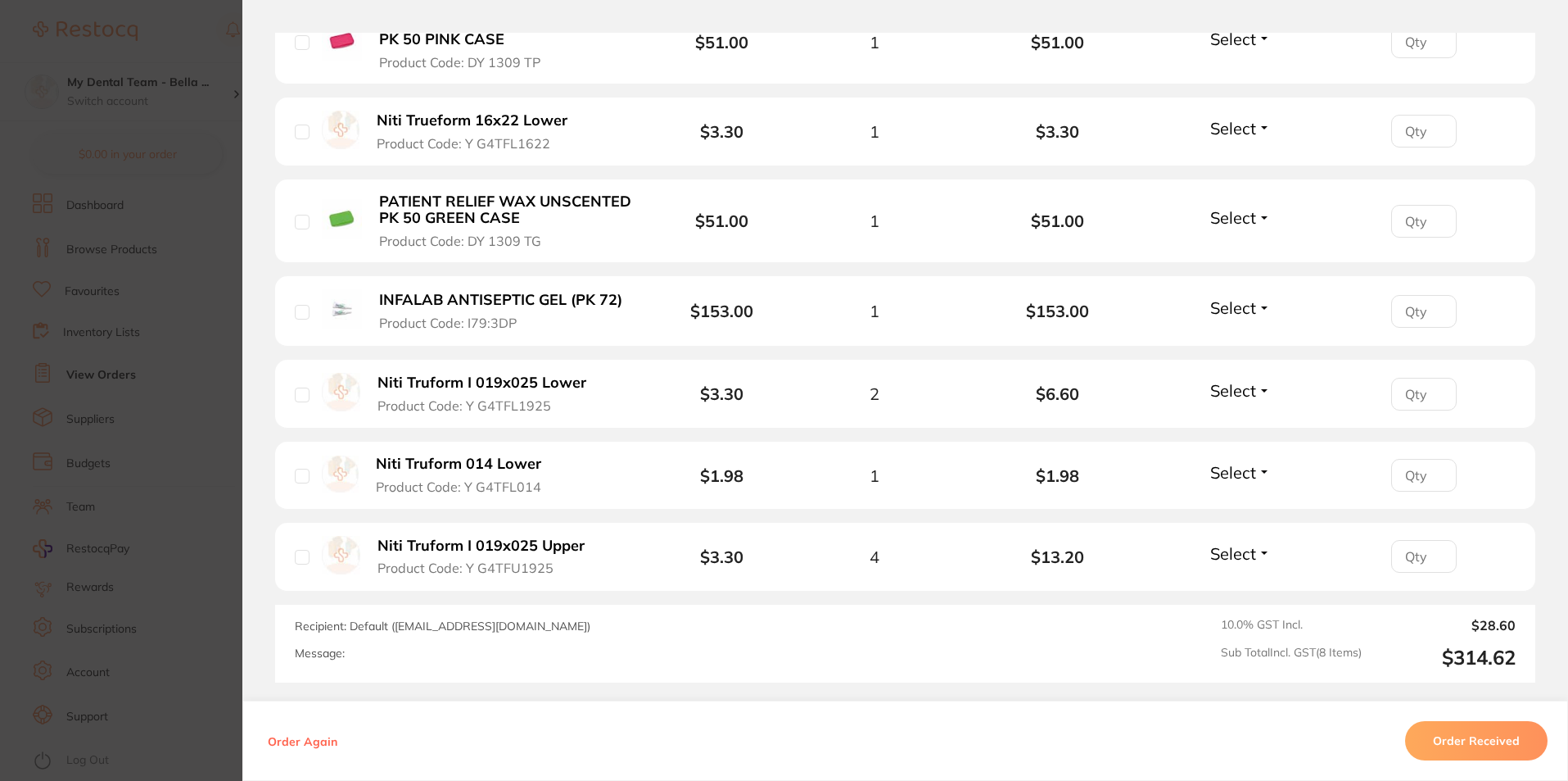
click at [219, 616] on section "Order ID: Restocq- 82206 Order Information Accepted Order Order Date Jun 4 2025…" at bounding box center [784, 390] width 1568 height 781
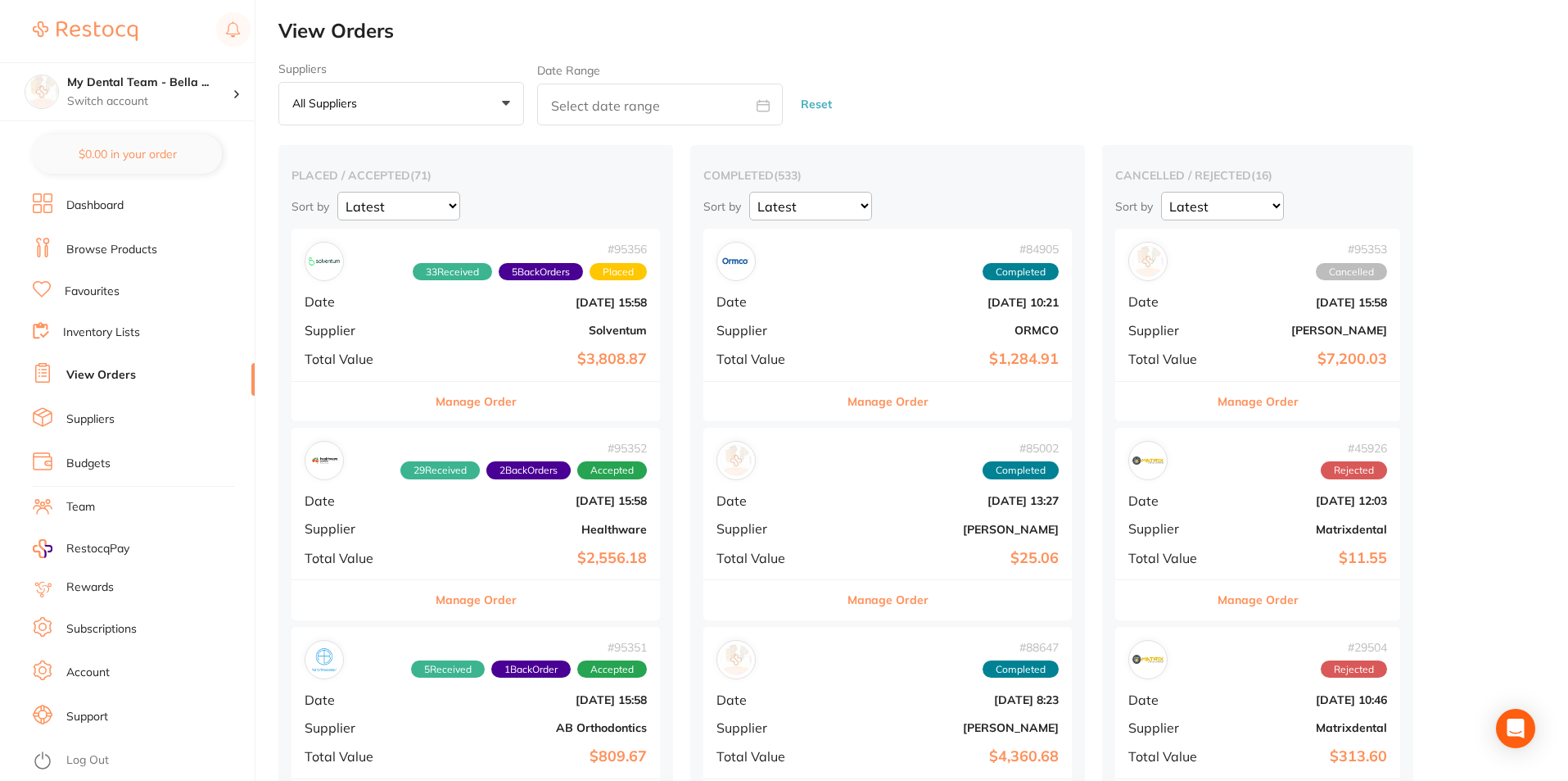
click at [459, 408] on button "Manage Order" at bounding box center [476, 401] width 81 height 40
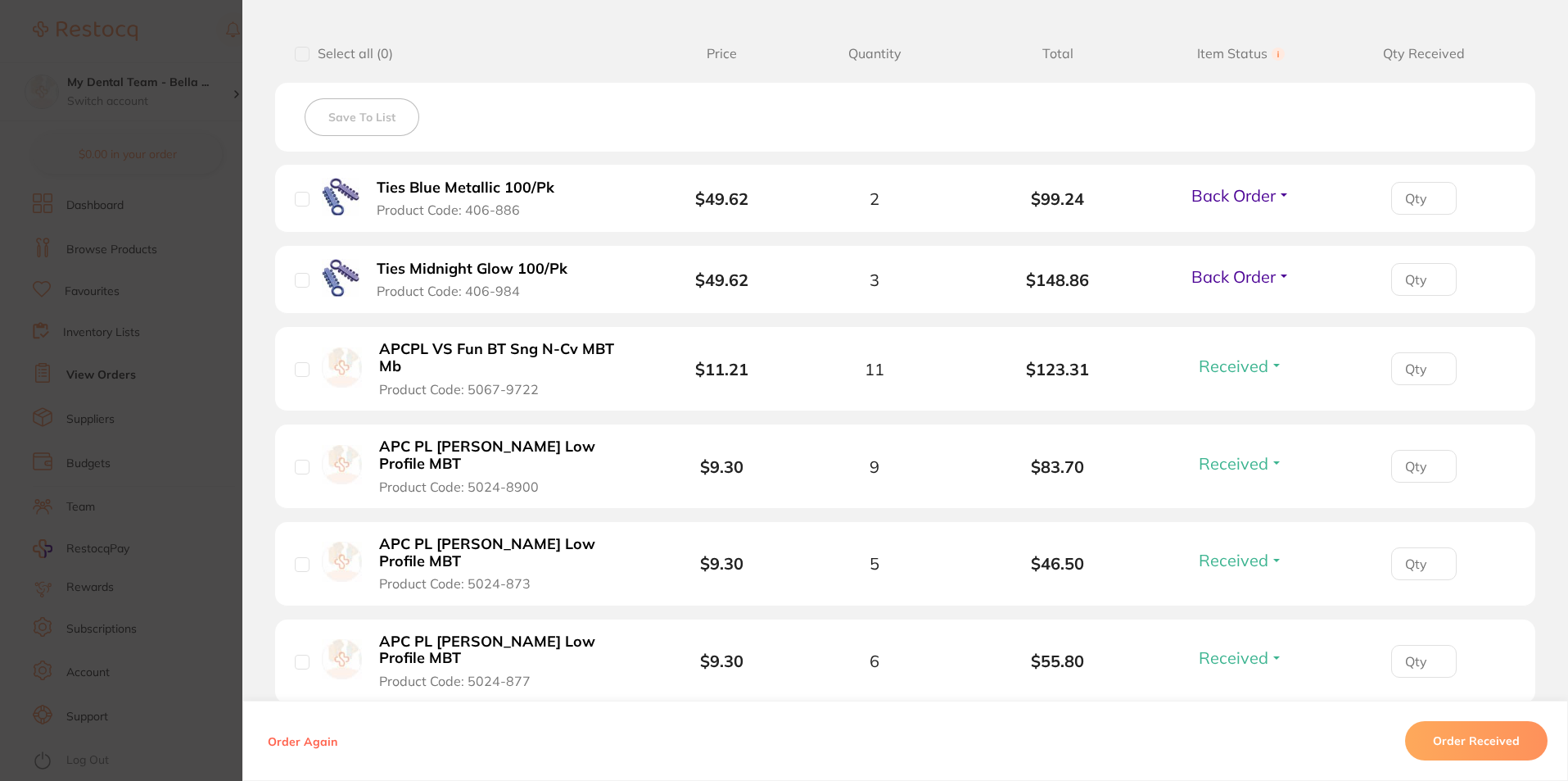
scroll to position [410, 0]
